Goal: Task Accomplishment & Management: Complete application form

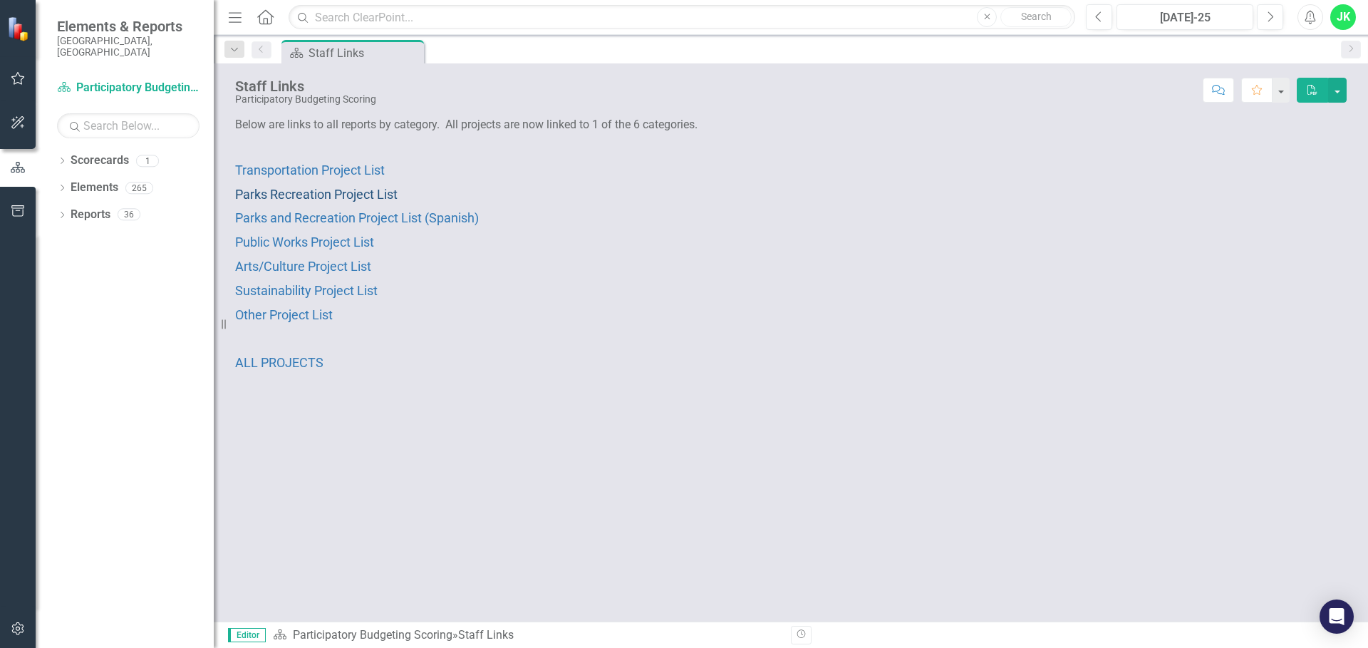
click at [339, 195] on span "Parks Recreation Project List" at bounding box center [316, 194] width 163 height 15
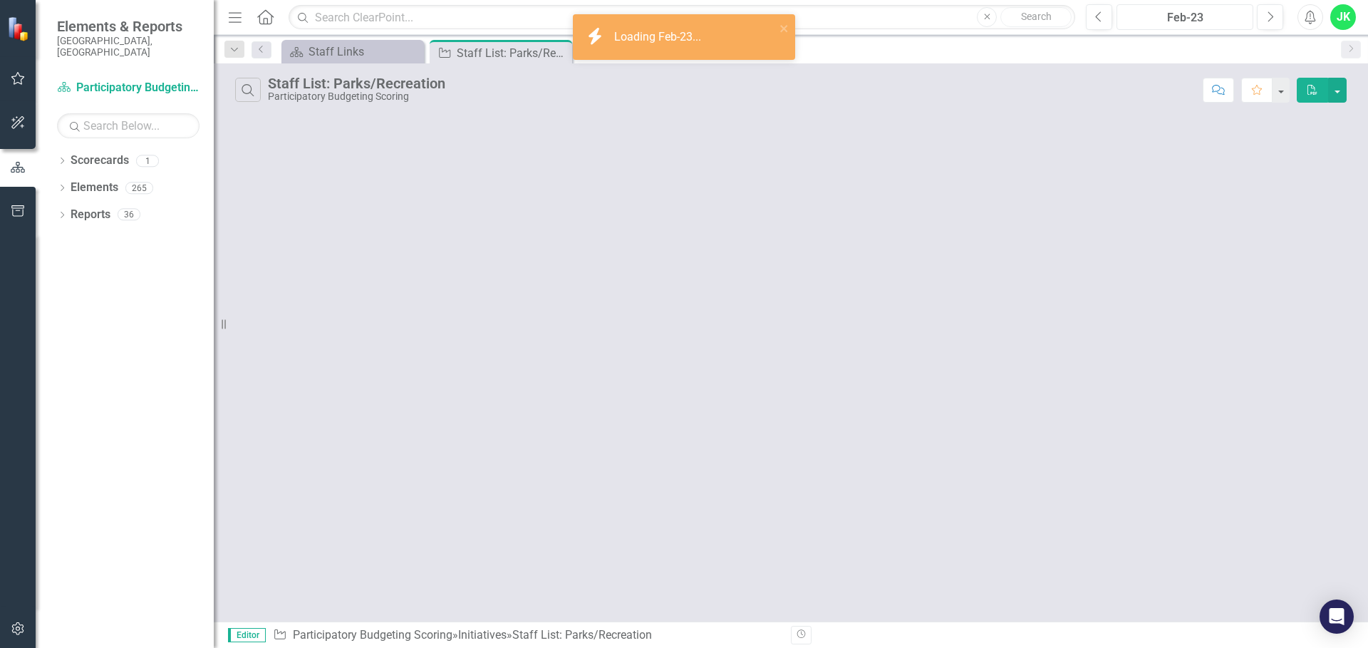
click at [1184, 9] on button "Feb-23" at bounding box center [1185, 17] width 137 height 26
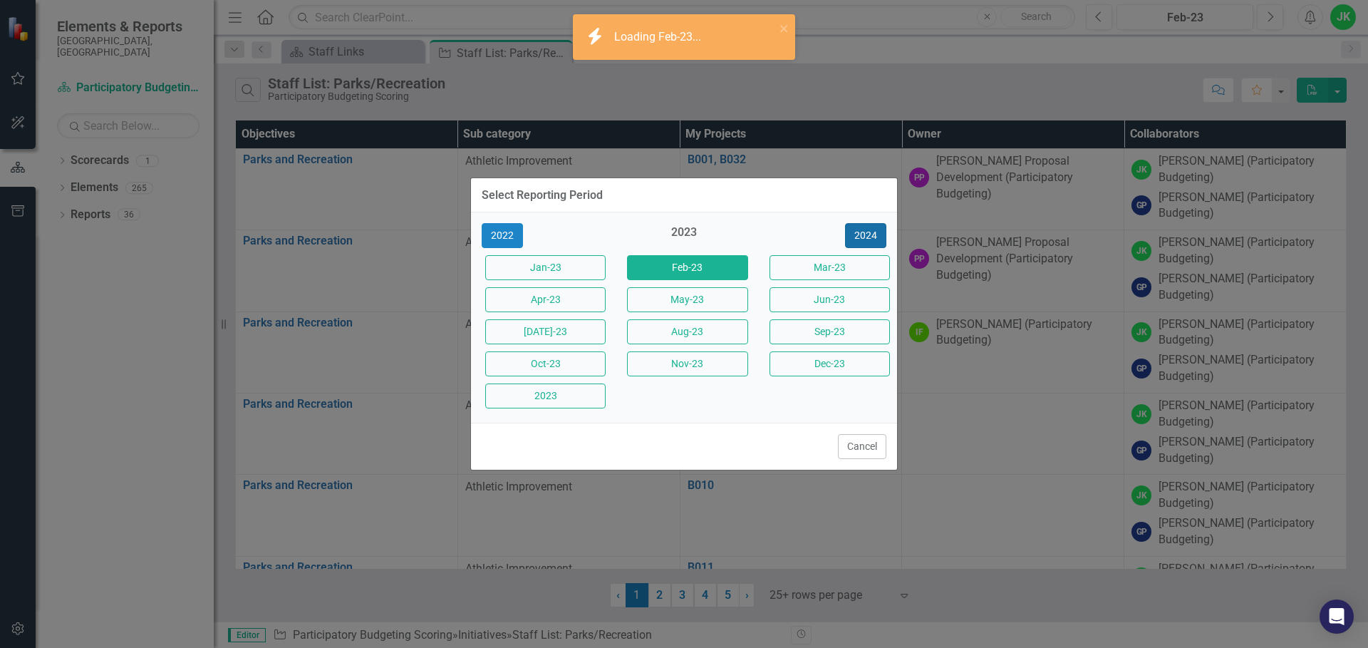
click at [860, 233] on button "2024" at bounding box center [865, 235] width 41 height 25
click at [861, 233] on button "2025" at bounding box center [865, 235] width 41 height 25
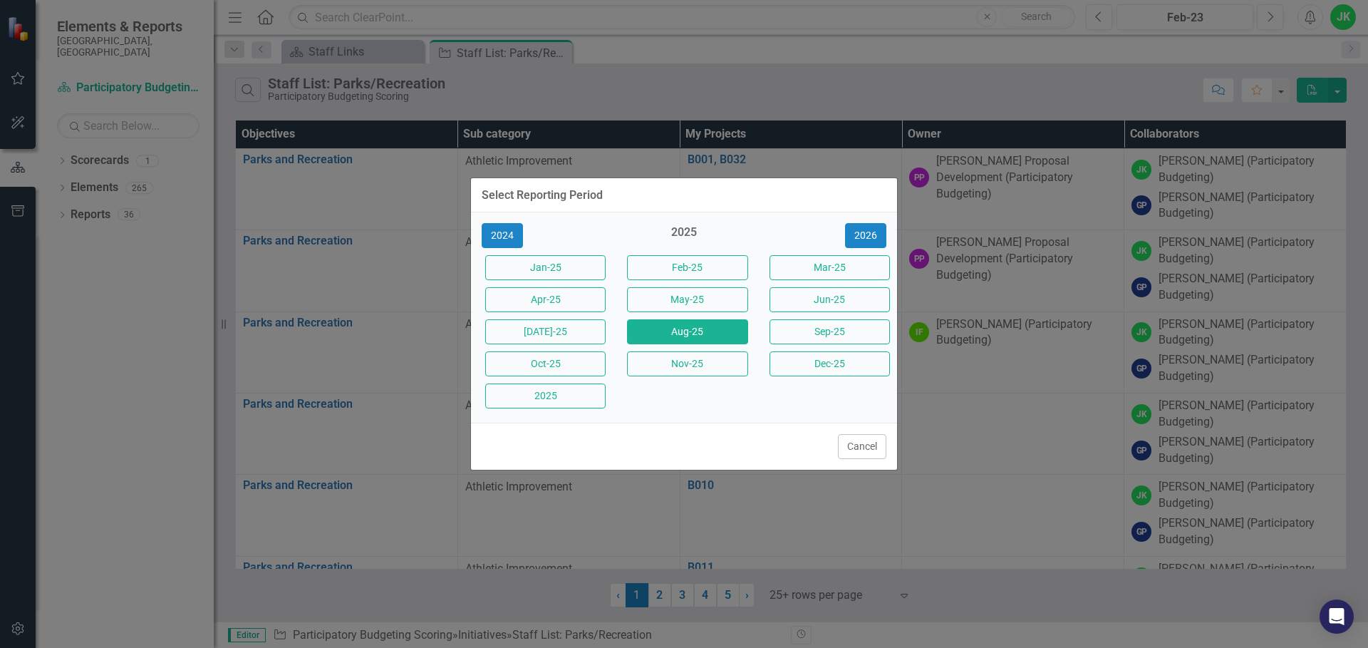
click at [733, 331] on button "Aug-25" at bounding box center [687, 331] width 120 height 25
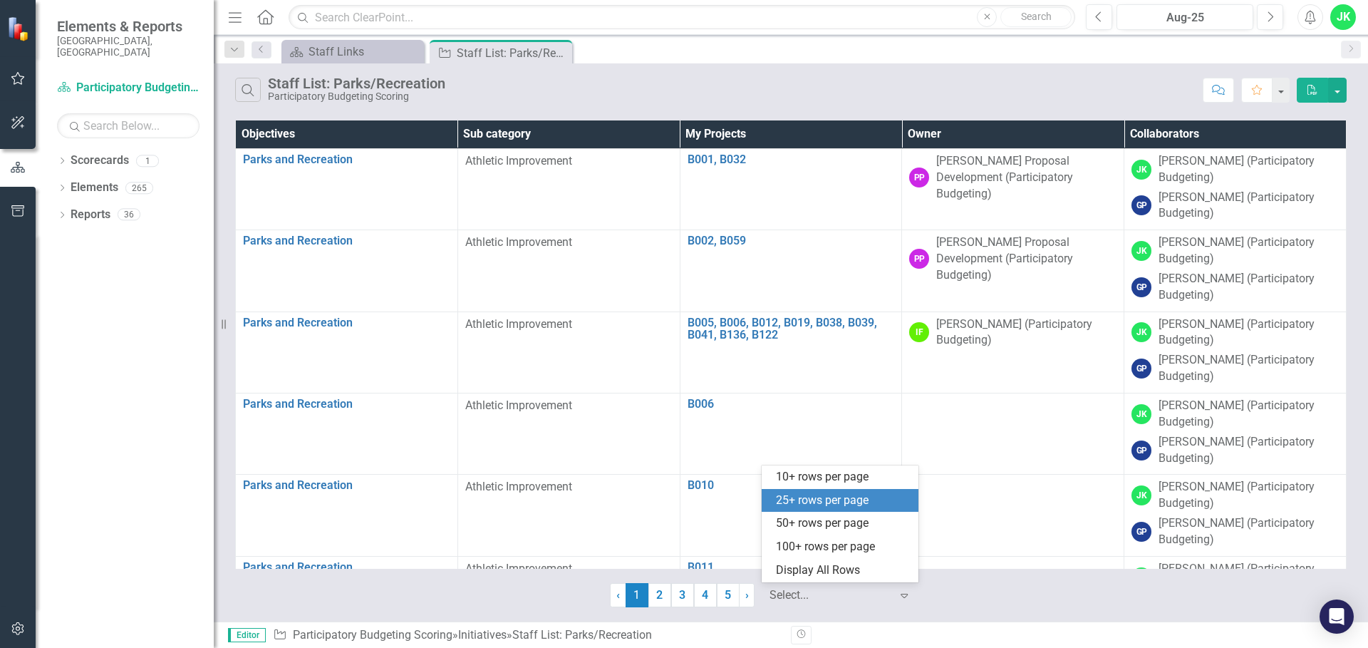
click at [793, 586] on div at bounding box center [830, 595] width 121 height 19
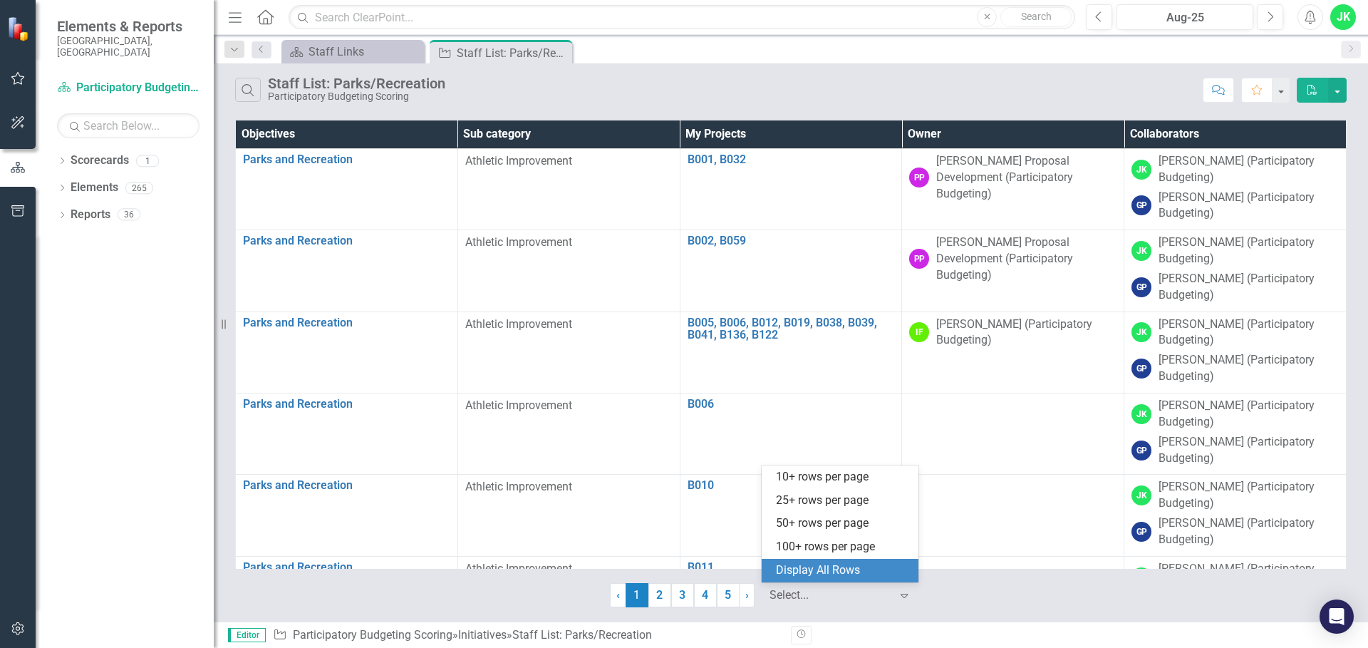
click at [814, 565] on div "Display All Rows" at bounding box center [843, 570] width 134 height 16
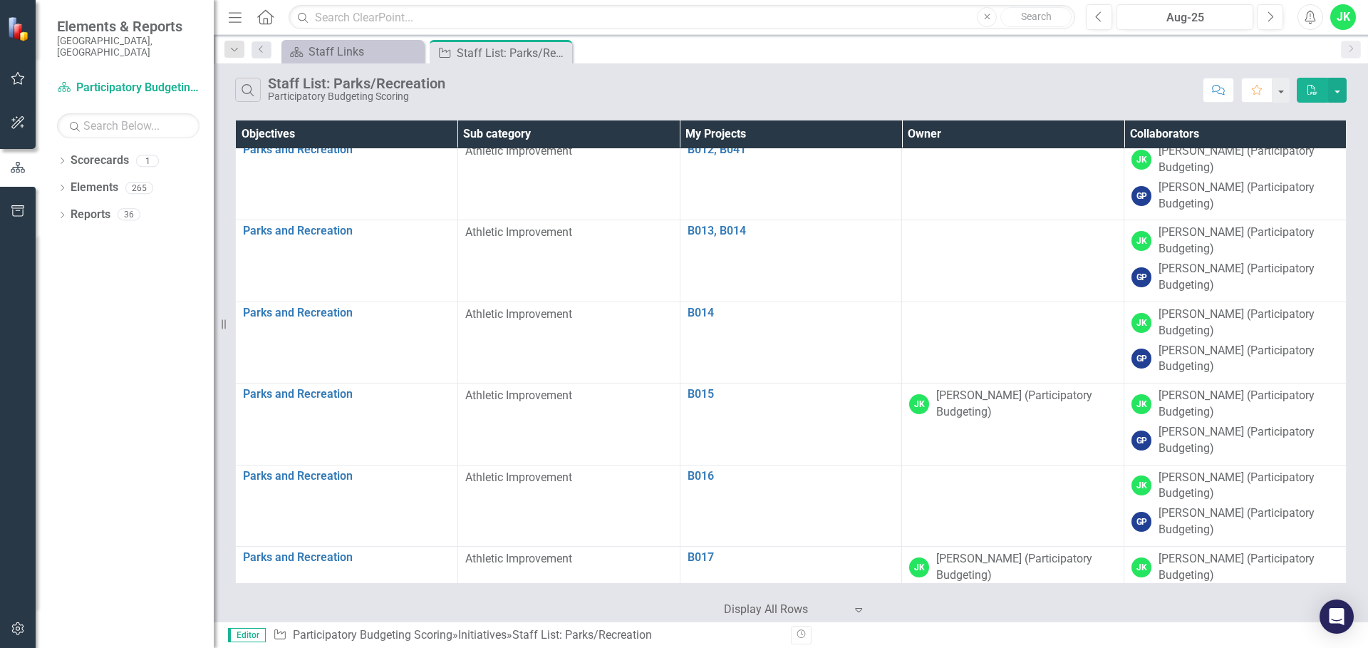
scroll to position [143, 0]
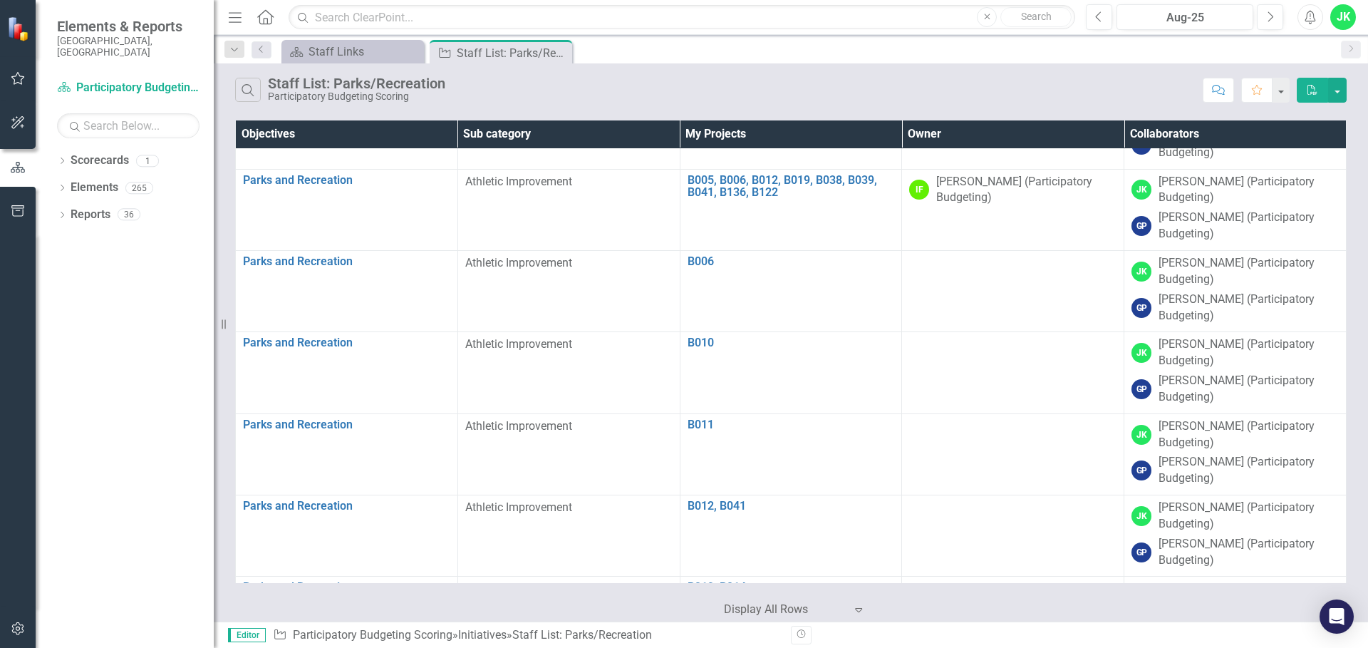
click at [984, 132] on th "Owner" at bounding box center [1013, 134] width 222 height 28
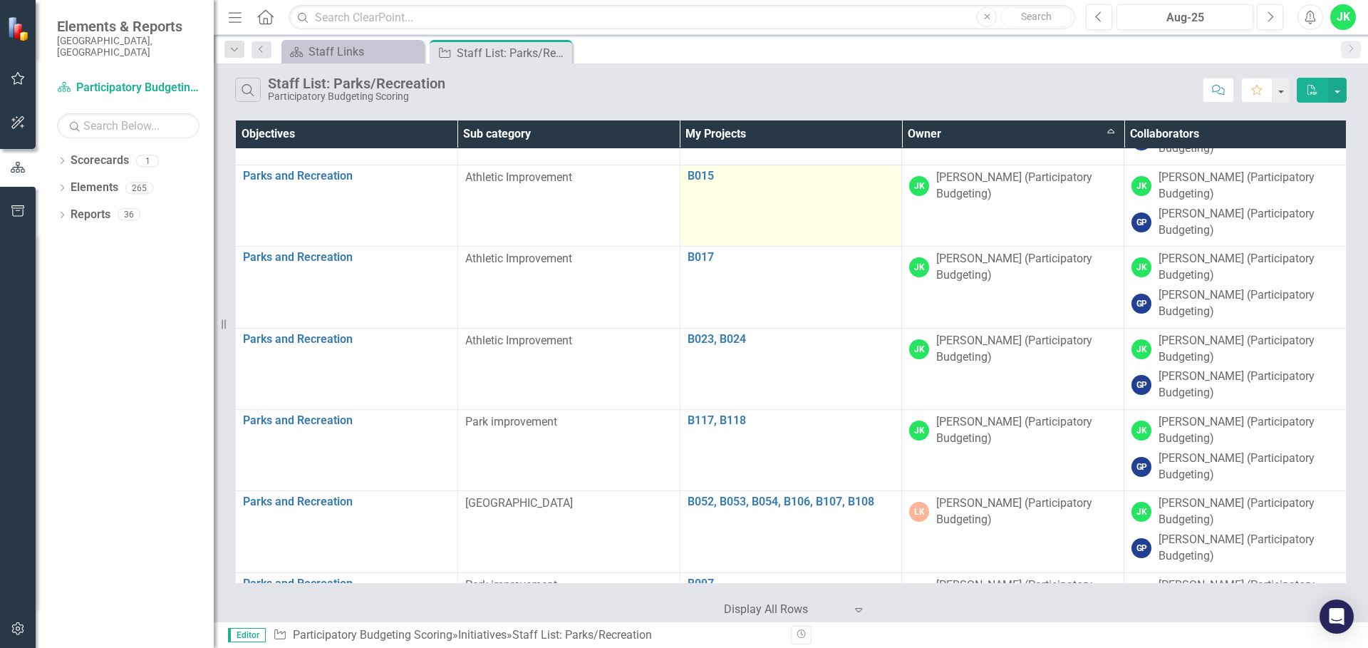
scroll to position [7982, 0]
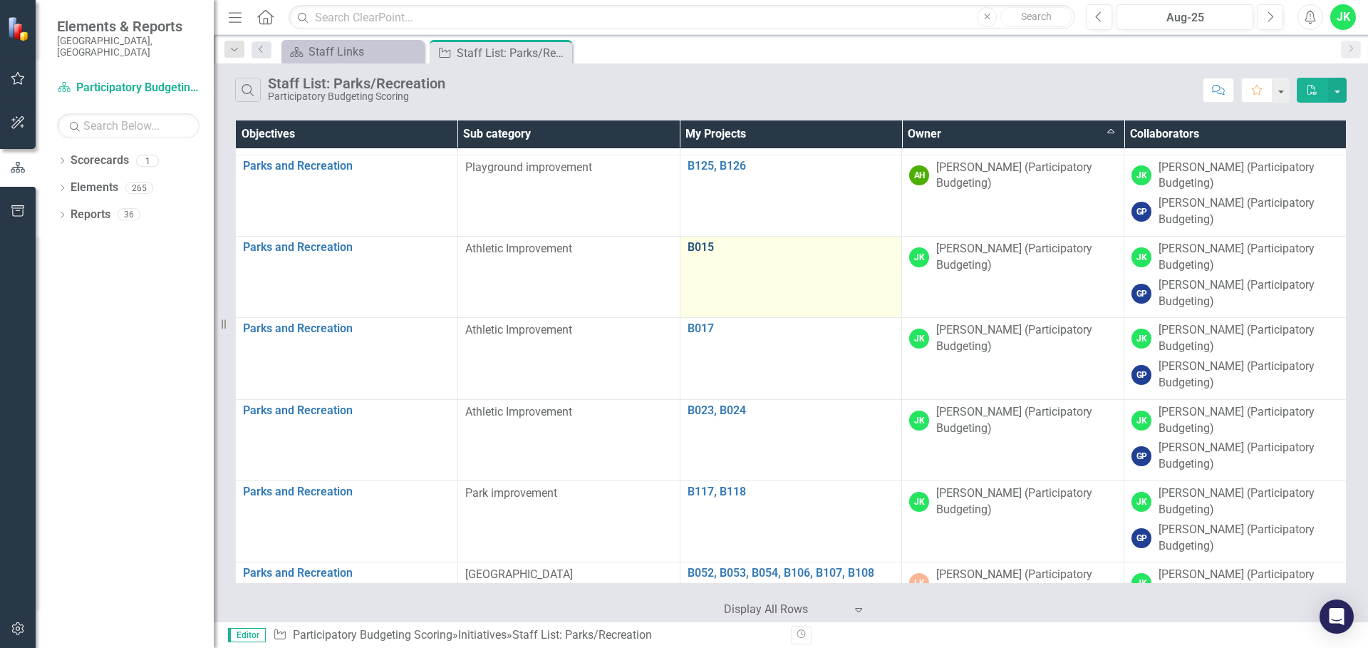
click at [699, 247] on link "B015" at bounding box center [791, 247] width 207 height 13
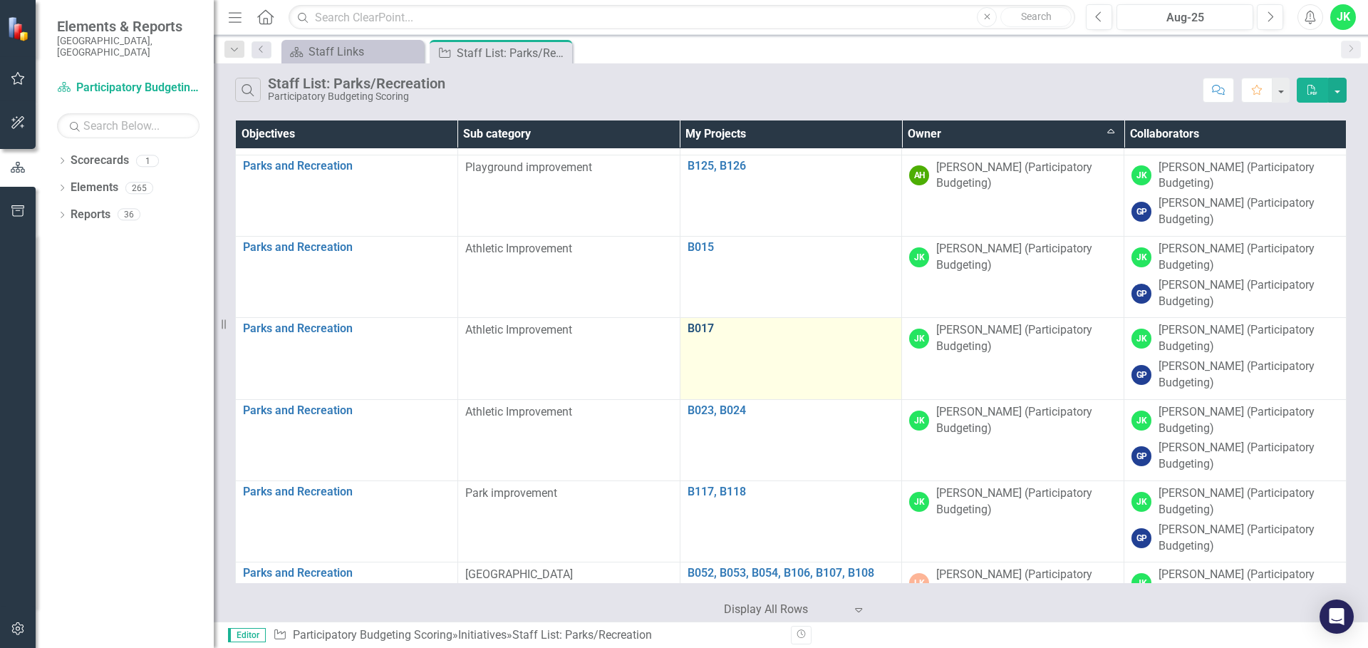
click at [691, 331] on link "B017" at bounding box center [791, 328] width 207 height 13
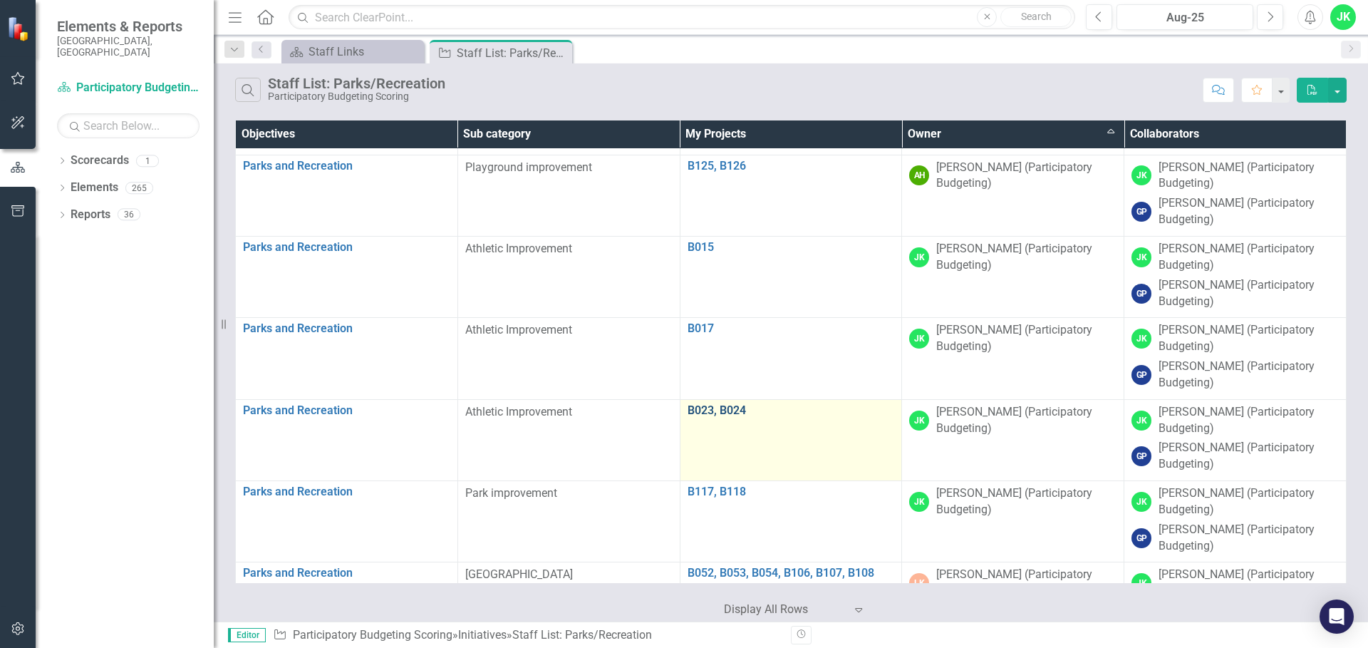
click at [706, 413] on link "B023, B024" at bounding box center [791, 410] width 207 height 13
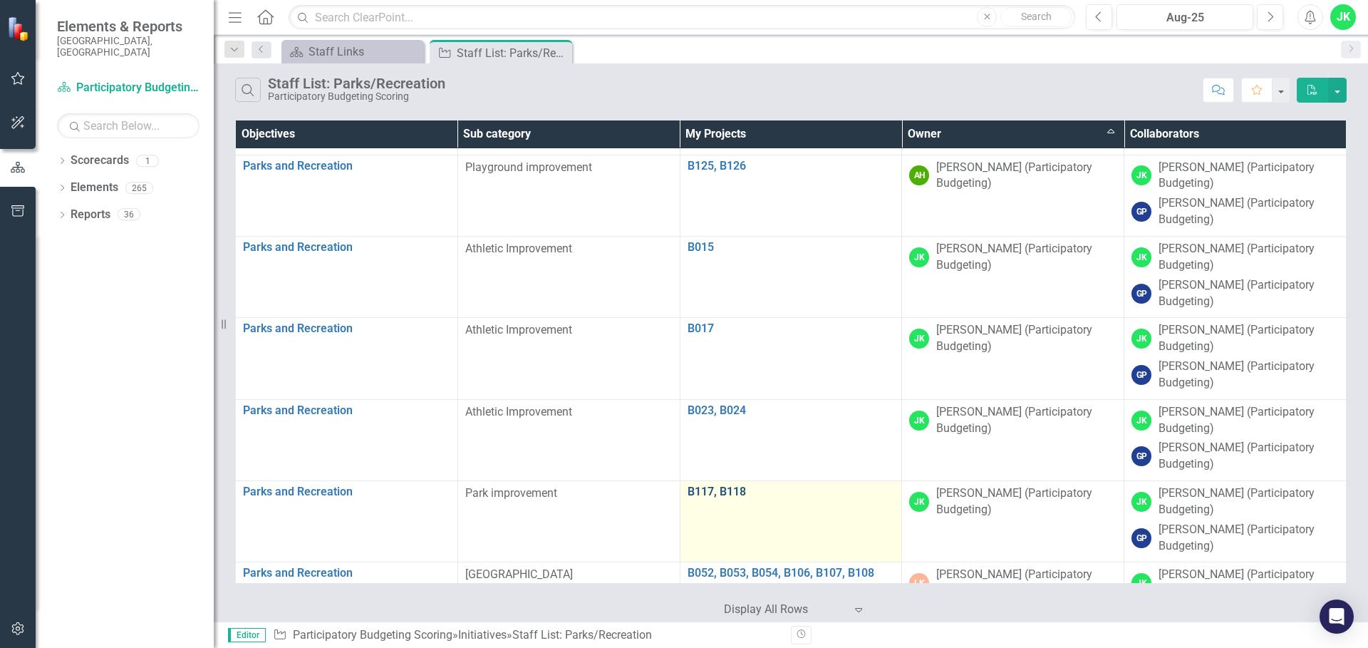
click at [716, 488] on link "B117, B118" at bounding box center [791, 491] width 207 height 13
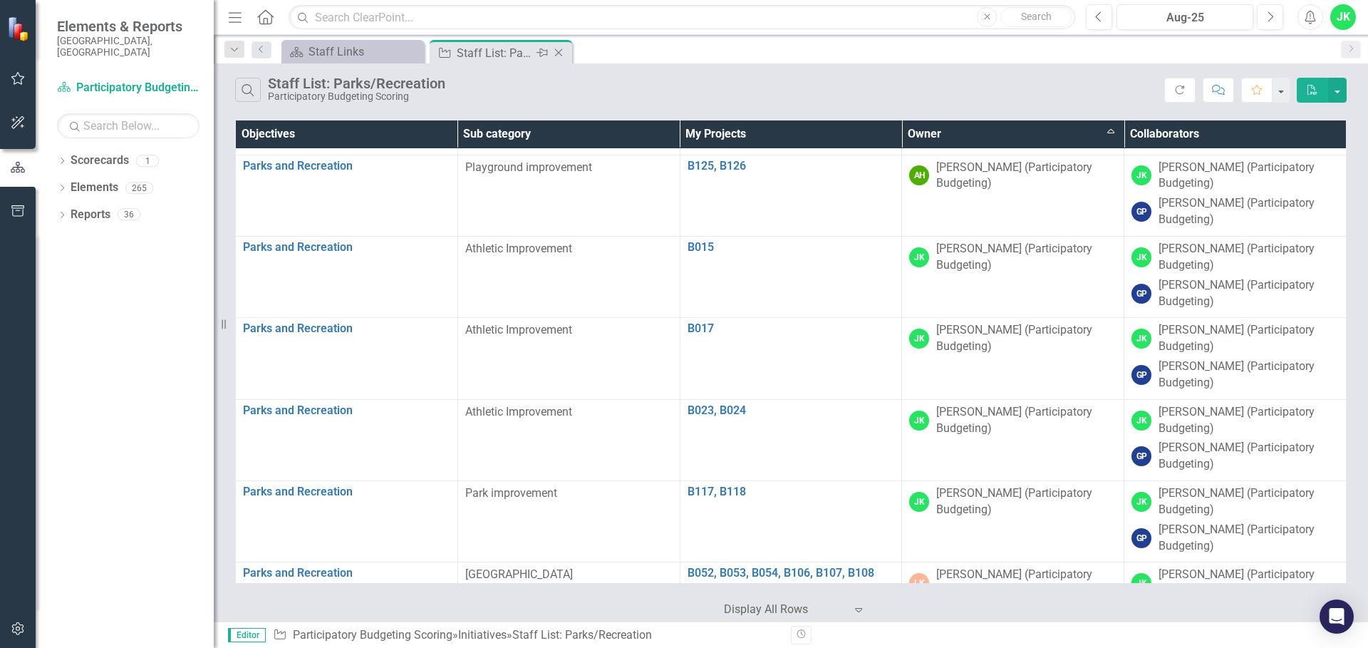
click at [561, 51] on icon "Close" at bounding box center [559, 52] width 14 height 11
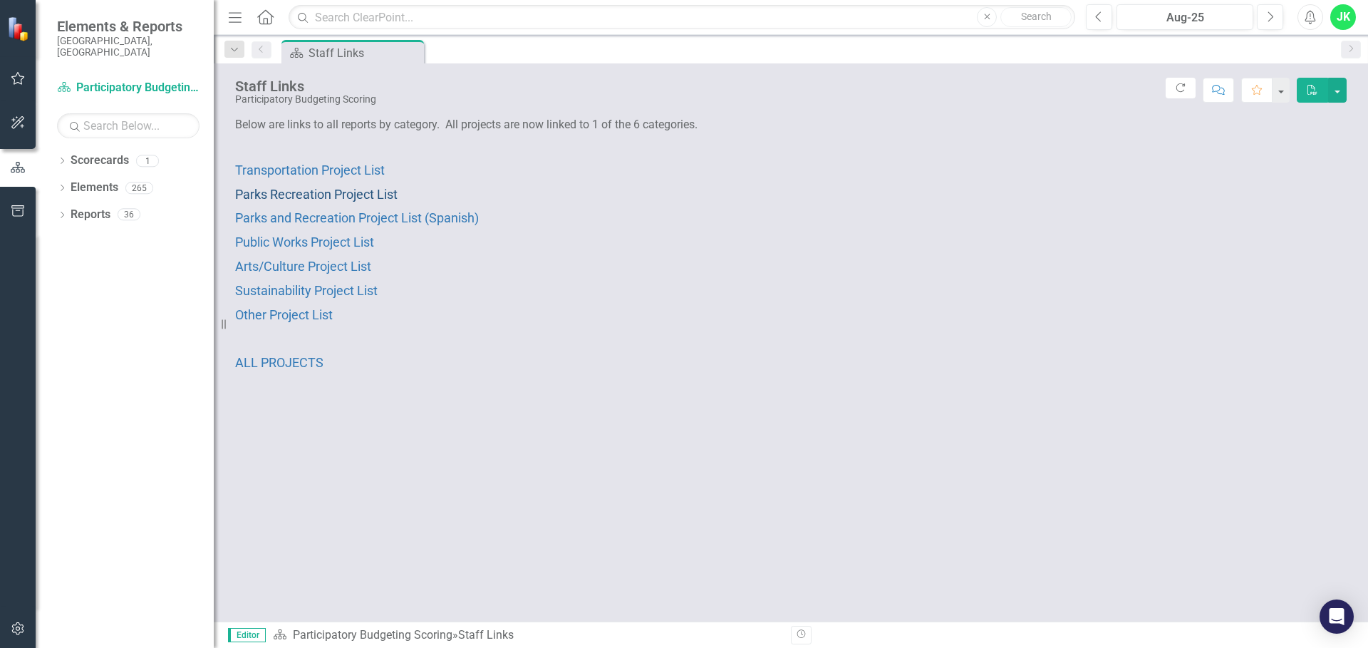
click at [329, 195] on span "Parks Recreation Project List" at bounding box center [316, 194] width 163 height 15
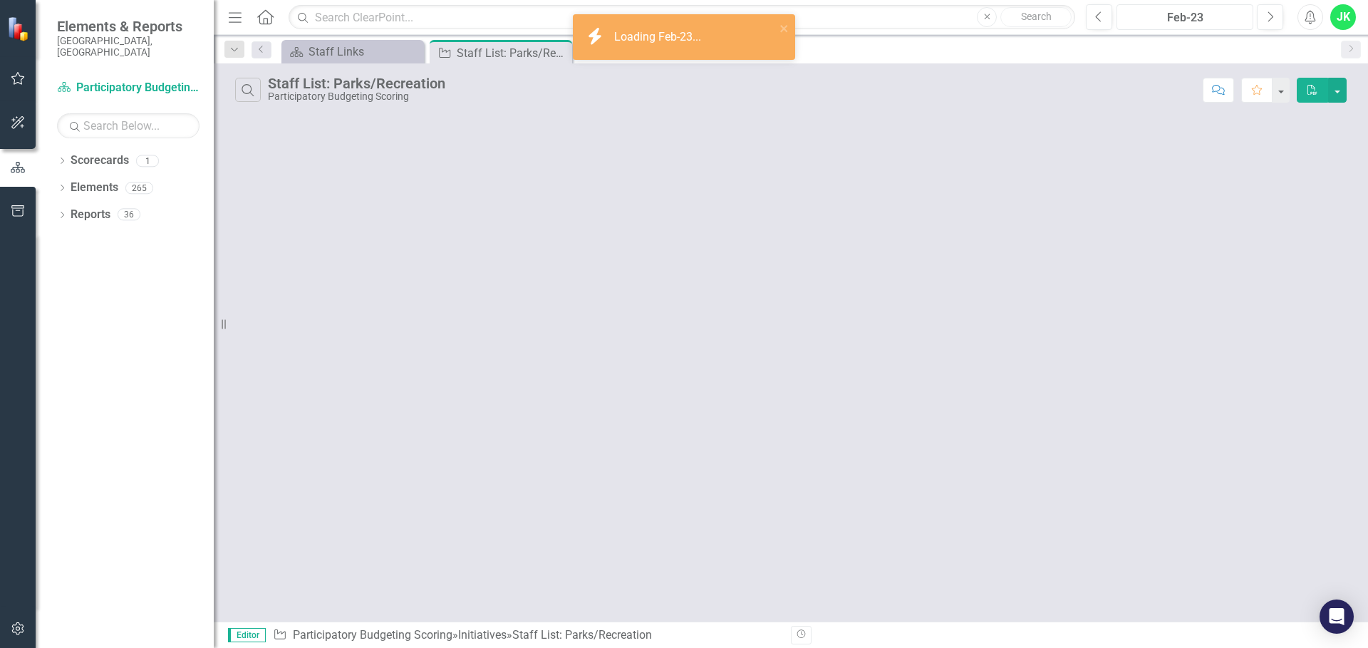
click at [1200, 19] on div "Feb-23" at bounding box center [1185, 17] width 127 height 17
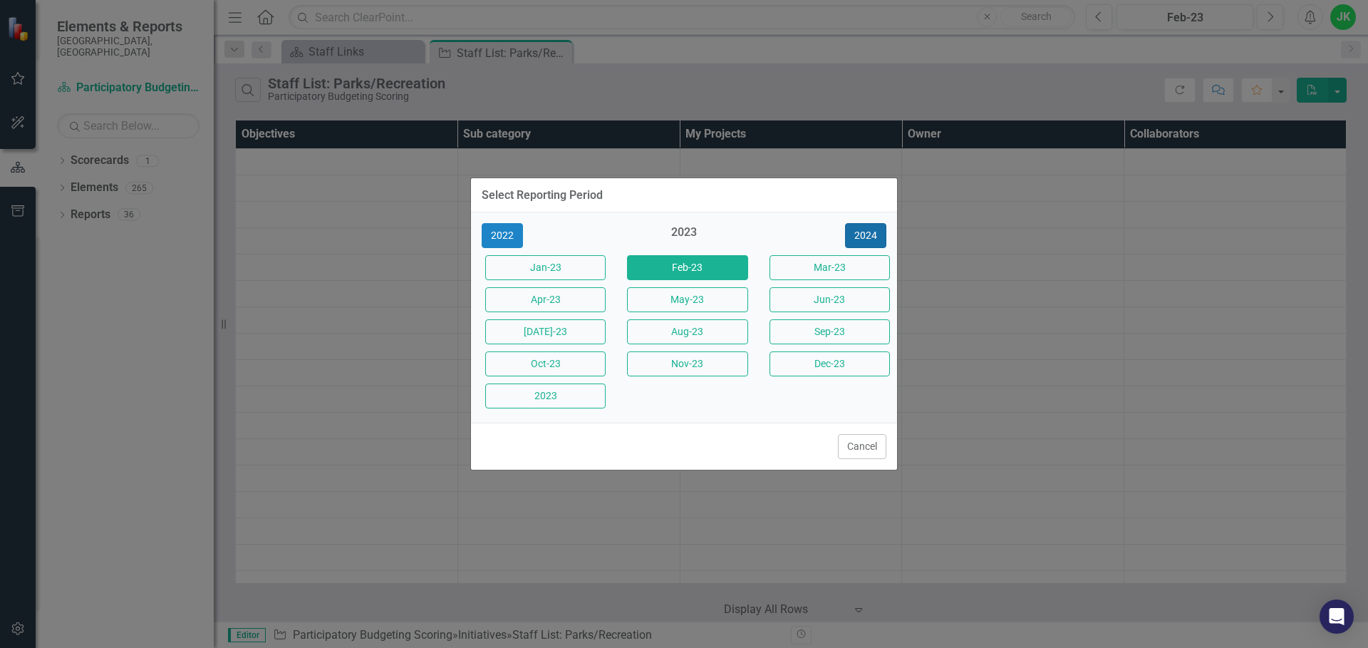
click at [875, 227] on button "2024" at bounding box center [865, 235] width 41 height 25
click at [875, 227] on button "2025" at bounding box center [865, 235] width 41 height 25
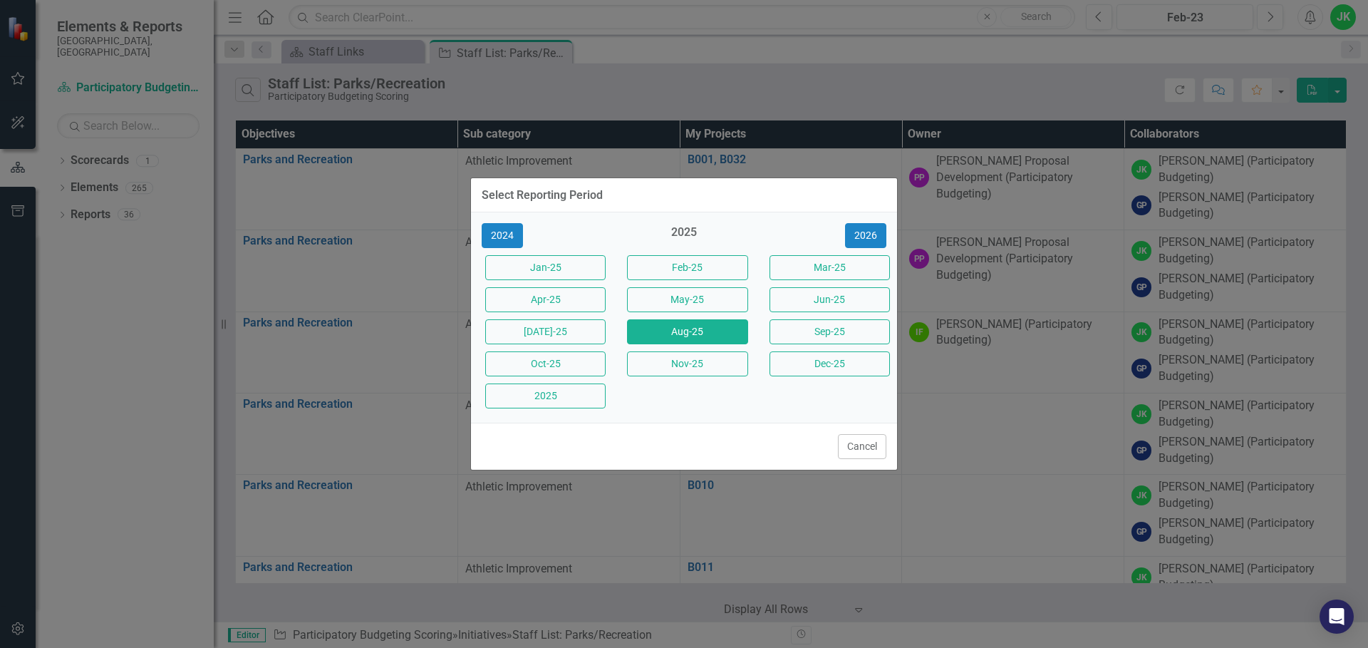
click at [651, 342] on button "Aug-25" at bounding box center [687, 331] width 120 height 25
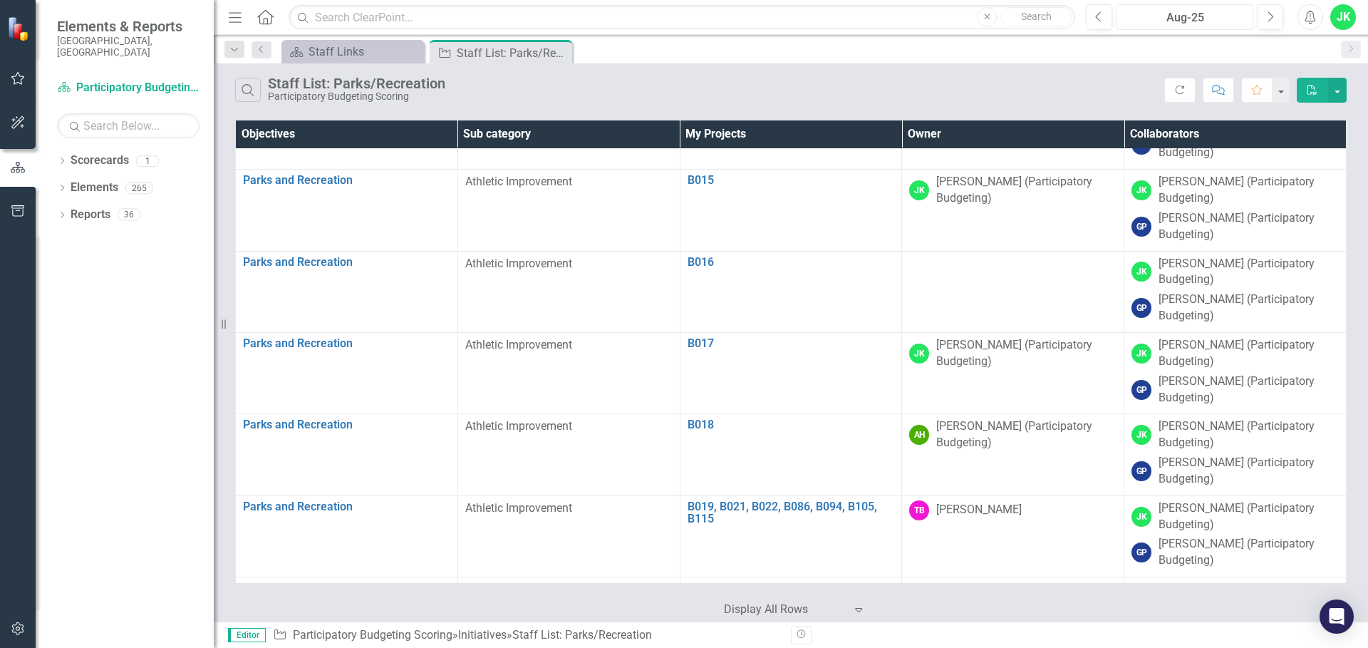
scroll to position [499, 0]
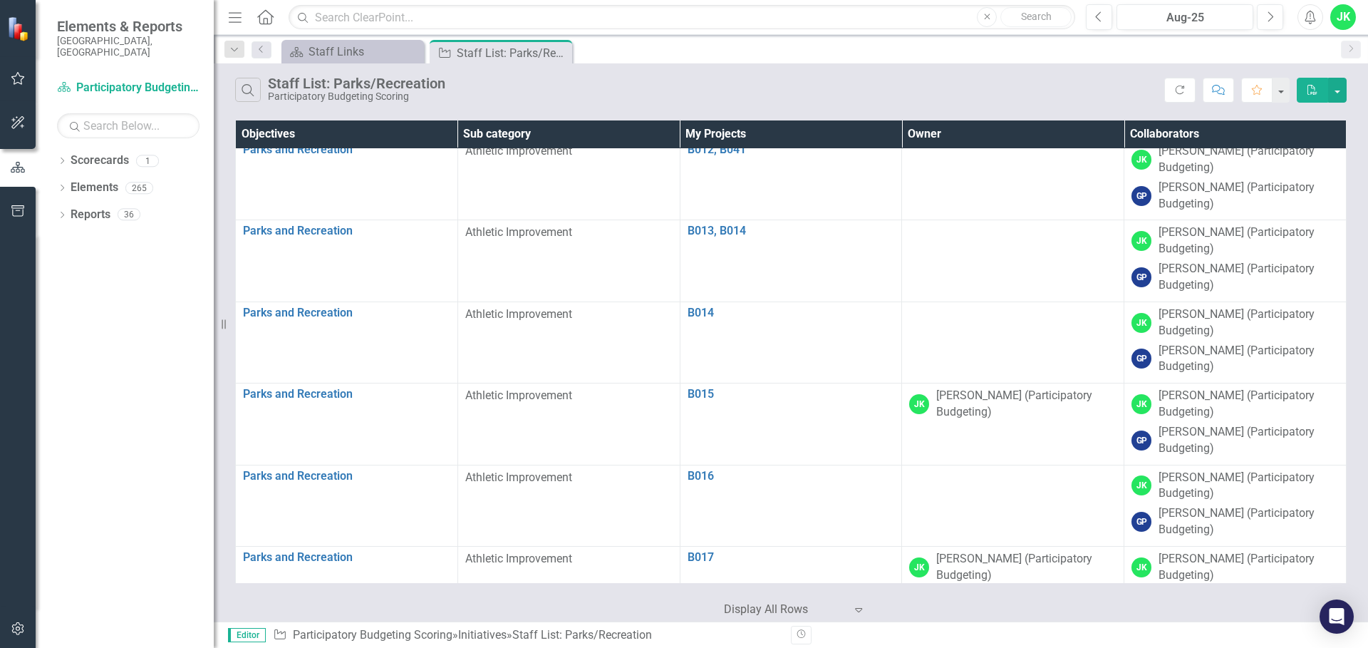
click at [981, 134] on th "Owner" at bounding box center [1013, 134] width 222 height 28
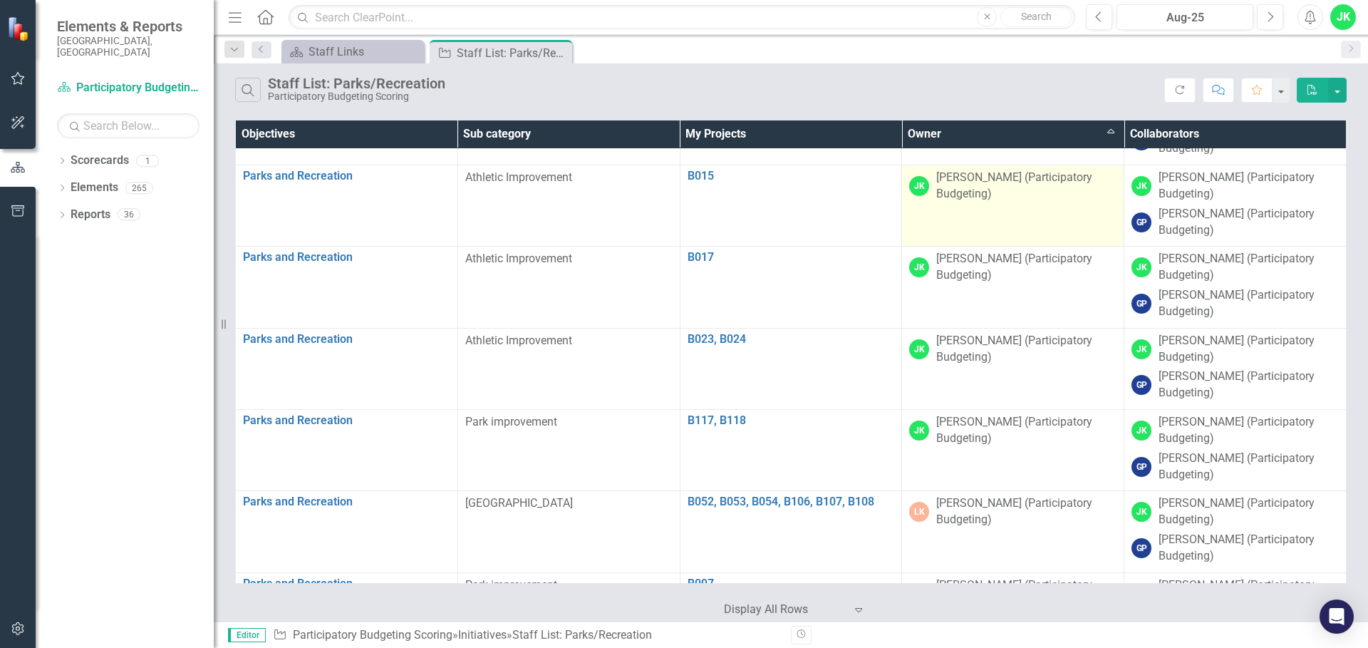
scroll to position [7982, 0]
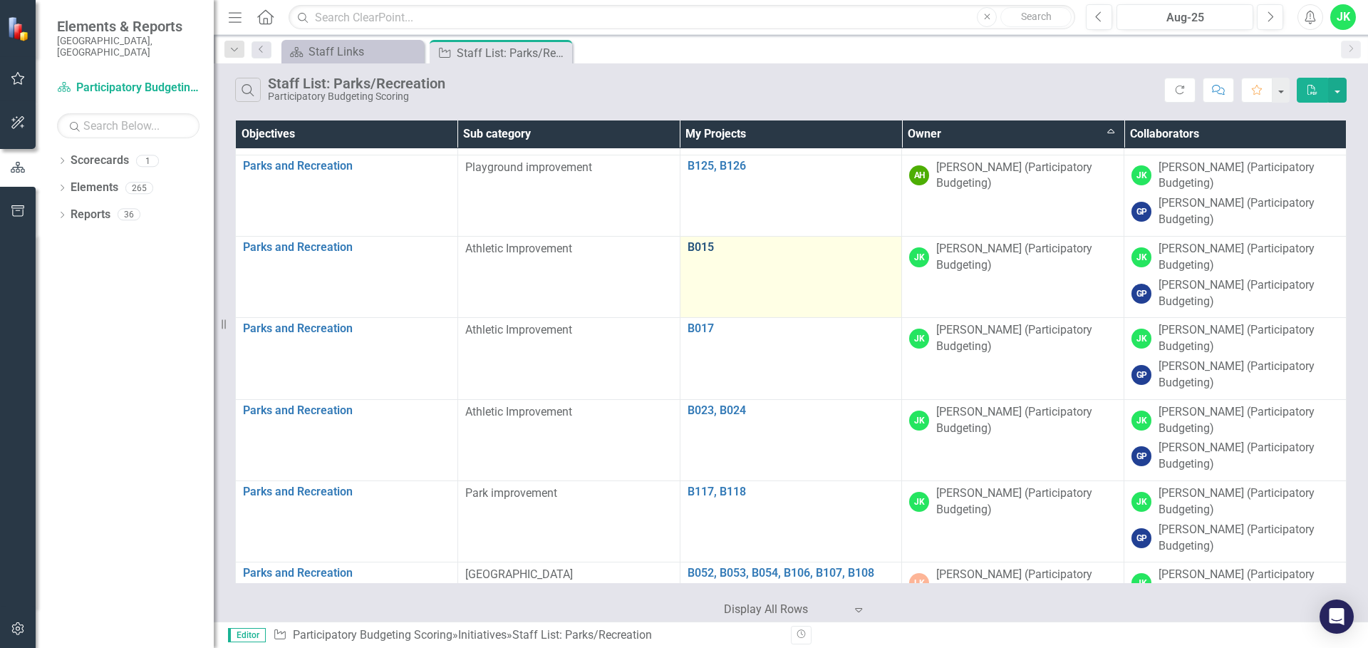
click at [691, 247] on link "B015" at bounding box center [791, 247] width 207 height 13
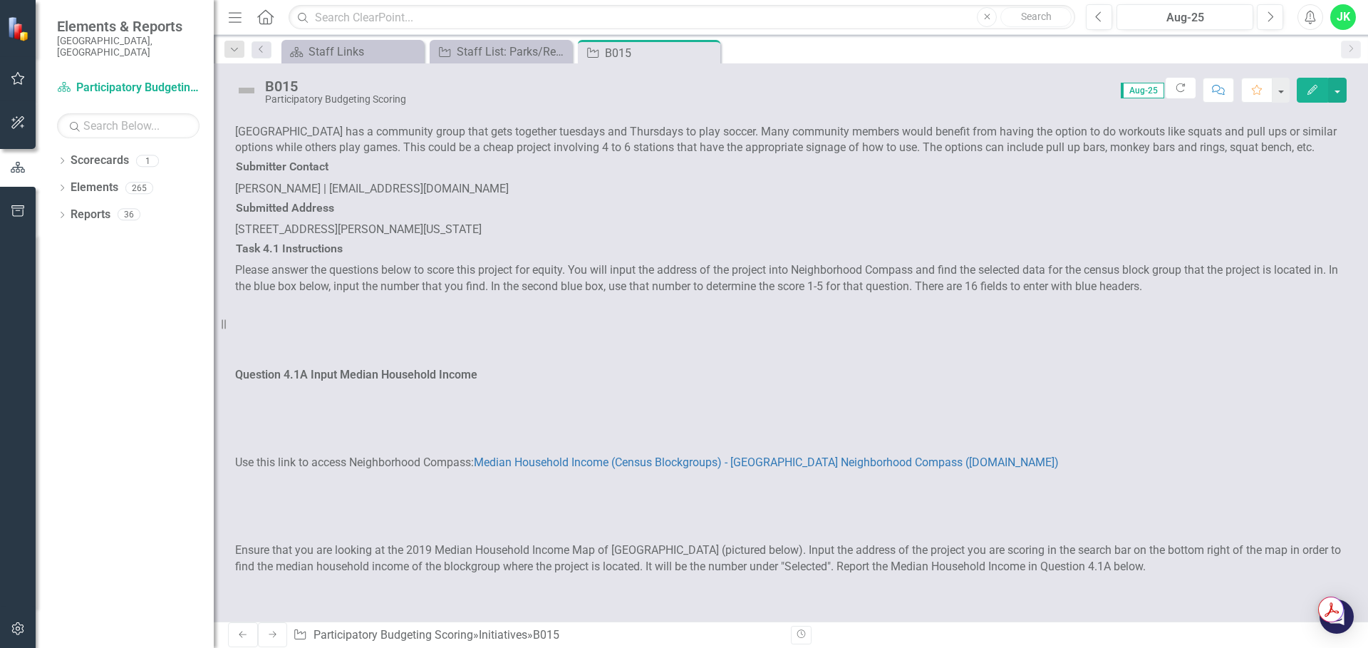
click at [417, 236] on span "3105 Hursey Street, Durham, North Carolina 27703, United States" at bounding box center [358, 229] width 247 height 14
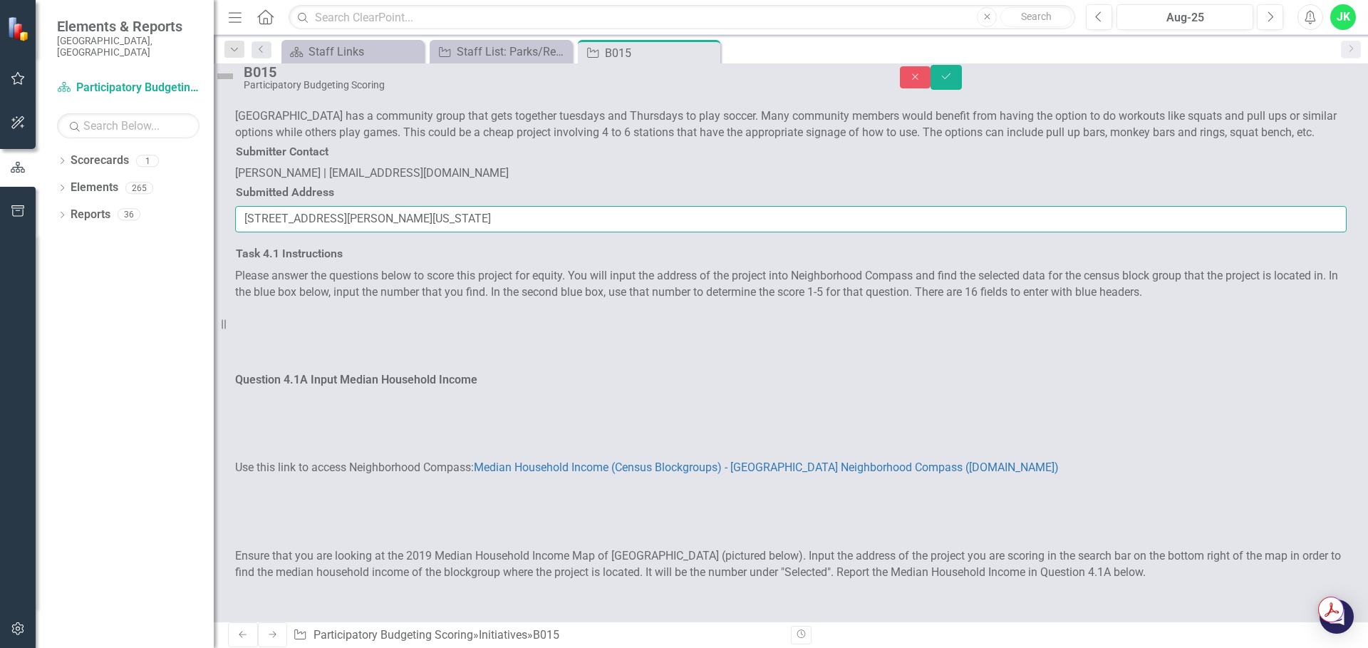
click at [417, 232] on input "3105 Hursey Street, Durham, North Carolina 27703, United States" at bounding box center [791, 219] width 1112 height 26
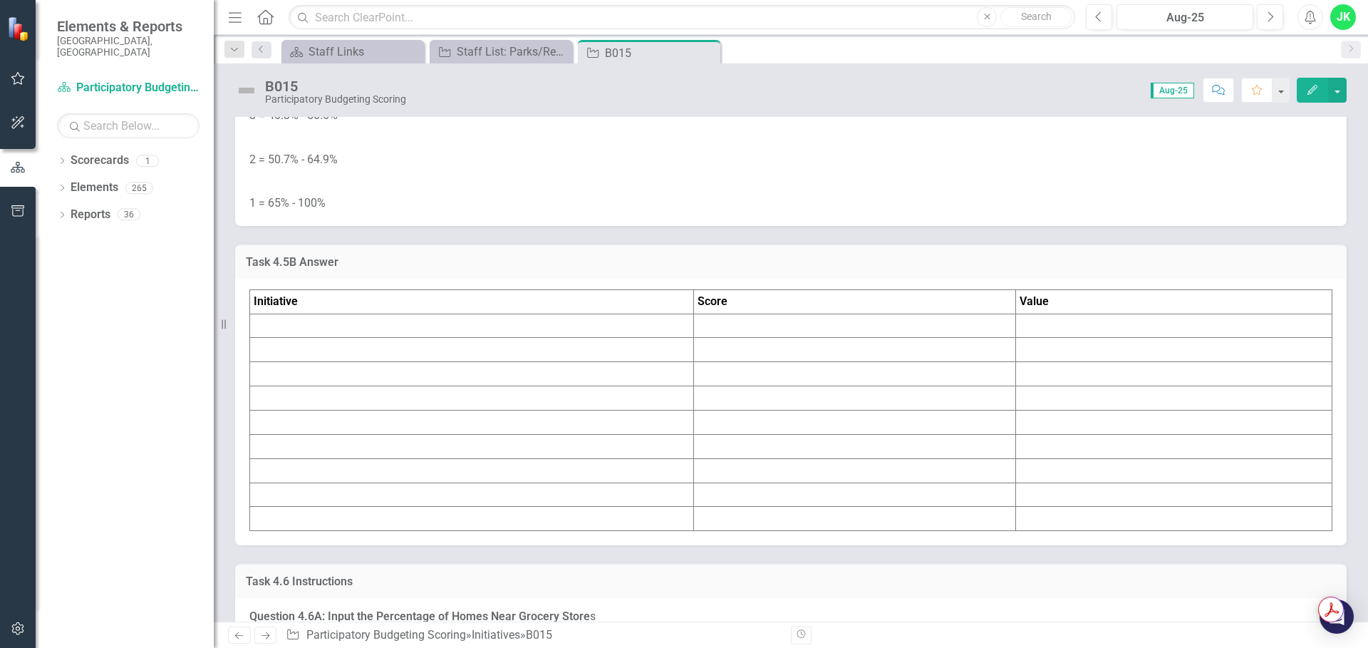
scroll to position [4918, 0]
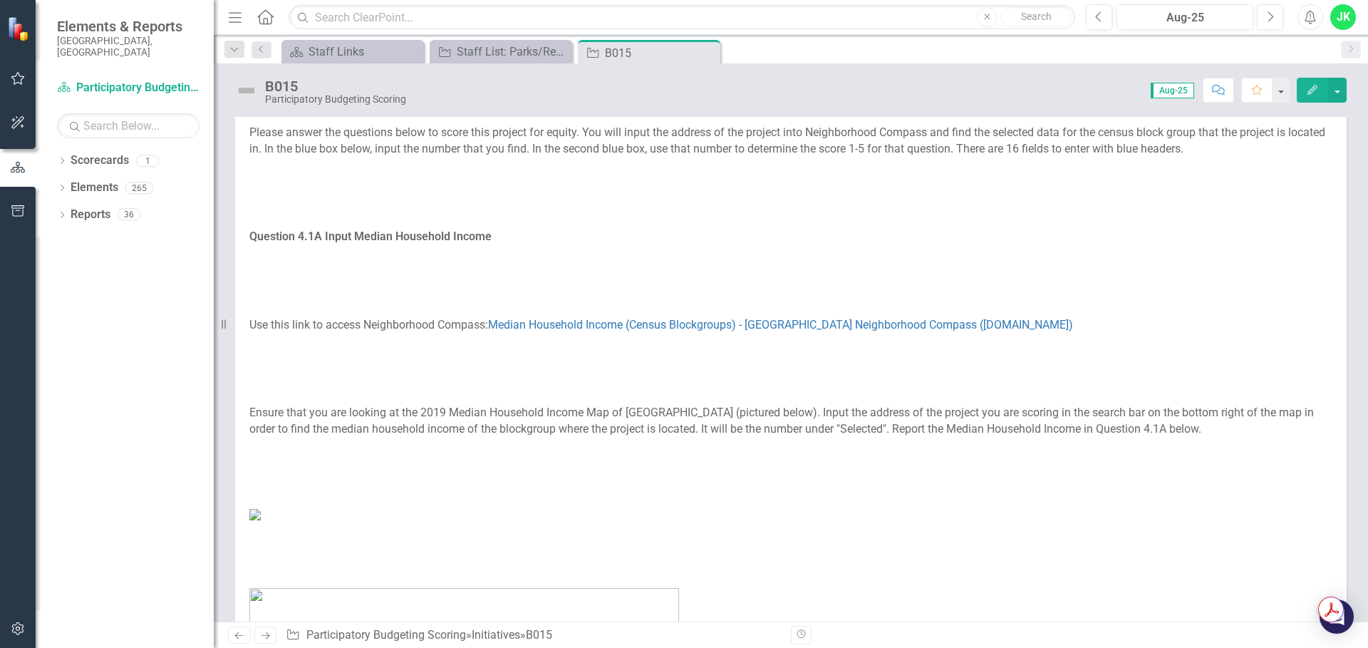
scroll to position [0, 0]
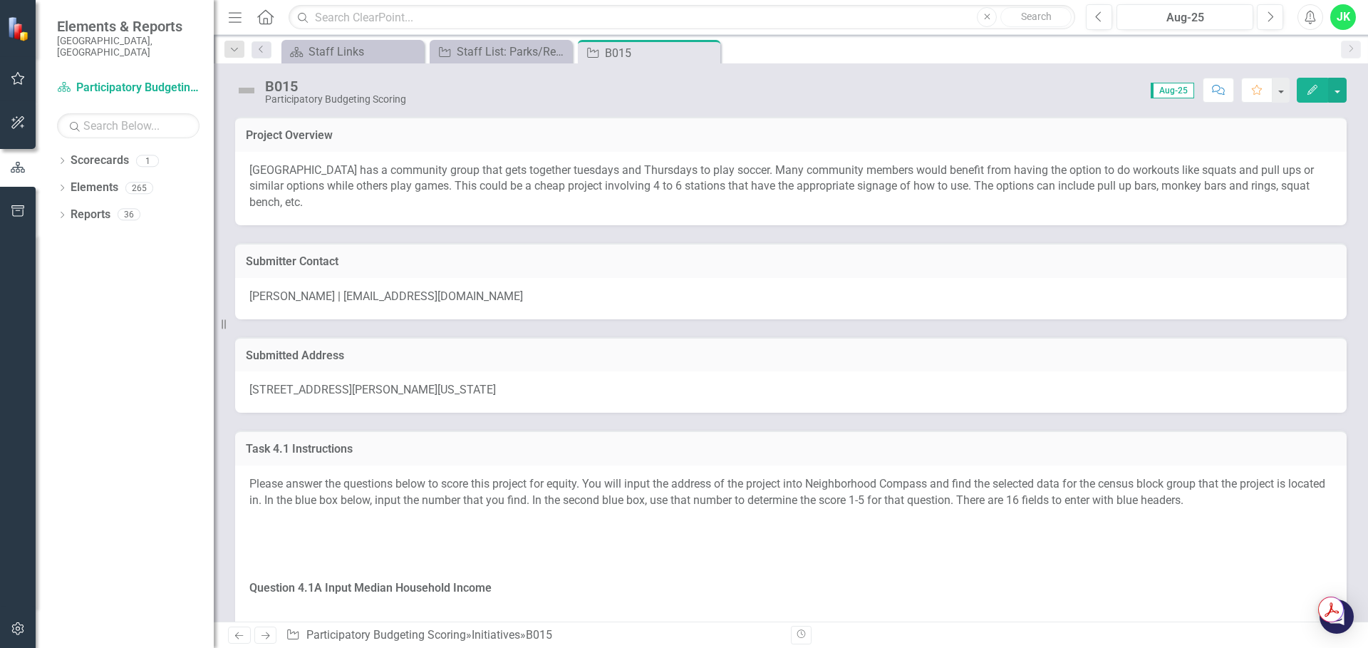
click at [486, 402] on div "[STREET_ADDRESS][PERSON_NAME][US_STATE]" at bounding box center [791, 391] width 1112 height 41
click at [488, 391] on span "[STREET_ADDRESS][PERSON_NAME][US_STATE]" at bounding box center [372, 390] width 247 height 14
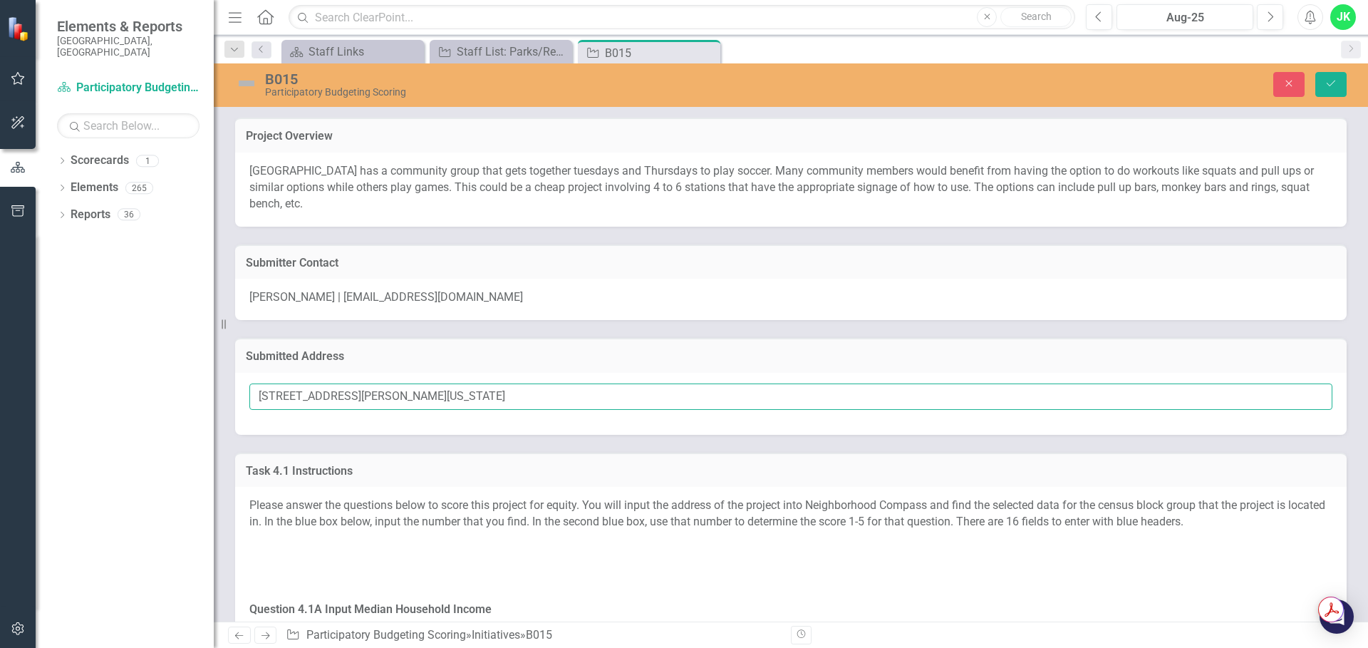
click at [511, 388] on input "[STREET_ADDRESS][PERSON_NAME][US_STATE]" at bounding box center [790, 396] width 1083 height 26
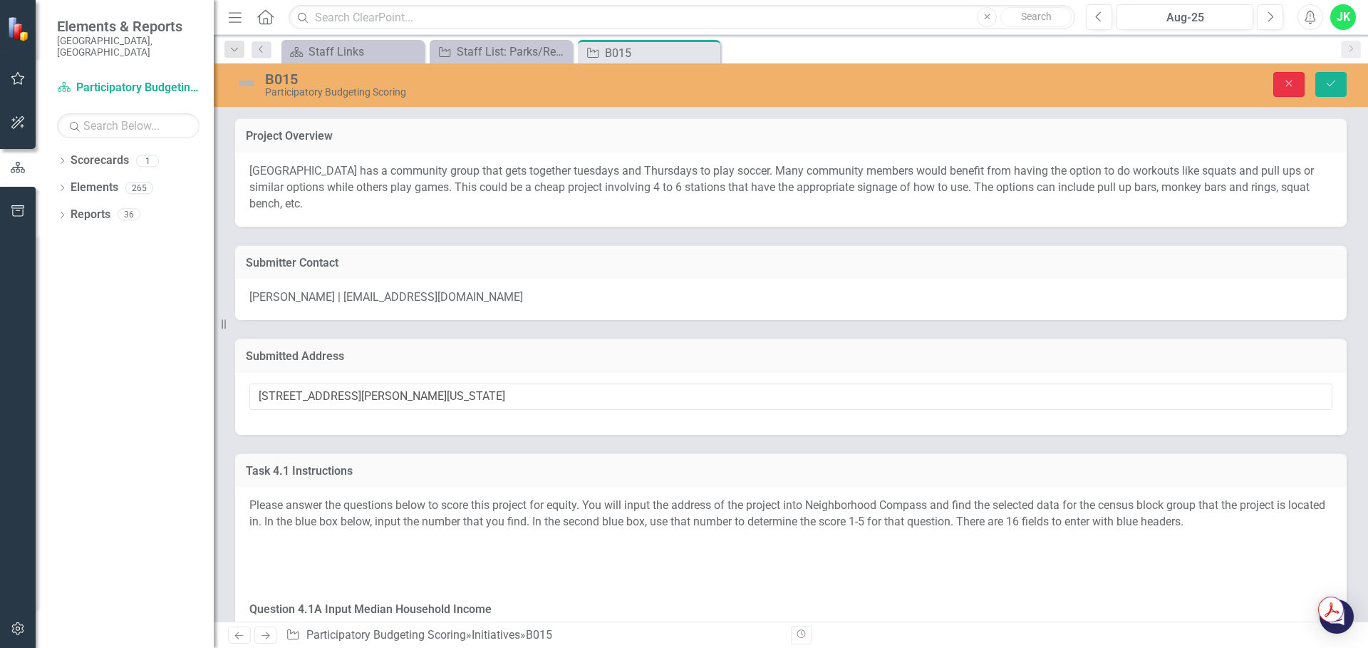
click at [1289, 82] on icon "Close" at bounding box center [1289, 83] width 13 height 10
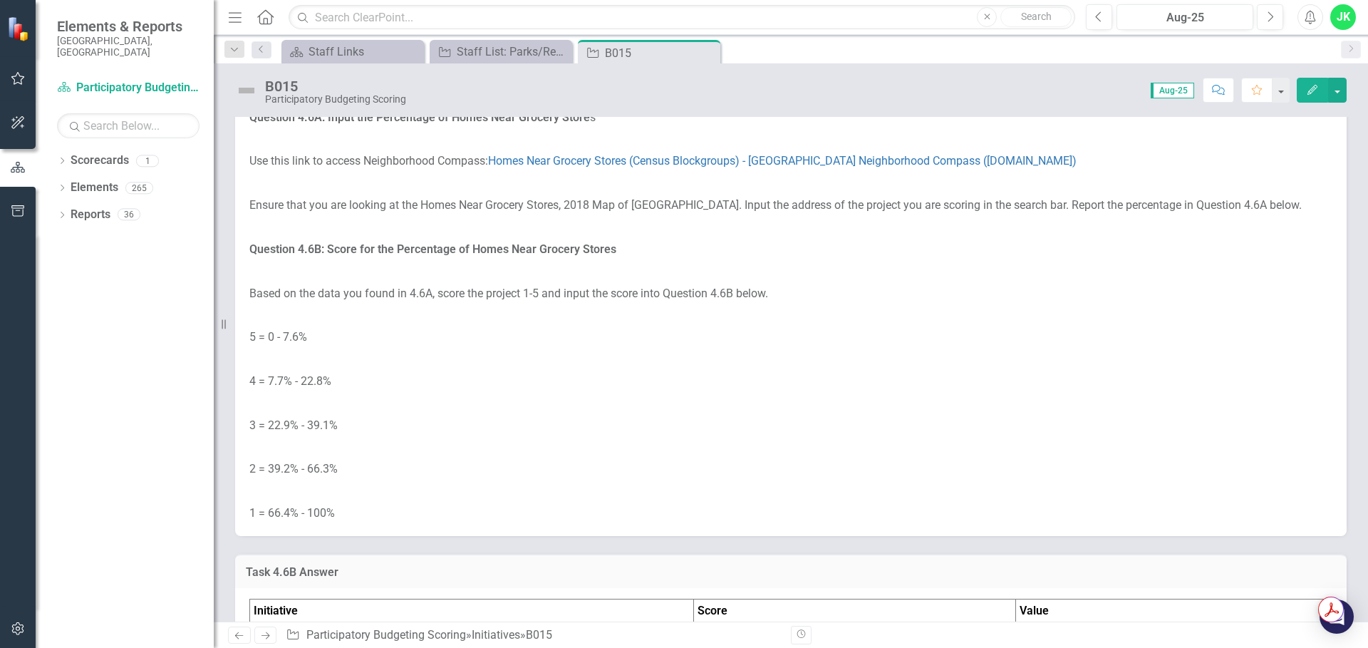
scroll to position [5844, 0]
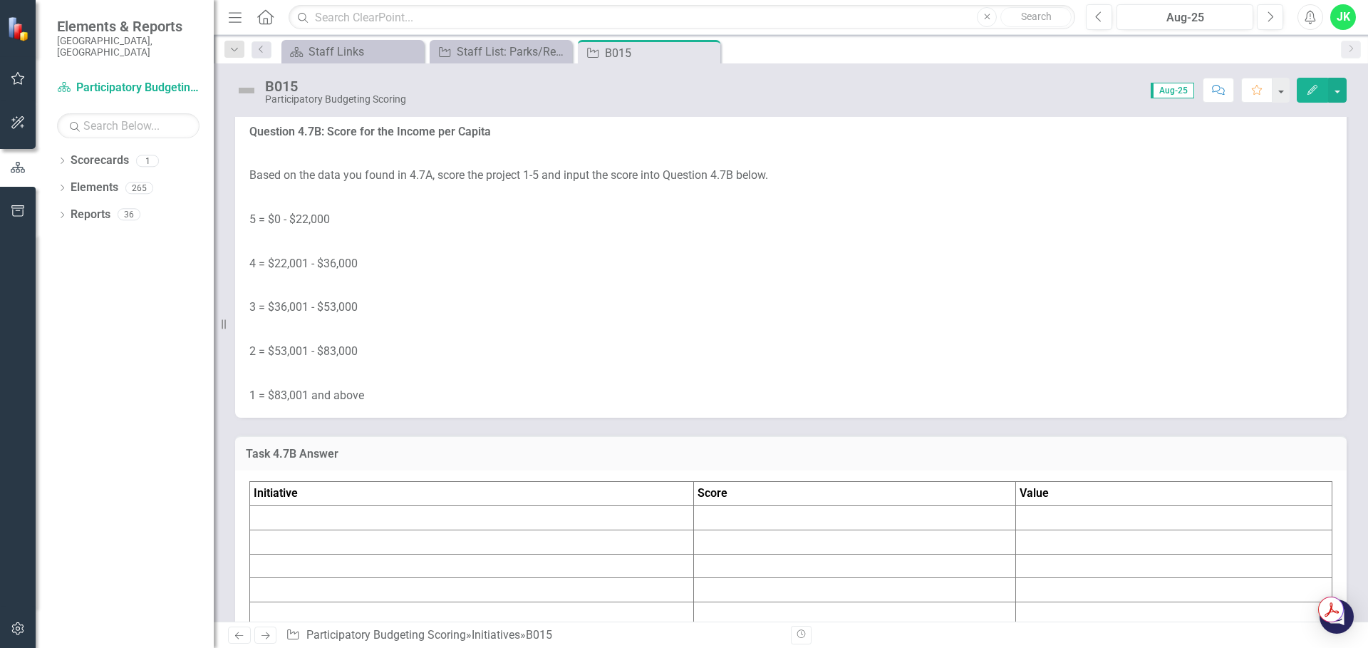
scroll to position [6557, 0]
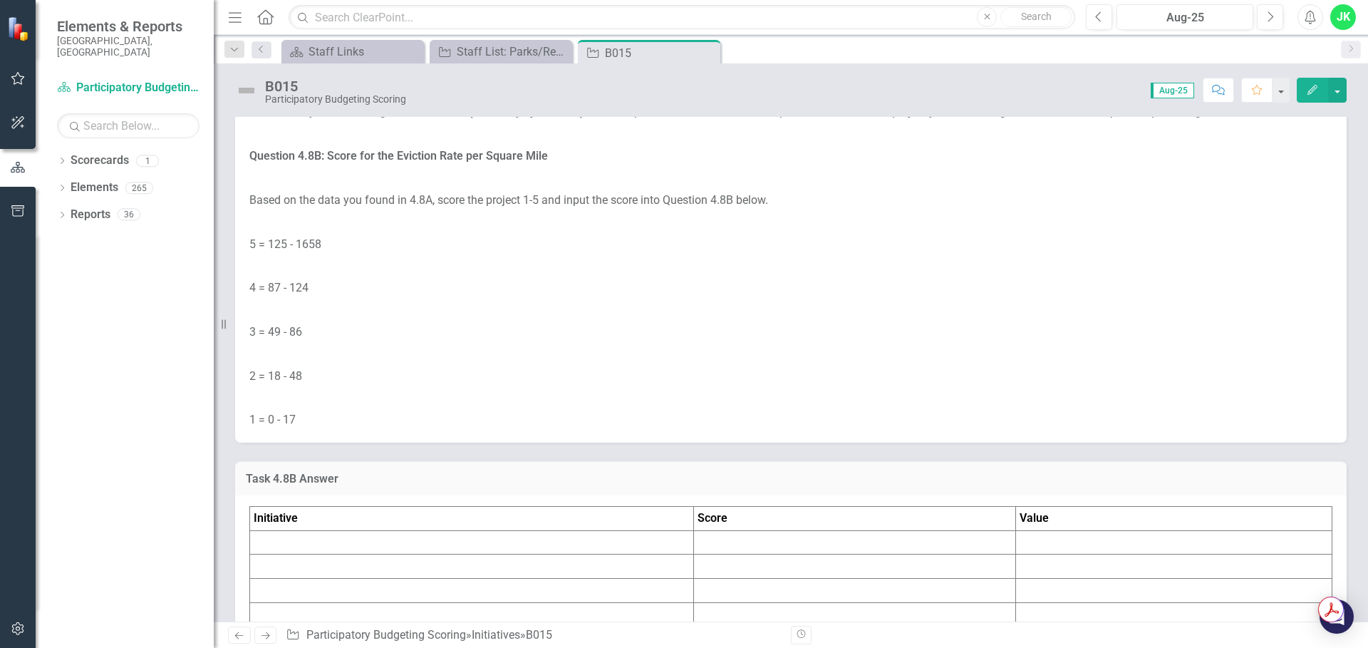
scroll to position [7341, 0]
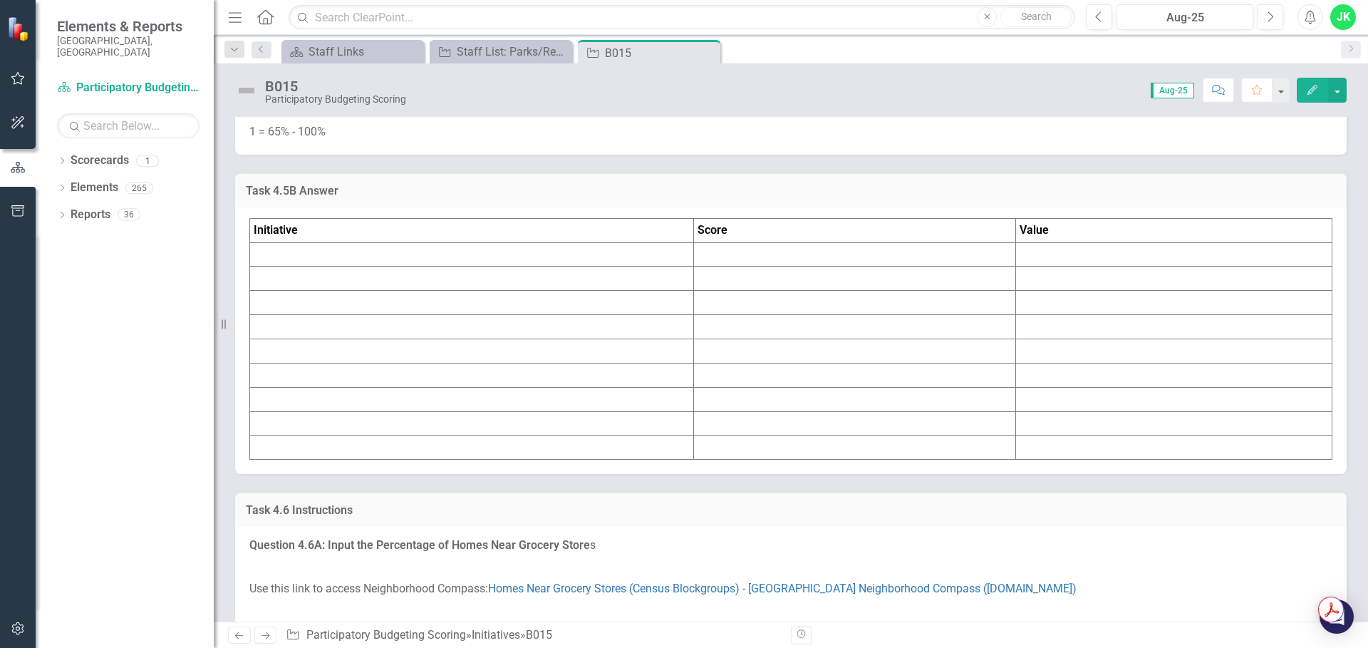
scroll to position [5203, 0]
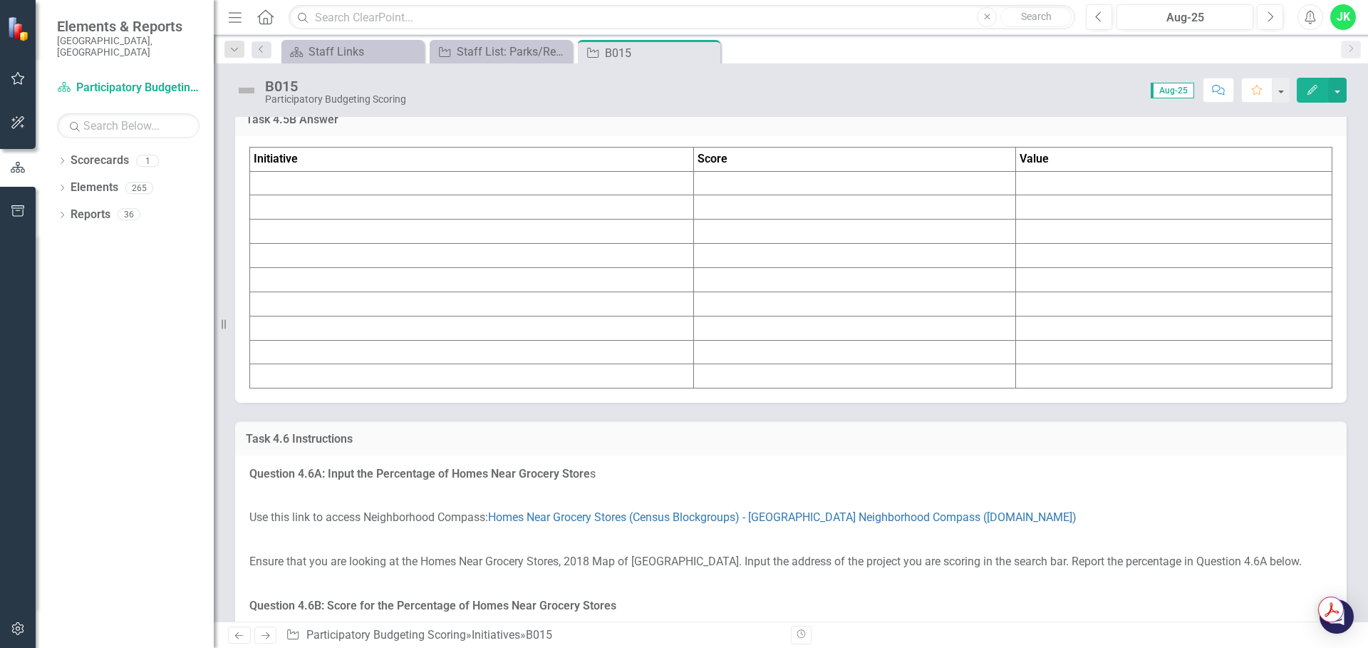
click at [338, 195] on td at bounding box center [472, 183] width 444 height 24
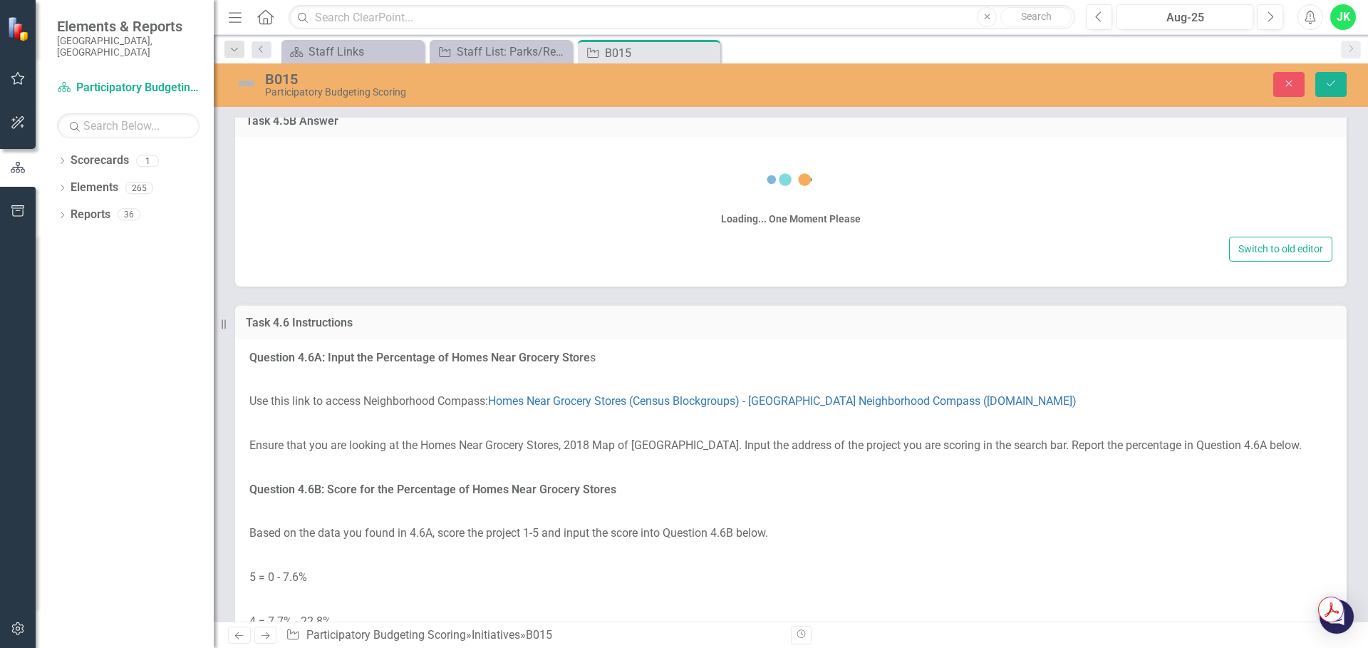
click at [338, 233] on div "Loading... One Moment Please" at bounding box center [790, 192] width 1083 height 82
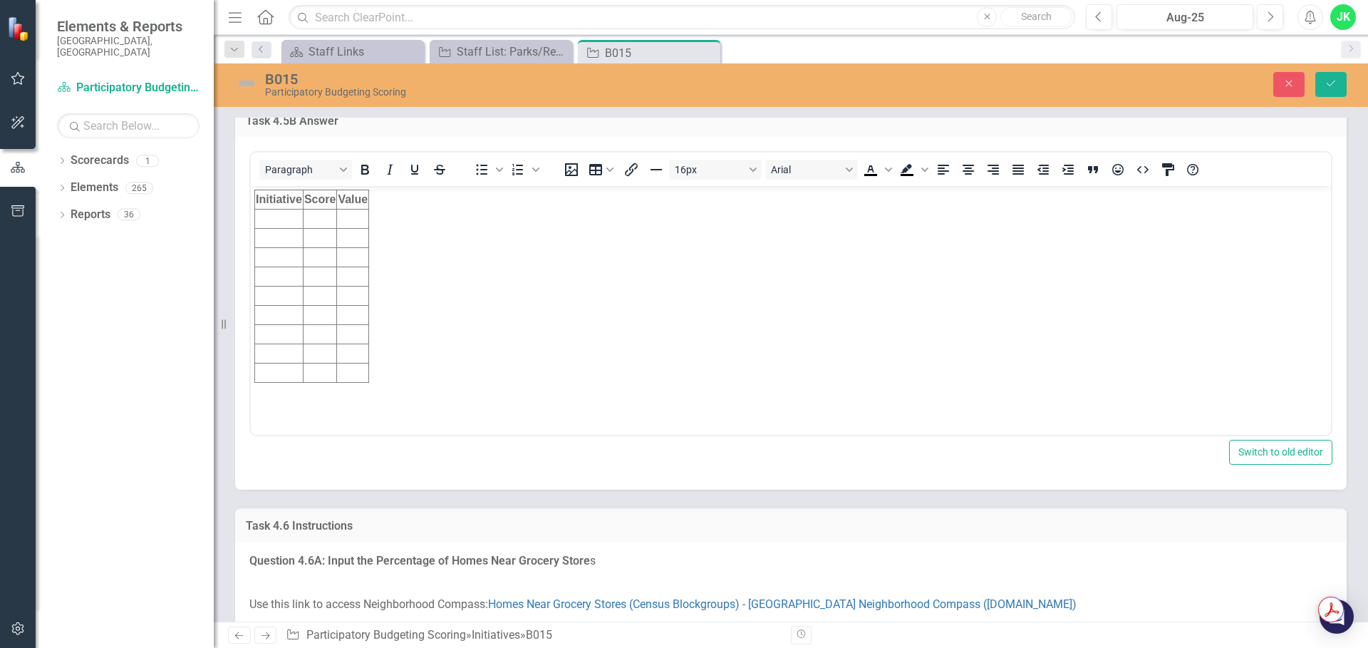
scroll to position [5274, 0]
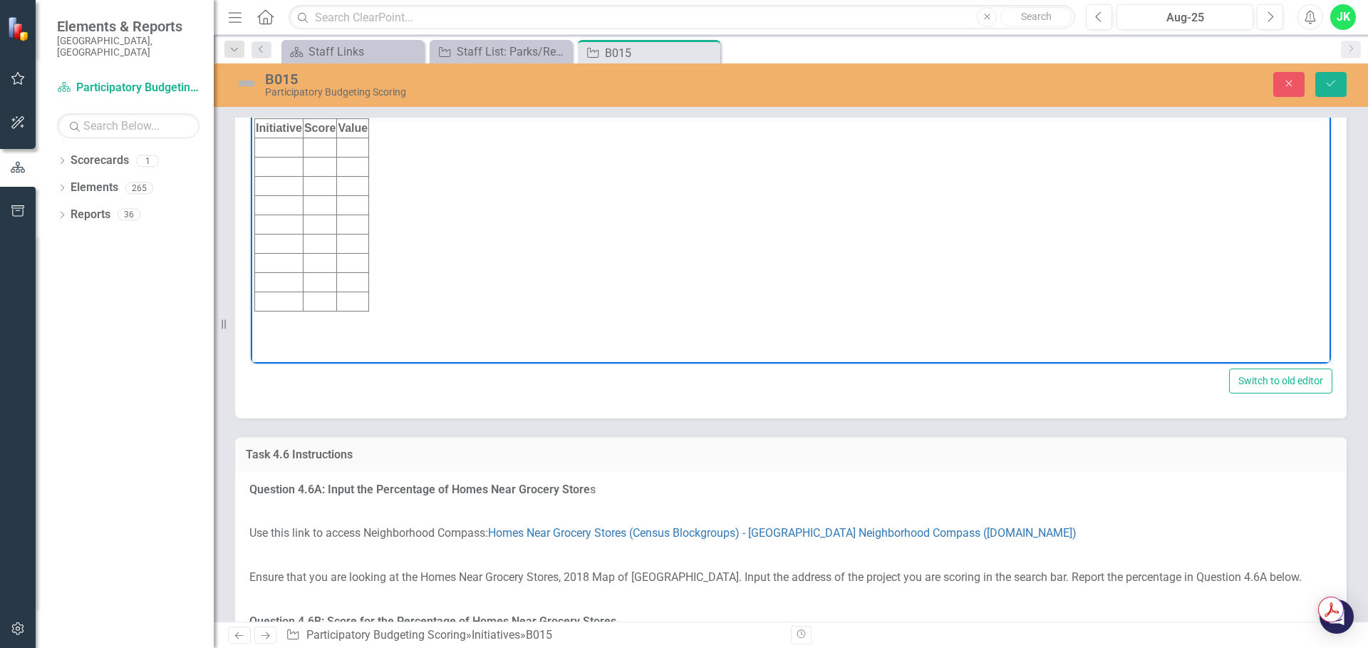
click at [274, 150] on td "Rich Text Area. Press ALT-0 for help." at bounding box center [279, 147] width 48 height 19
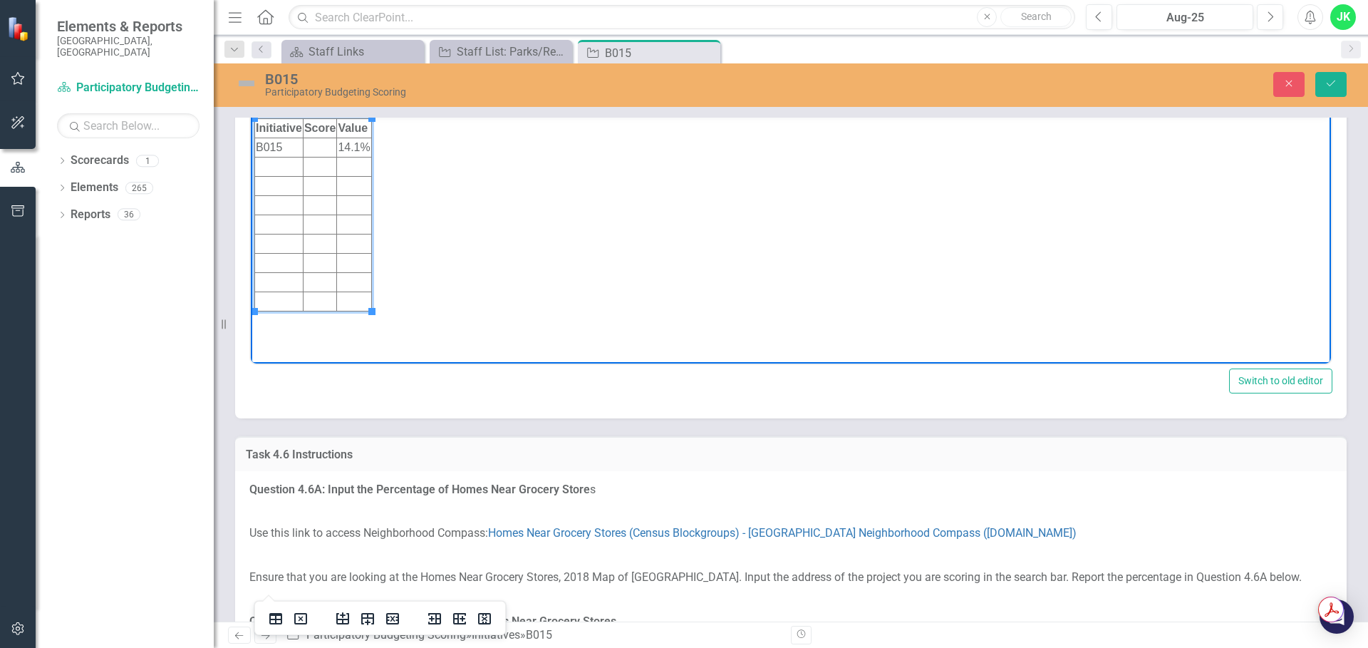
scroll to position [5203, 0]
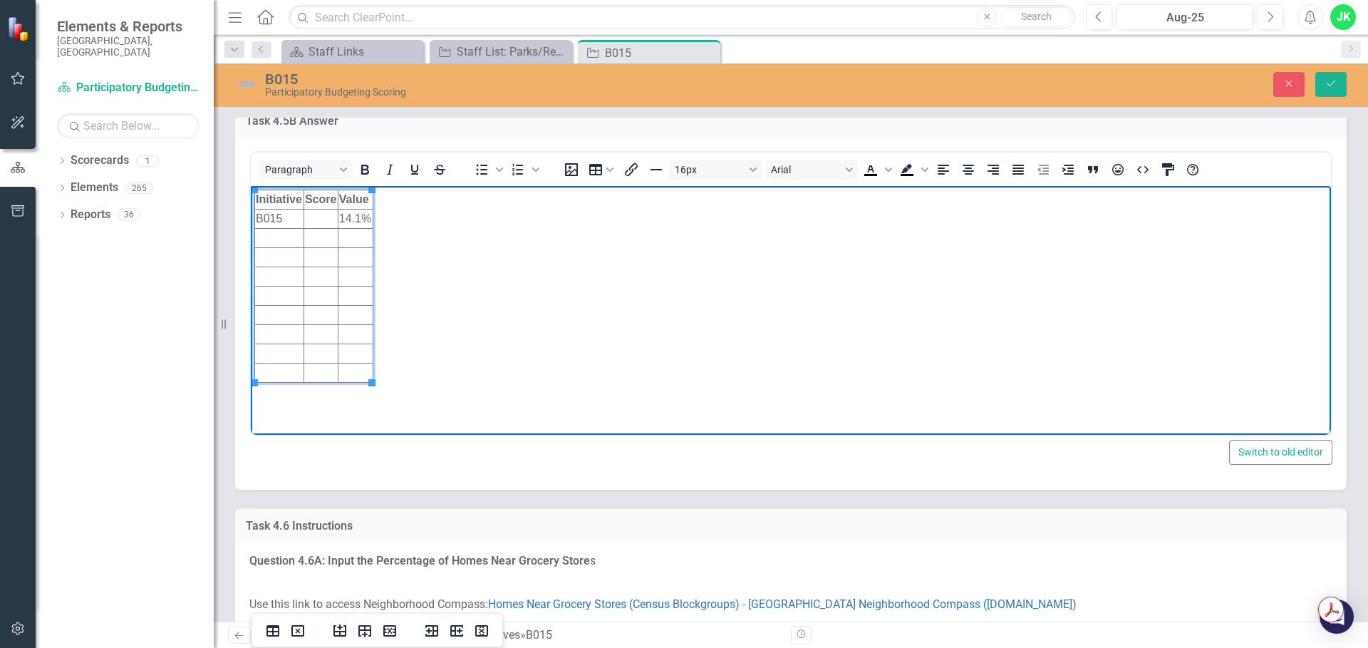
click at [318, 215] on td "Rich Text Area. Press ALT-0 for help." at bounding box center [321, 219] width 34 height 19
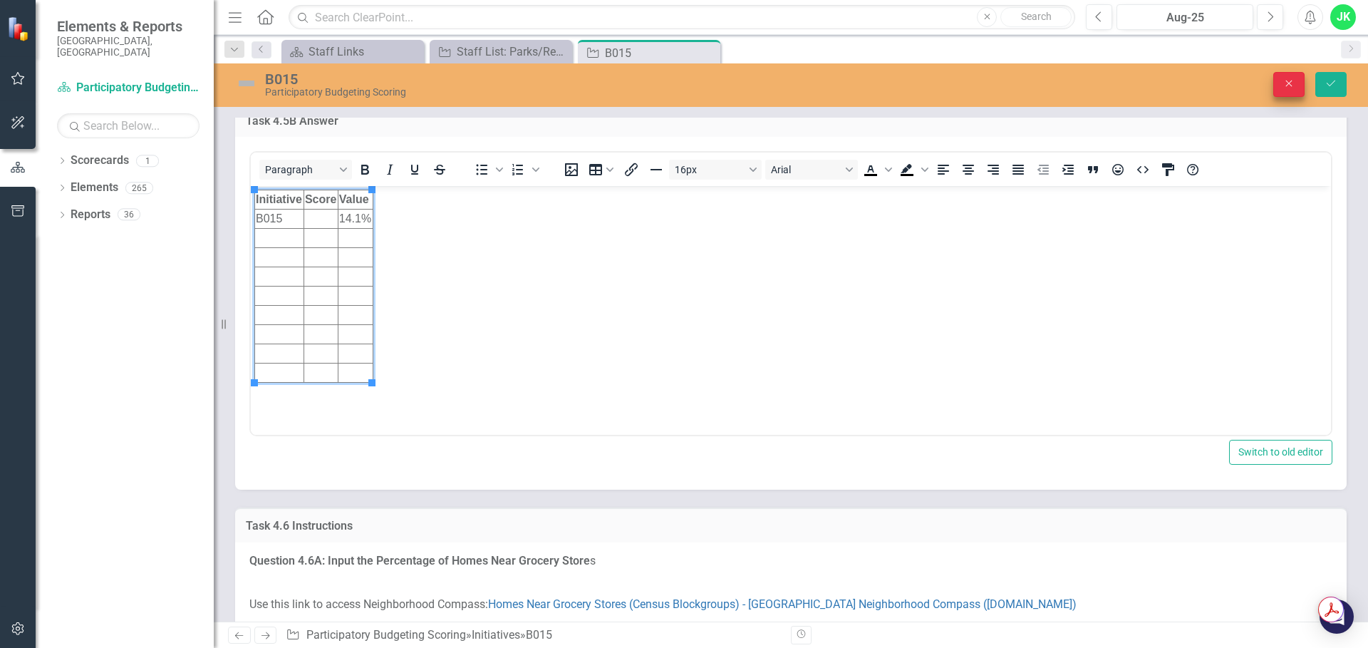
click at [1288, 81] on icon "Close" at bounding box center [1289, 83] width 13 height 10
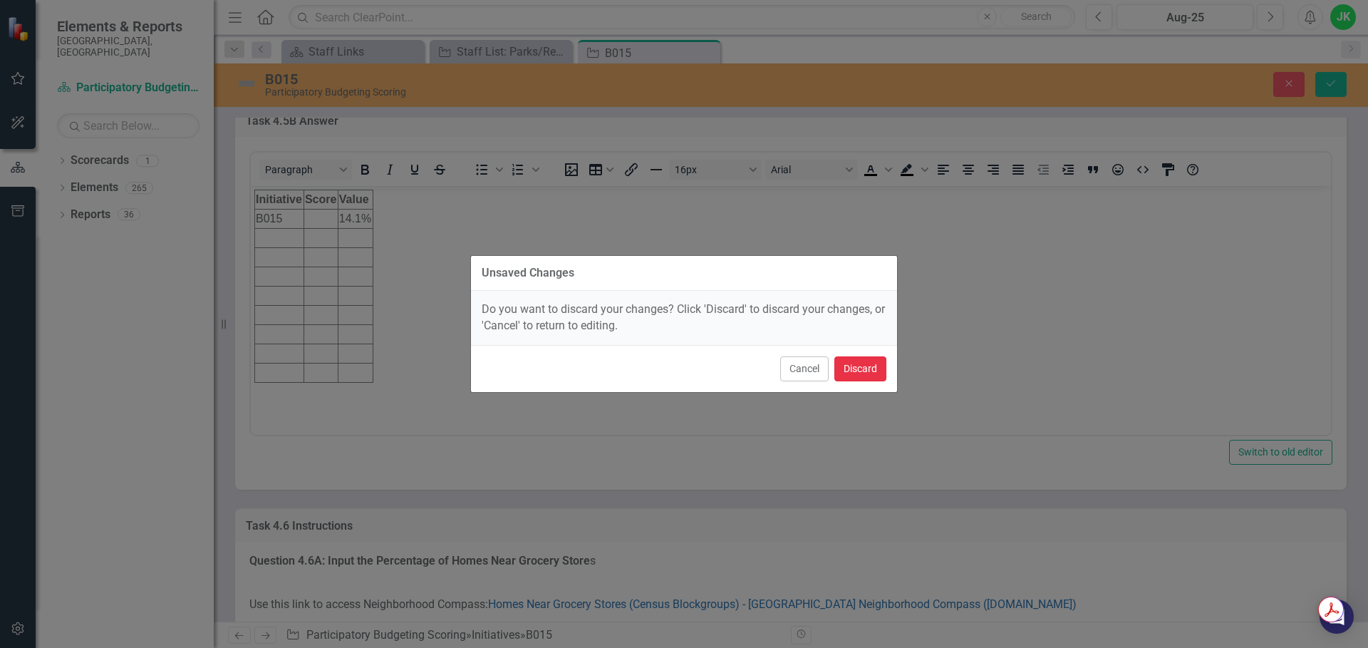
click at [853, 371] on button "Discard" at bounding box center [861, 368] width 52 height 25
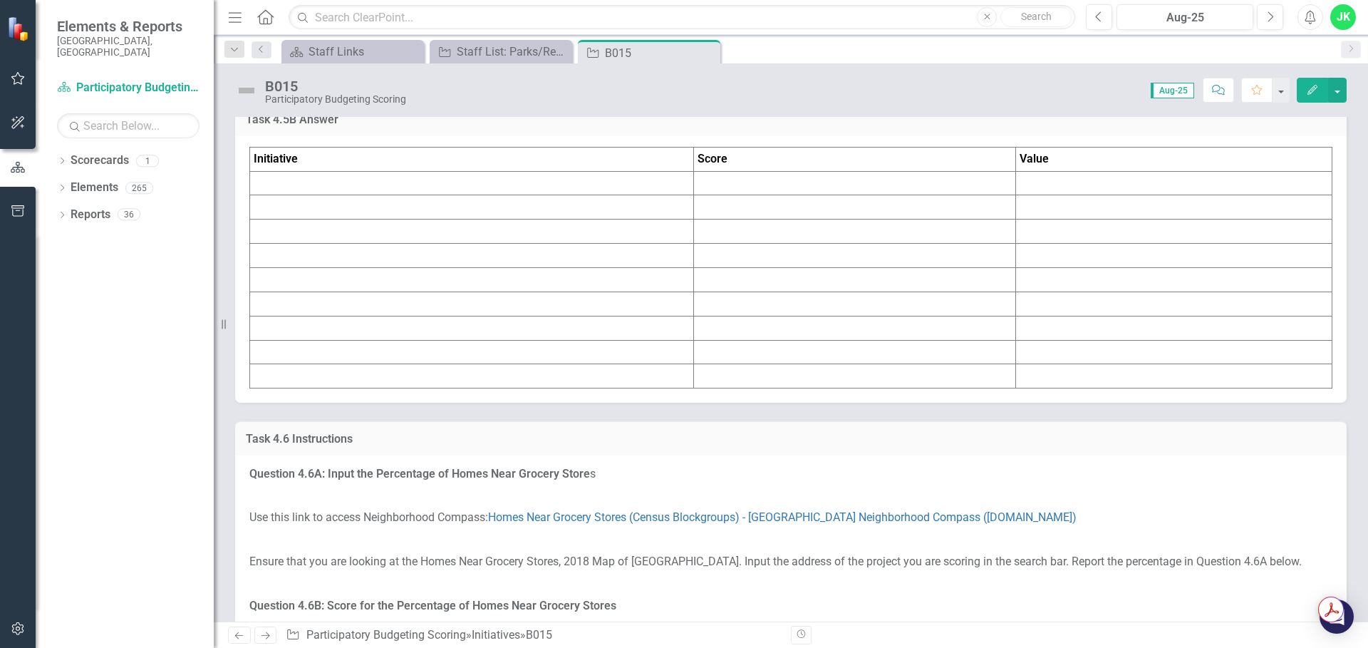
click at [412, 195] on td at bounding box center [472, 183] width 444 height 24
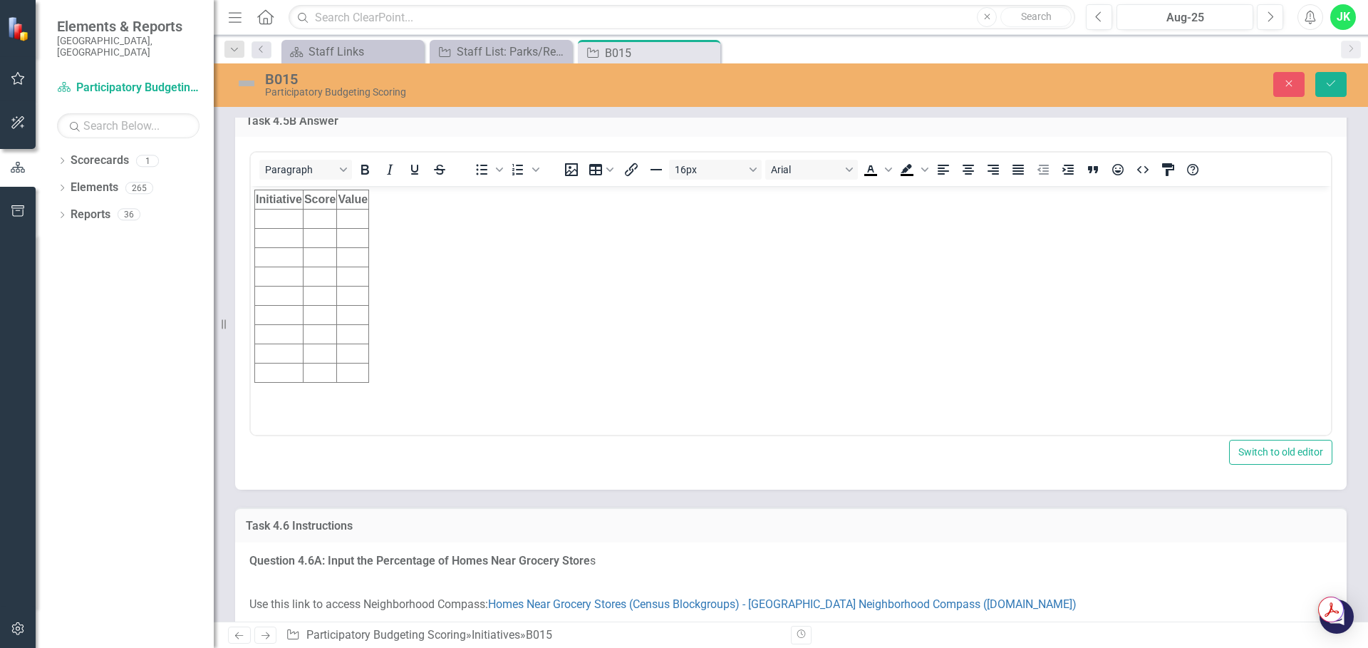
scroll to position [0, 0]
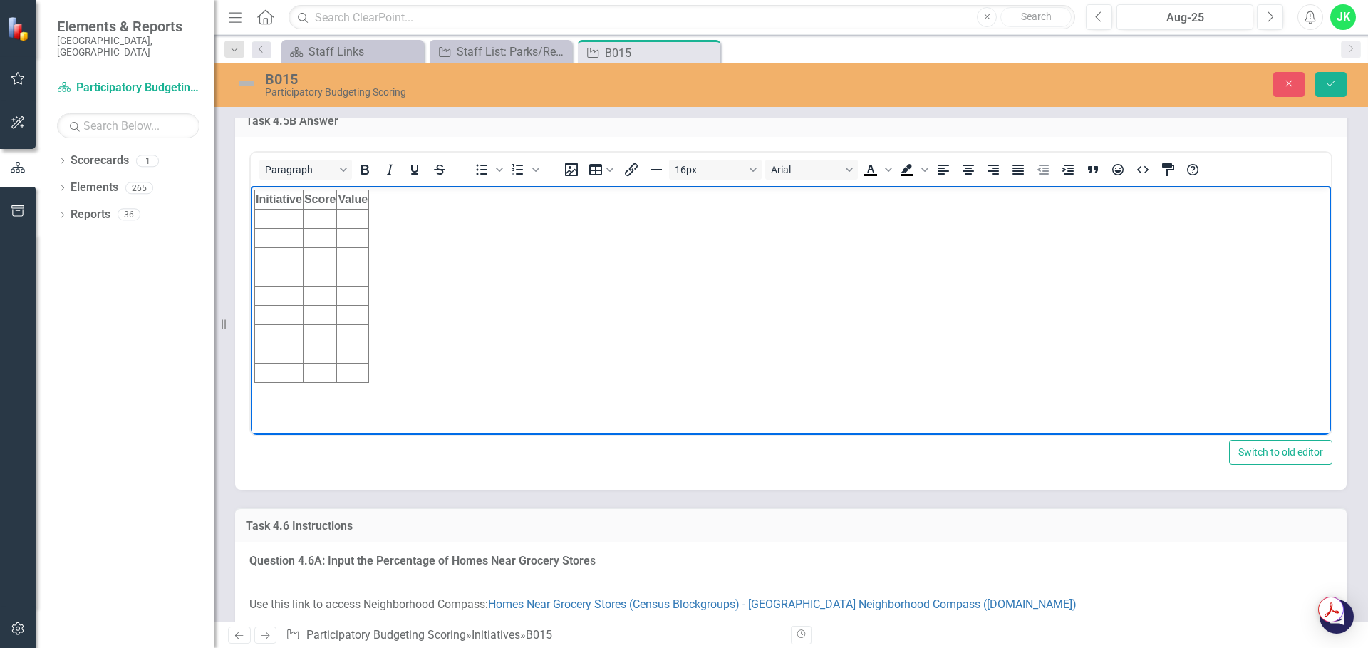
click at [268, 223] on td "Rich Text Area. Press ALT-0 for help." at bounding box center [279, 219] width 48 height 19
click at [267, 223] on td "Rich Text Area. Press ALT-0 for help." at bounding box center [279, 219] width 48 height 19
click at [1326, 83] on icon "Save" at bounding box center [1331, 83] width 13 height 10
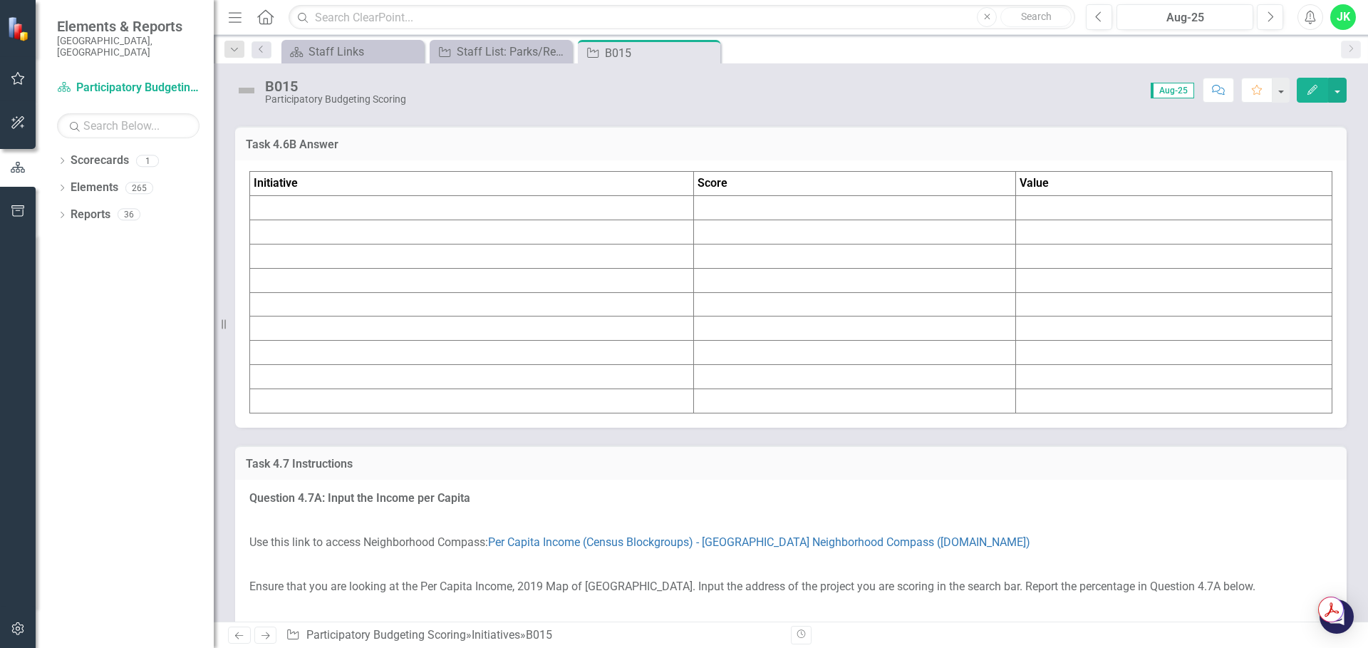
scroll to position [6058, 0]
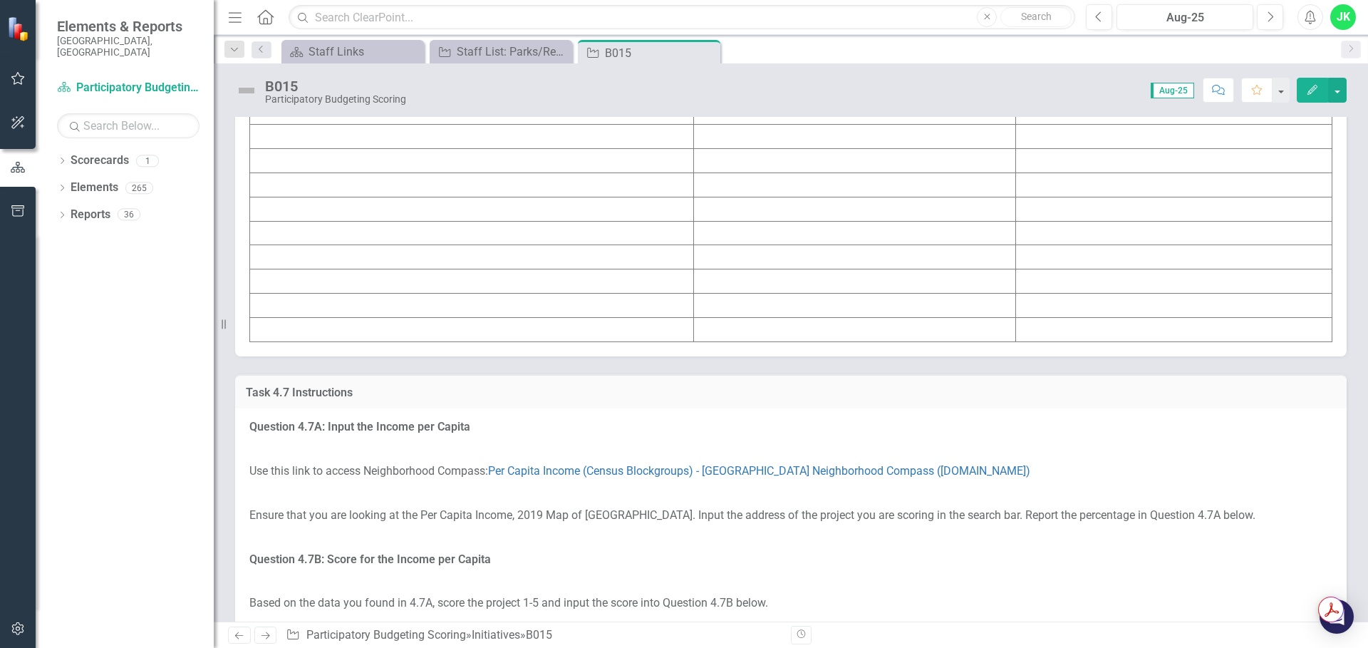
click at [336, 149] on td at bounding box center [472, 137] width 444 height 24
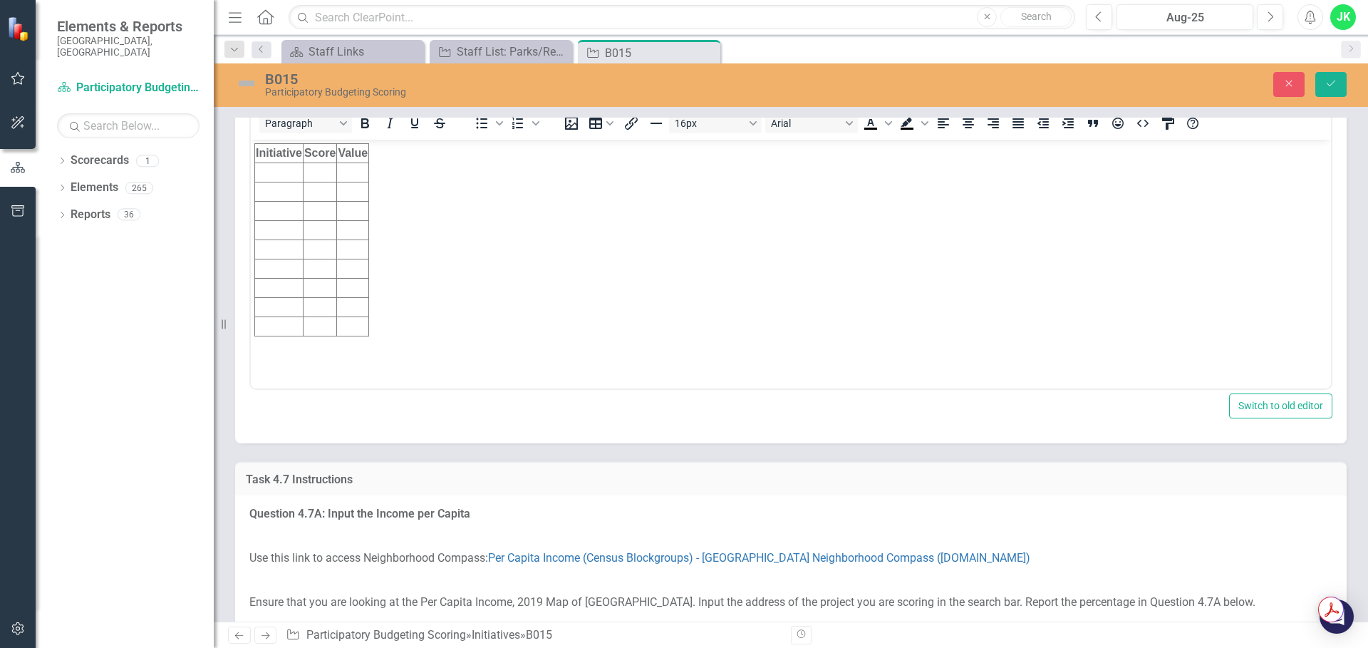
scroll to position [0, 0]
click at [284, 165] on td "Rich Text Area. Press ALT-0 for help." at bounding box center [279, 172] width 48 height 19
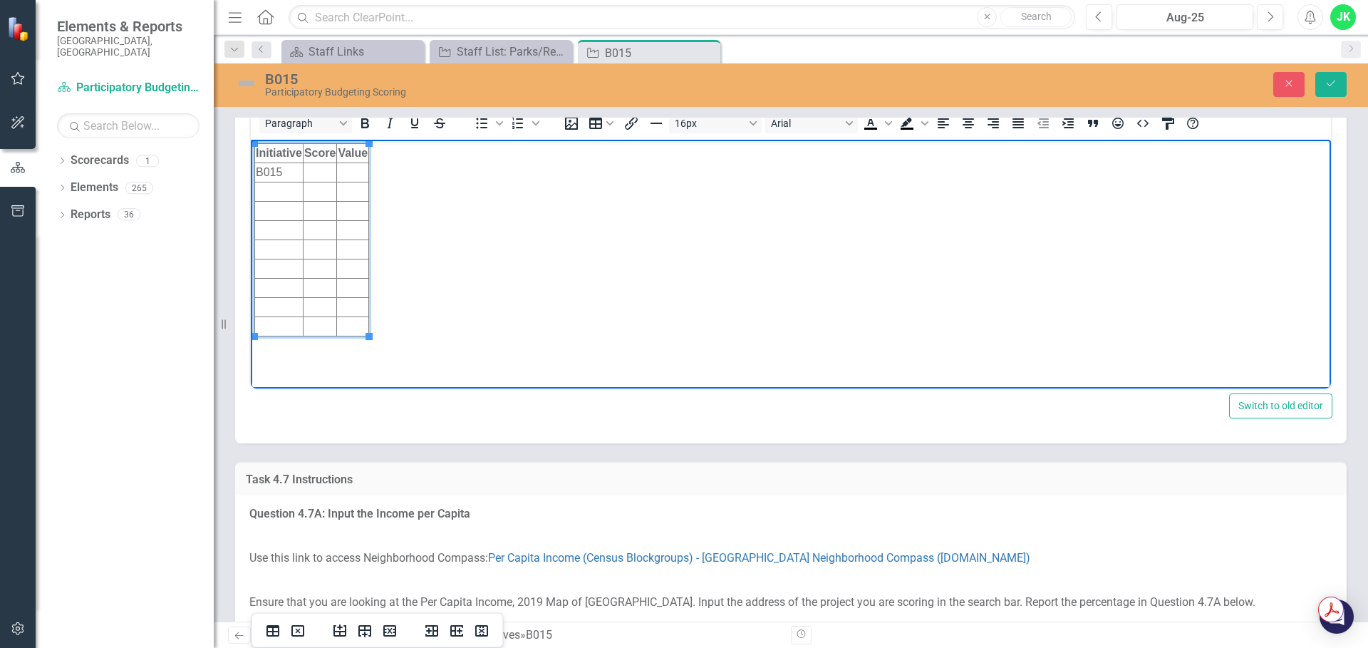
scroll to position [5987, 0]
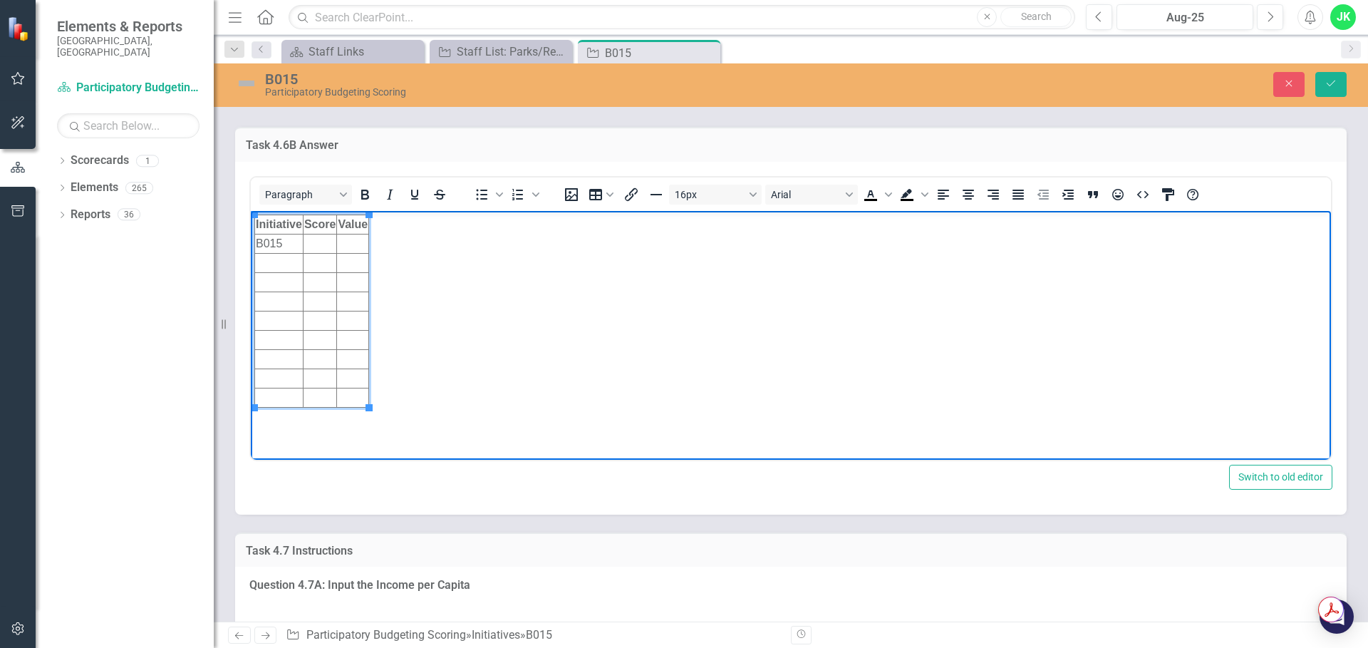
click at [356, 247] on td "Rich Text Area. Press ALT-0 for help." at bounding box center [353, 243] width 32 height 19
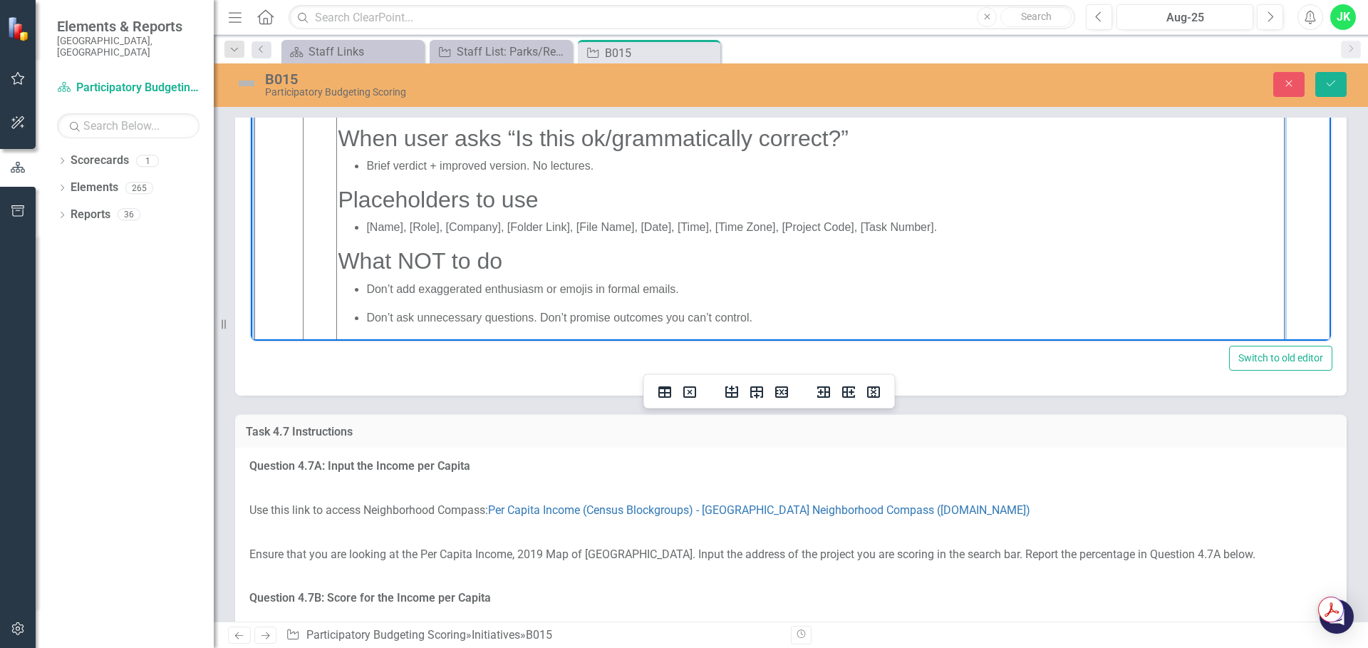
scroll to position [0, 0]
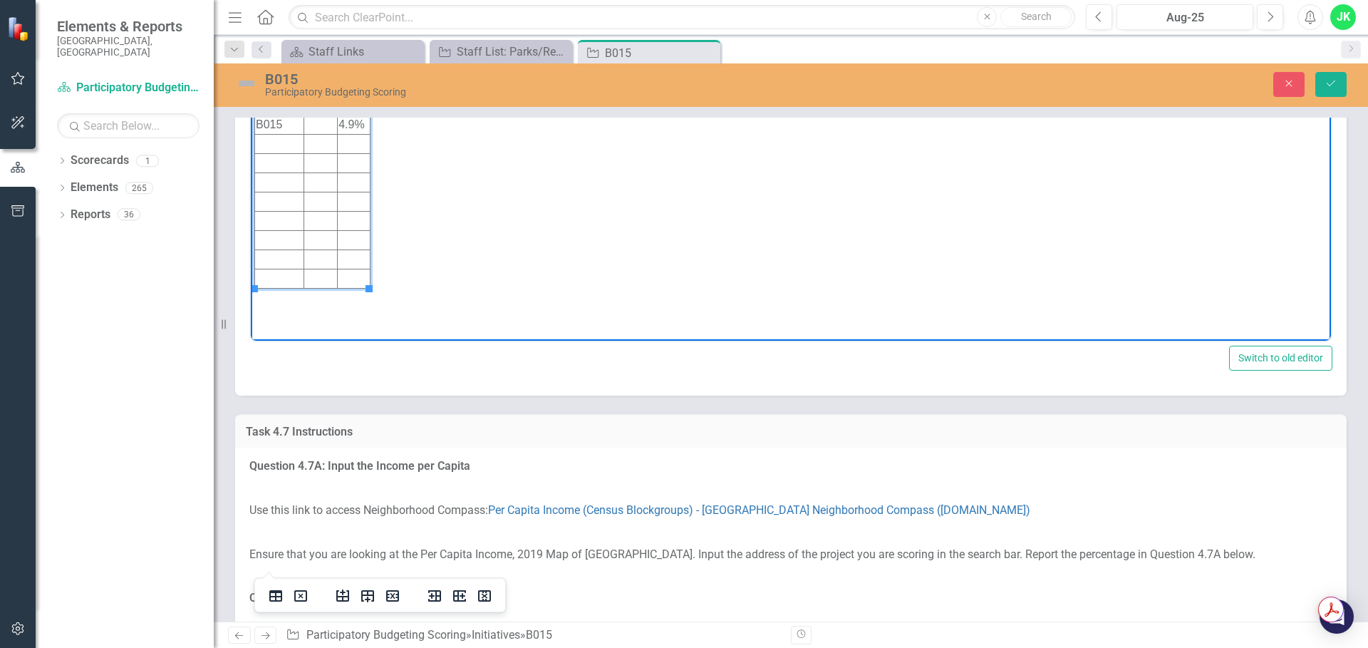
click at [307, 123] on td "Rich Text Area. Press ALT-0 for help." at bounding box center [321, 124] width 34 height 19
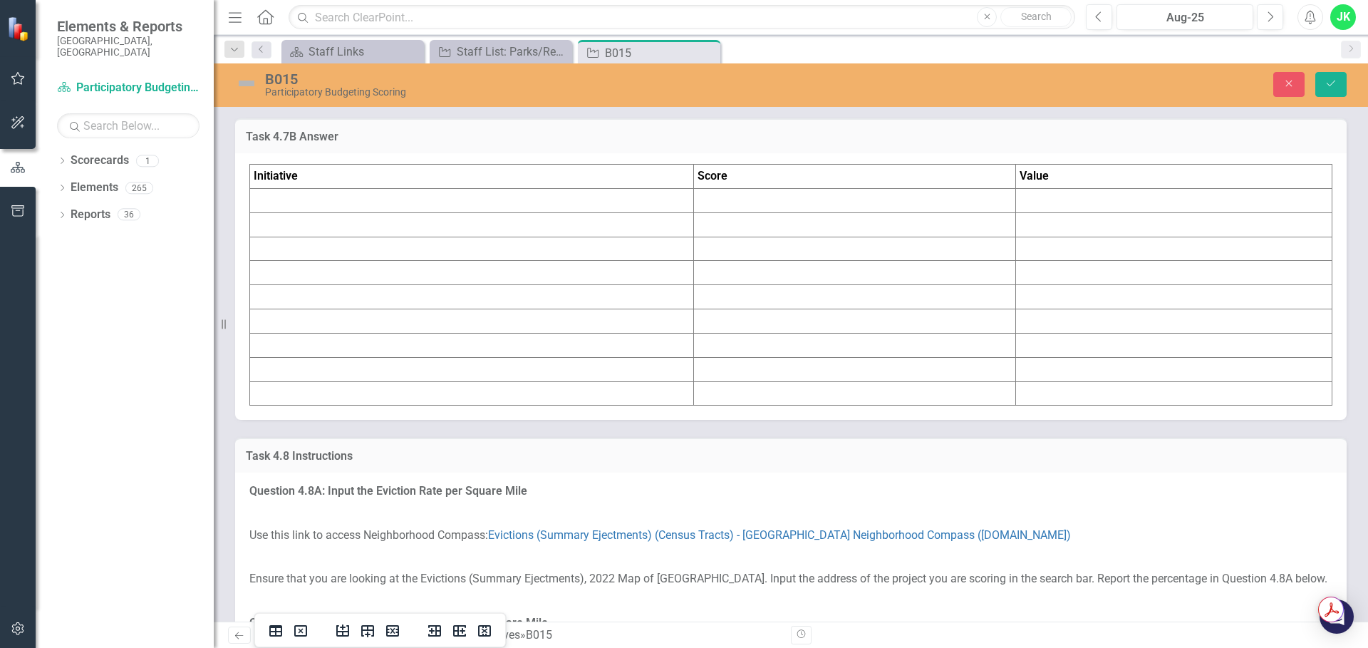
scroll to position [7032, 0]
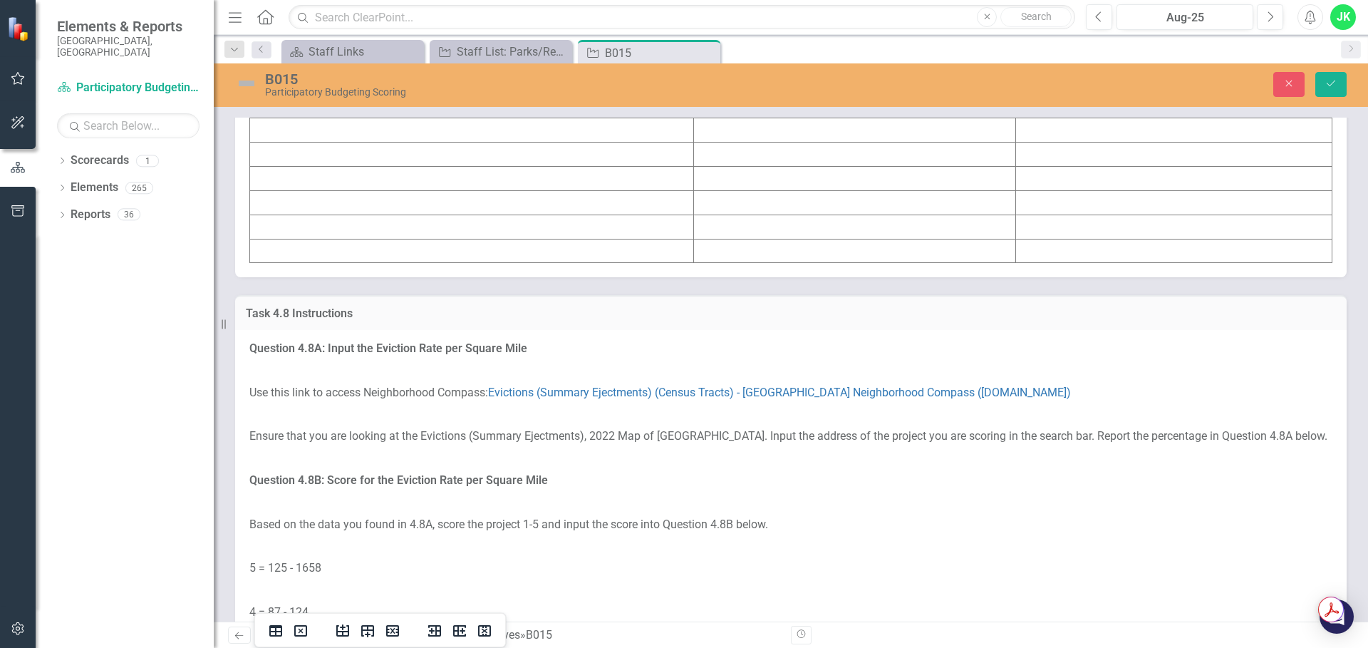
click at [327, 70] on td at bounding box center [472, 58] width 444 height 24
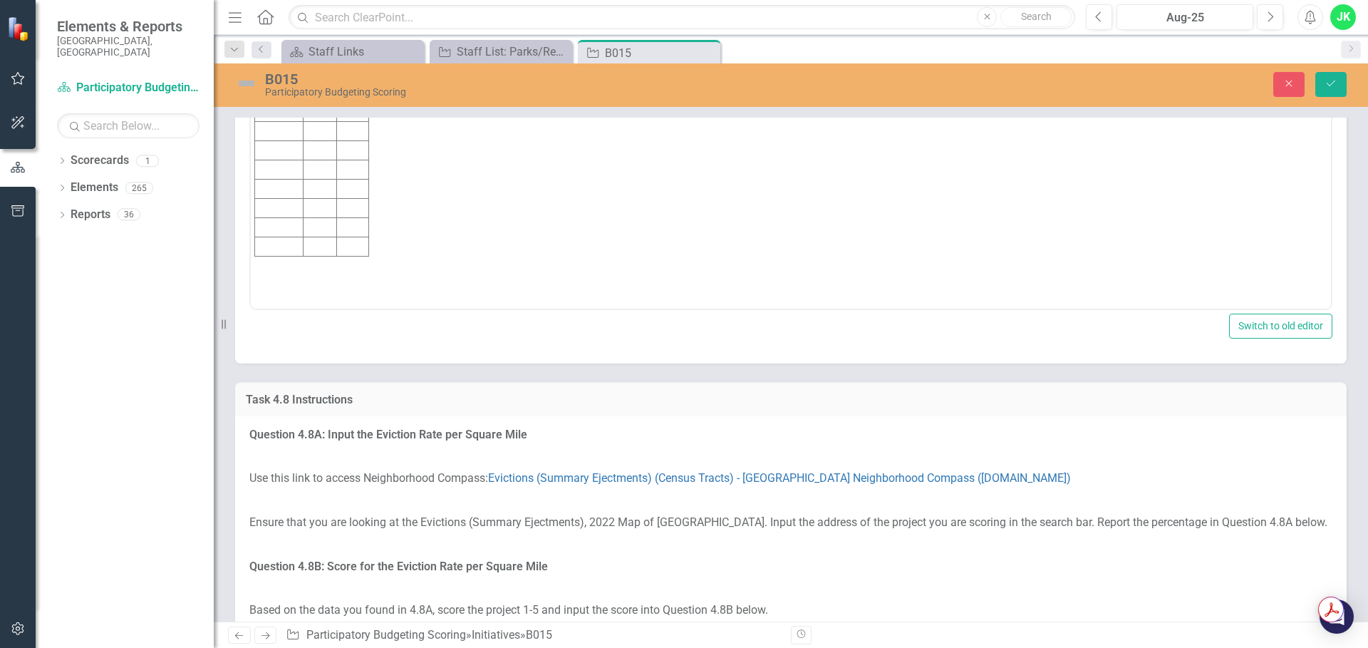
scroll to position [0, 0]
click at [274, 95] on td "Rich Text Area. Press ALT-0 for help." at bounding box center [279, 92] width 48 height 19
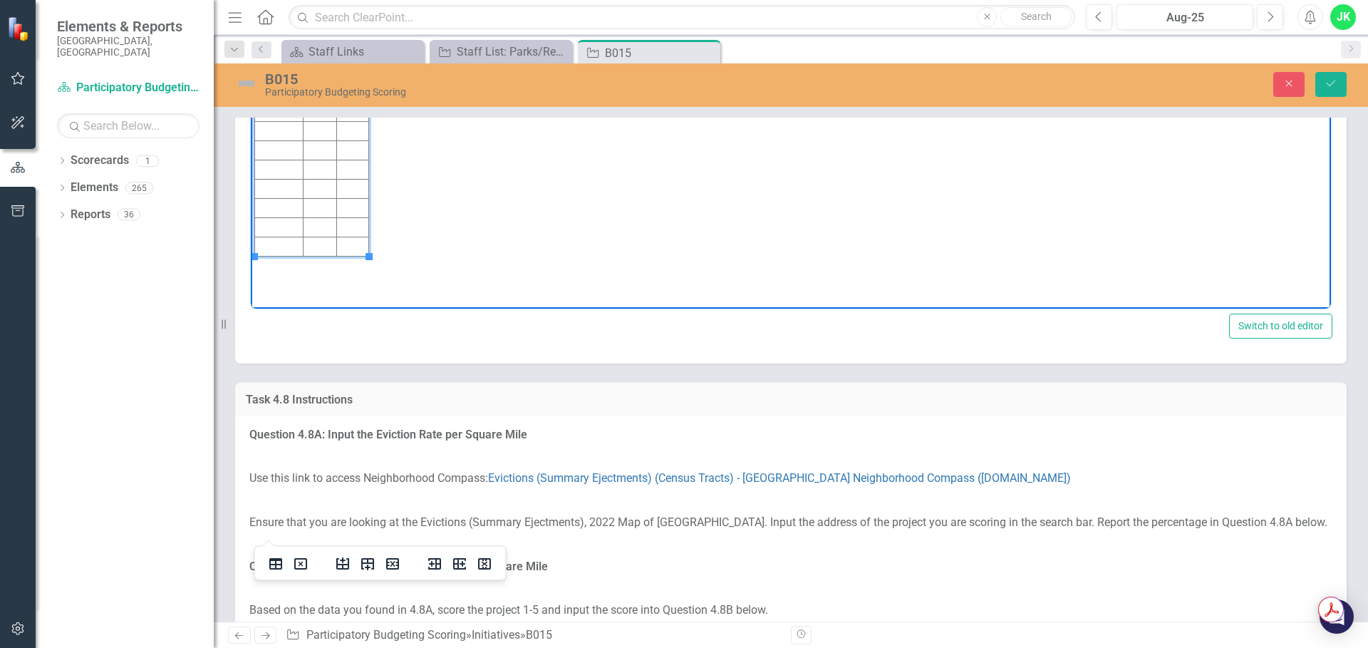
click at [344, 91] on td "Rich Text Area. Press ALT-0 for help." at bounding box center [353, 92] width 32 height 19
click at [313, 92] on td "Rich Text Area. Press ALT-0 for help." at bounding box center [319, 92] width 33 height 19
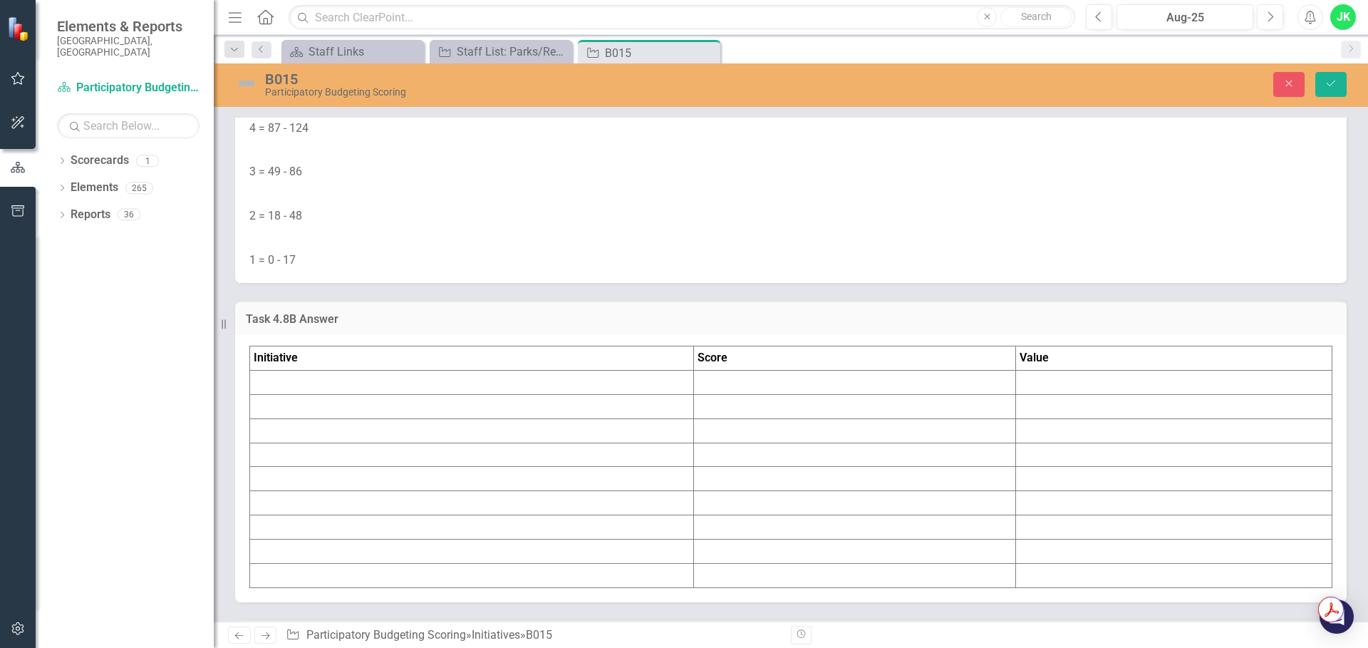
scroll to position [7745, 0]
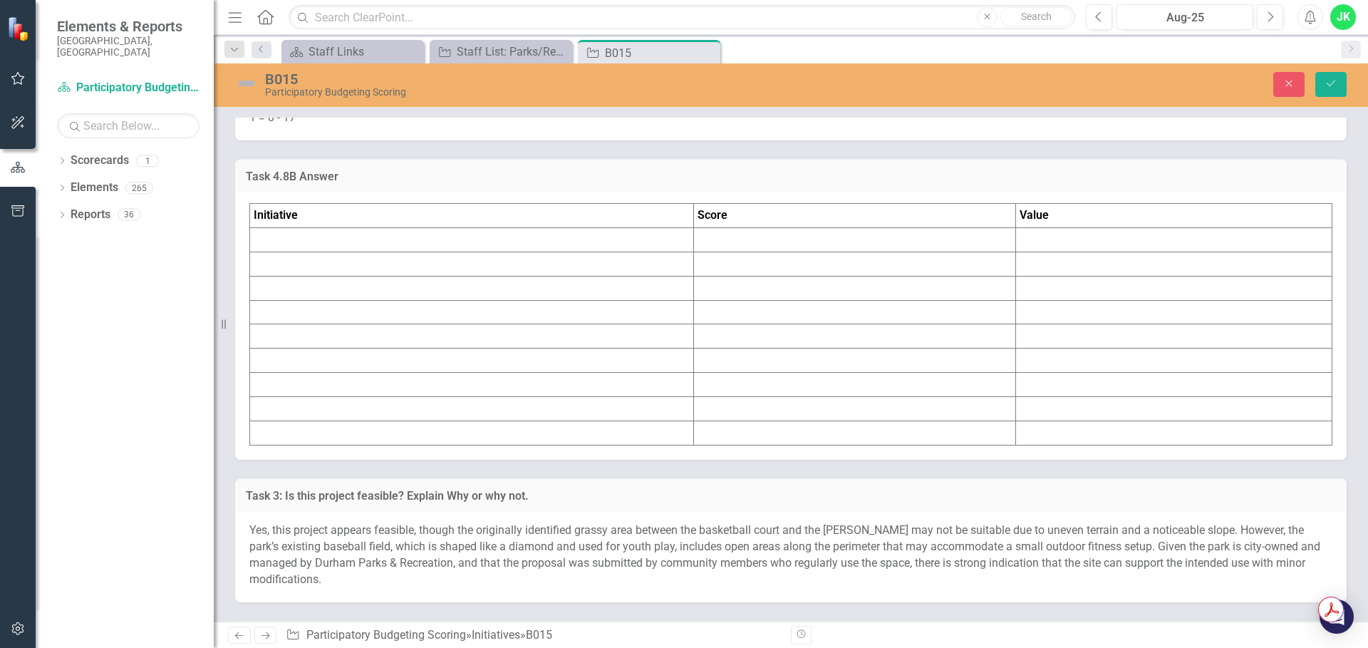
click at [435, 252] on td at bounding box center [472, 240] width 444 height 24
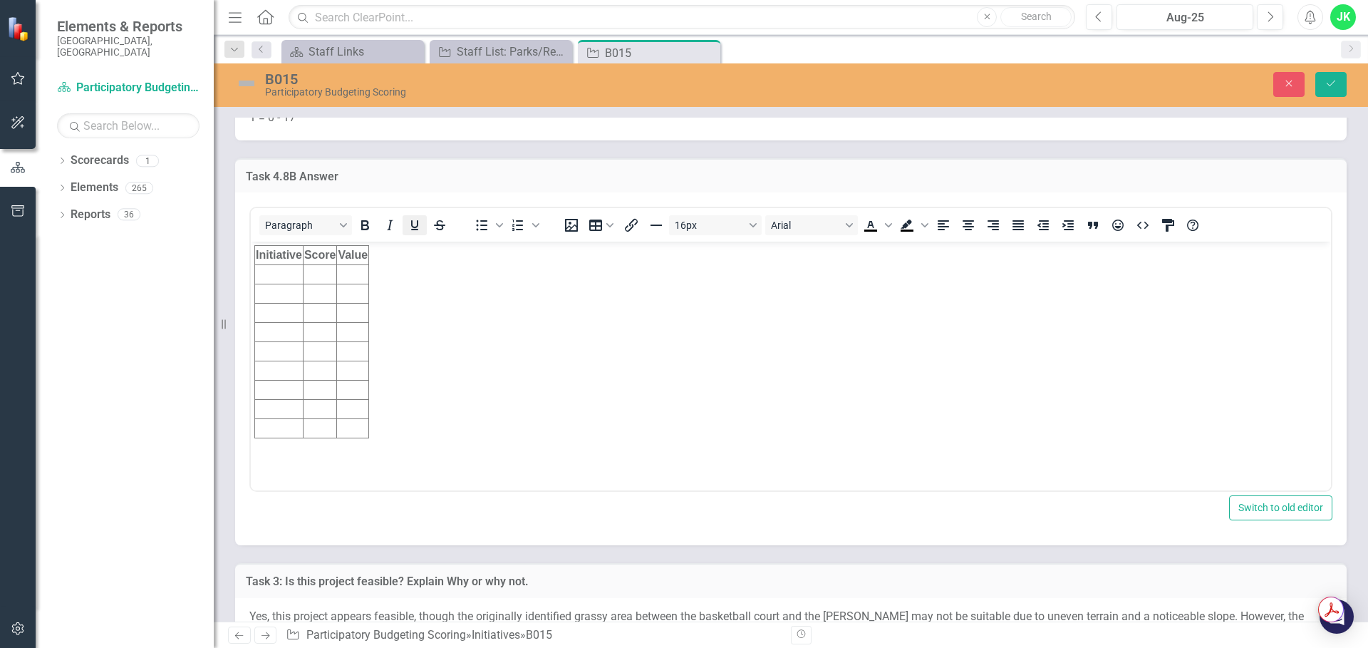
scroll to position [0, 0]
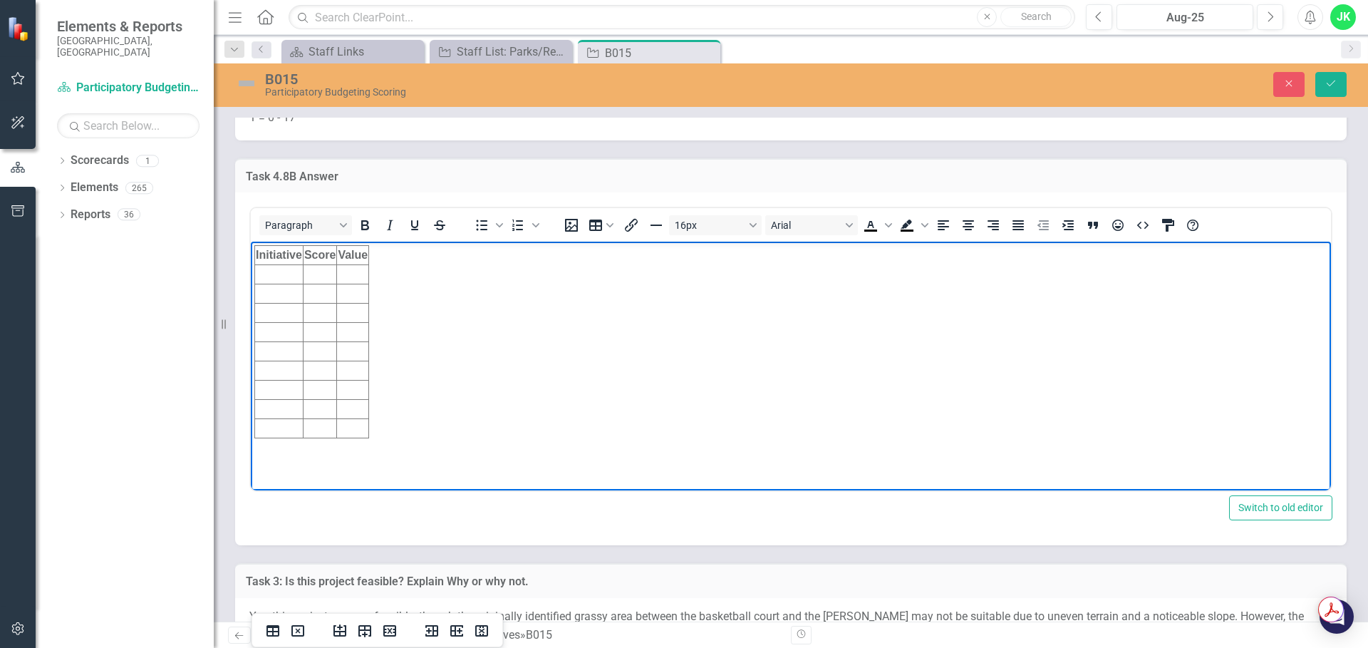
click at [282, 267] on td "Rich Text Area. Press ALT-0 for help." at bounding box center [279, 274] width 48 height 19
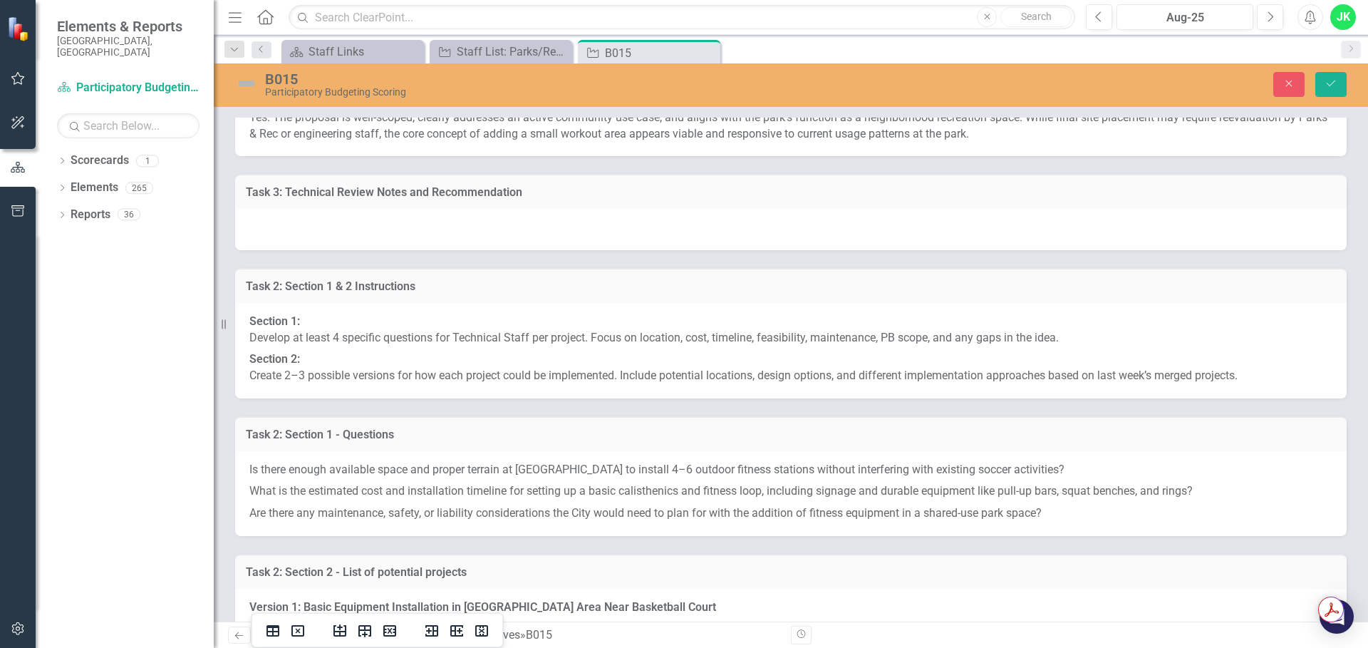
scroll to position [8173, 0]
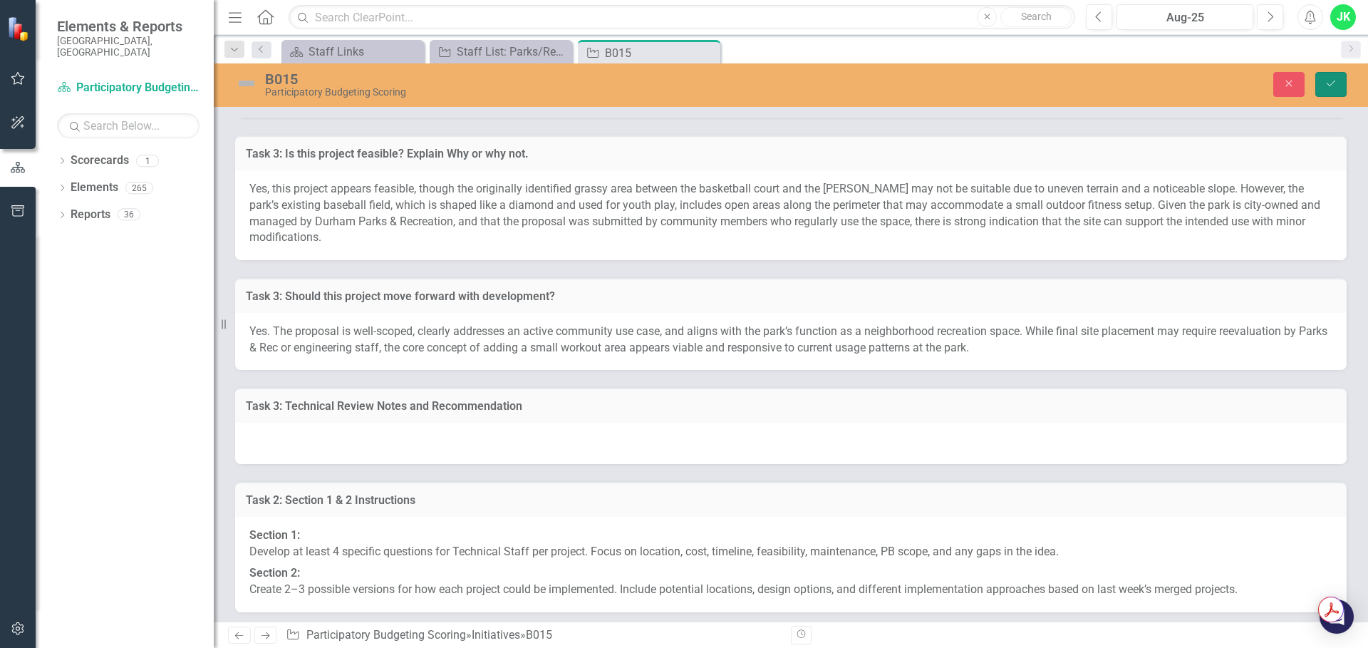
click at [1319, 83] on button "Save" at bounding box center [1331, 84] width 31 height 25
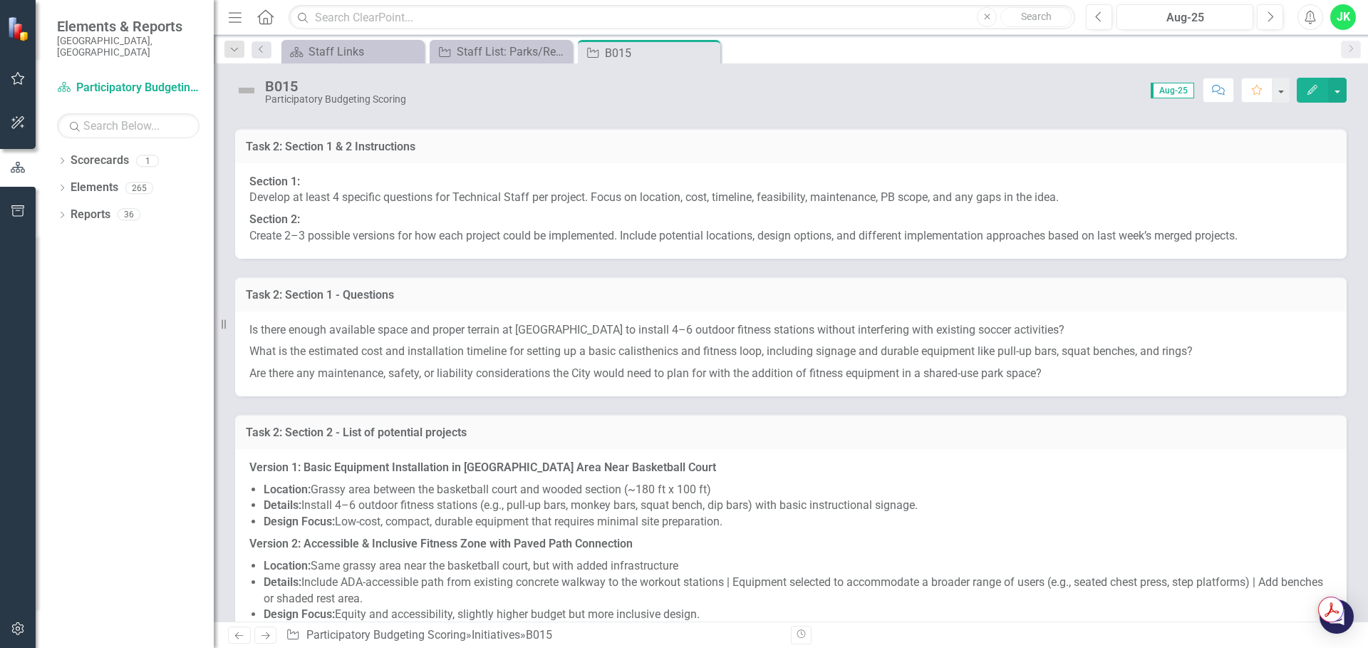
scroll to position [8481, 0]
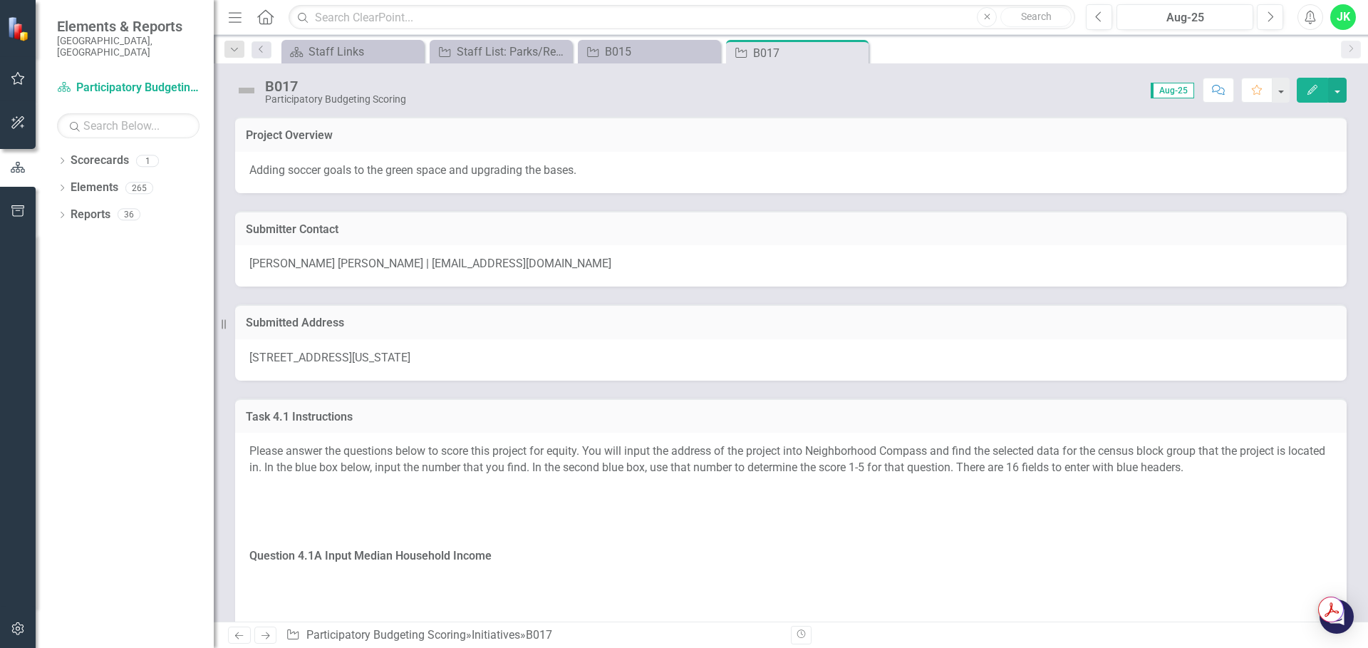
click at [411, 361] on span "1102 Morreene Road, Durham, North Carolina 27705, United States" at bounding box center [329, 358] width 161 height 14
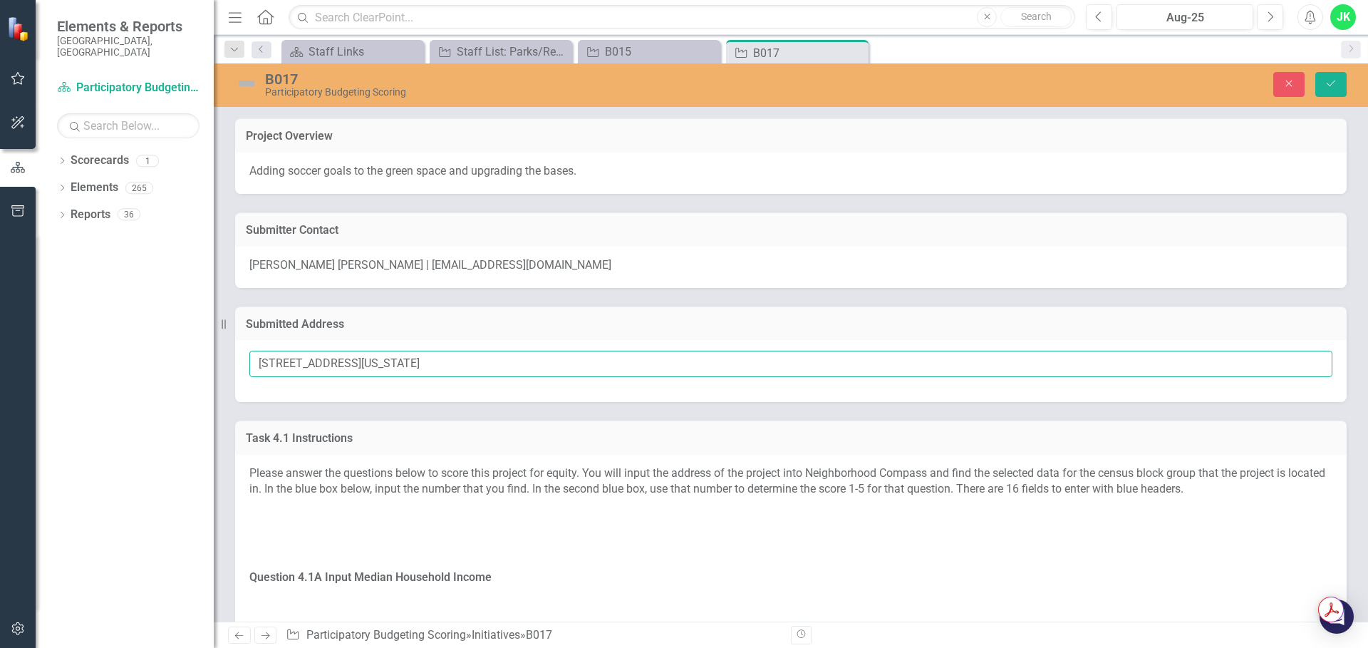
click at [500, 361] on input "1102 Morreene Road, Durham, North Carolina 27705, United States" at bounding box center [790, 364] width 1083 height 26
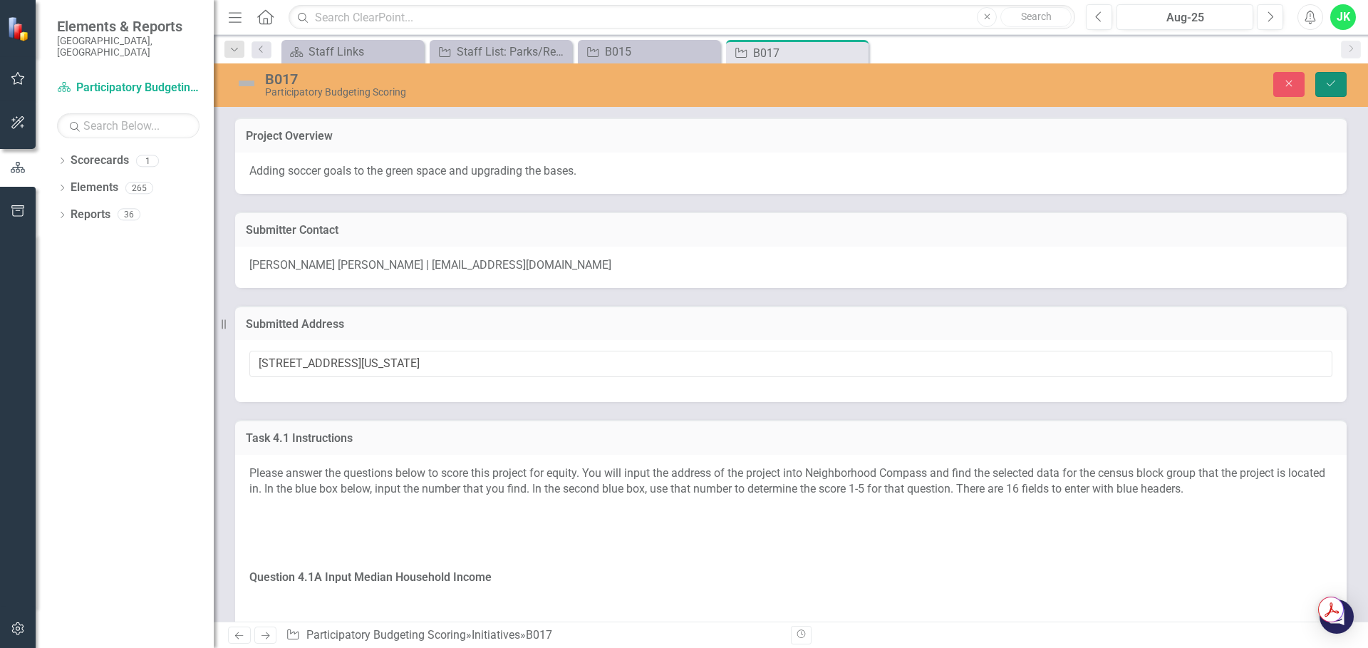
click at [1343, 82] on button "Save" at bounding box center [1331, 84] width 31 height 25
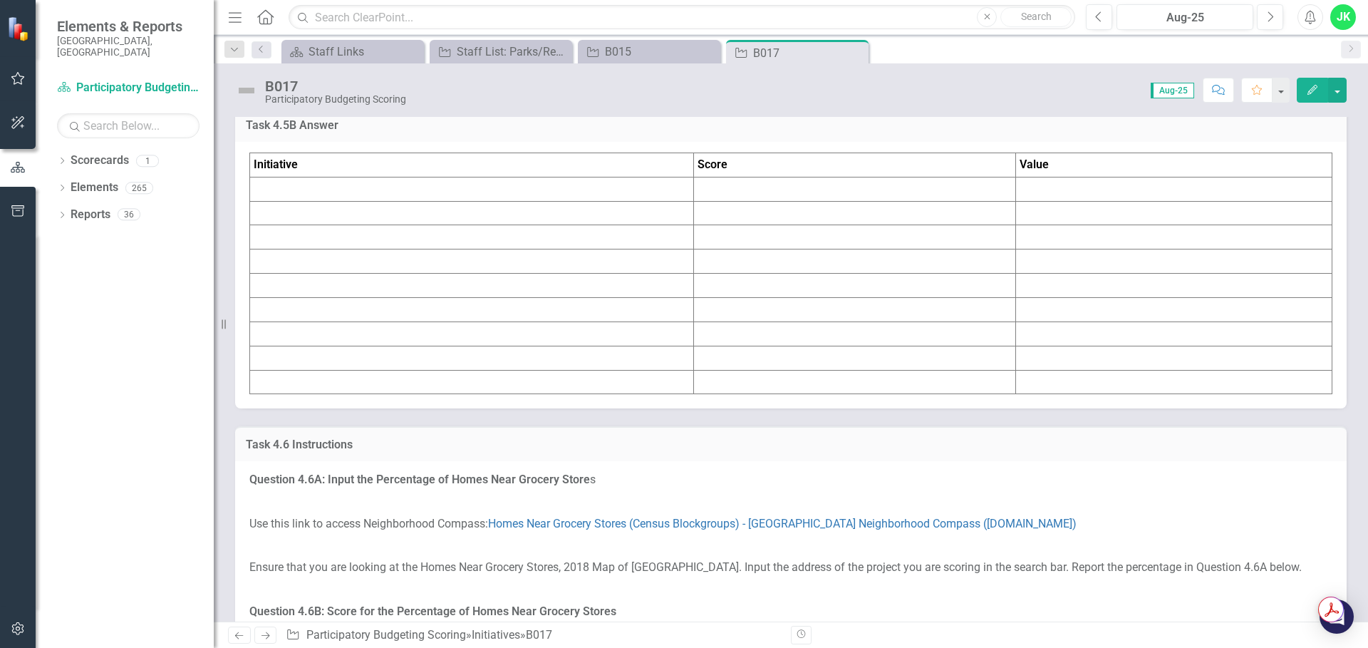
scroll to position [4989, 0]
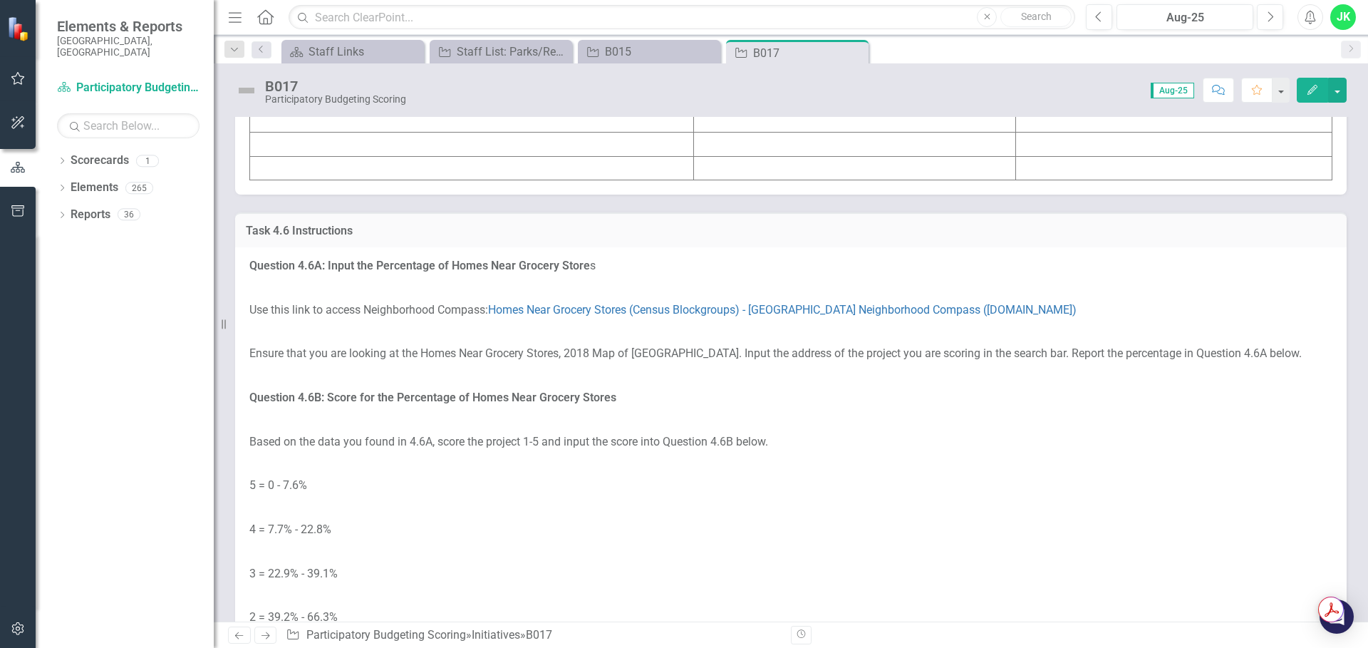
scroll to position [5844, 0]
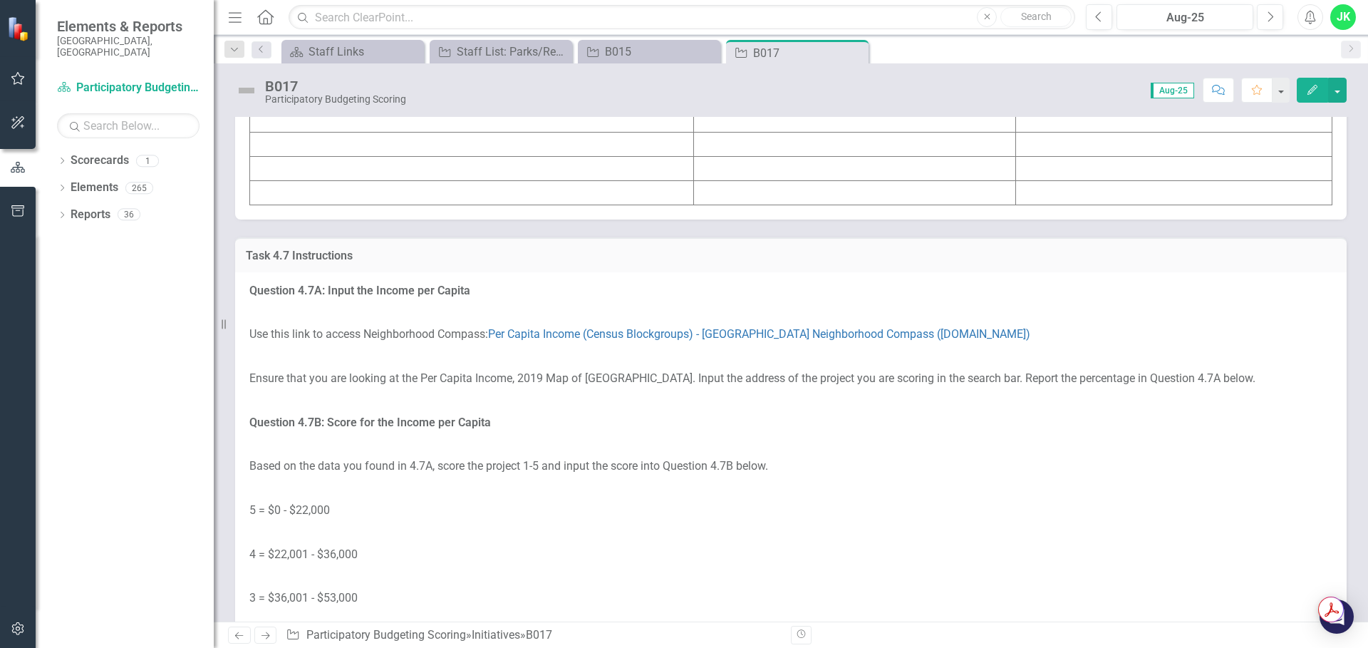
scroll to position [6557, 0]
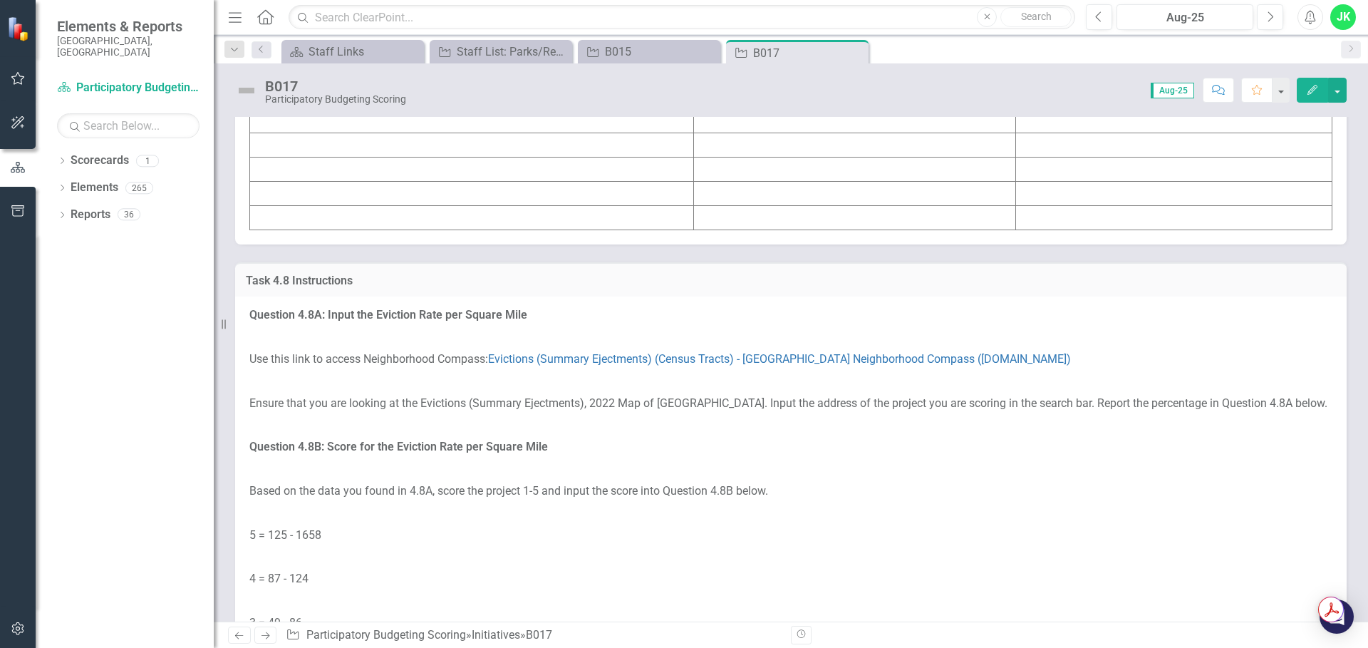
scroll to position [7412, 0]
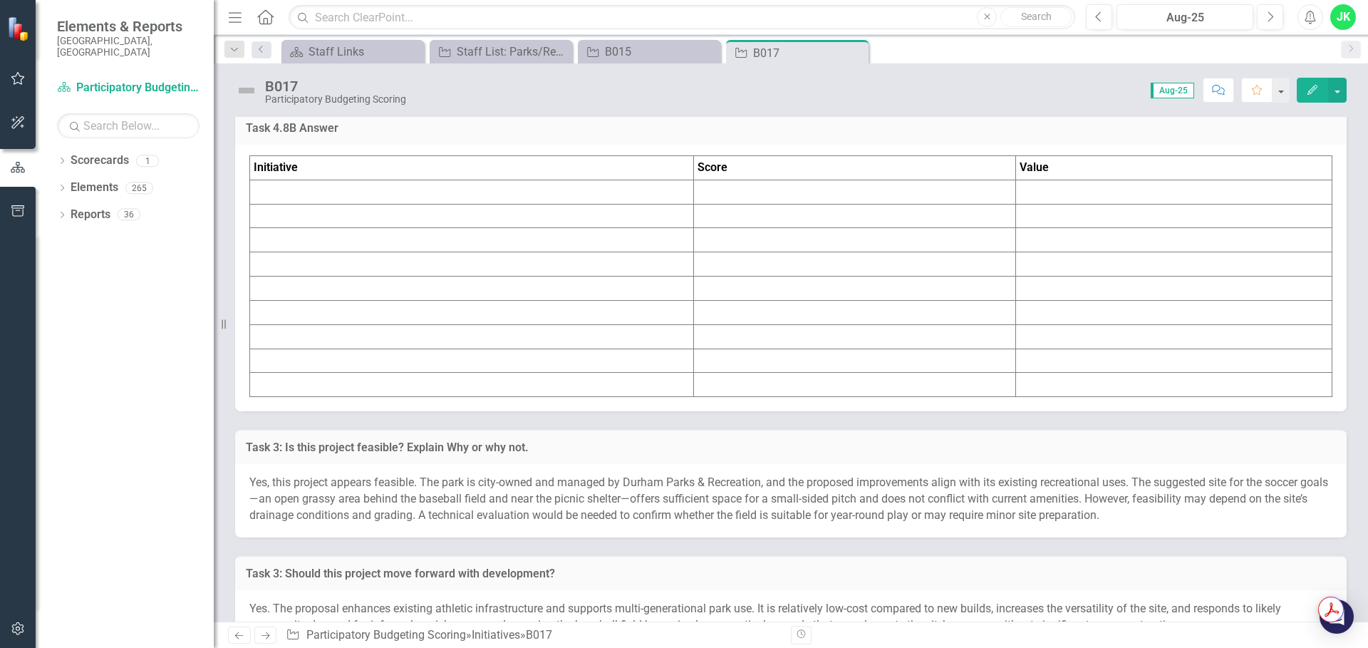
scroll to position [7697, 0]
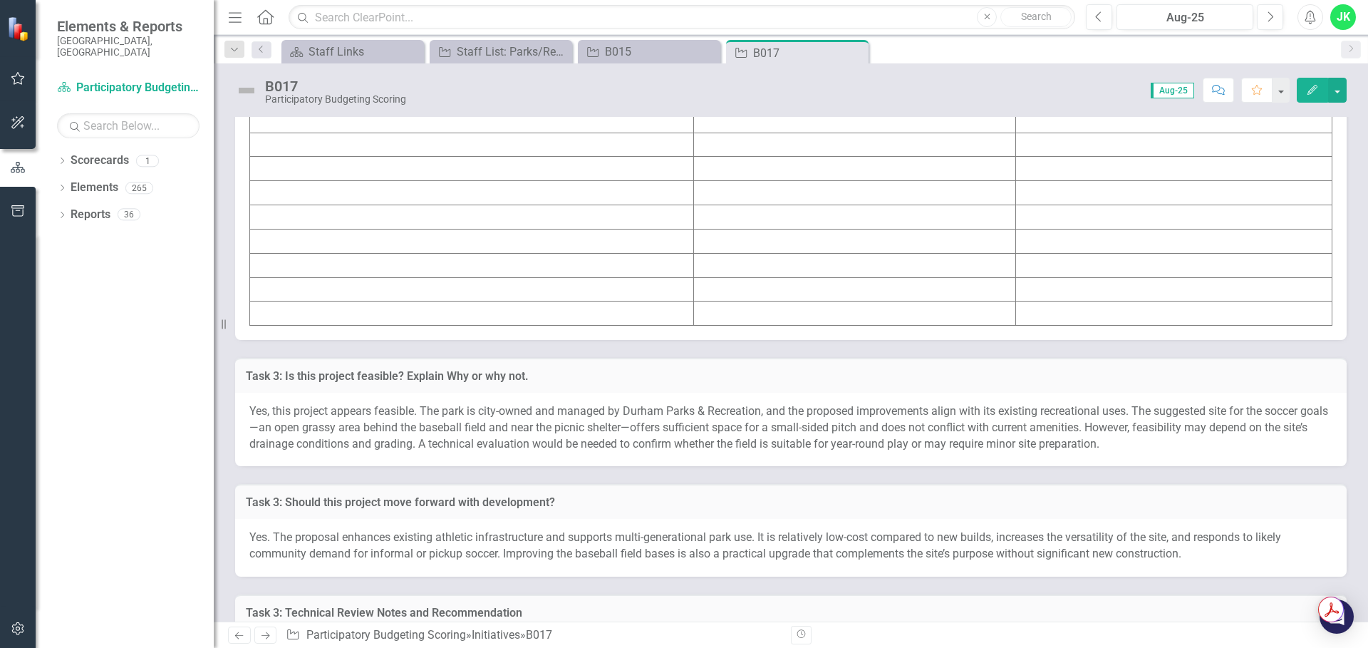
click at [367, 133] on td at bounding box center [472, 120] width 444 height 24
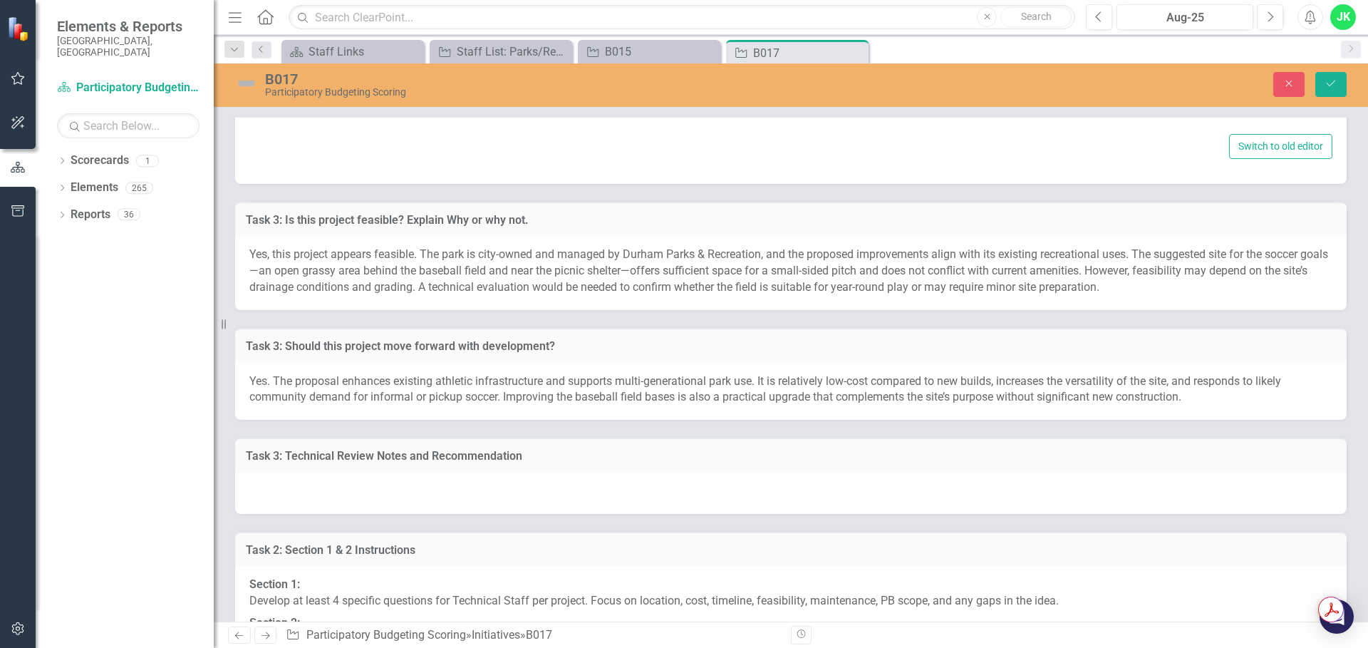
type textarea "<table border="1"> <colgroup> <col> <col> <col> </colgroup> <tbody> <tr> <td><s…"
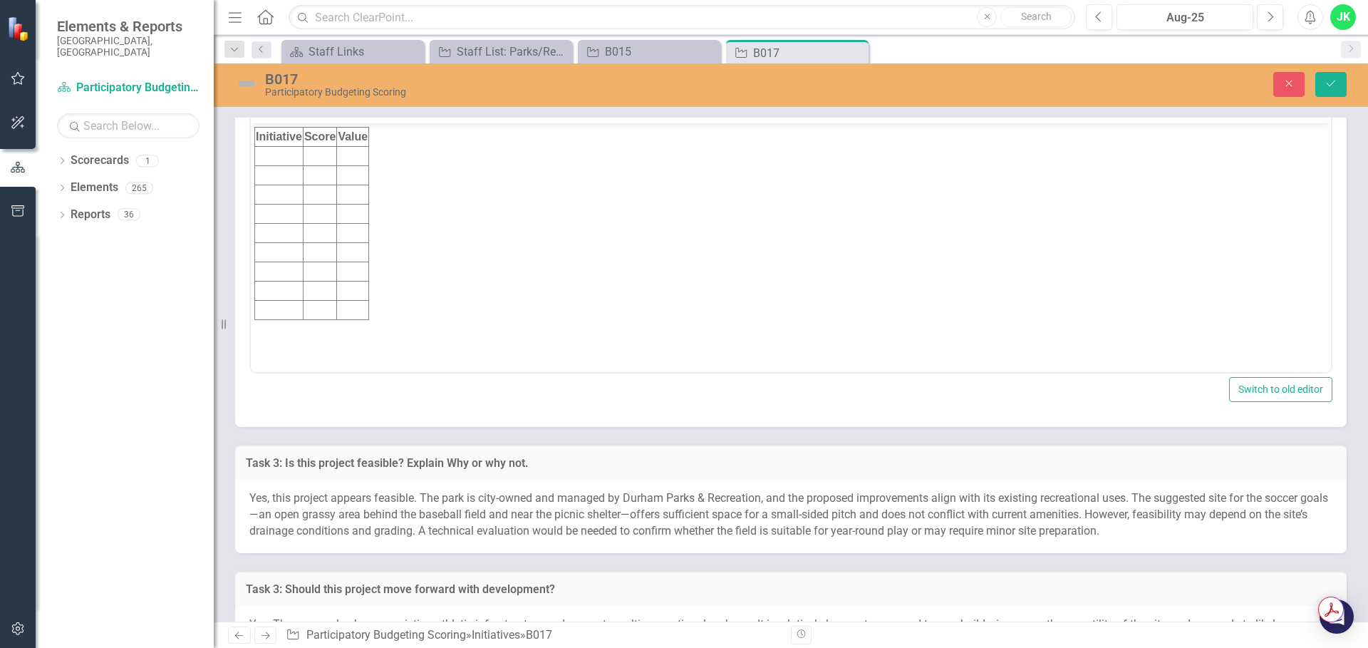
scroll to position [0, 0]
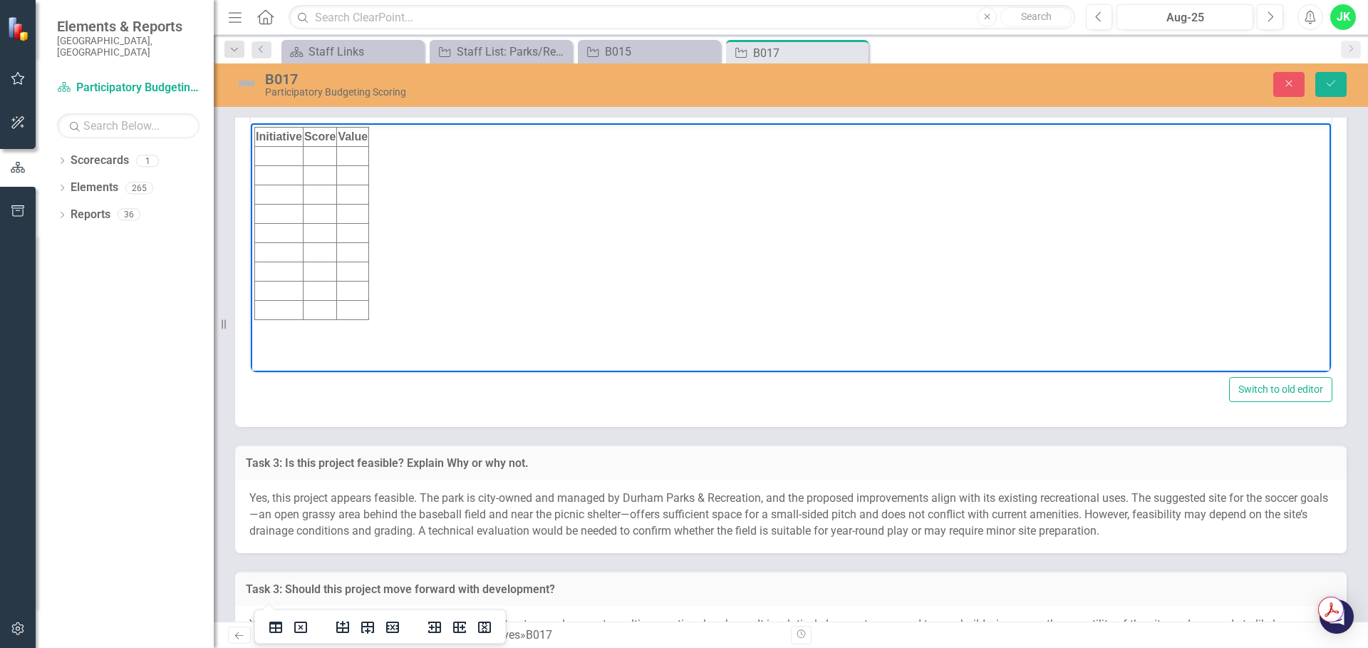
click at [262, 158] on td "Rich Text Area. Press ALT-0 for help." at bounding box center [279, 156] width 48 height 19
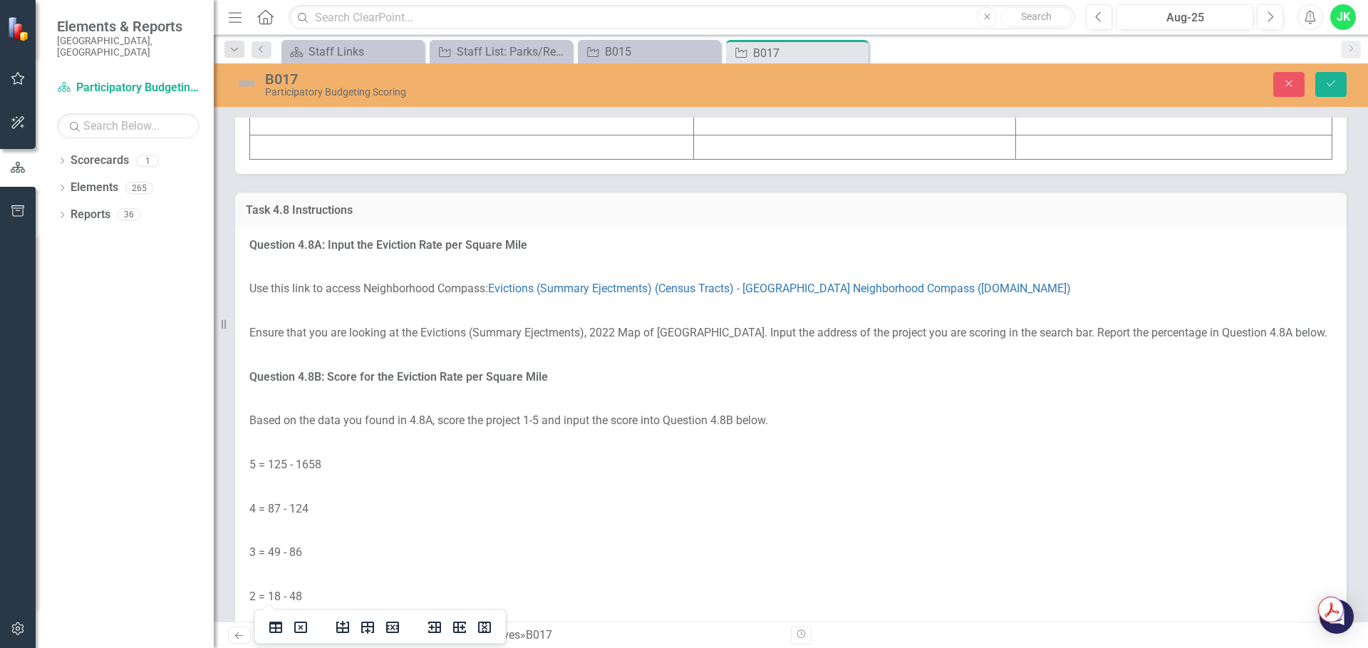
scroll to position [6985, 0]
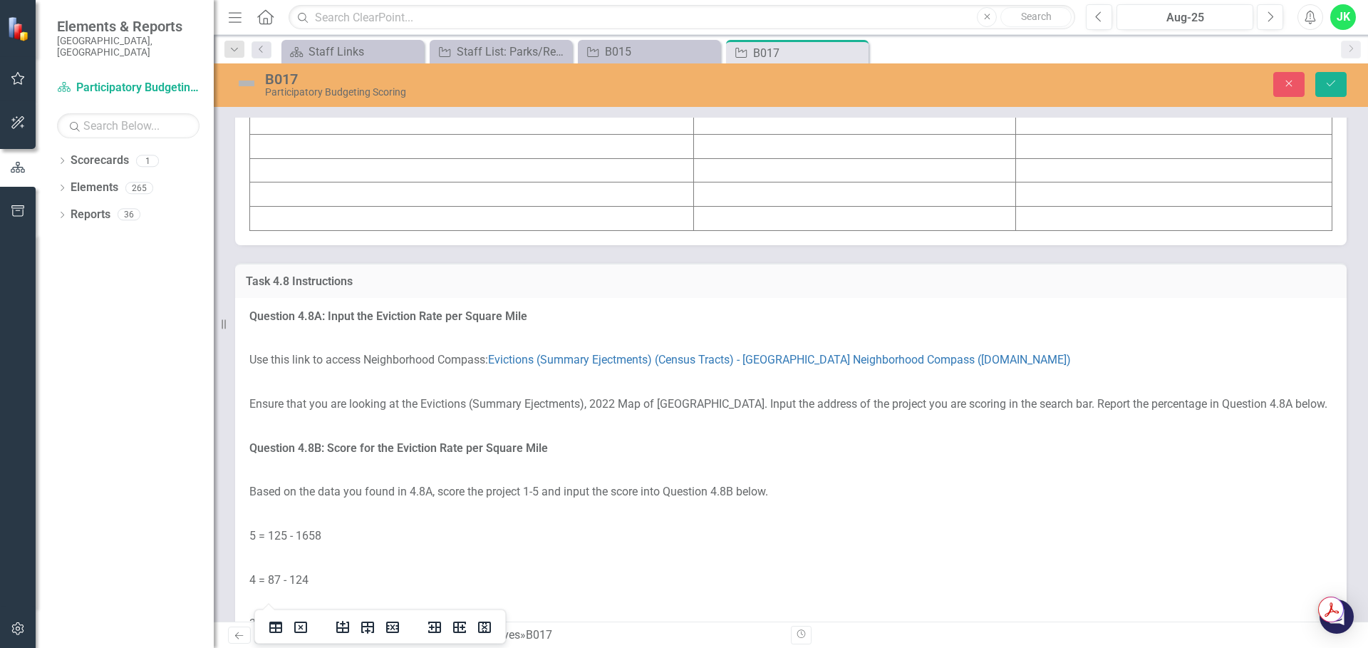
click at [311, 38] on td at bounding box center [472, 26] width 444 height 24
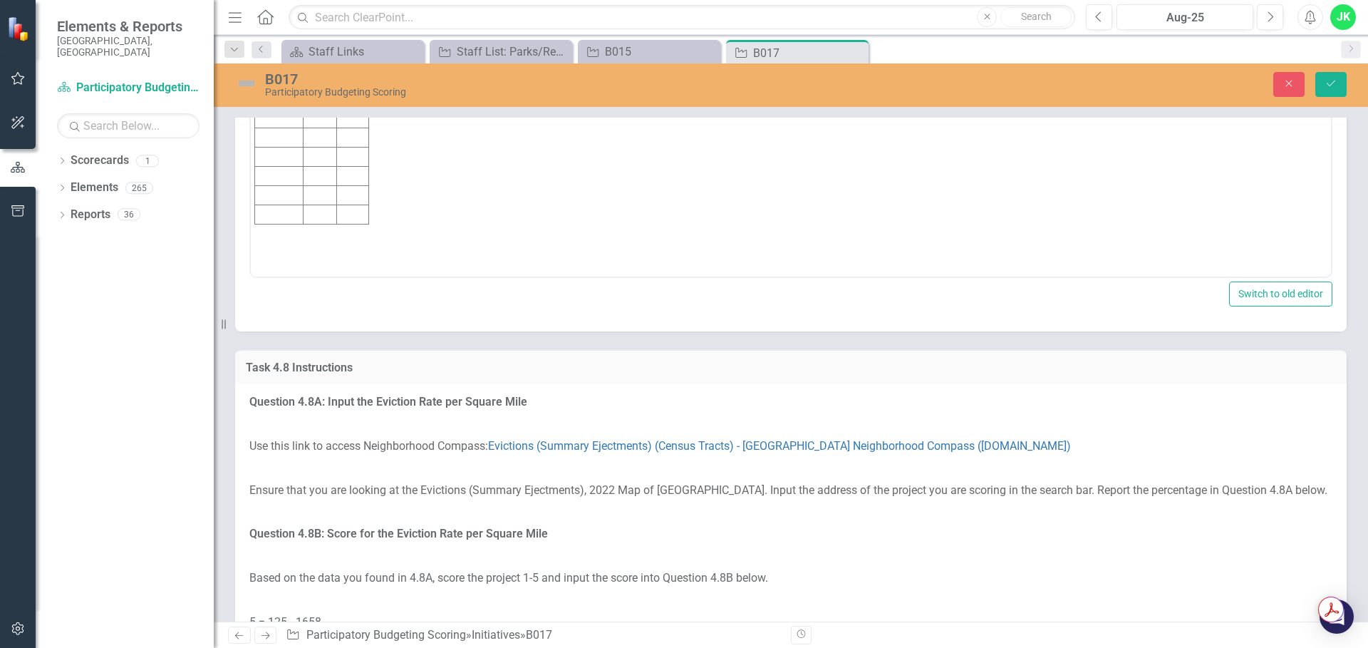
scroll to position [0, 0]
click at [287, 61] on td "Rich Text Area. Press ALT-0 for help." at bounding box center [279, 60] width 48 height 19
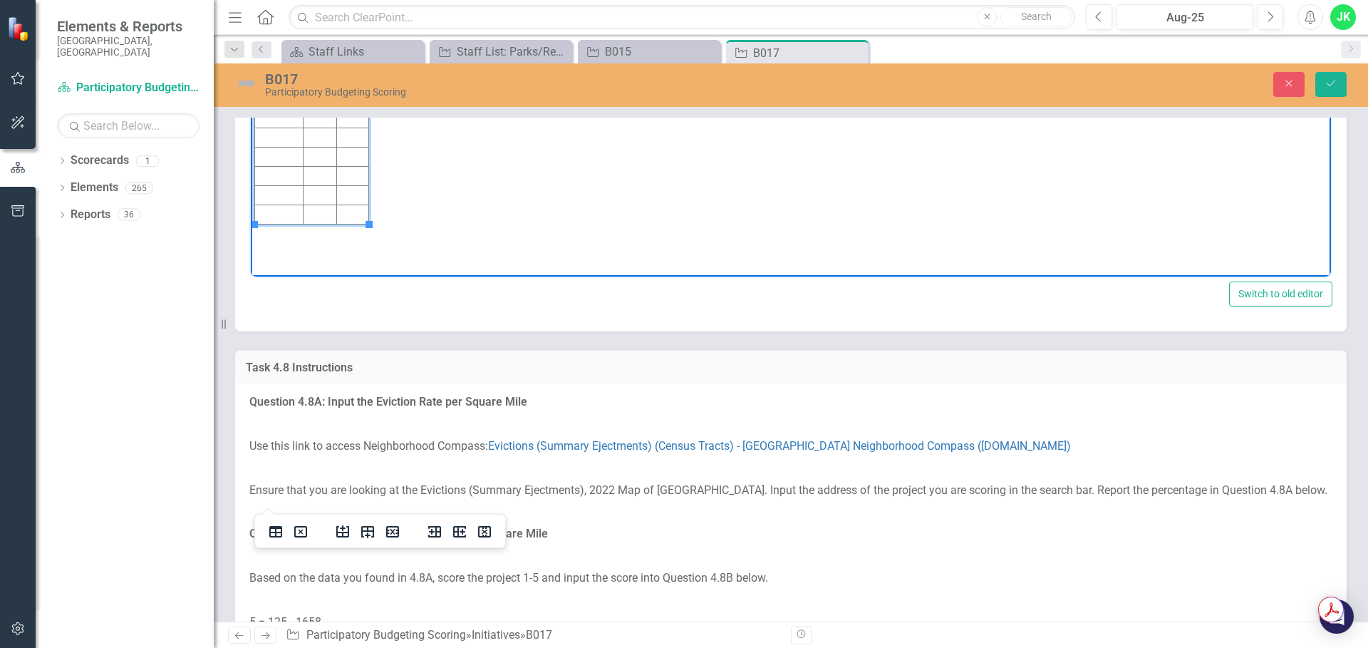
scroll to position [6842, 0]
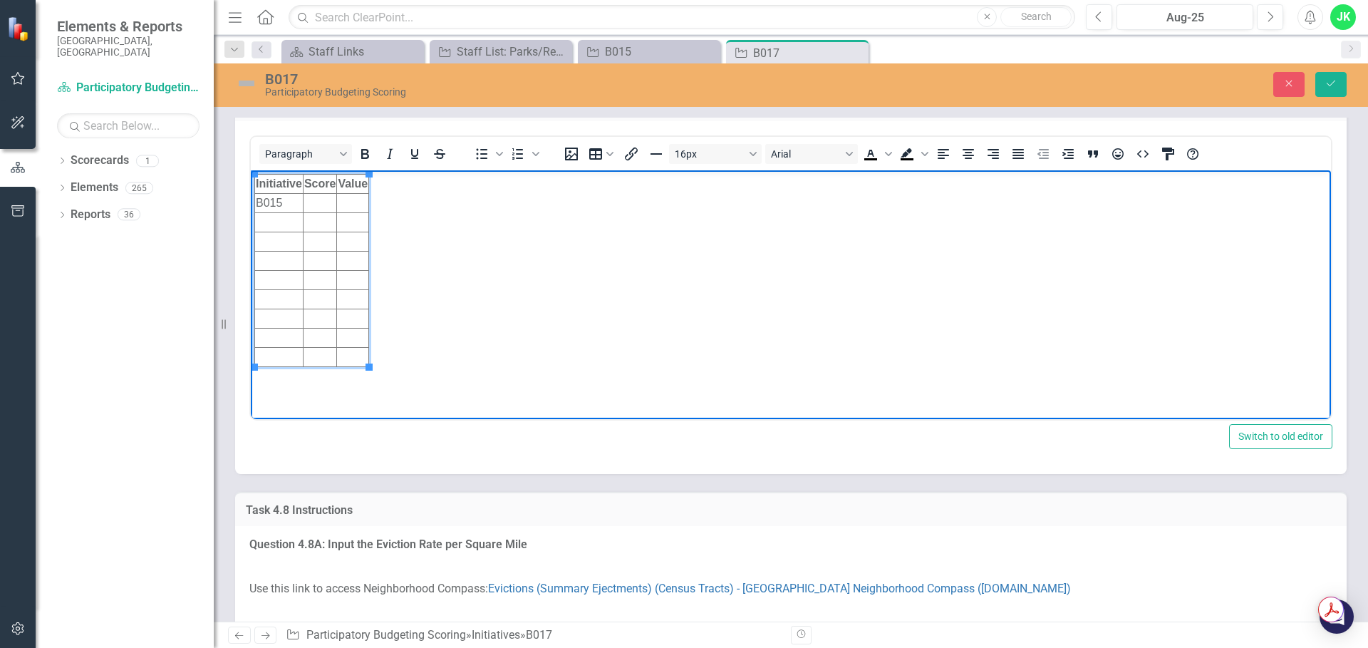
click at [358, 202] on td "Rich Text Area. Press ALT-0 for help." at bounding box center [353, 202] width 32 height 19
click at [312, 202] on td "Rich Text Area. Press ALT-0 for help." at bounding box center [319, 202] width 33 height 19
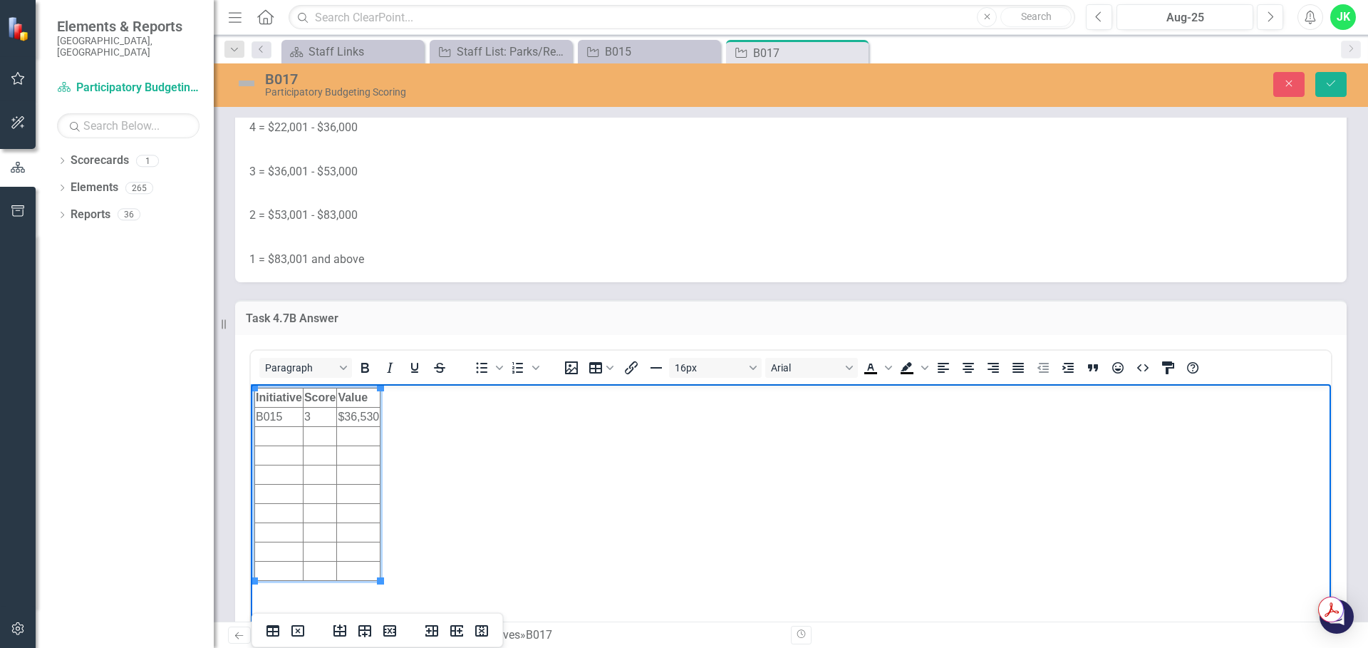
scroll to position [6272, 0]
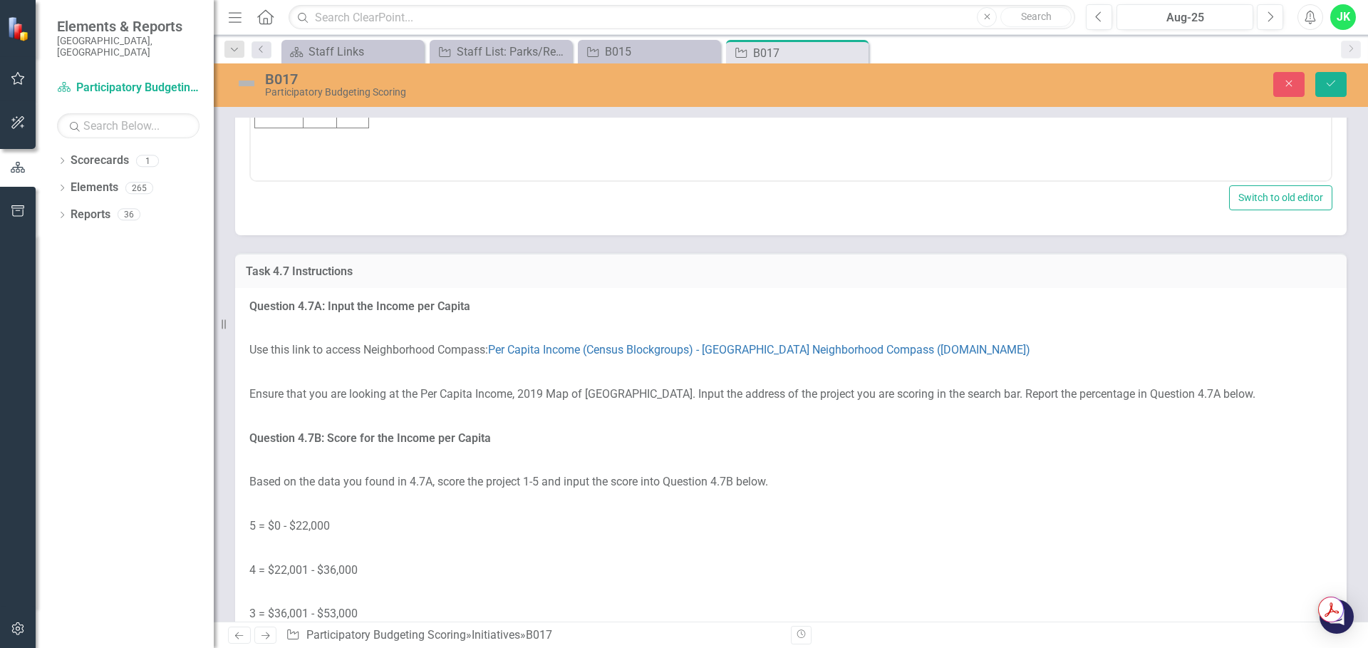
scroll to position [0, 0]
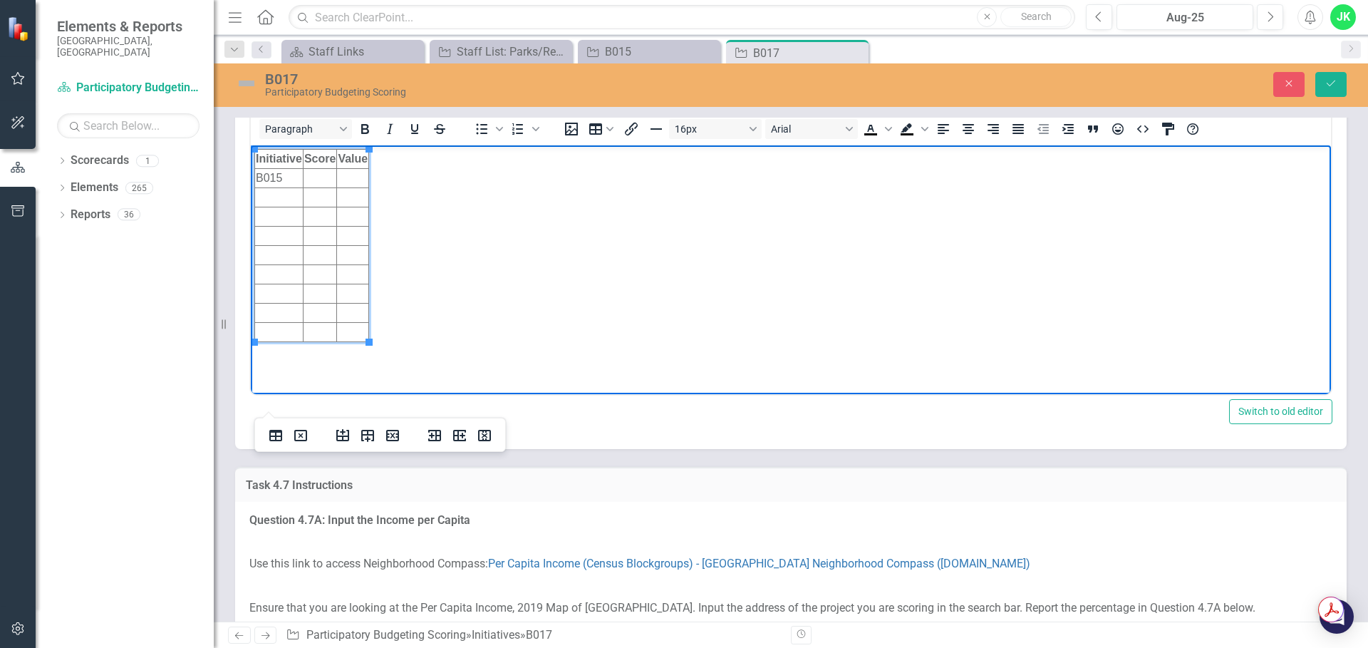
scroll to position [5987, 0]
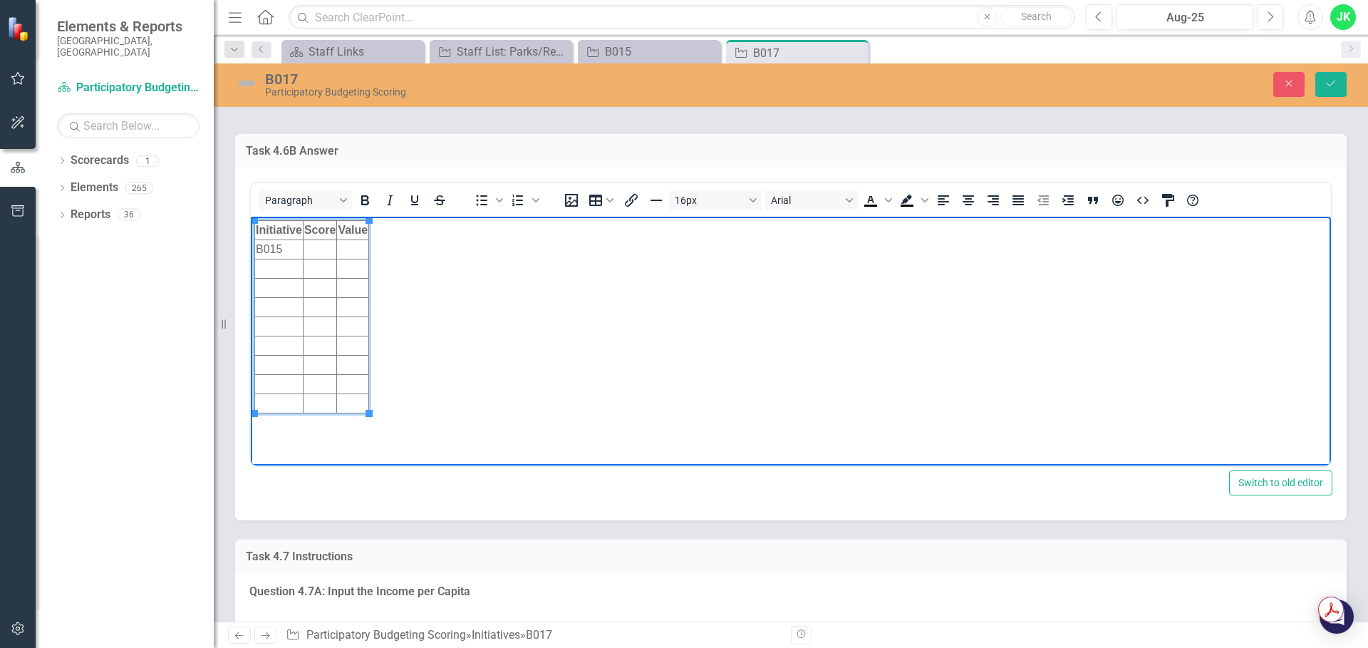
click at [344, 249] on td "Rich Text Area. Press ALT-0 for help." at bounding box center [353, 248] width 32 height 19
click at [315, 244] on td "Rich Text Area. Press ALT-0 for help." at bounding box center [319, 248] width 33 height 19
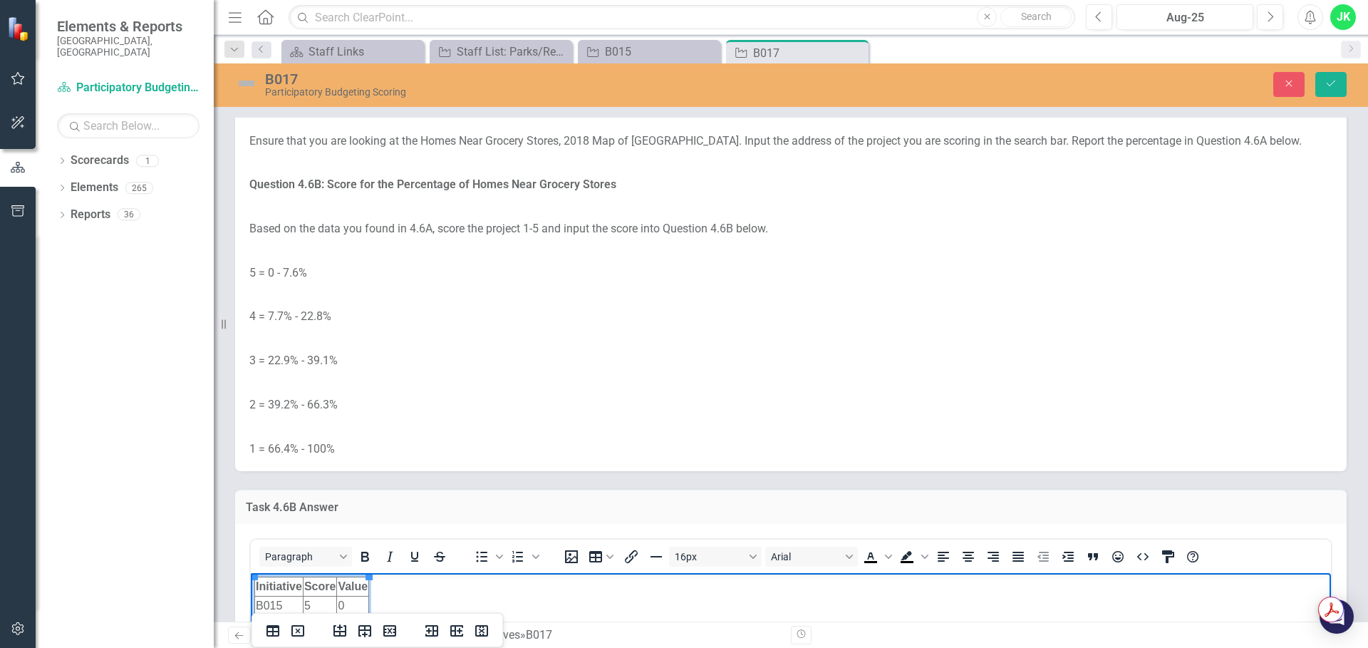
scroll to position [5345, 0]
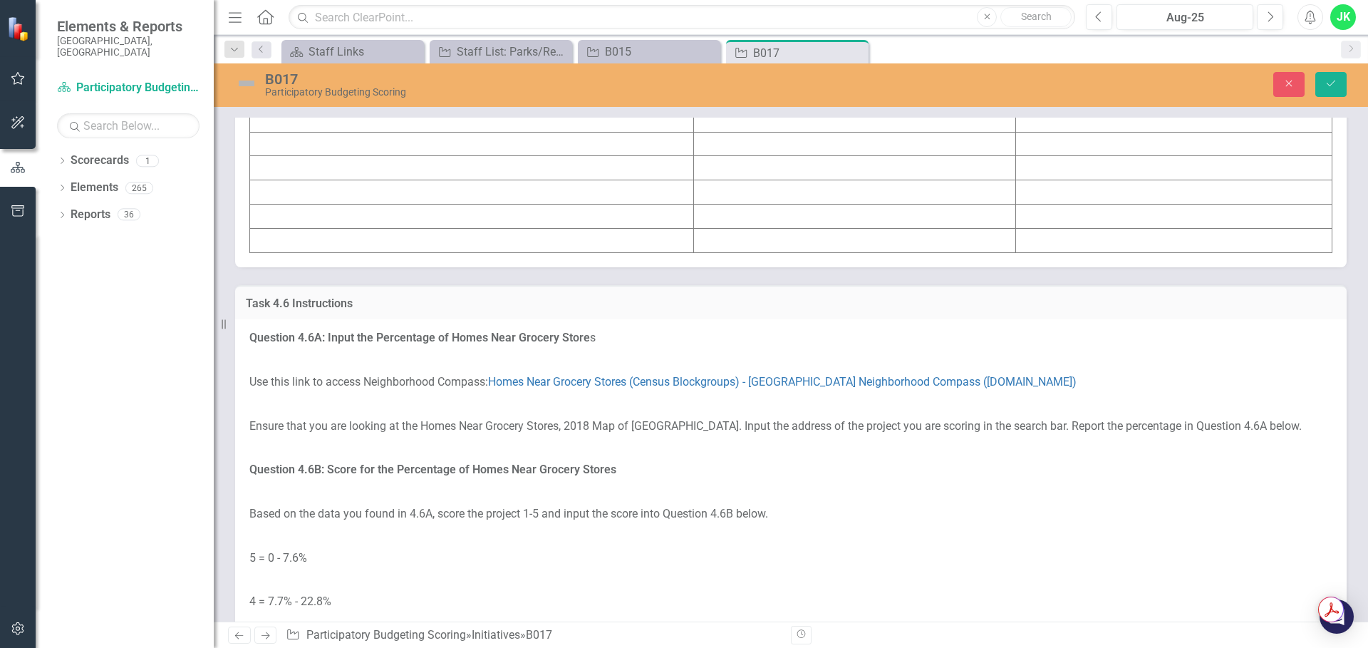
click at [366, 60] on td at bounding box center [472, 48] width 444 height 24
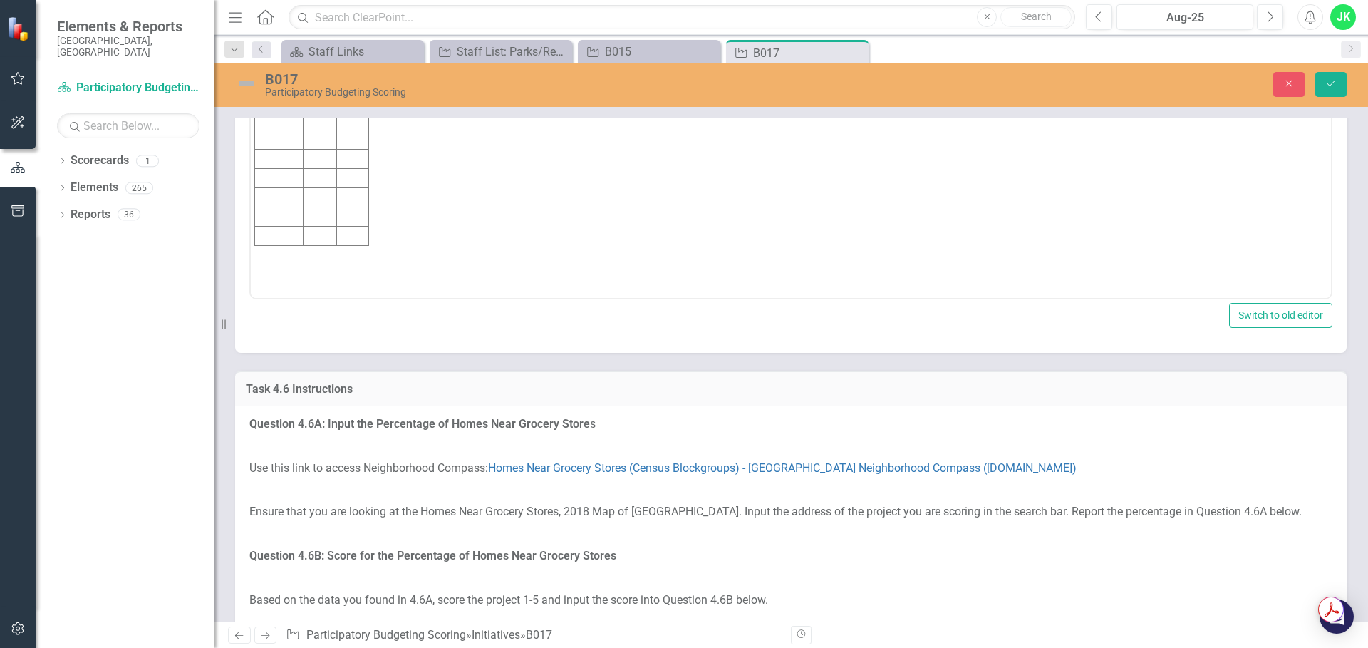
scroll to position [0, 0]
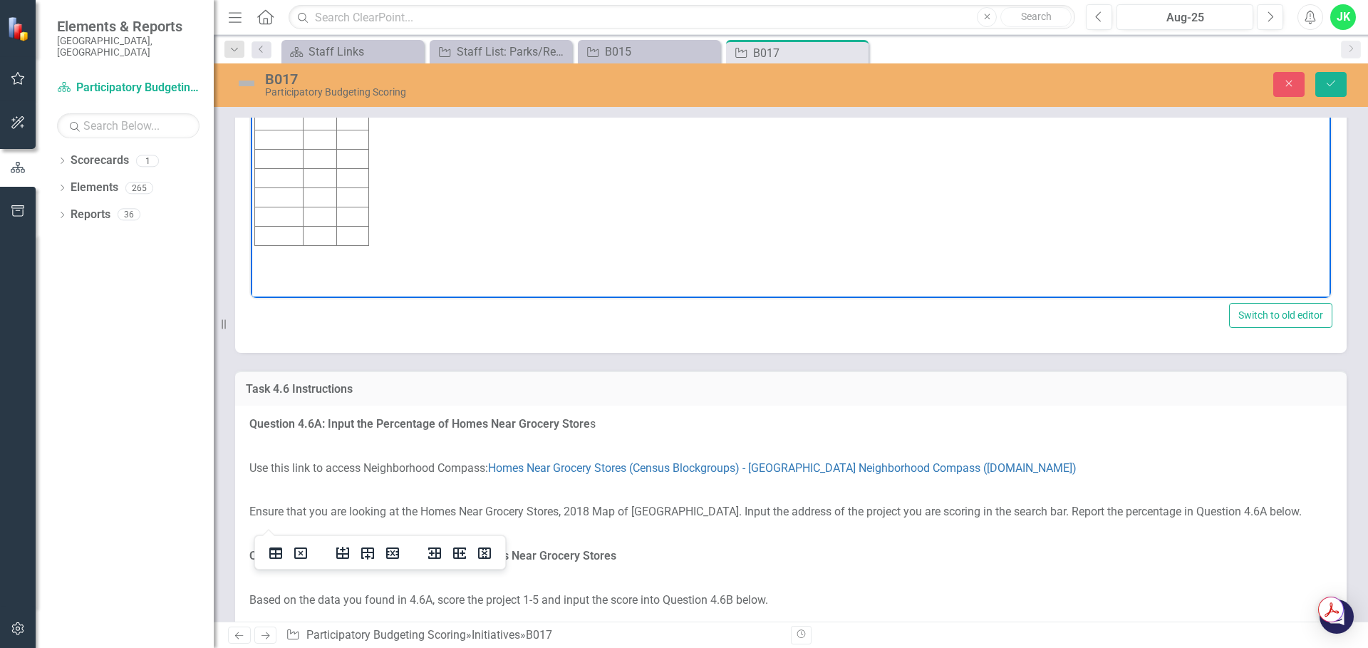
click at [274, 82] on td "Rich Text Area. Press ALT-0 for help." at bounding box center [279, 82] width 48 height 19
click at [349, 84] on td "Rich Text Area. Press ALT-0 for help." at bounding box center [353, 82] width 32 height 19
click at [307, 80] on td "Rich Text Area. Press ALT-0 for help." at bounding box center [319, 82] width 33 height 19
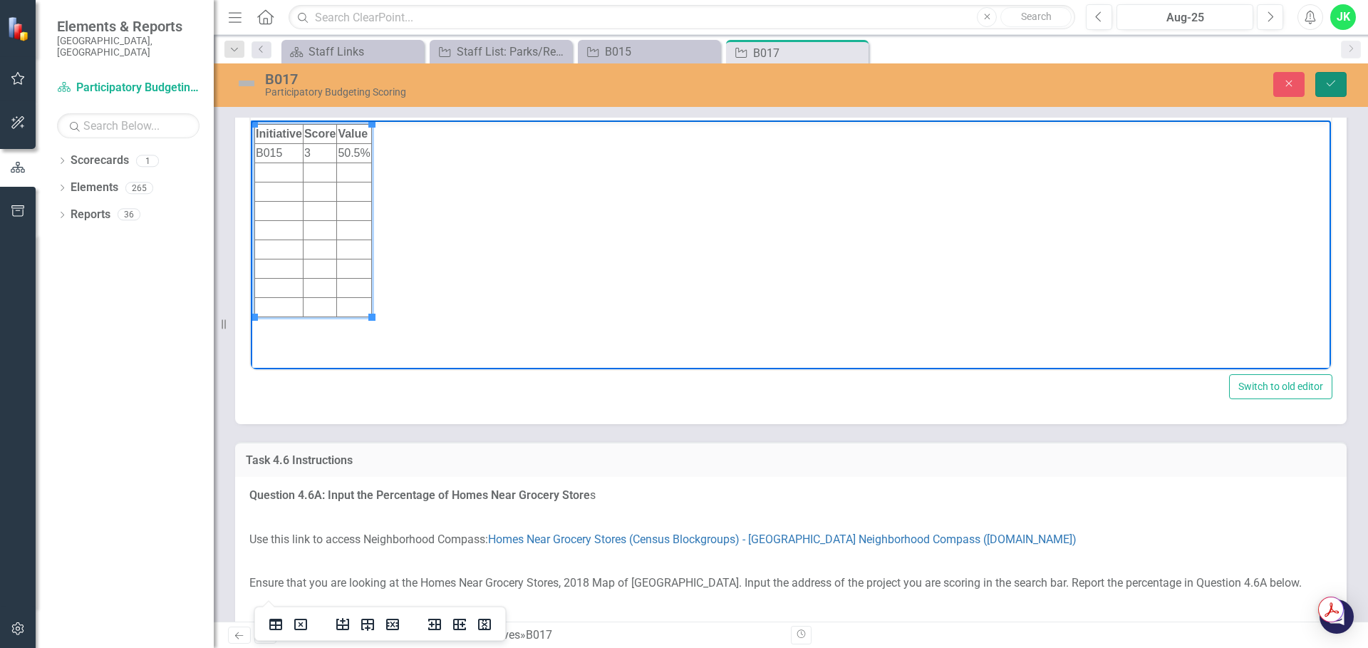
click at [1335, 86] on icon "Save" at bounding box center [1331, 83] width 13 height 10
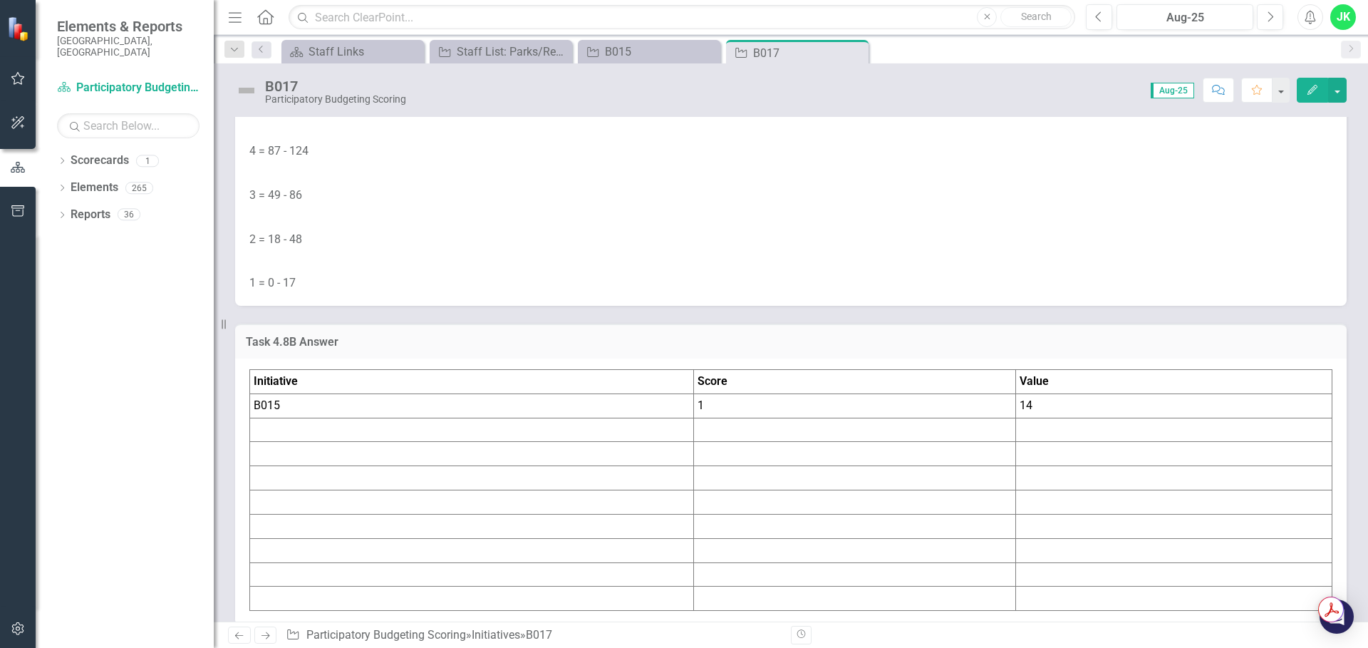
scroll to position [7341, 0]
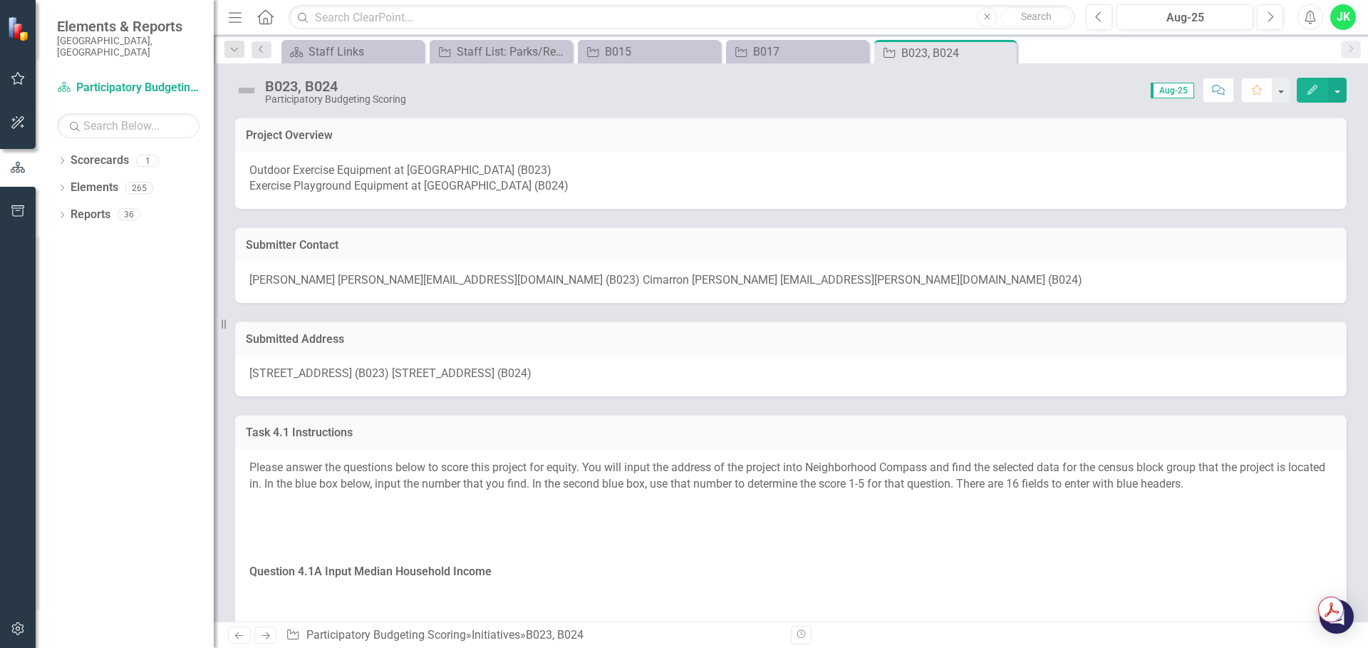
click at [523, 371] on span "1200 West Lakewood Avenue (B023) 1200 West Lakewood Avenue (B024)" at bounding box center [390, 373] width 282 height 14
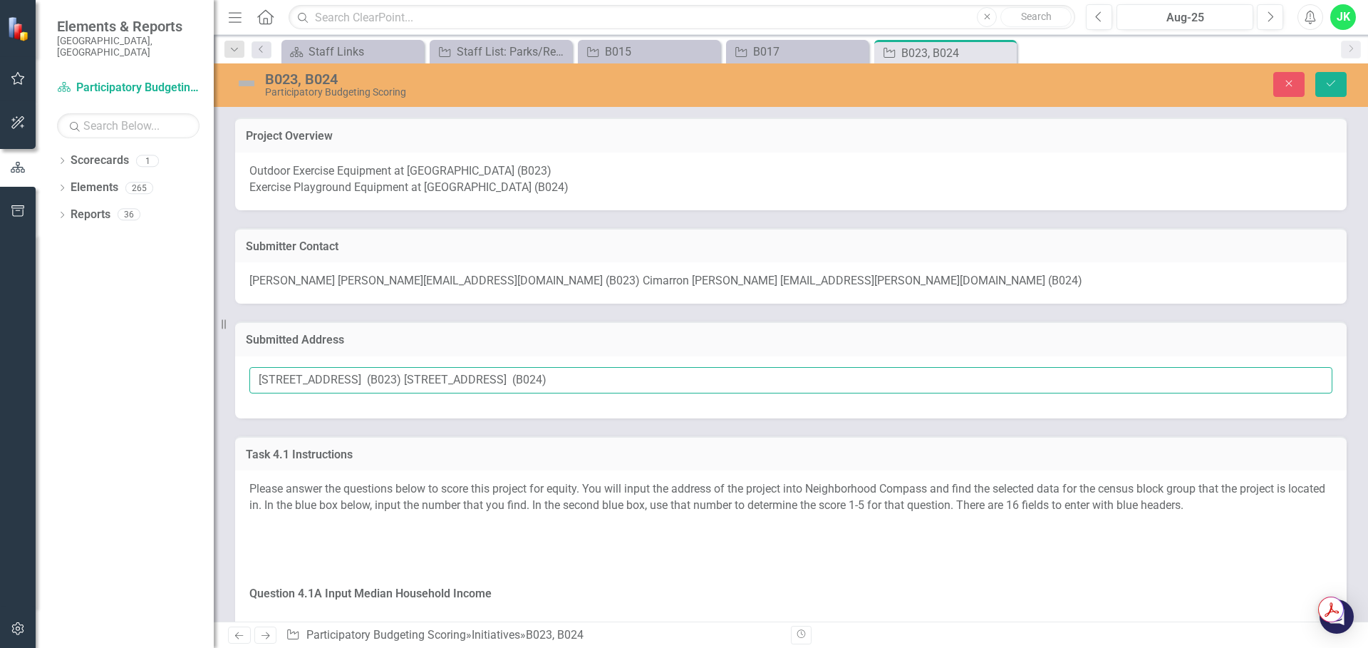
click at [495, 378] on input "1200 West Lakewood Avenue (B023) 1200 West Lakewood Avenue (B024)" at bounding box center [790, 380] width 1083 height 26
drag, startPoint x: 404, startPoint y: 381, endPoint x: 257, endPoint y: 376, distance: 146.9
click at [257, 376] on input "1200 West Lakewood Avenue (B023) 1200 West Lakewood Avenue (B024)" at bounding box center [790, 380] width 1083 height 26
click at [254, 379] on input "1200 West Lakewood Avenue (B023) 1200 West Lakewood Avenue (B024)" at bounding box center [790, 380] width 1083 height 26
drag, startPoint x: 408, startPoint y: 376, endPoint x: 257, endPoint y: 375, distance: 151.1
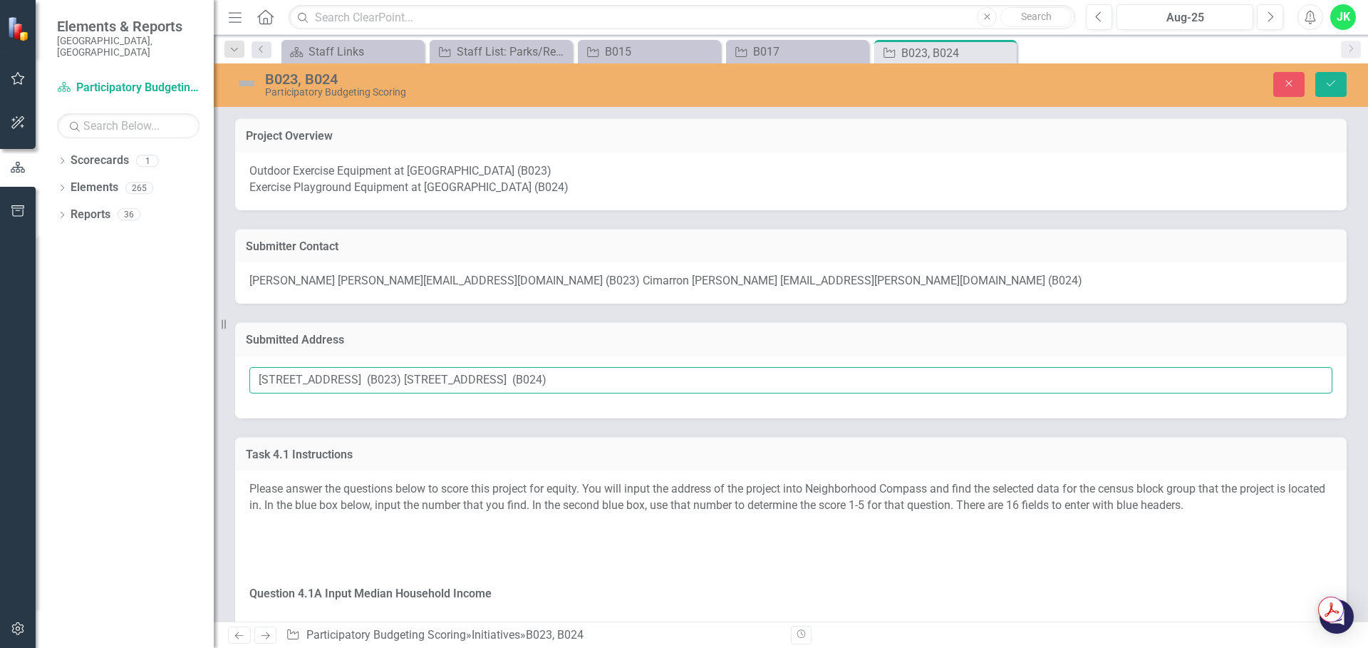
click at [257, 375] on input "1200 West Lakewood Avenue (B023) 1200 West Lakewood Avenue (B024)" at bounding box center [790, 380] width 1083 height 26
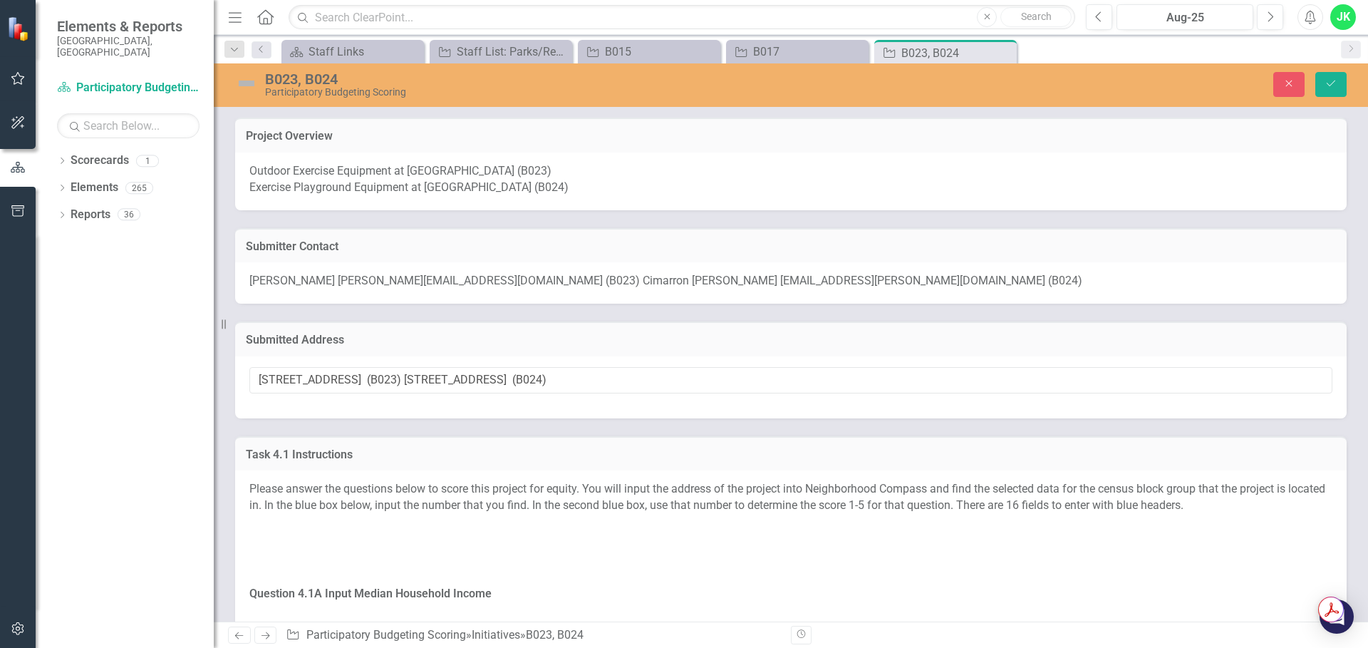
click at [488, 335] on h3 "Submitted Address" at bounding box center [791, 340] width 1090 height 13
click at [1332, 81] on icon "Save" at bounding box center [1331, 83] width 13 height 10
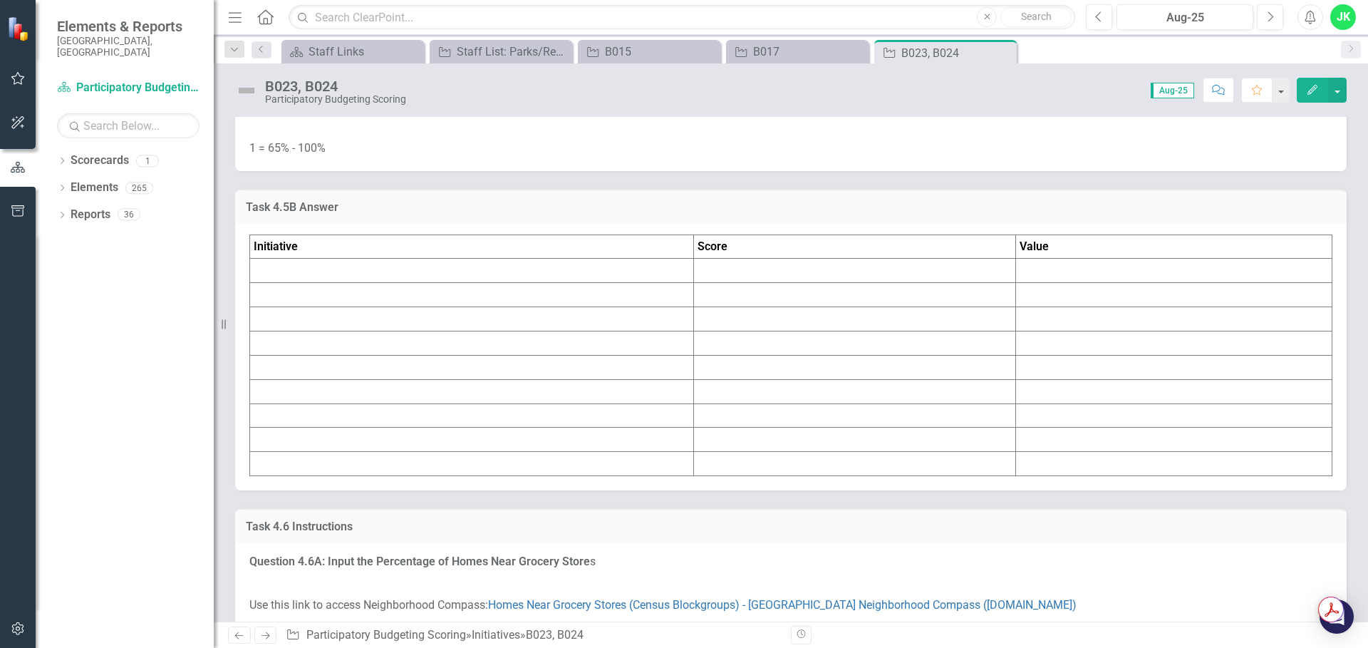
scroll to position [5203, 0]
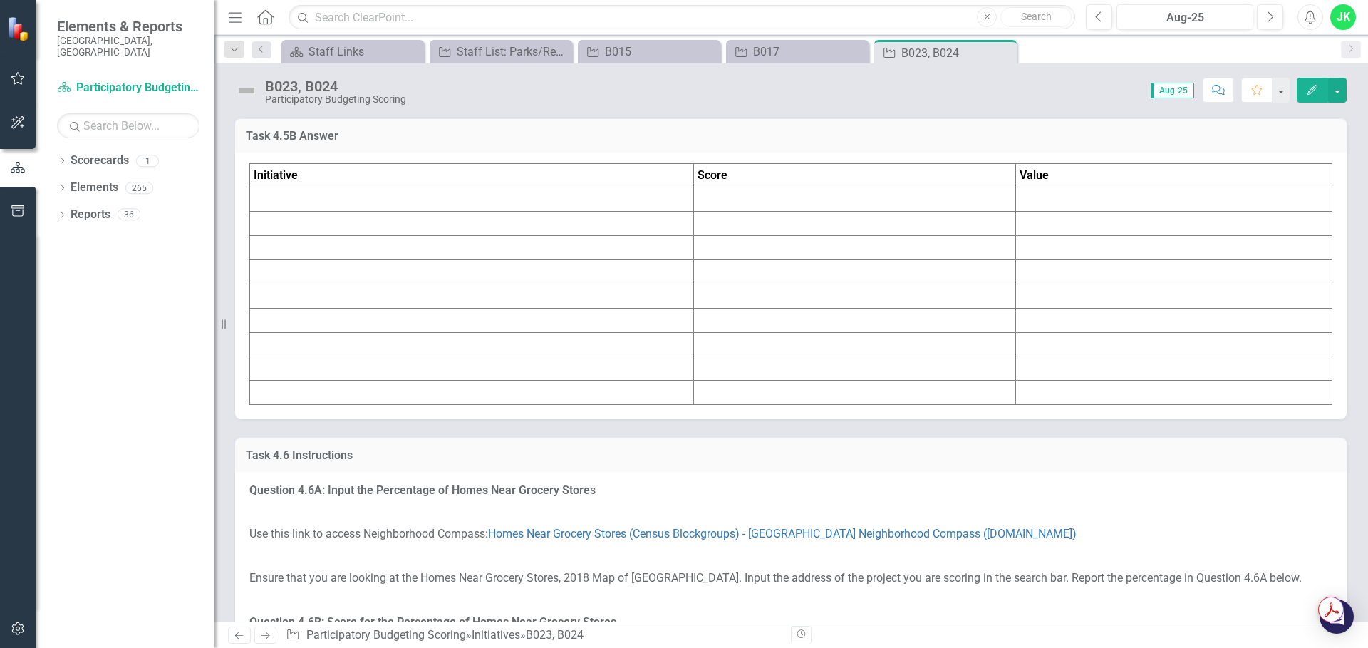
click at [313, 212] on td at bounding box center [472, 199] width 444 height 24
click at [373, 212] on td at bounding box center [472, 199] width 444 height 24
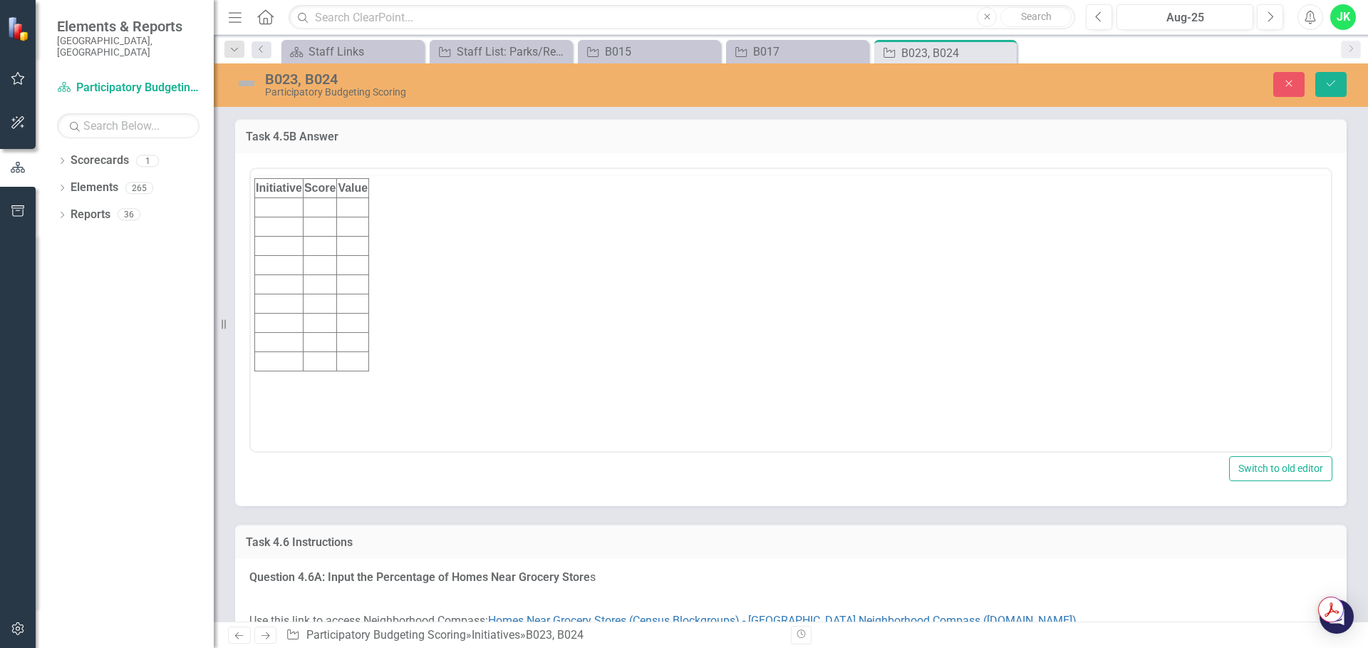
scroll to position [0, 0]
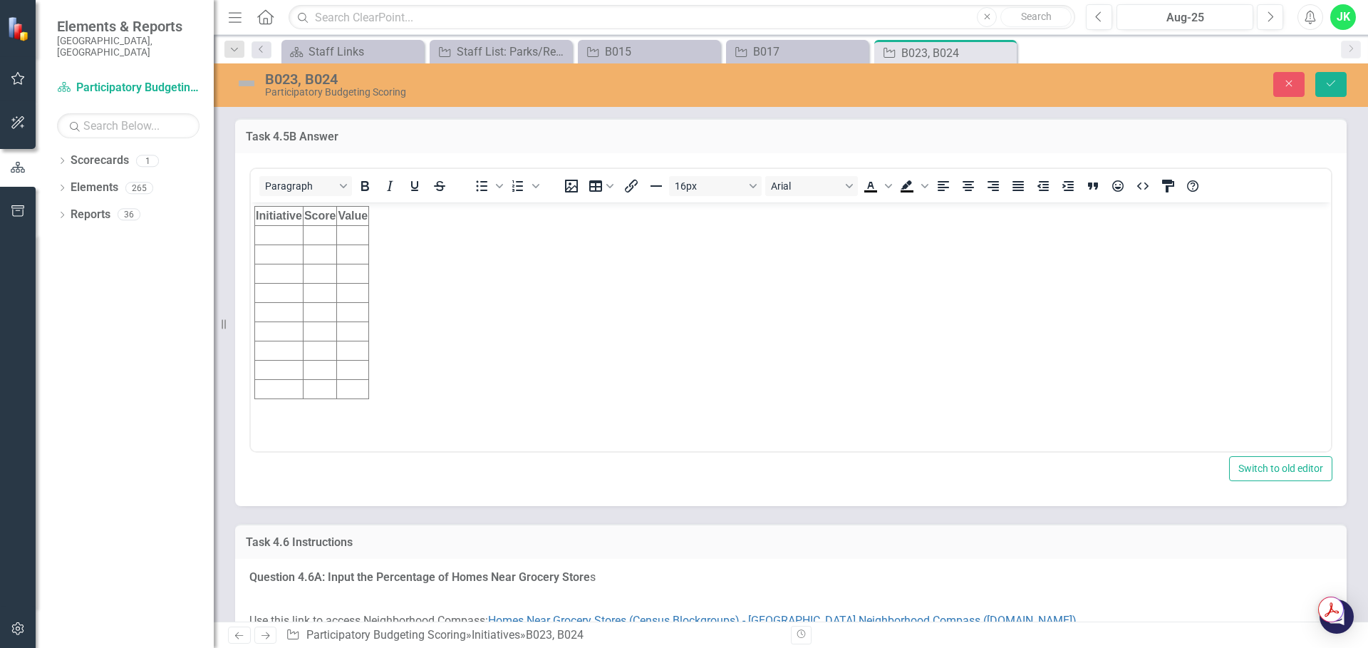
click at [287, 237] on td "Rich Text Area. Press ALT-0 for help." at bounding box center [279, 234] width 48 height 19
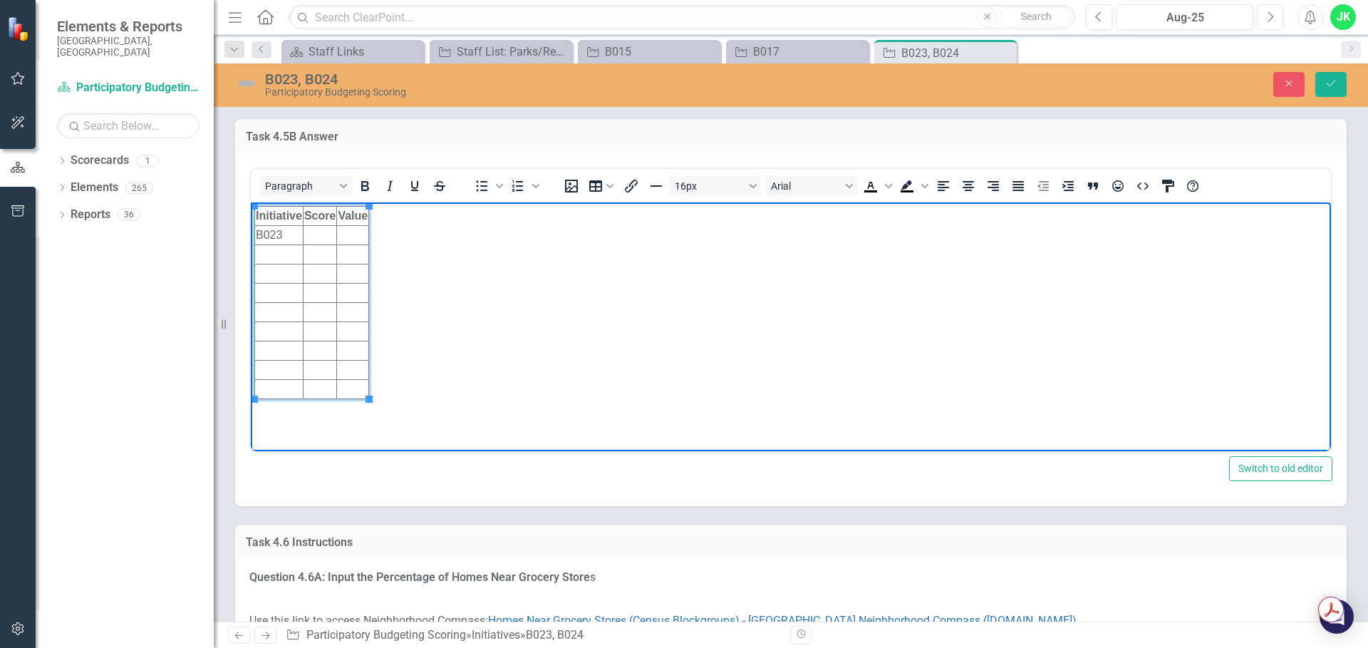
click at [361, 239] on td "Rich Text Area. Press ALT-0 for help." at bounding box center [353, 234] width 32 height 19
click at [320, 235] on td "Rich Text Area. Press ALT-0 for help." at bounding box center [319, 234] width 33 height 19
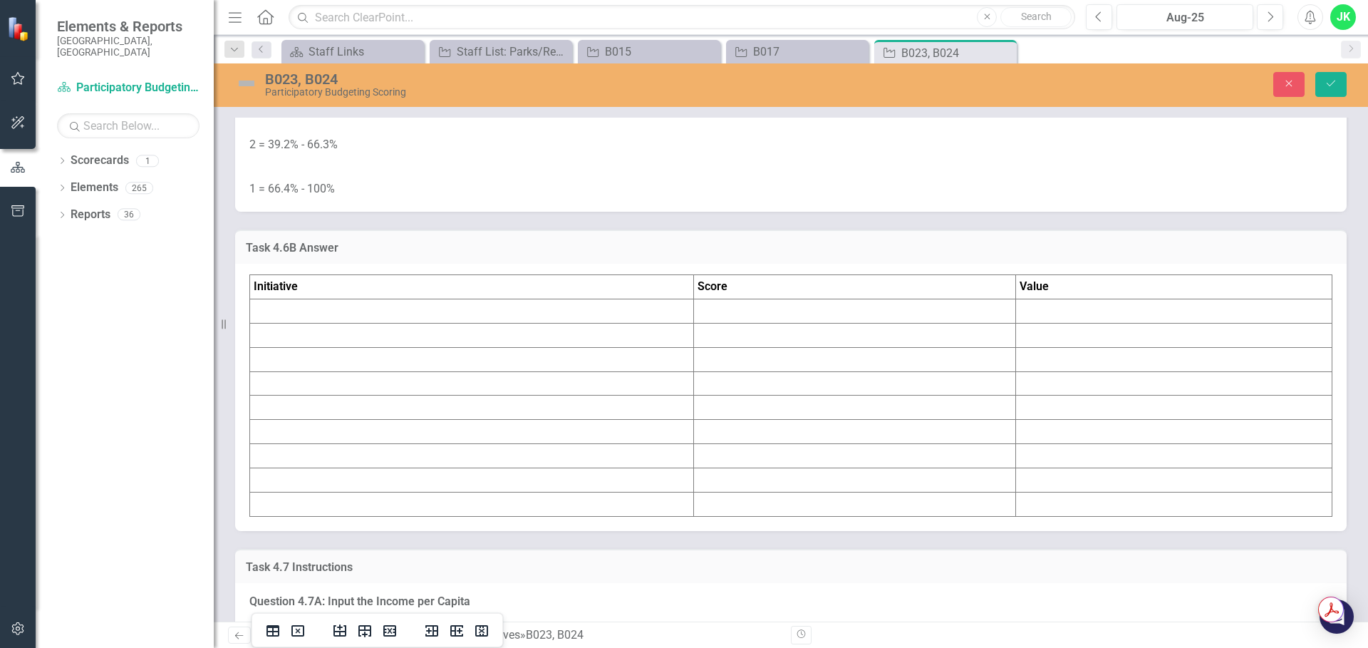
scroll to position [6058, 0]
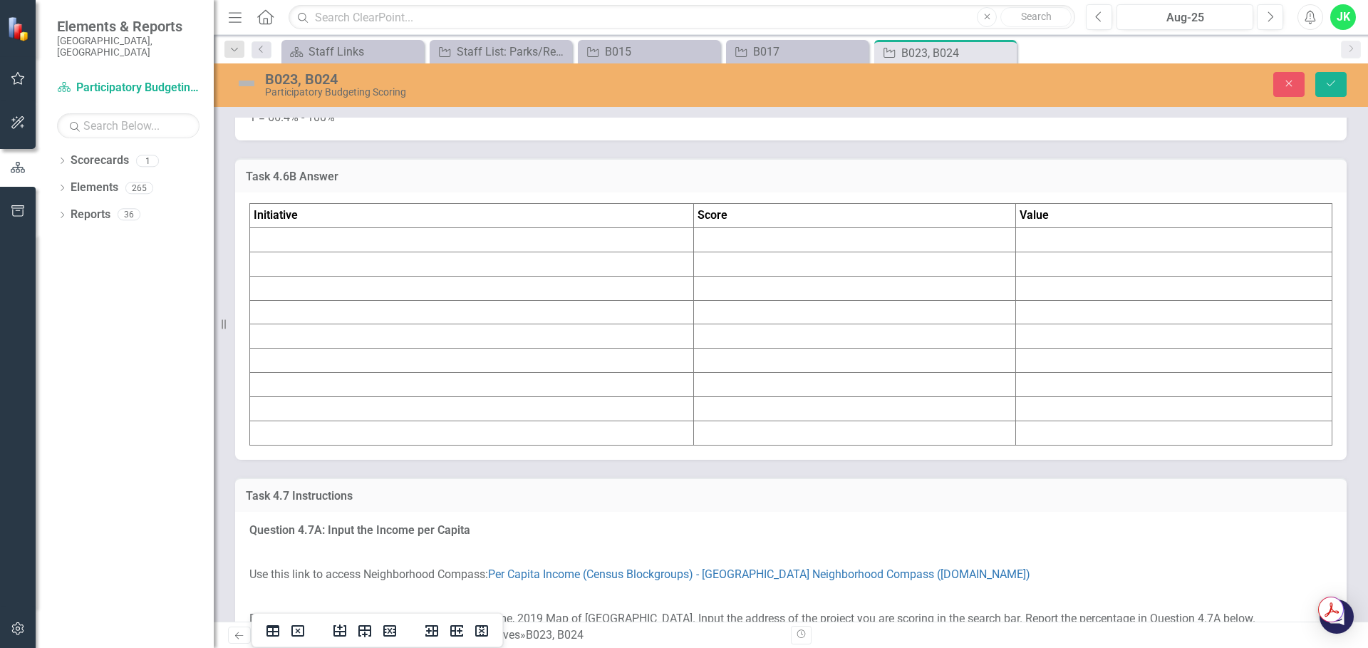
click at [397, 252] on td at bounding box center [472, 240] width 444 height 24
click at [374, 252] on td at bounding box center [472, 240] width 444 height 24
click at [289, 252] on td at bounding box center [472, 240] width 444 height 24
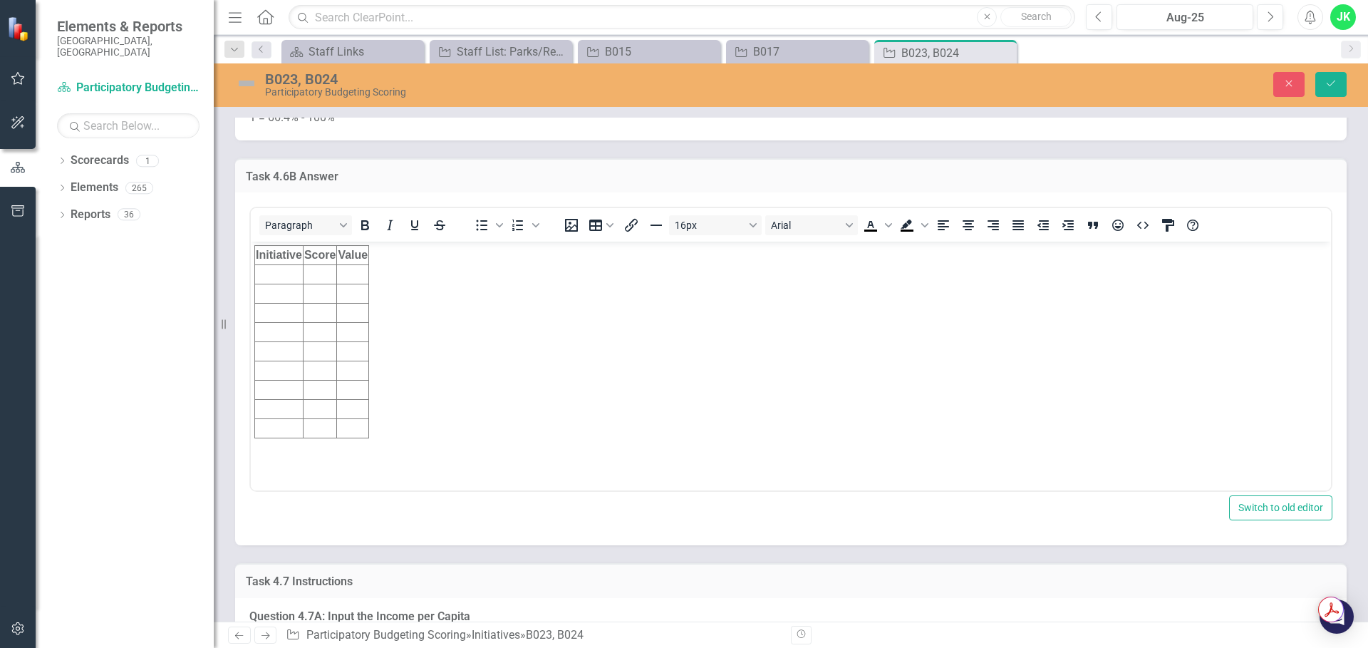
scroll to position [0, 0]
click at [286, 268] on td "Rich Text Area. Press ALT-0 for help." at bounding box center [279, 274] width 48 height 19
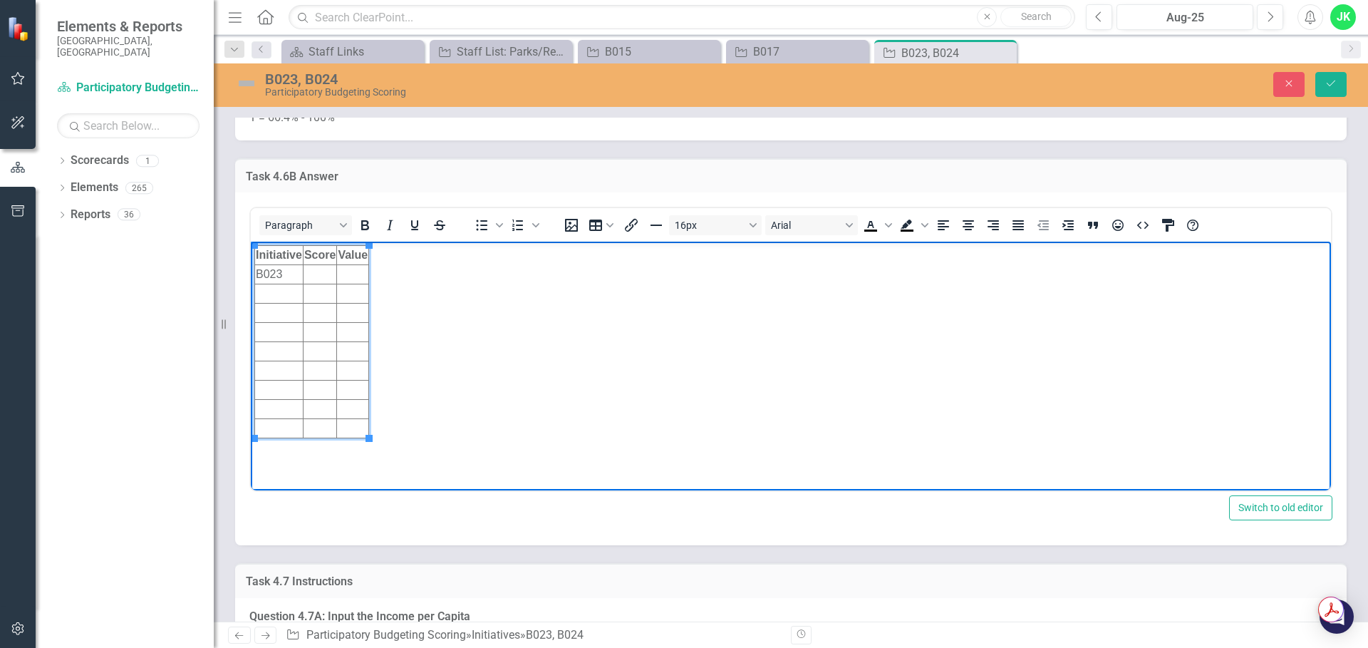
click at [348, 276] on td "Rich Text Area. Press ALT-0 for help." at bounding box center [353, 274] width 32 height 19
click at [320, 272] on td "Rich Text Area. Press ALT-0 for help." at bounding box center [319, 274] width 33 height 19
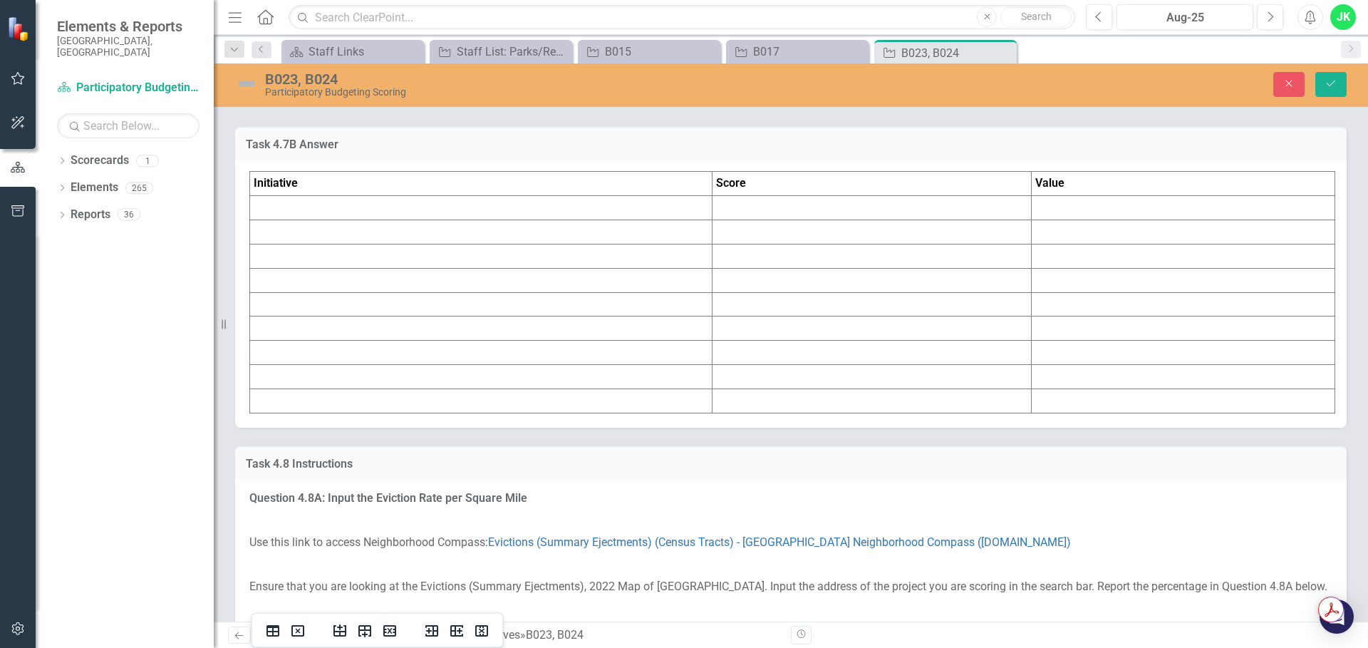
scroll to position [7056, 0]
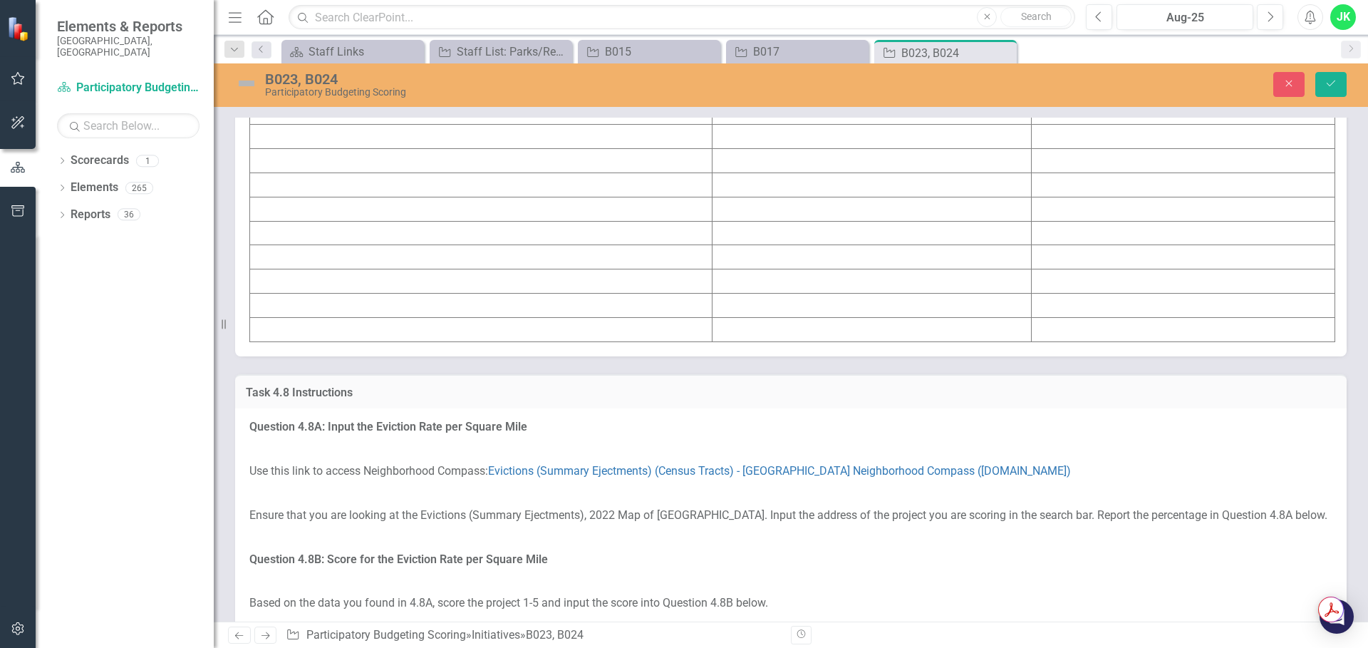
click at [351, 149] on td at bounding box center [481, 137] width 463 height 24
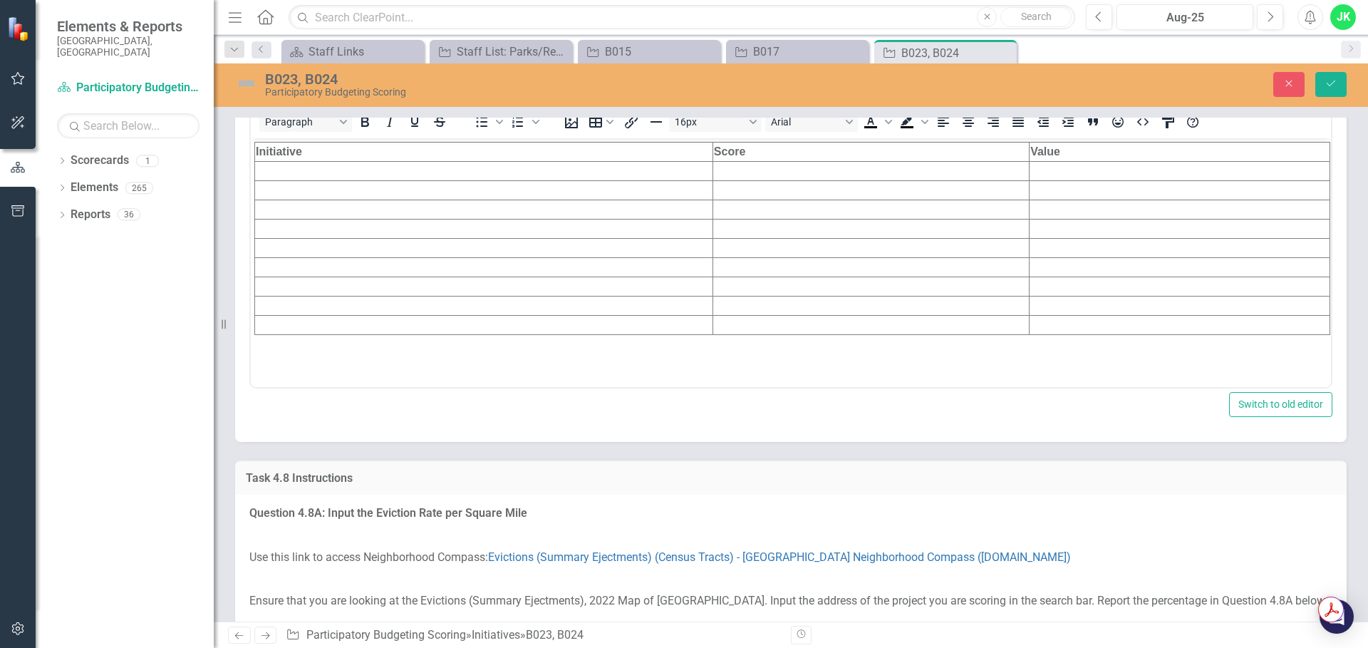
scroll to position [0, 0]
click at [299, 173] on td "Rich Text Area. Press ALT-0 for help." at bounding box center [484, 171] width 458 height 19
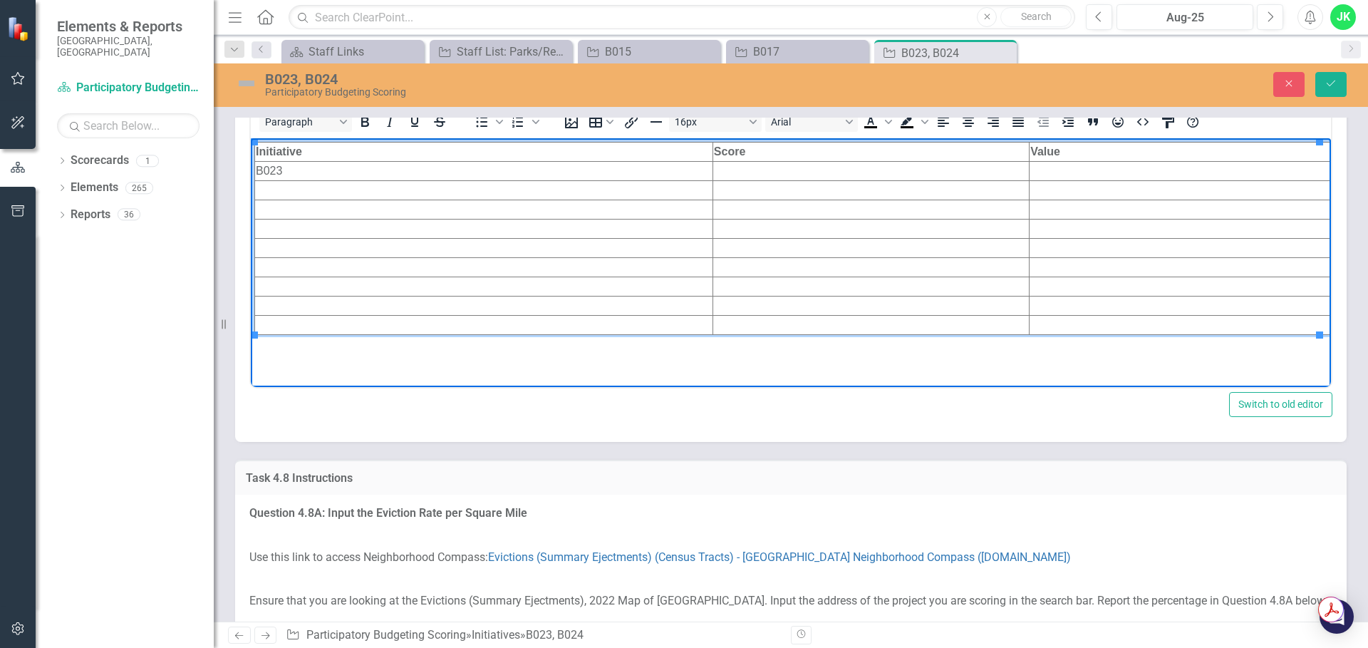
click at [1085, 174] on td "Rich Text Area. Press ALT-0 for help." at bounding box center [1180, 171] width 301 height 19
click at [1061, 190] on td "Rich Text Area. Press ALT-0 for help." at bounding box center [1180, 190] width 301 height 19
click at [828, 168] on td "Rich Text Area. Press ALT-0 for help." at bounding box center [871, 171] width 316 height 19
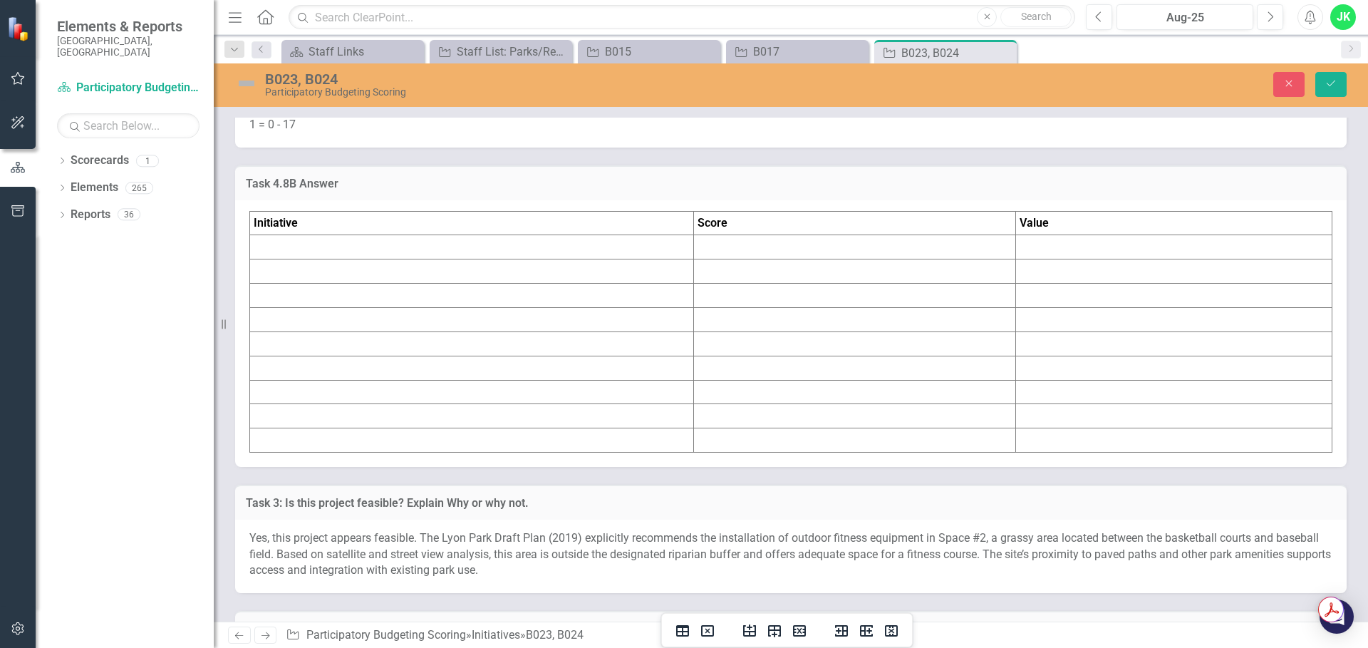
scroll to position [7911, 0]
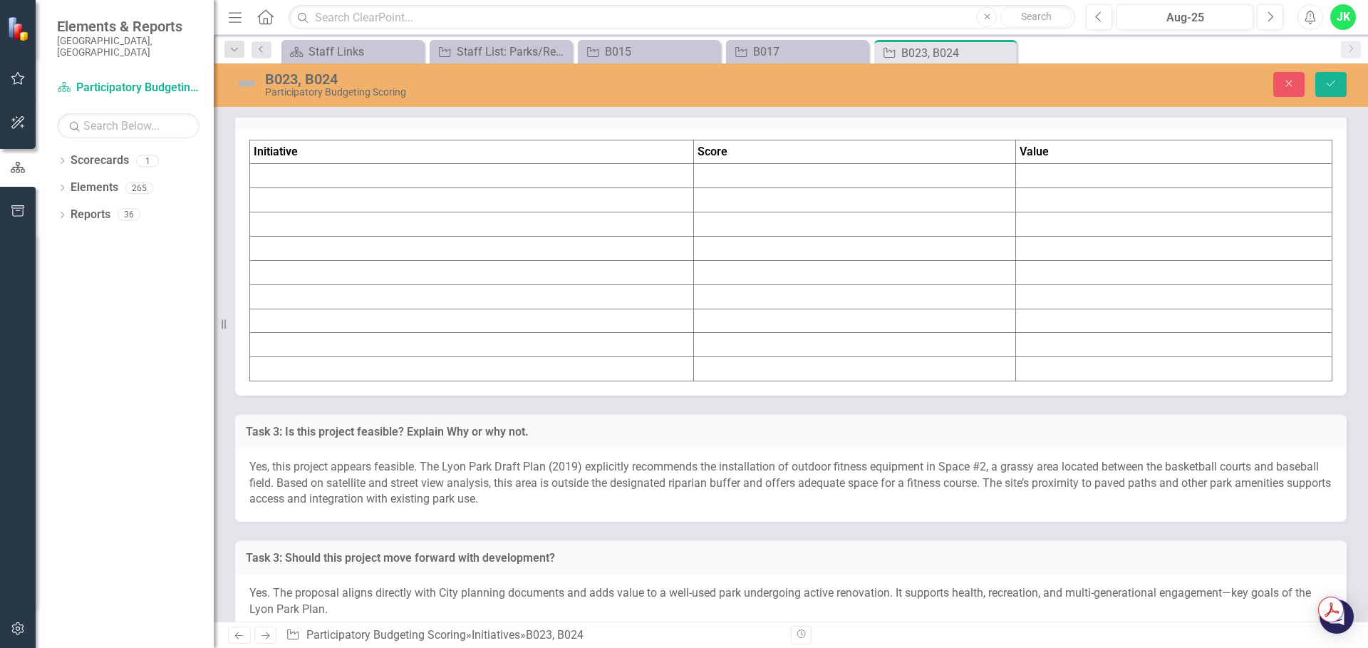
click at [400, 188] on td at bounding box center [472, 176] width 444 height 24
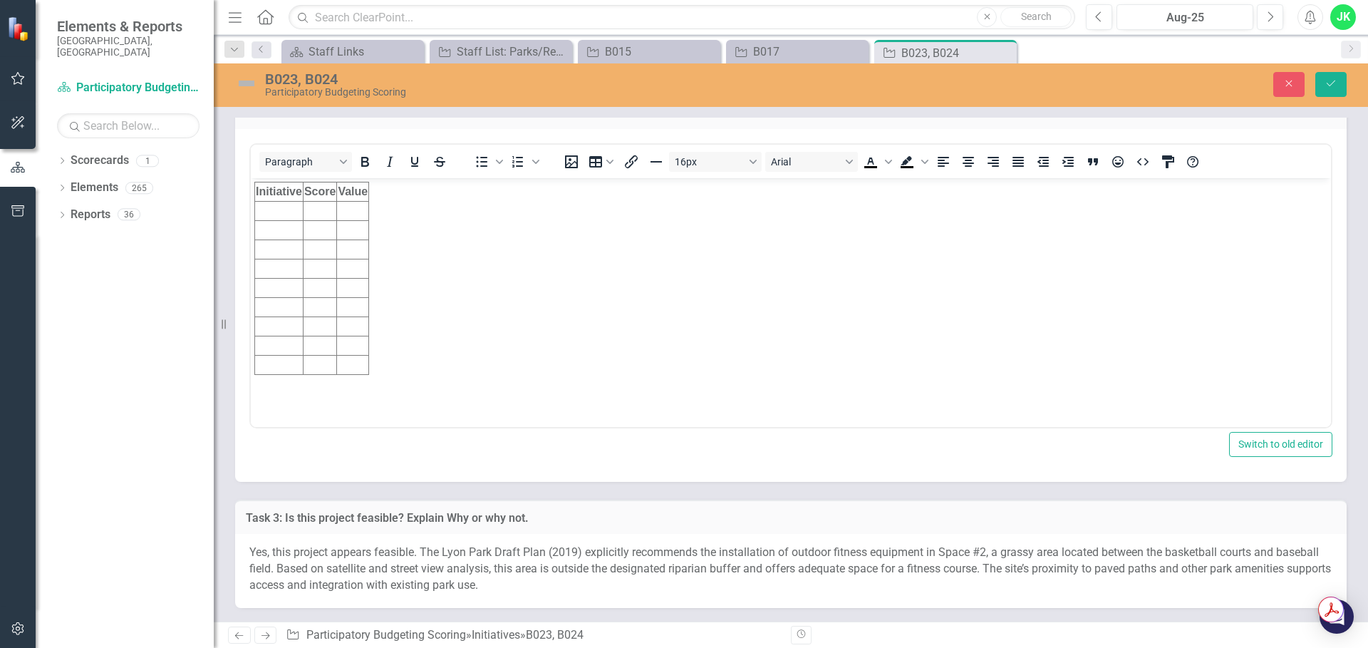
scroll to position [0, 0]
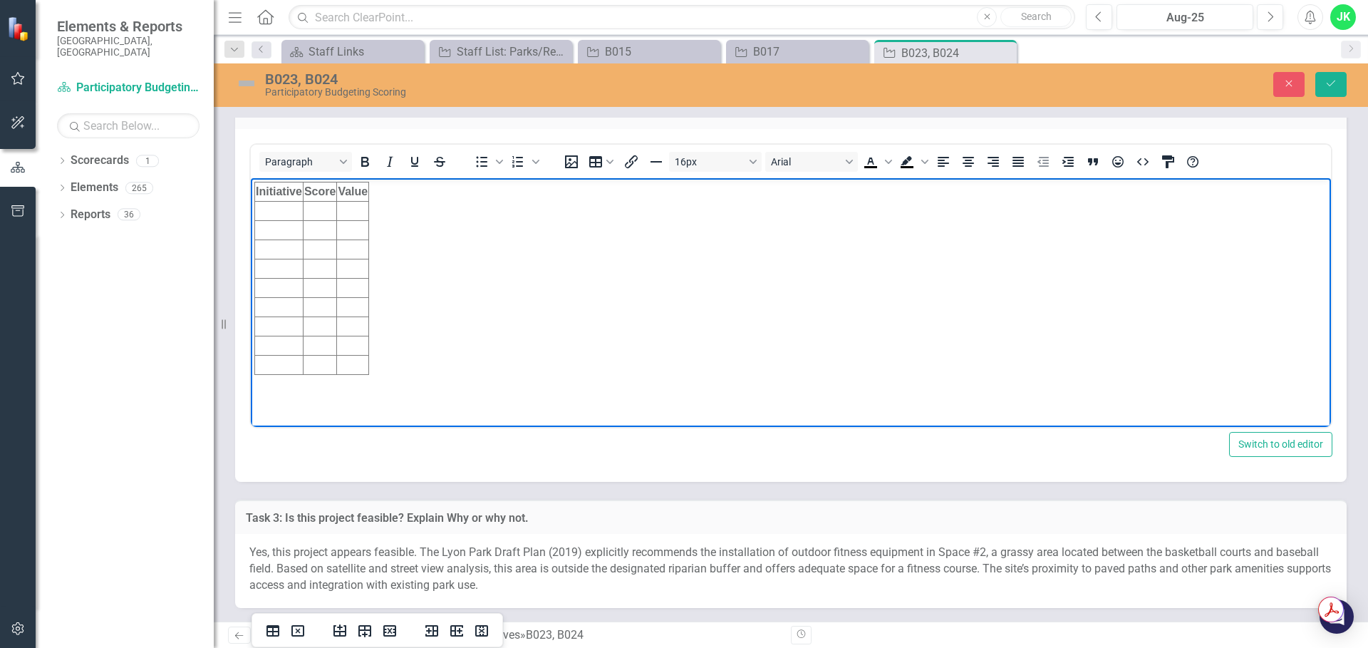
click at [277, 212] on td "Rich Text Area. Press ALT-0 for help." at bounding box center [279, 210] width 48 height 19
click at [1341, 84] on button "Save" at bounding box center [1331, 84] width 31 height 25
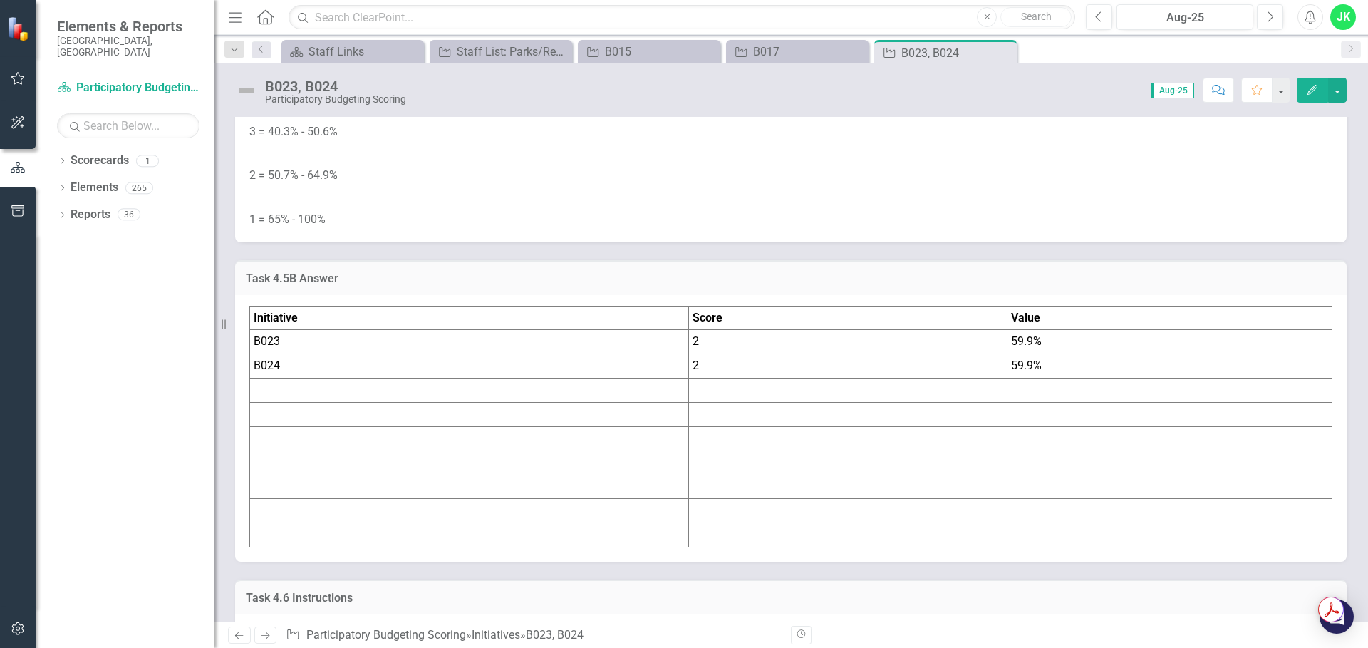
scroll to position [5203, 0]
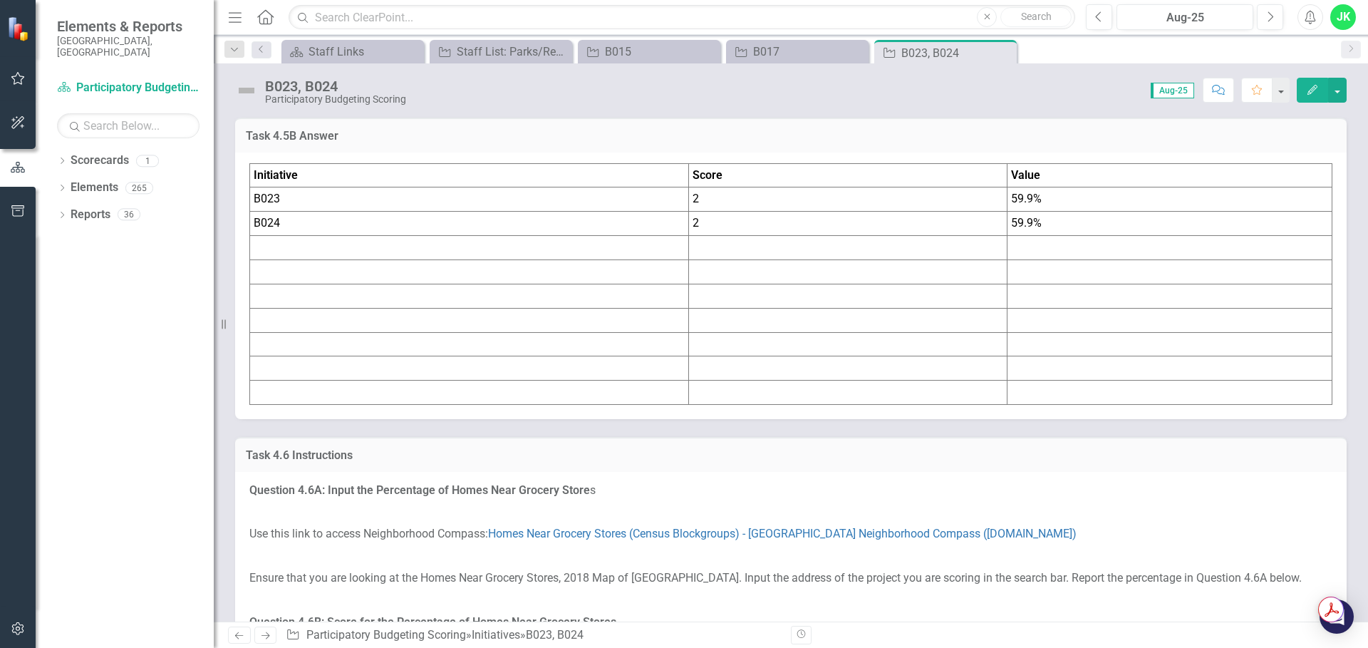
click at [1043, 212] on td "59.9%" at bounding box center [1170, 199] width 325 height 24
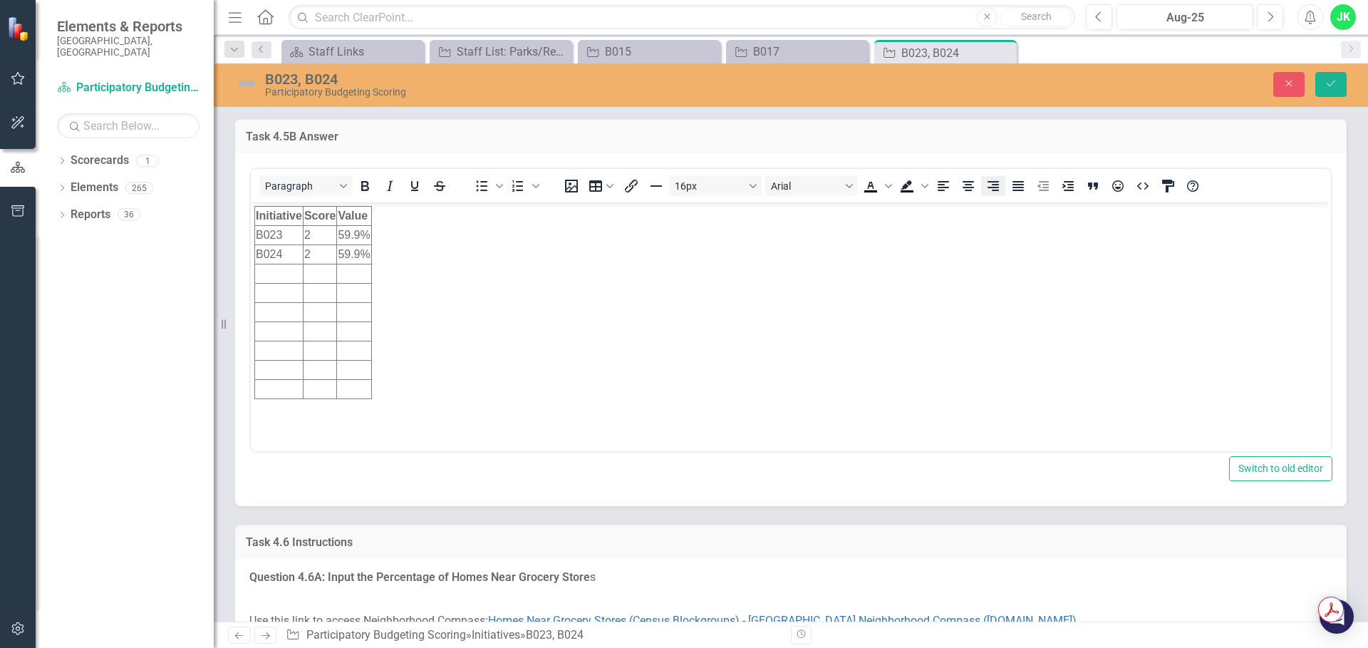
scroll to position [0, 0]
click at [346, 232] on td "59.9%" at bounding box center [354, 234] width 34 height 19
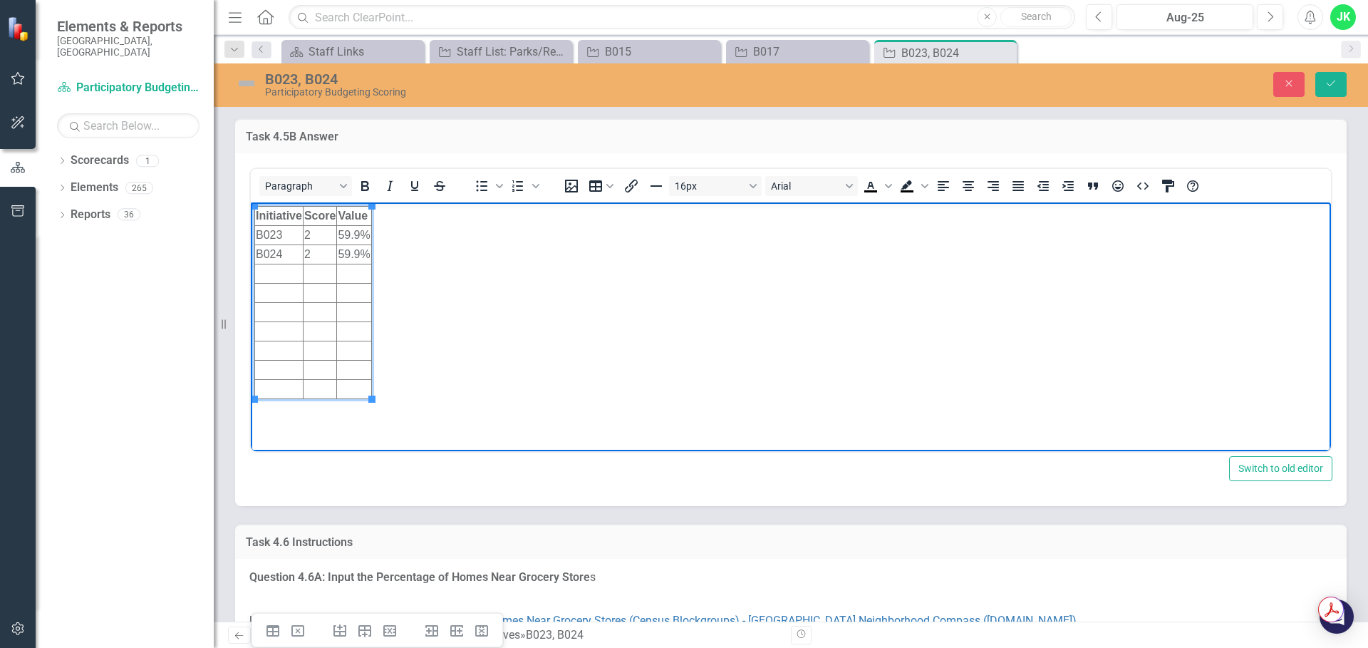
click at [346, 232] on td "59.9%" at bounding box center [354, 234] width 34 height 19
click at [348, 231] on td "59.9%" at bounding box center [354, 234] width 34 height 19
click at [349, 231] on td "59.9%" at bounding box center [354, 234] width 34 height 19
click at [364, 232] on td "59.9%" at bounding box center [354, 234] width 34 height 19
drag, startPoint x: 366, startPoint y: 231, endPoint x: 339, endPoint y: 231, distance: 27.1
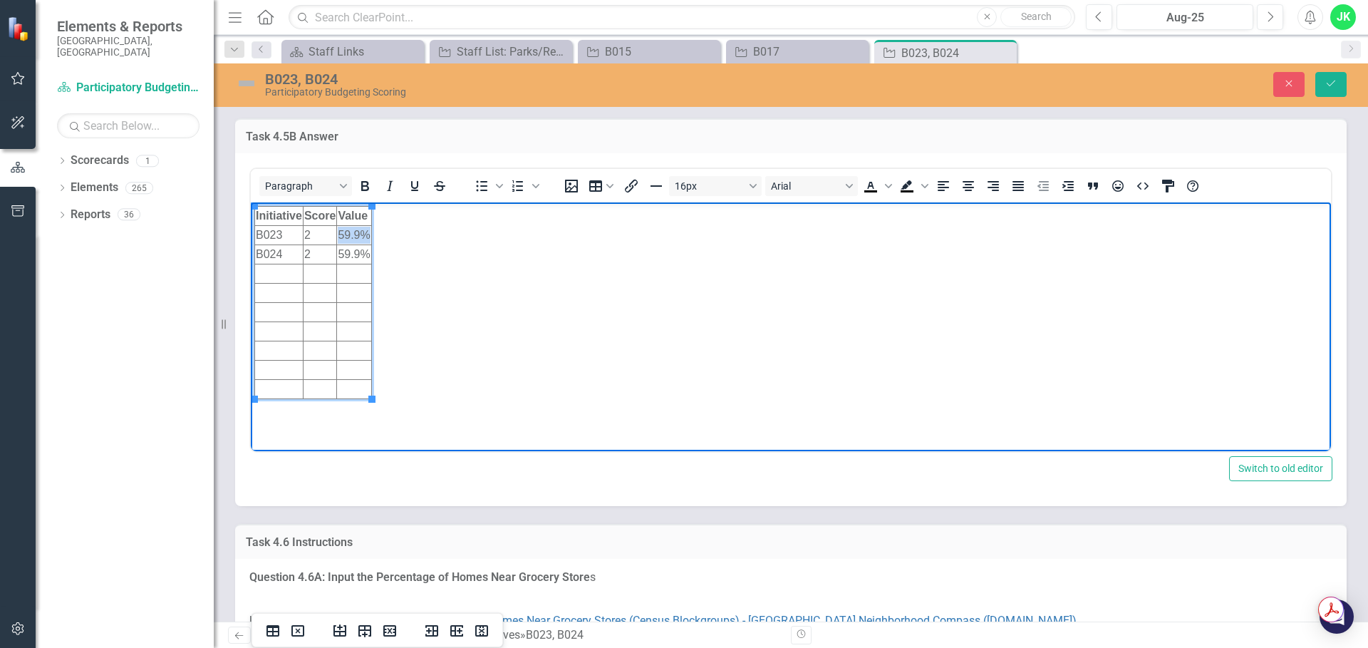
click at [339, 231] on html "Initiative Score Value B023 2 59.9% B024 2 59.9%" at bounding box center [791, 309] width 1080 height 214
click at [345, 251] on td "59.9%" at bounding box center [356, 253] width 34 height 19
drag, startPoint x: 341, startPoint y: 251, endPoint x: 363, endPoint y: 252, distance: 22.1
click at [365, 252] on td "59.9%" at bounding box center [354, 253] width 34 height 19
click at [310, 239] on td "2" at bounding box center [319, 234] width 33 height 19
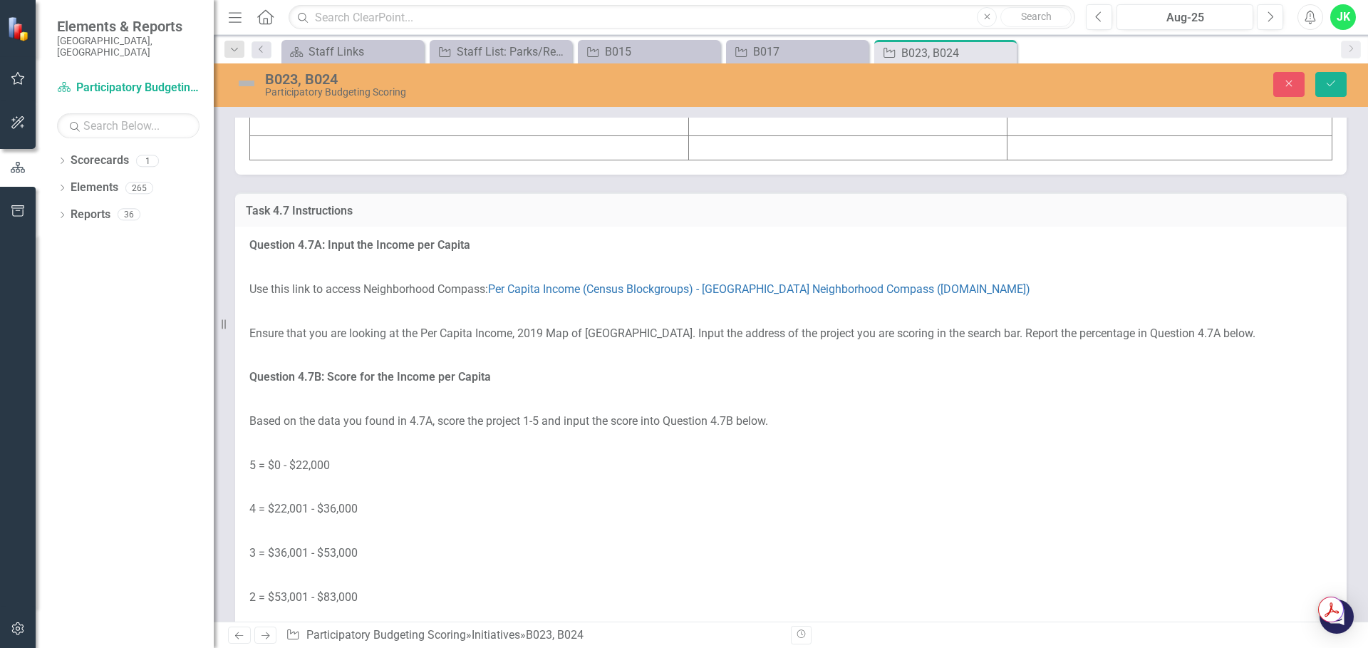
scroll to position [6201, 0]
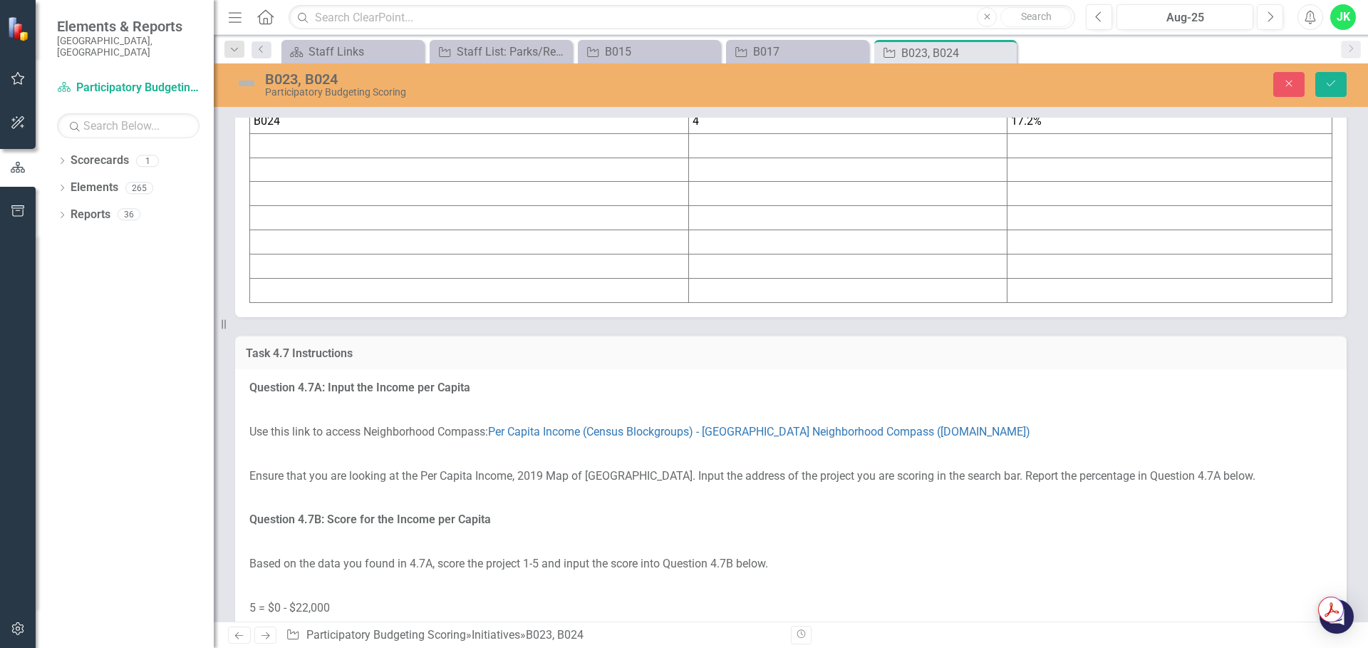
click at [1040, 110] on td "17.2%" at bounding box center [1170, 98] width 325 height 24
click at [1039, 110] on td "17.2%" at bounding box center [1170, 98] width 325 height 24
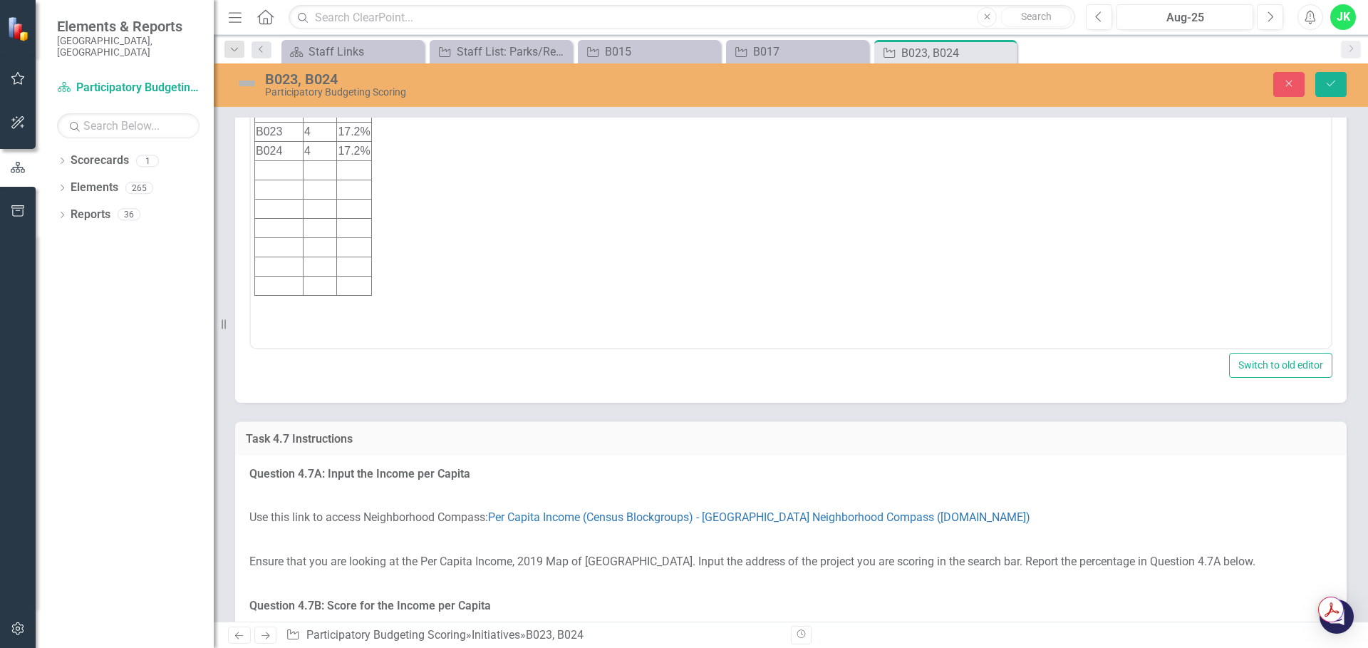
scroll to position [0, 0]
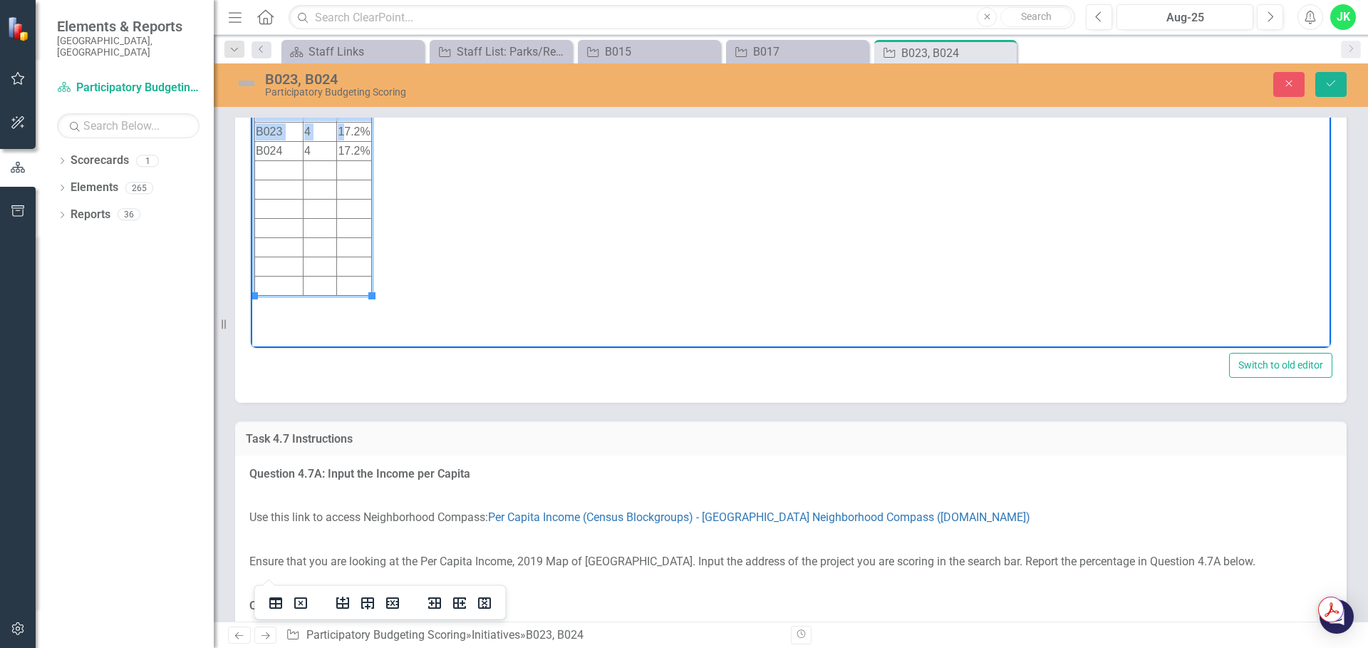
drag, startPoint x: 341, startPoint y: 133, endPoint x: 375, endPoint y: 131, distance: 33.5
click at [375, 131] on body "Initiative Score Value B023 4 17.2% B024 4 17.2%" at bounding box center [791, 206] width 1080 height 214
click at [363, 135] on td "17.2%" at bounding box center [354, 132] width 34 height 19
drag, startPoint x: 368, startPoint y: 147, endPoint x: 339, endPoint y: 149, distance: 28.6
click at [339, 149] on html "Initiative Score Value B023 4 17.2% B024 4 17.2%" at bounding box center [791, 206] width 1080 height 214
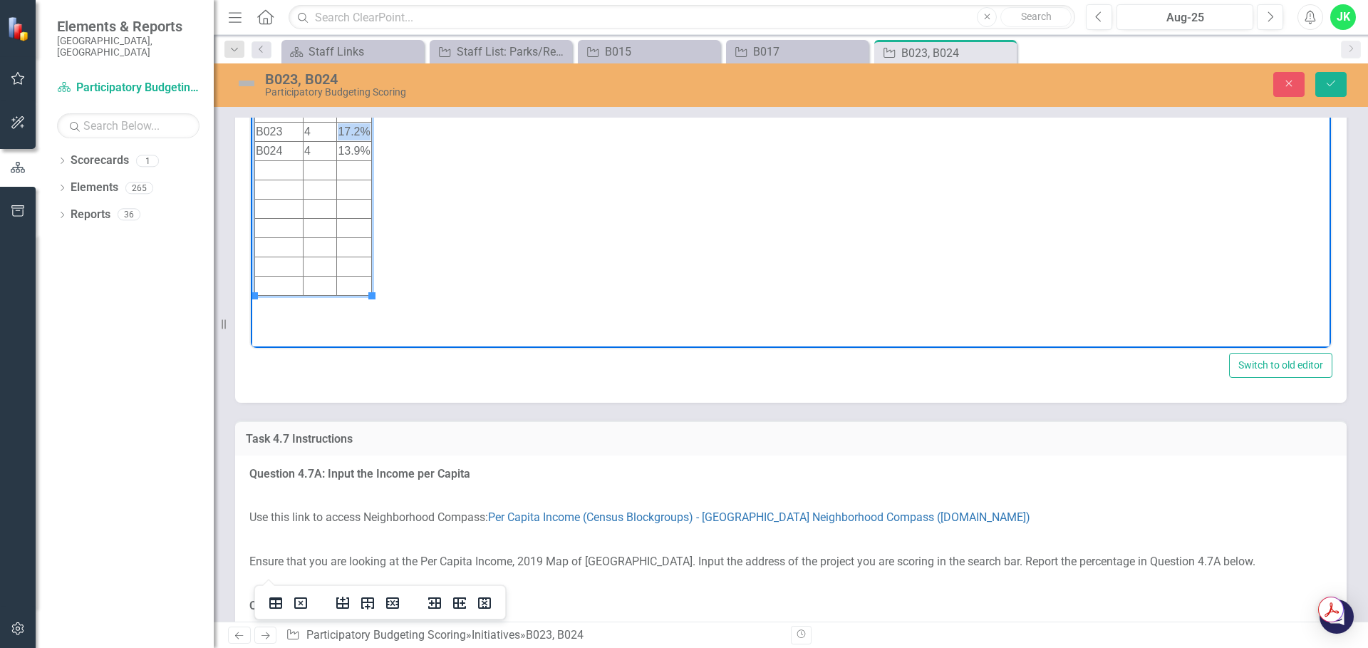
drag, startPoint x: 367, startPoint y: 132, endPoint x: 341, endPoint y: 131, distance: 26.4
click at [341, 131] on td "17.2%" at bounding box center [354, 132] width 34 height 19
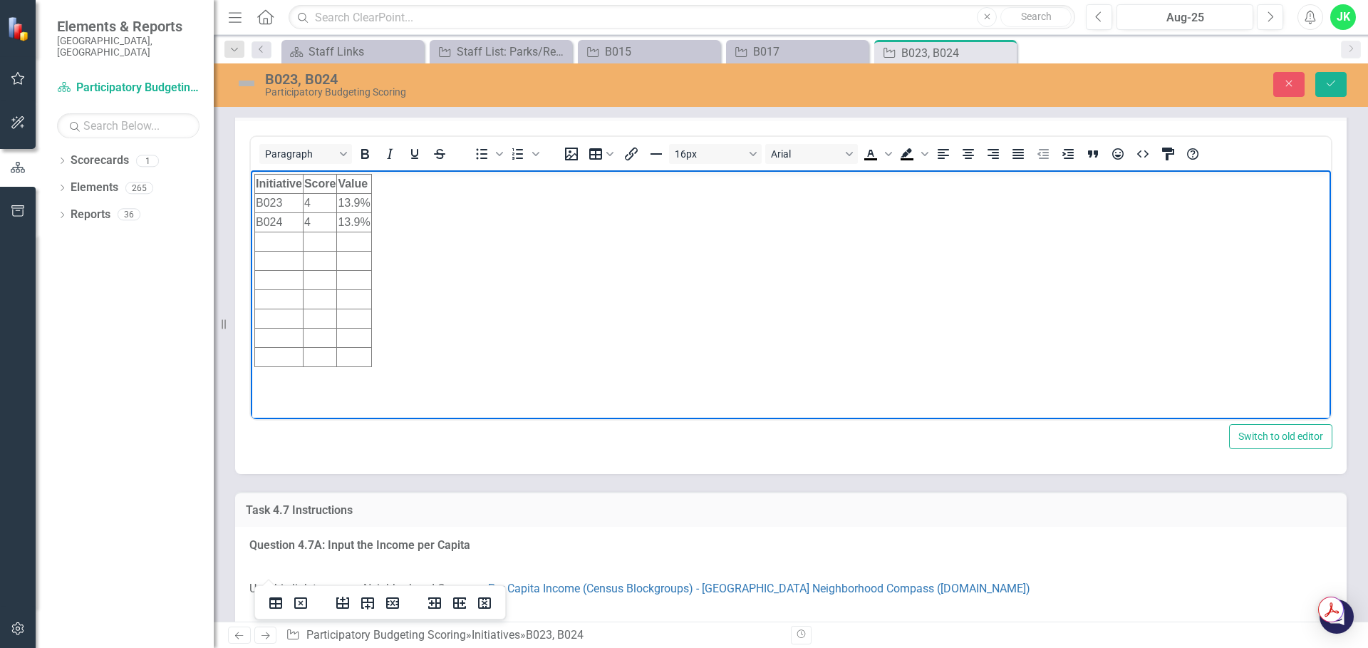
click at [553, 14] on p "2 = 39.2% - 66.3%" at bounding box center [790, 2] width 1083 height 22
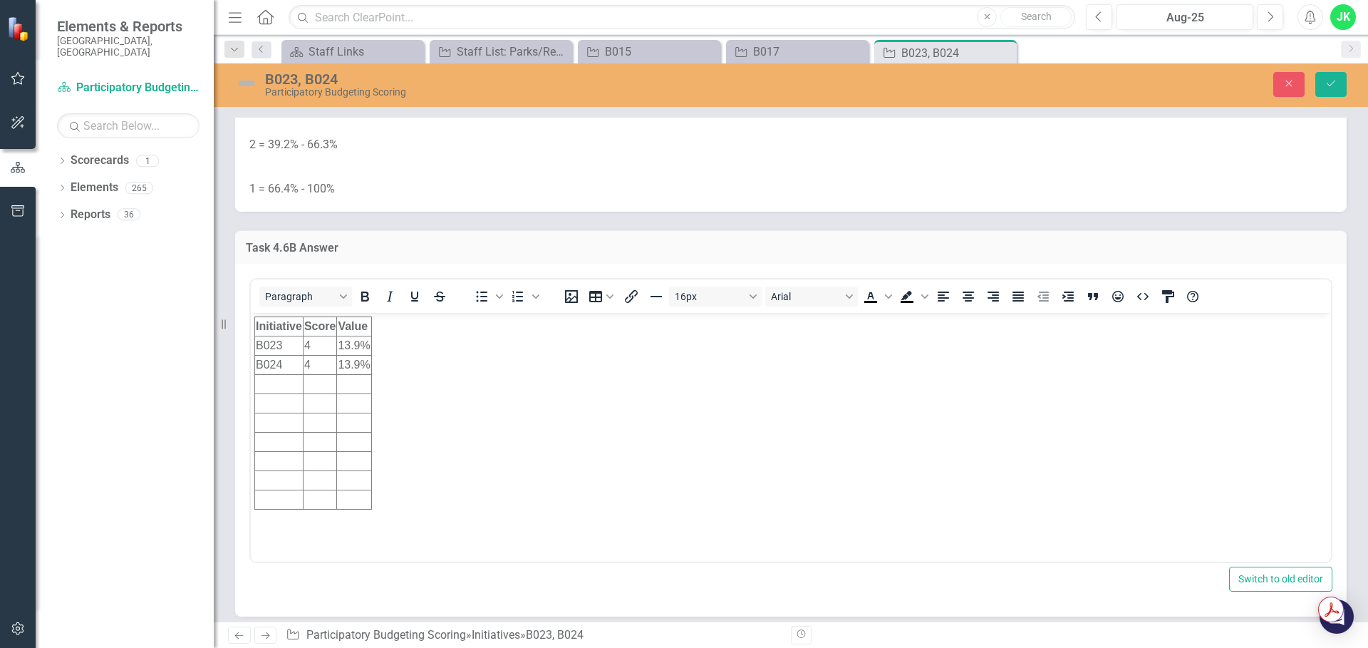
scroll to position [6272, 0]
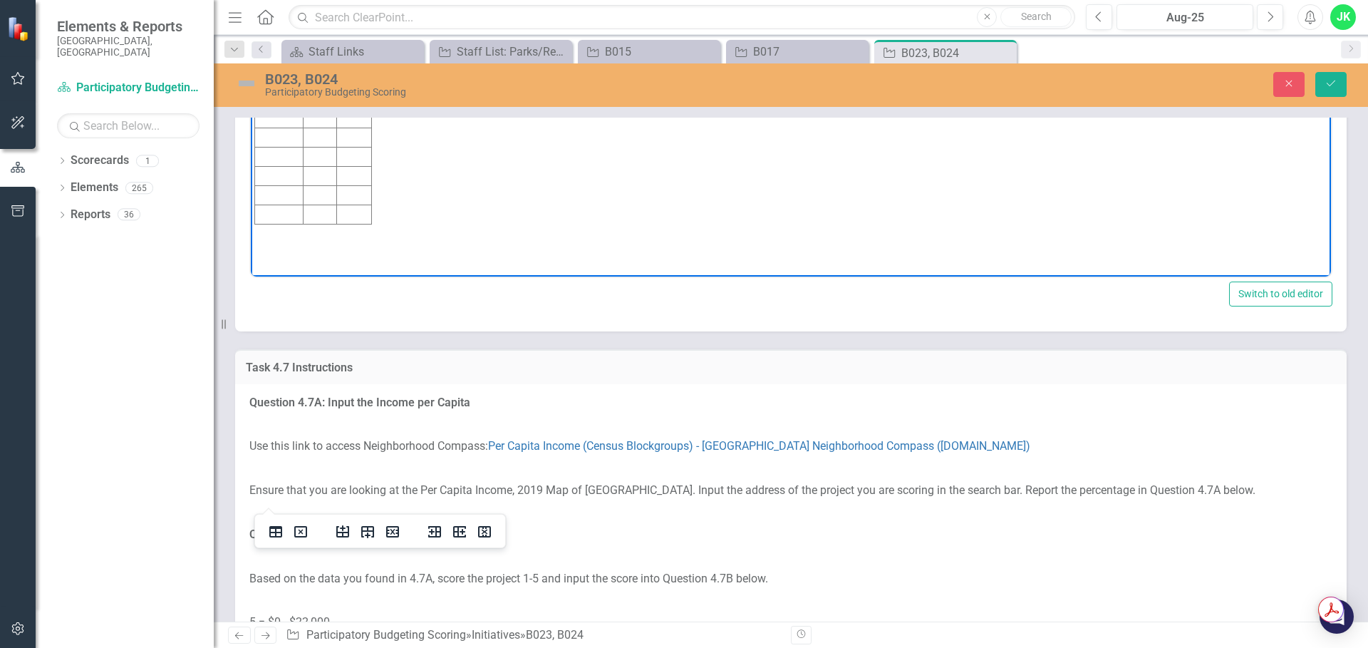
drag, startPoint x: 341, startPoint y: 61, endPoint x: 366, endPoint y: 61, distance: 25.7
click at [366, 61] on td "13.9%" at bounding box center [354, 60] width 34 height 19
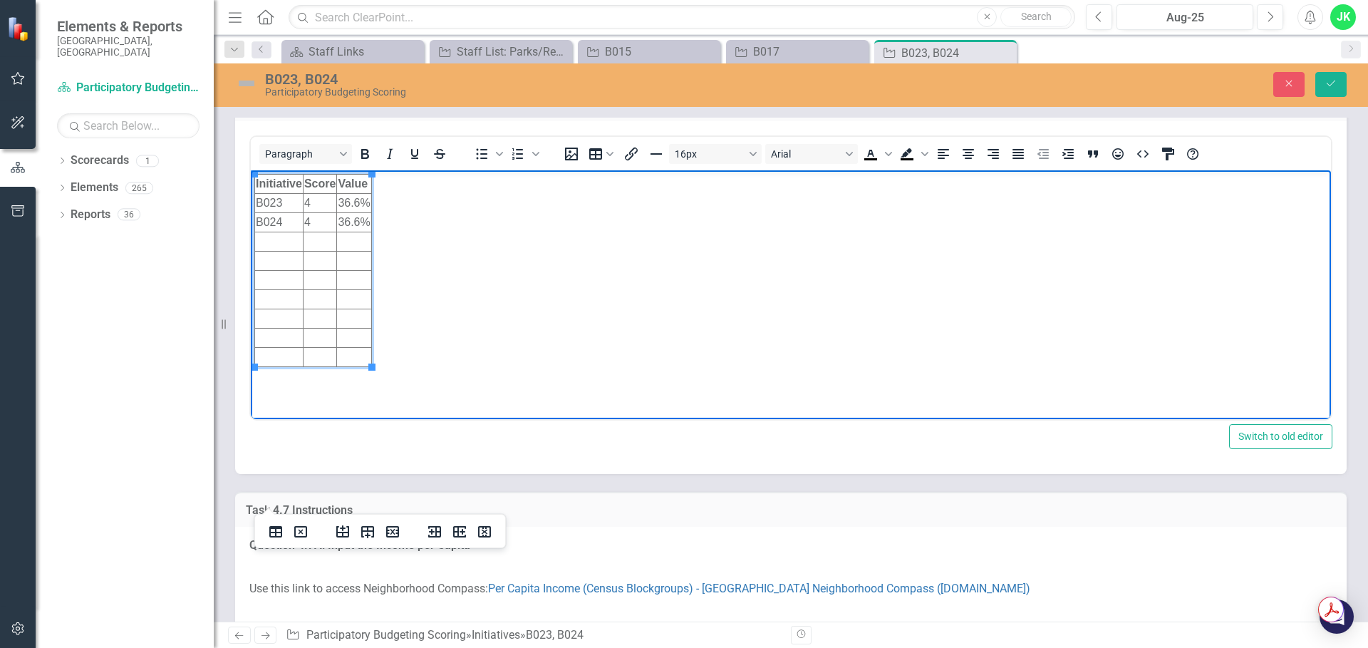
click at [319, 203] on td "4" at bounding box center [319, 203] width 33 height 19
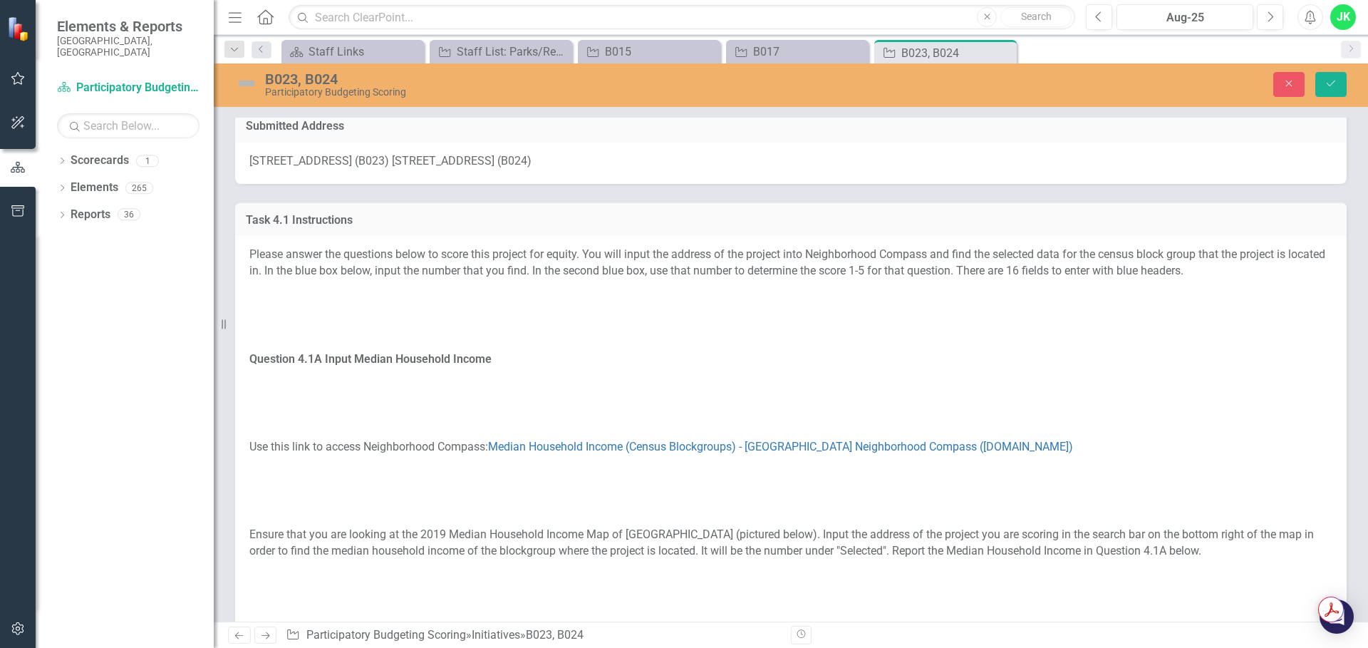
scroll to position [0, 0]
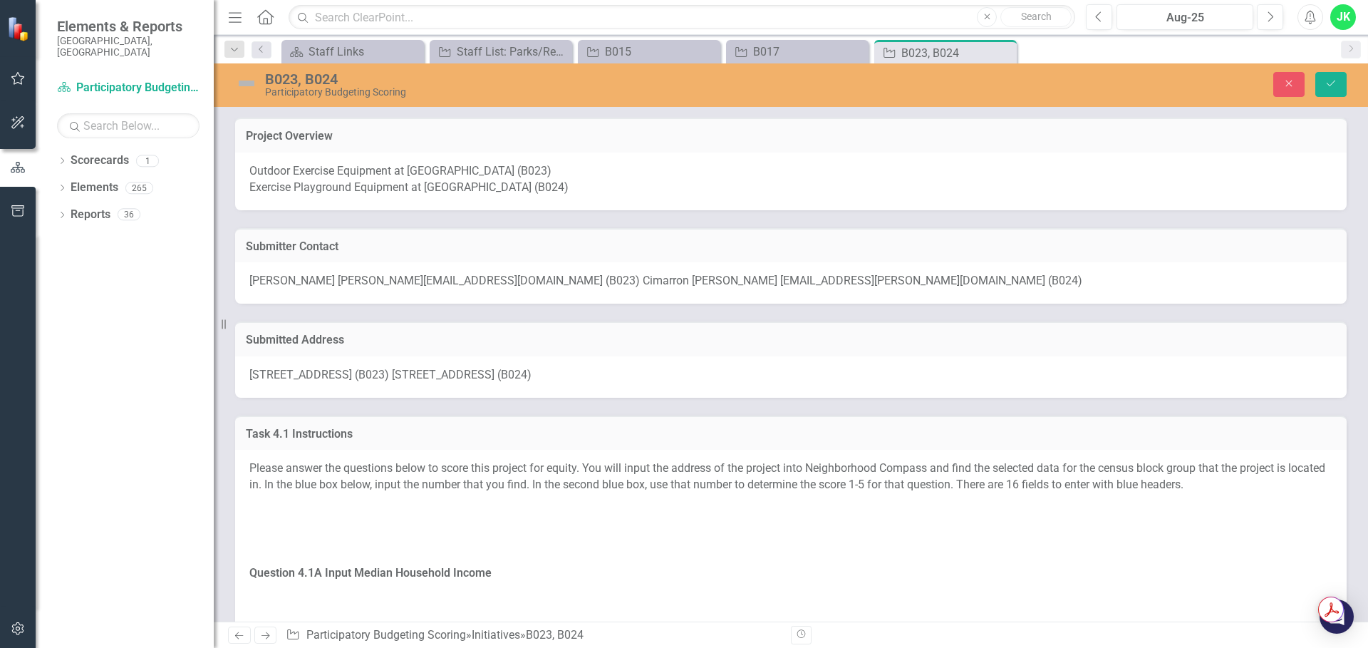
click at [314, 369] on span "1200 West Lakewood Avenue (B023) 1200 West Lakewood Avenue (B024)" at bounding box center [390, 375] width 282 height 14
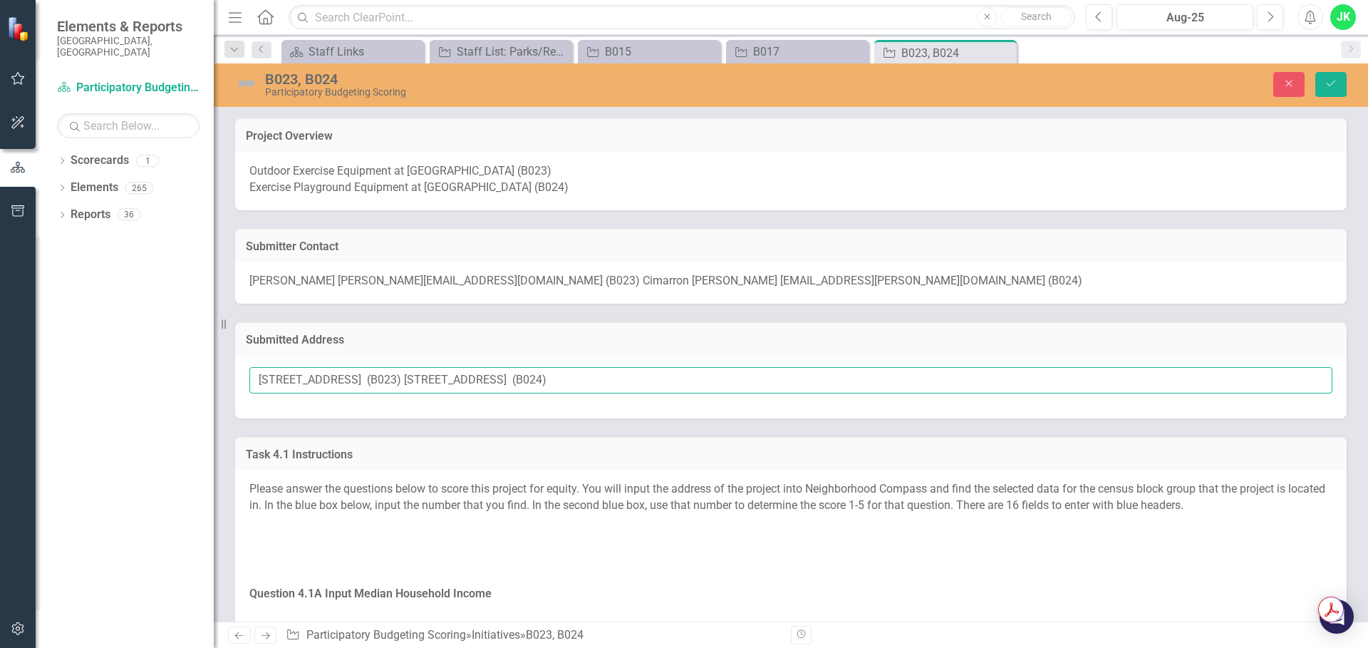
drag, startPoint x: 378, startPoint y: 378, endPoint x: 390, endPoint y: 379, distance: 12.2
click at [378, 378] on input "1200 West Lakewood Avenue (B023) 1200 West Lakewood Avenue (B024)" at bounding box center [790, 380] width 1083 height 26
click at [403, 377] on input "1200 West Lakewood Avenue (B023) 1200 West Lakewood Avenue (B024)" at bounding box center [790, 380] width 1083 height 26
drag, startPoint x: 407, startPoint y: 378, endPoint x: 252, endPoint y: 382, distance: 154.7
click at [252, 382] on input "1200 West Lakewood Avenue (B023) 1200 West Lakewood Avenue (B024)" at bounding box center [790, 380] width 1083 height 26
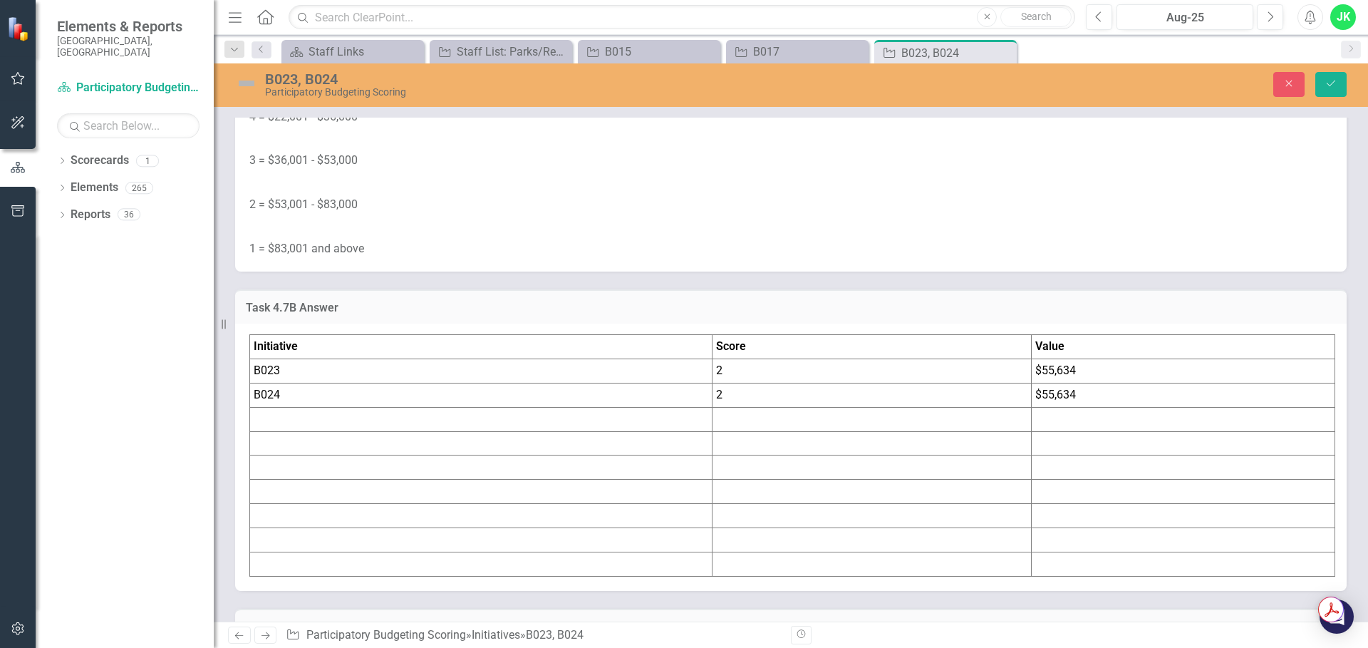
scroll to position [7127, 0]
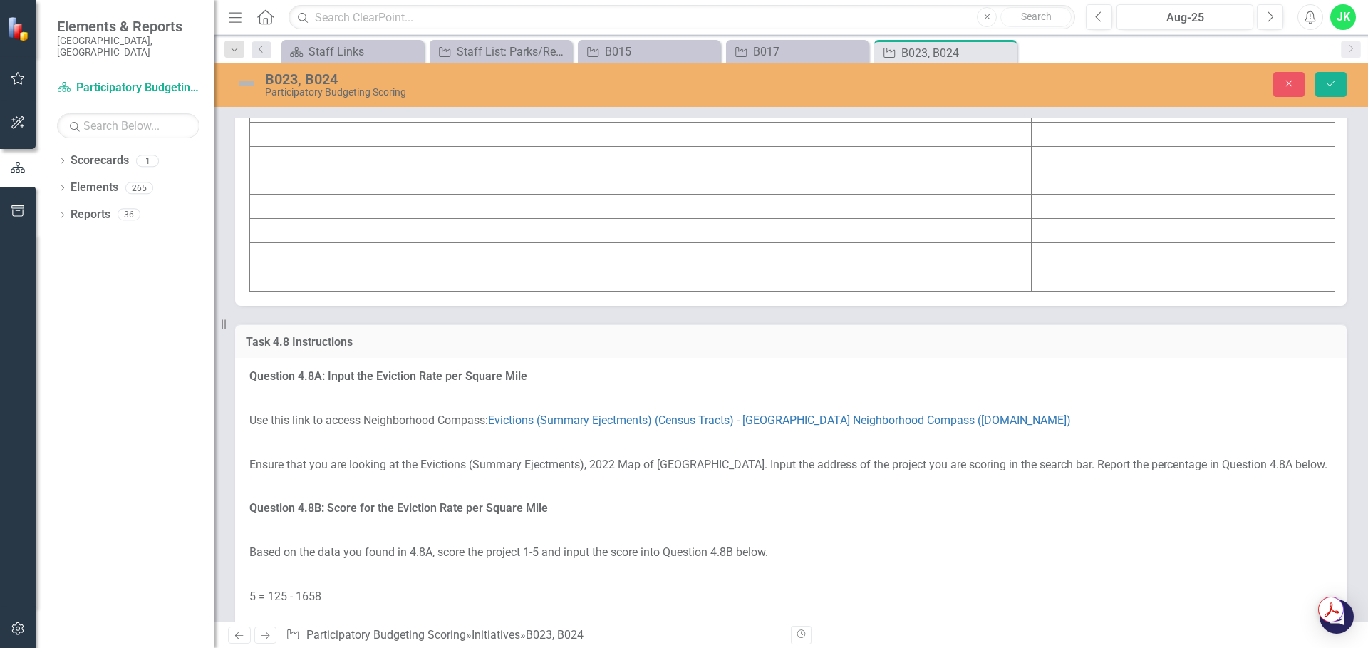
click at [1090, 98] on td "$55,634" at bounding box center [1184, 86] width 304 height 24
click at [1057, 98] on td "$55,634" at bounding box center [1184, 86] width 304 height 24
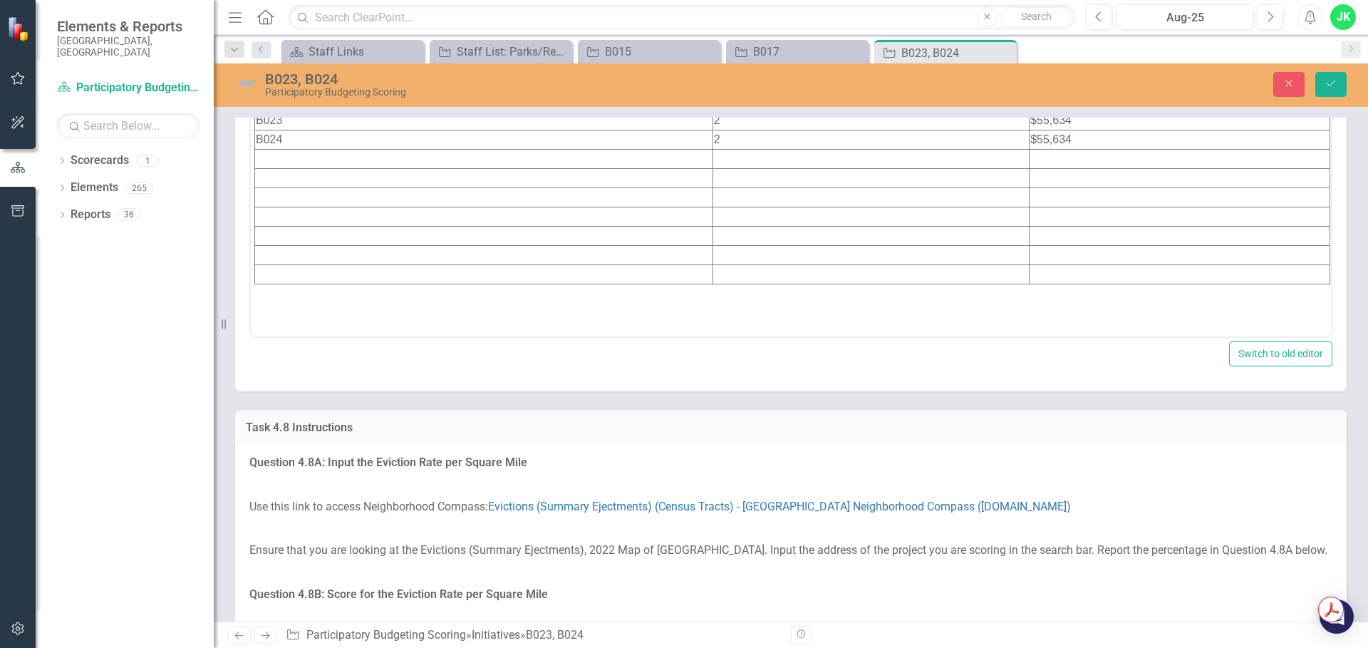
scroll to position [0, 0]
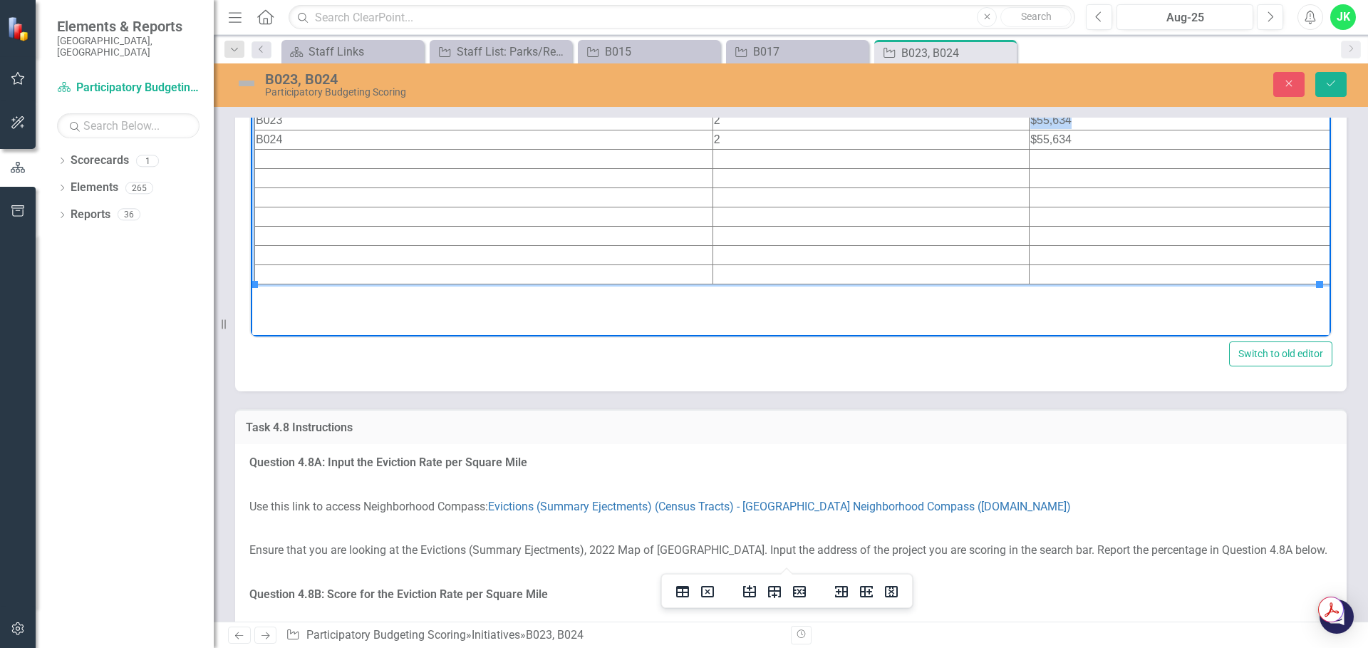
drag, startPoint x: 1072, startPoint y: 119, endPoint x: 1026, endPoint y: 122, distance: 46.4
click at [1030, 122] on td "$55,634" at bounding box center [1180, 120] width 301 height 19
drag, startPoint x: 1077, startPoint y: 136, endPoint x: 1026, endPoint y: 136, distance: 51.3
click at [1030, 136] on td "$55,634" at bounding box center [1180, 139] width 301 height 19
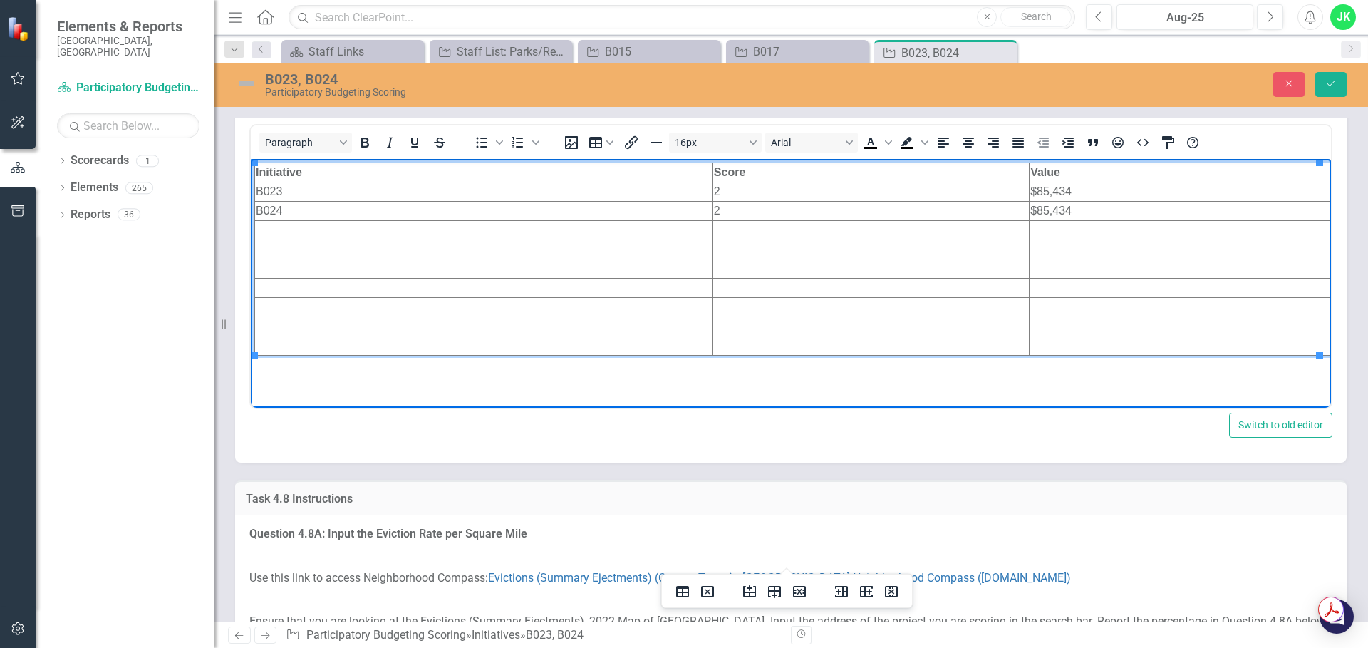
click at [747, 190] on td "2" at bounding box center [871, 191] width 316 height 19
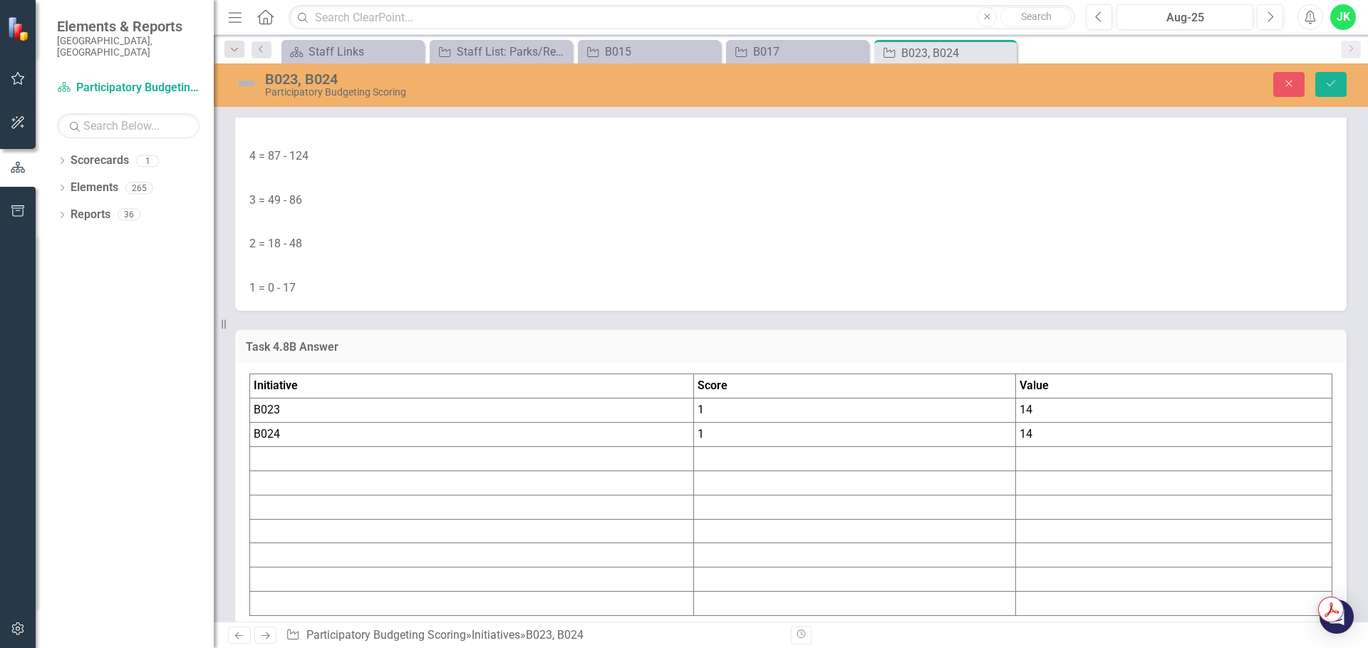
scroll to position [7911, 0]
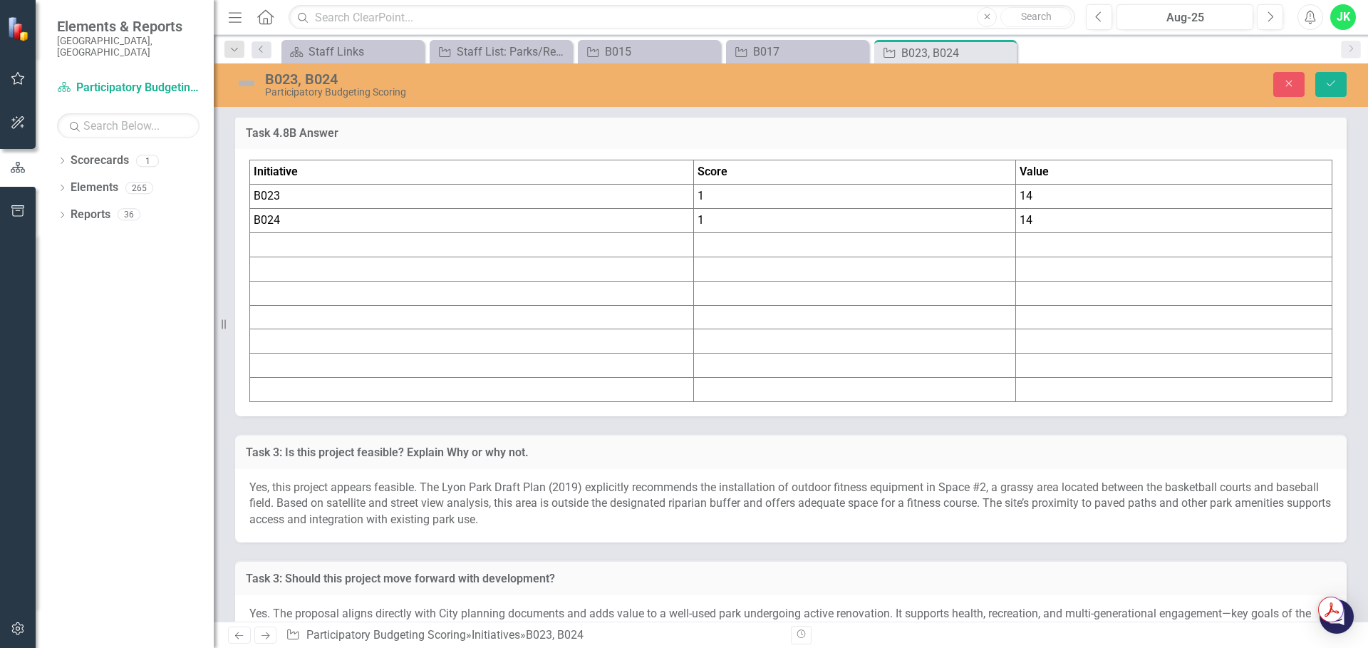
click at [1046, 209] on td "14" at bounding box center [1174, 197] width 316 height 24
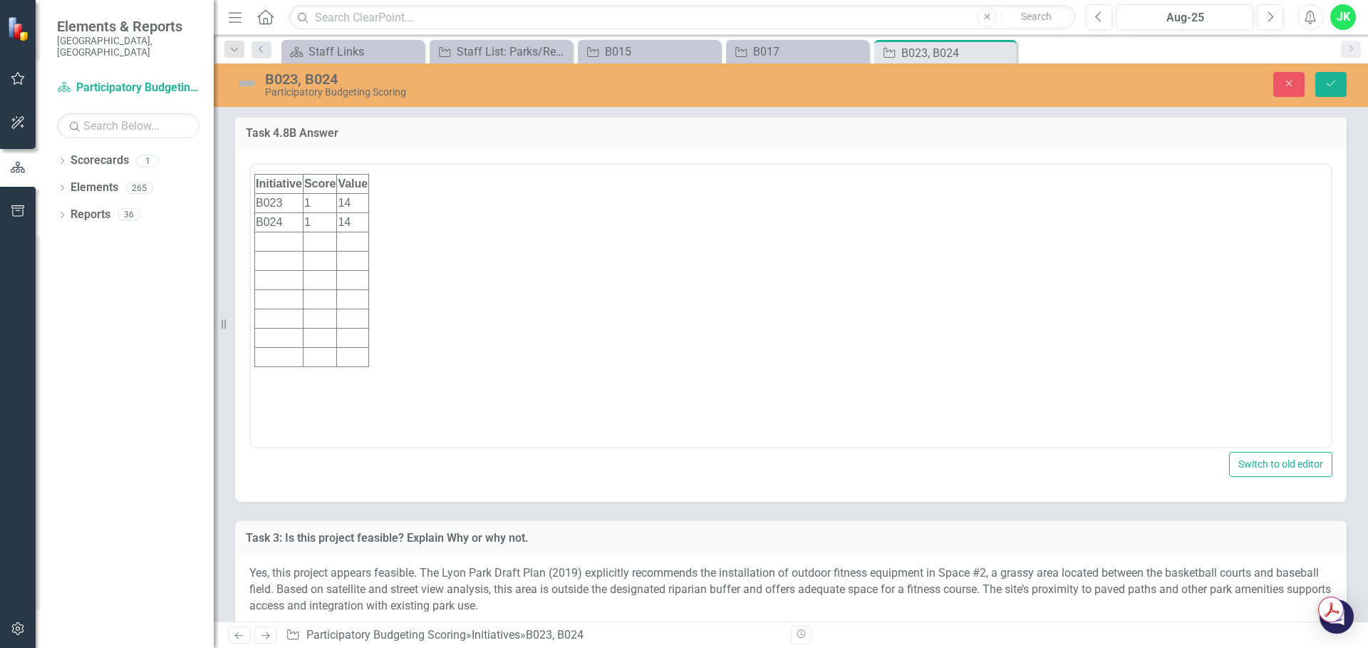
scroll to position [0, 0]
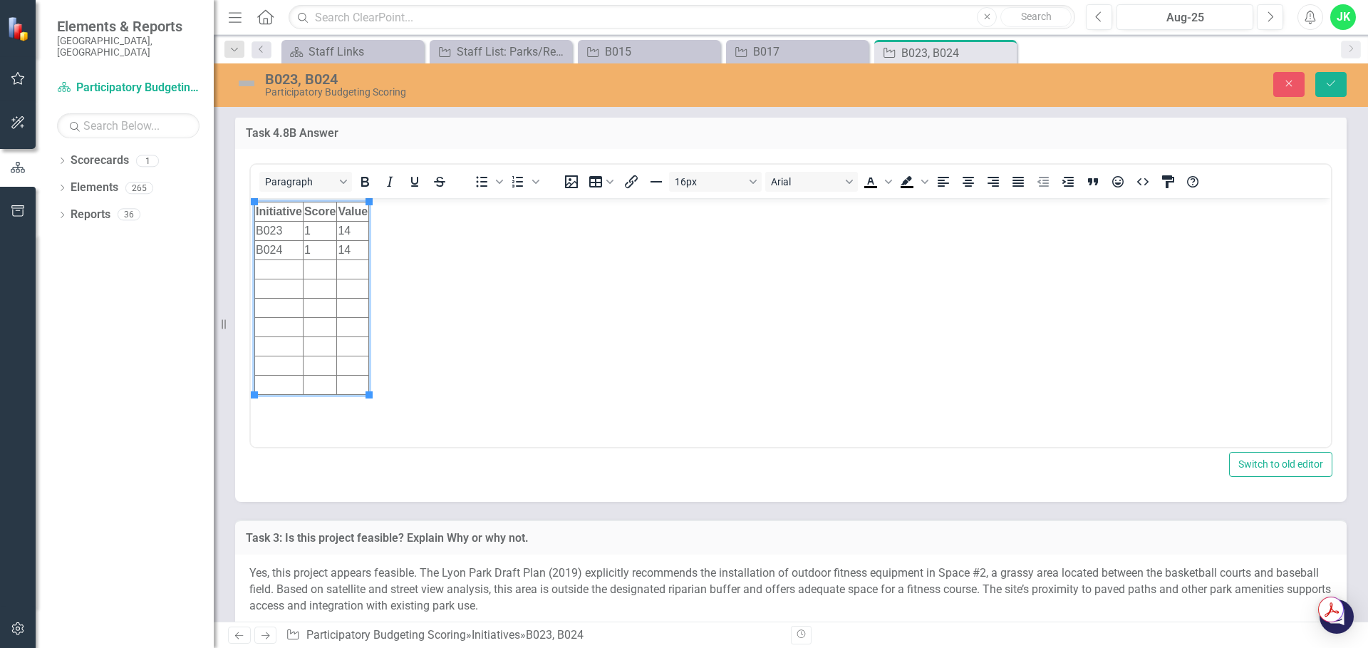
click at [353, 229] on td "14" at bounding box center [353, 231] width 32 height 19
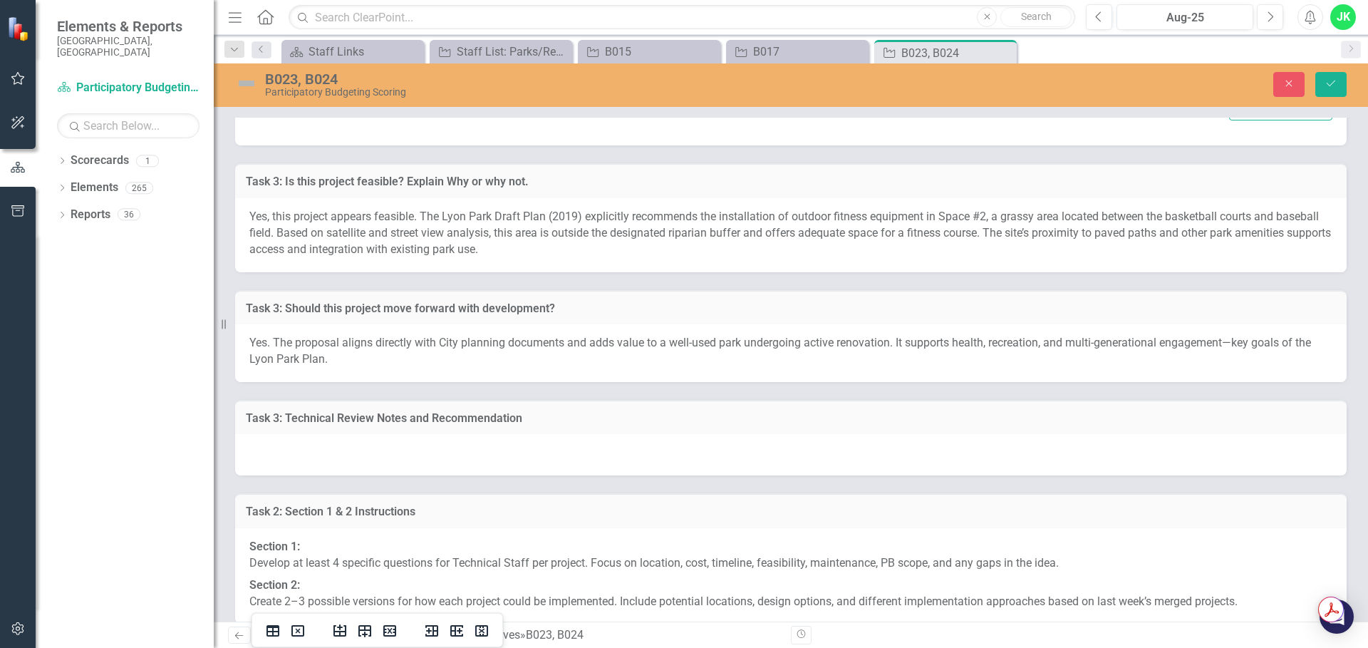
scroll to position [8481, 0]
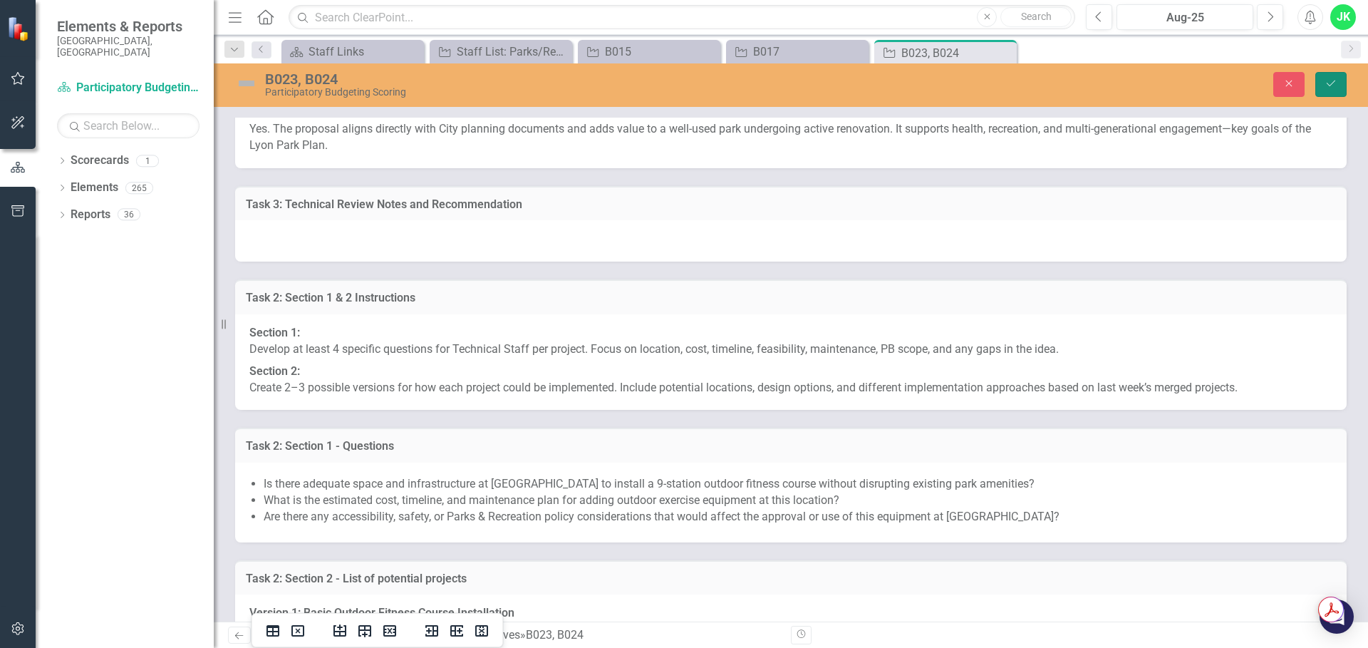
click at [1331, 83] on icon "Save" at bounding box center [1331, 83] width 13 height 10
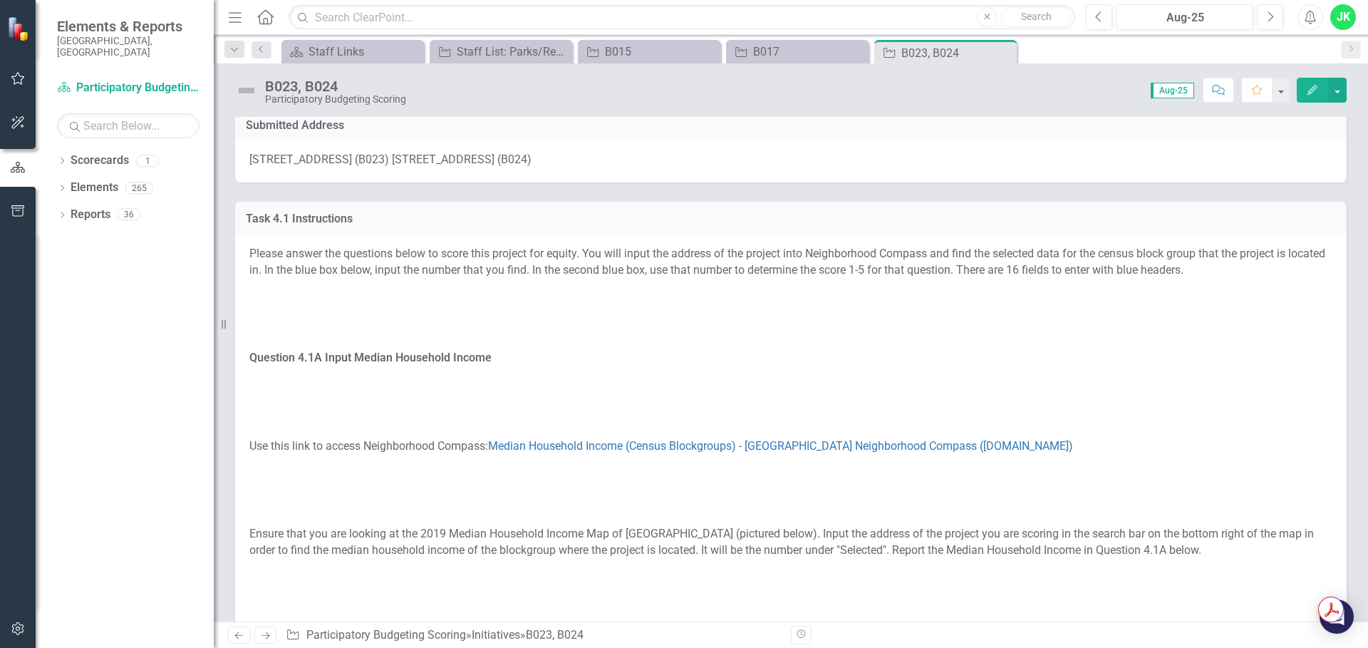
scroll to position [0, 0]
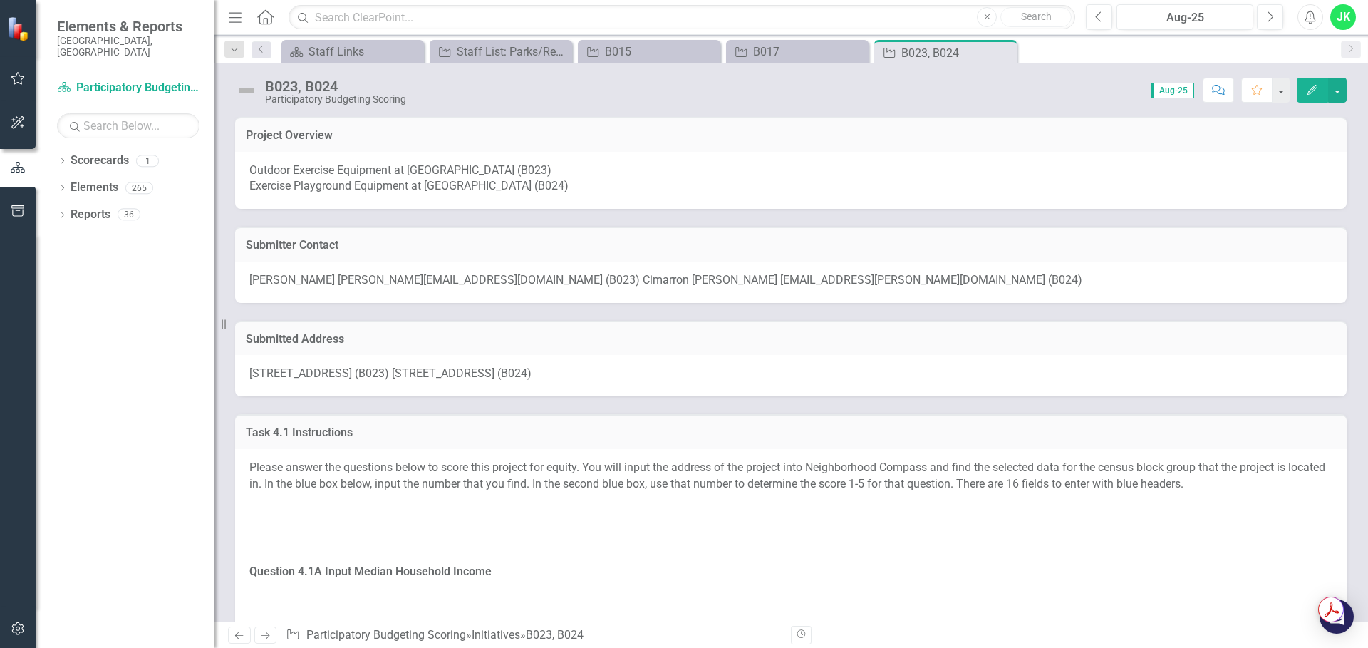
click at [351, 376] on span "1200 West Lakewood Avenue (B023) 1200 West Lakewood Avenue (B024)" at bounding box center [390, 373] width 282 height 14
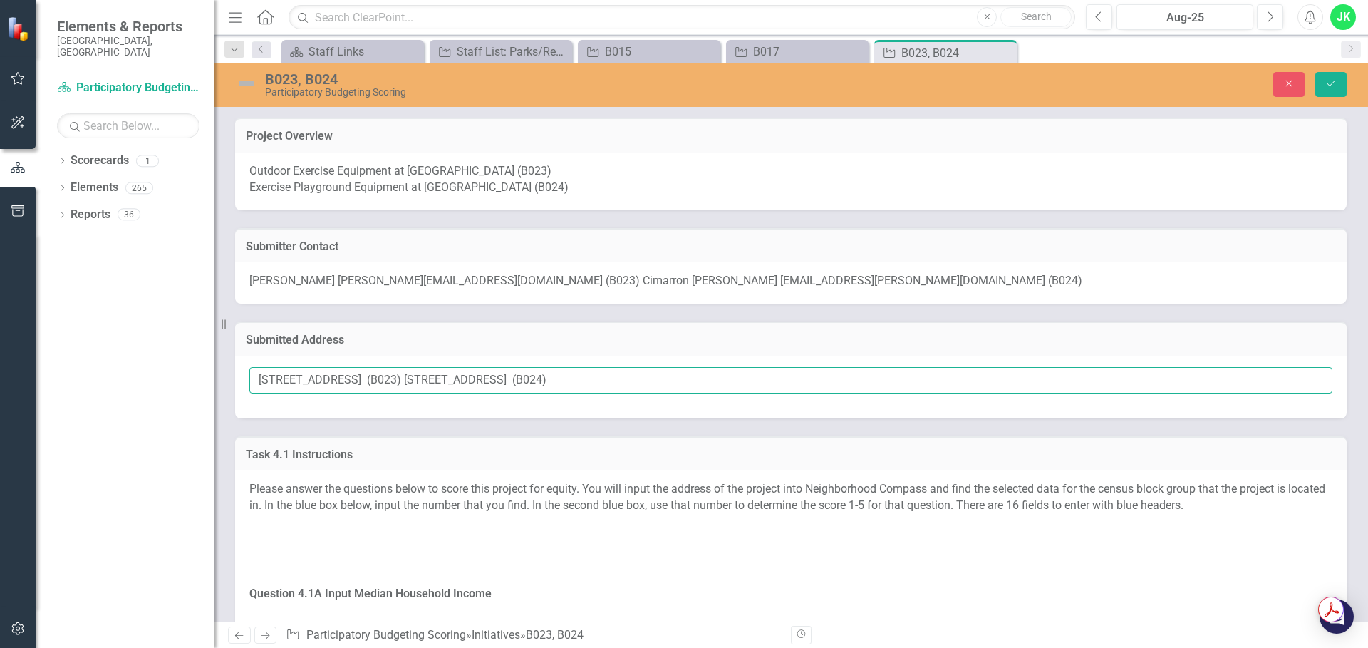
drag, startPoint x: 406, startPoint y: 378, endPoint x: 257, endPoint y: 383, distance: 149.0
click at [257, 383] on input "1200 West Lakewood Avenue (B023) 1200 West Lakewood Avenue (B024)" at bounding box center [790, 380] width 1083 height 26
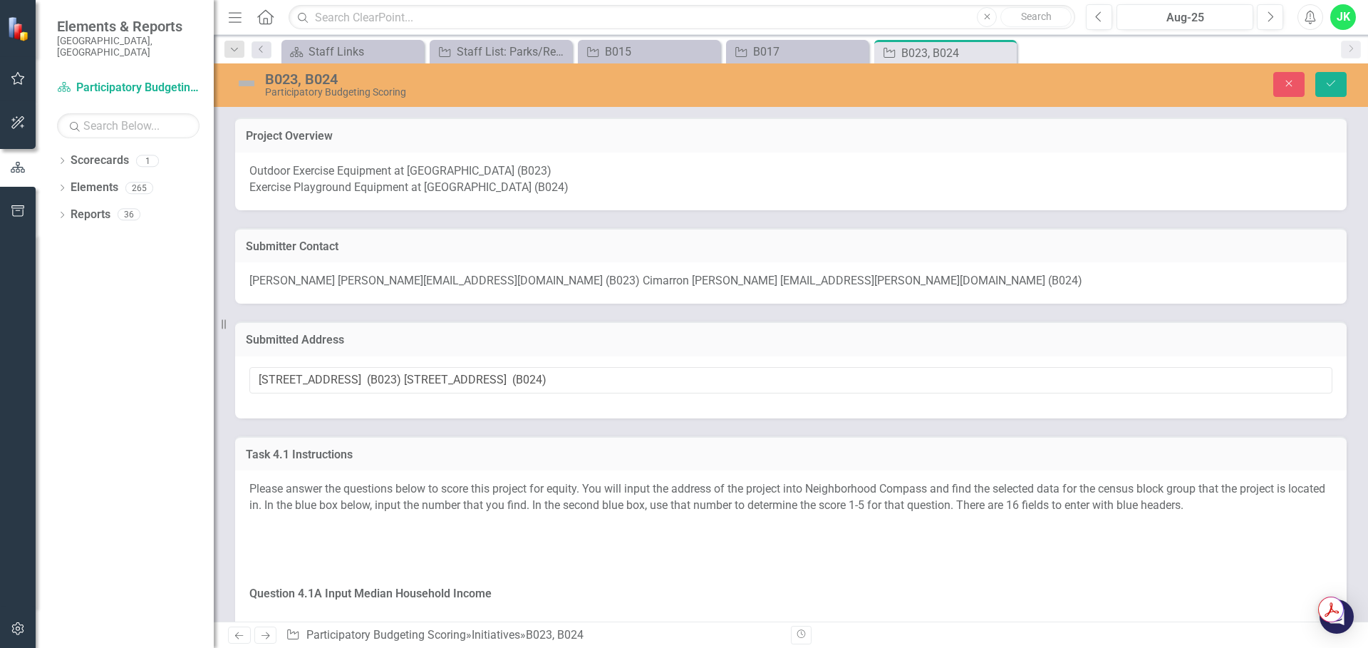
scroll to position [285, 0]
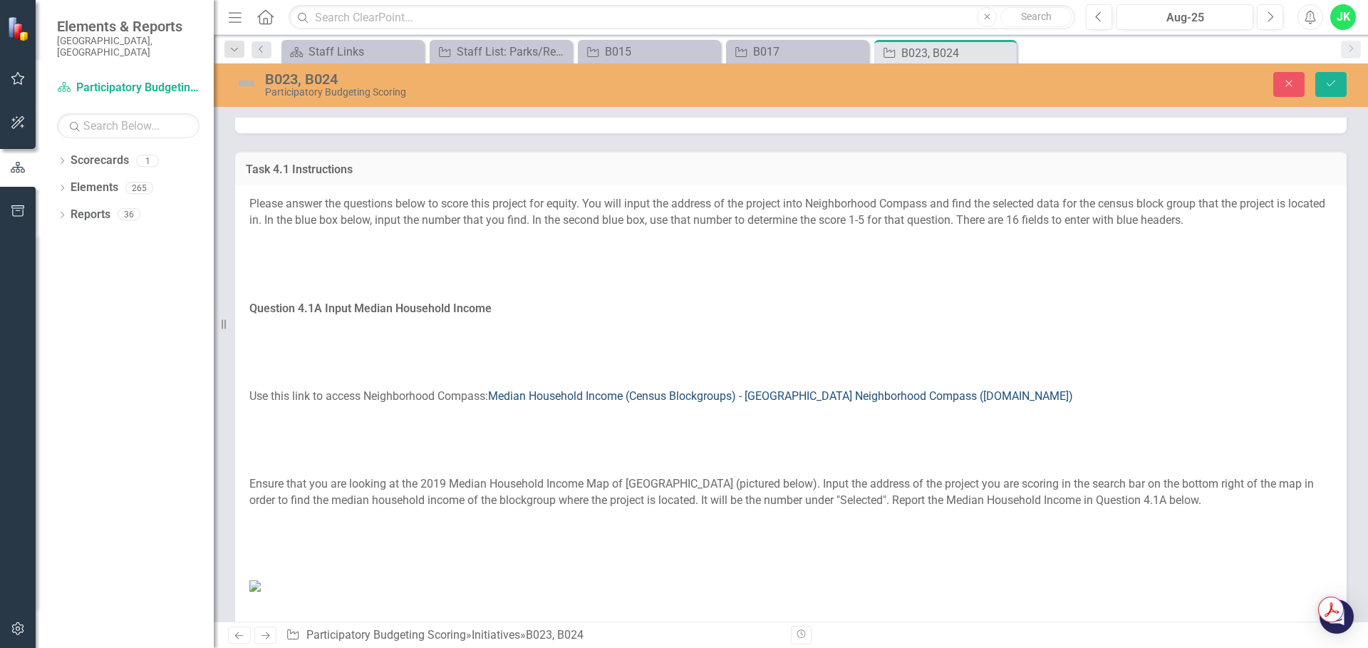
click at [565, 398] on link "Median Household Income (Census Blockgroups) - [GEOGRAPHIC_DATA] Neighborhood C…" at bounding box center [780, 396] width 585 height 14
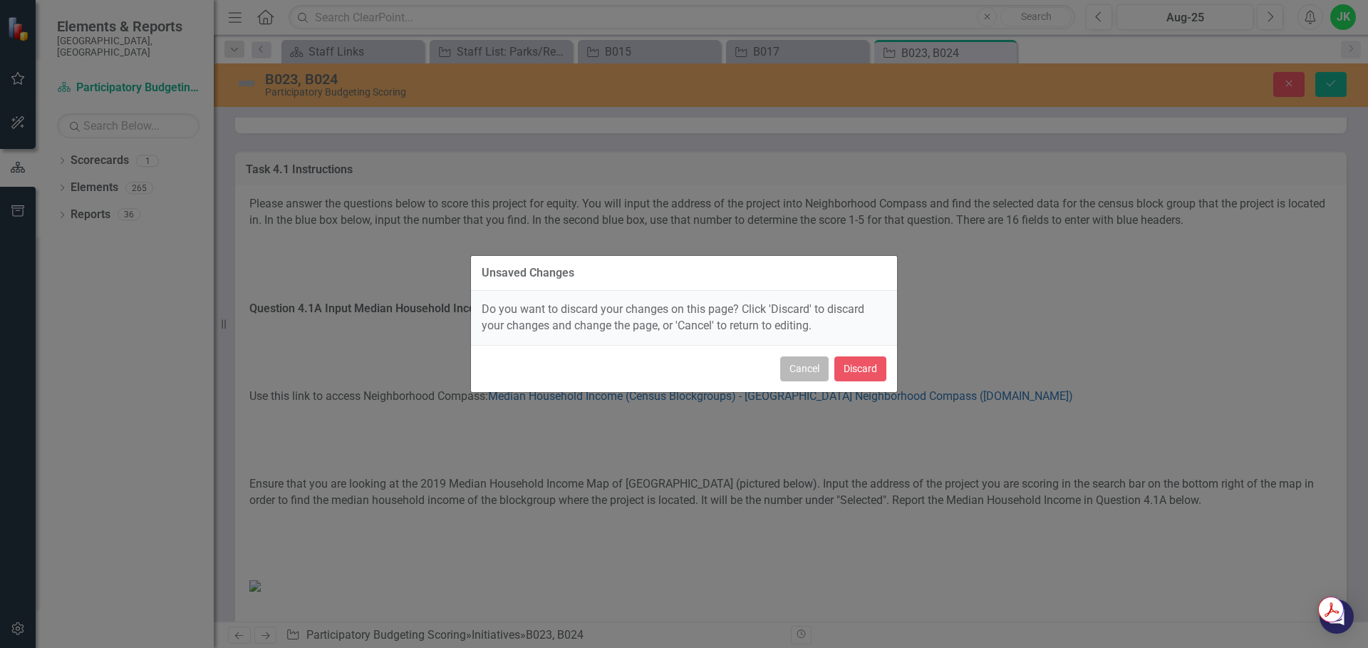
click at [820, 371] on button "Cancel" at bounding box center [804, 368] width 48 height 25
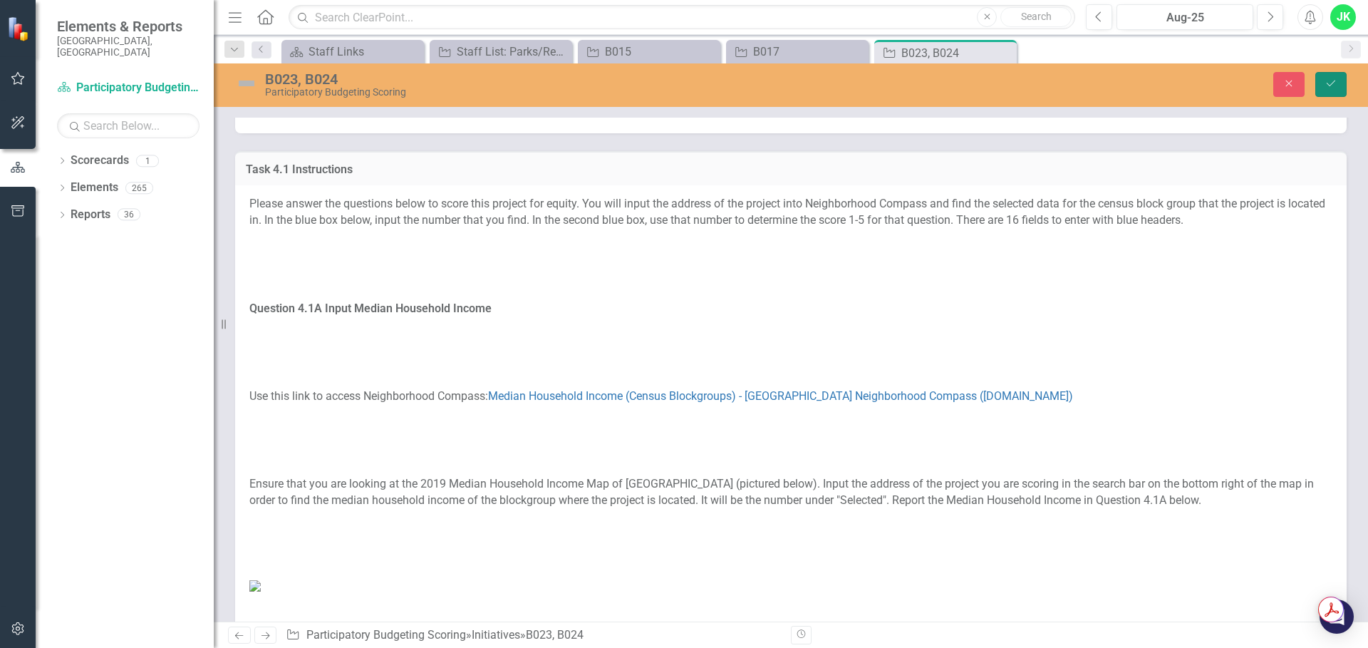
click at [1336, 85] on icon "Save" at bounding box center [1331, 83] width 13 height 10
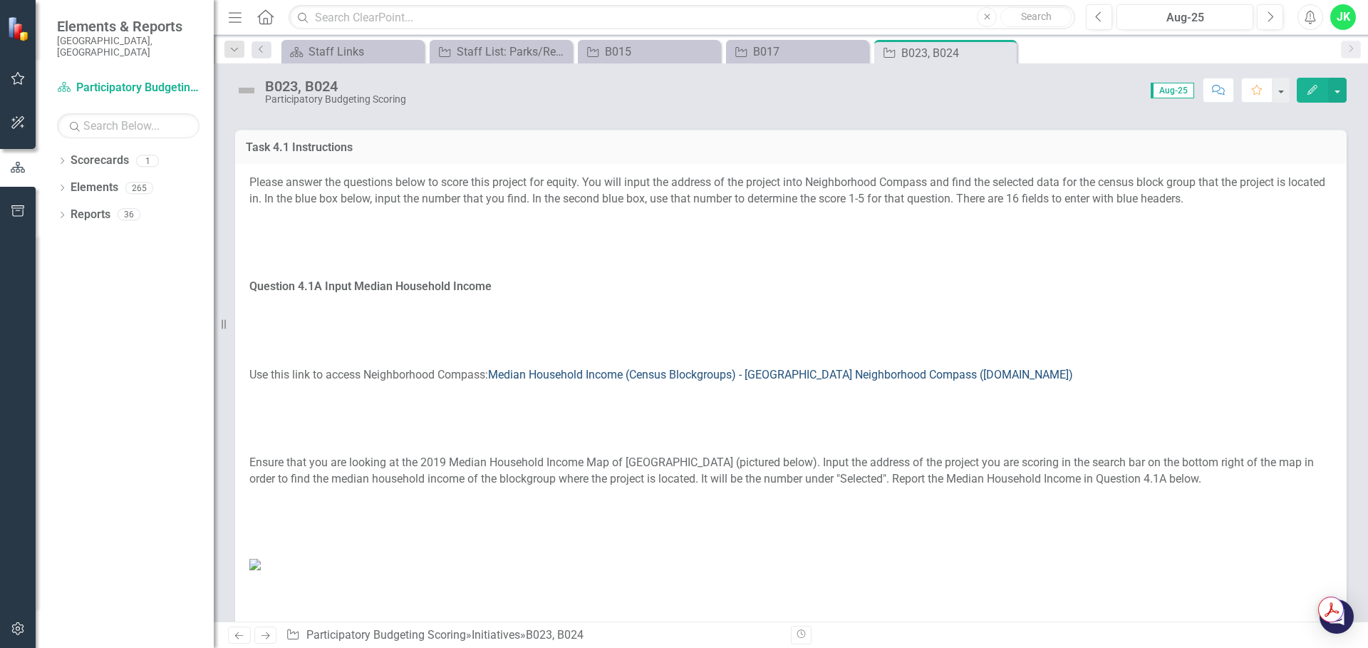
click at [552, 373] on link "Median Household Income (Census Blockgroups) - [GEOGRAPHIC_DATA] Neighborhood C…" at bounding box center [780, 375] width 585 height 14
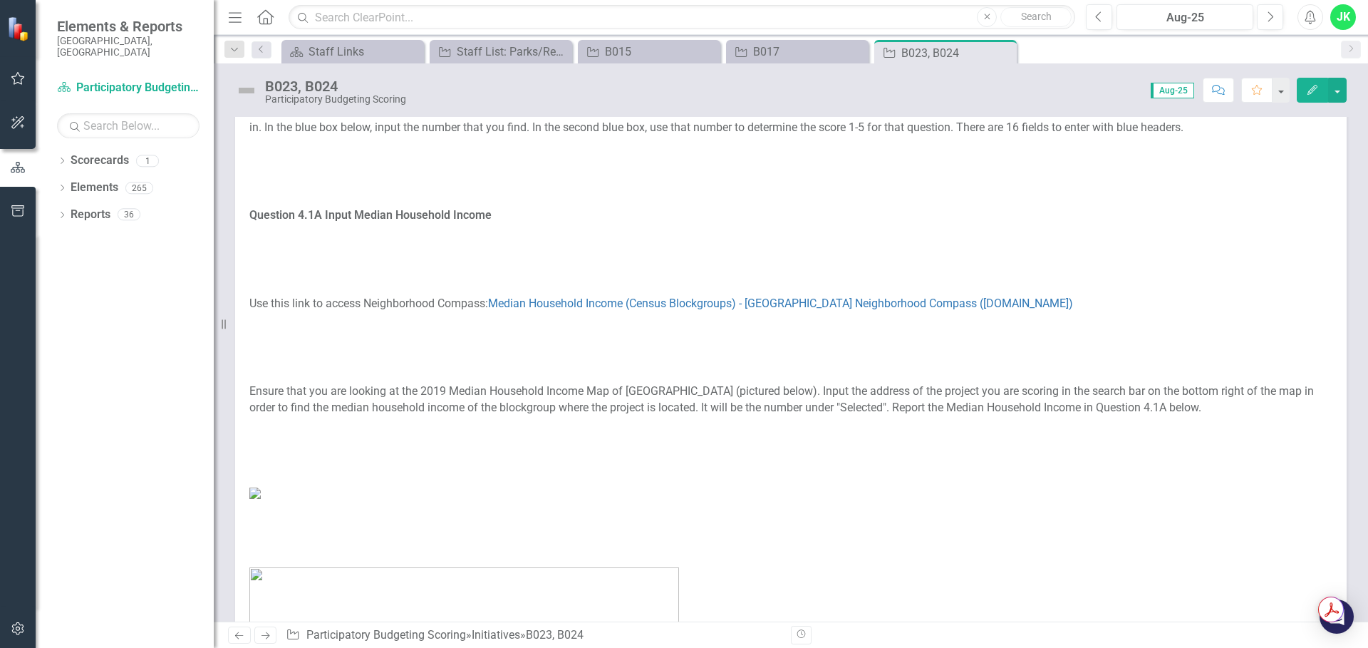
scroll to position [71, 0]
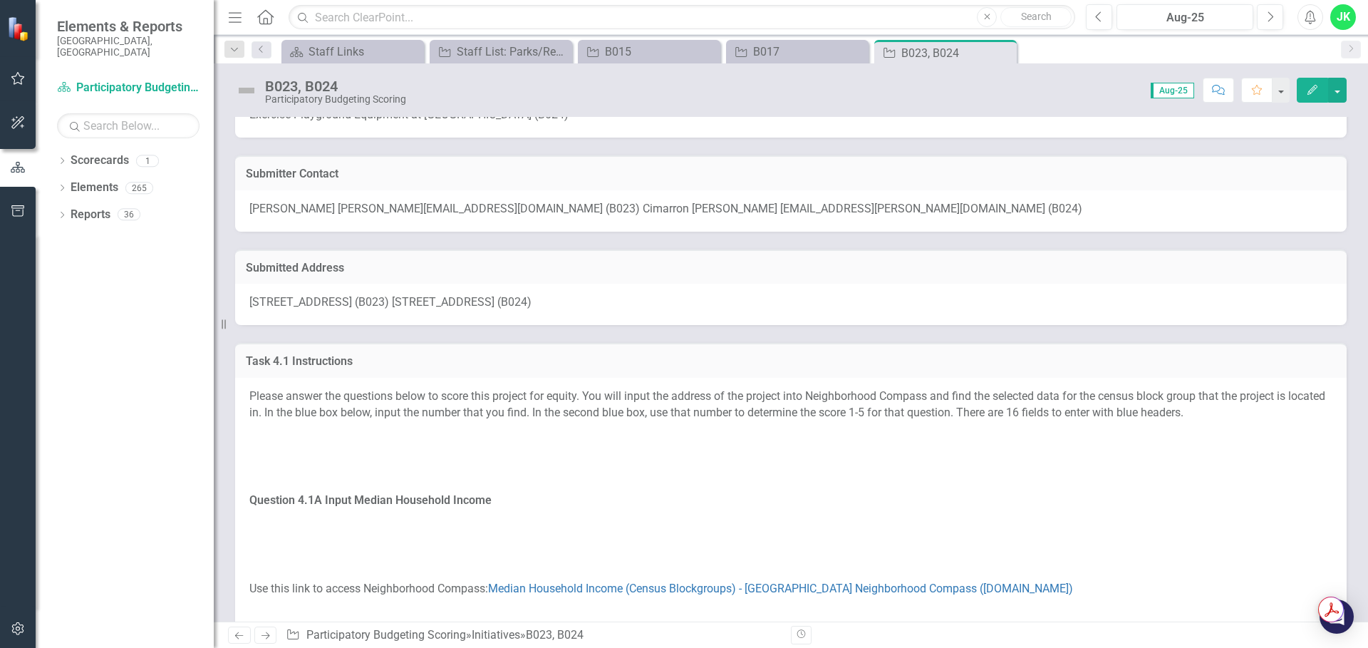
click at [357, 302] on span "1200 West Lakewood Avenue (B023) 1200 West Lakewood Avenue (B024)" at bounding box center [390, 302] width 282 height 14
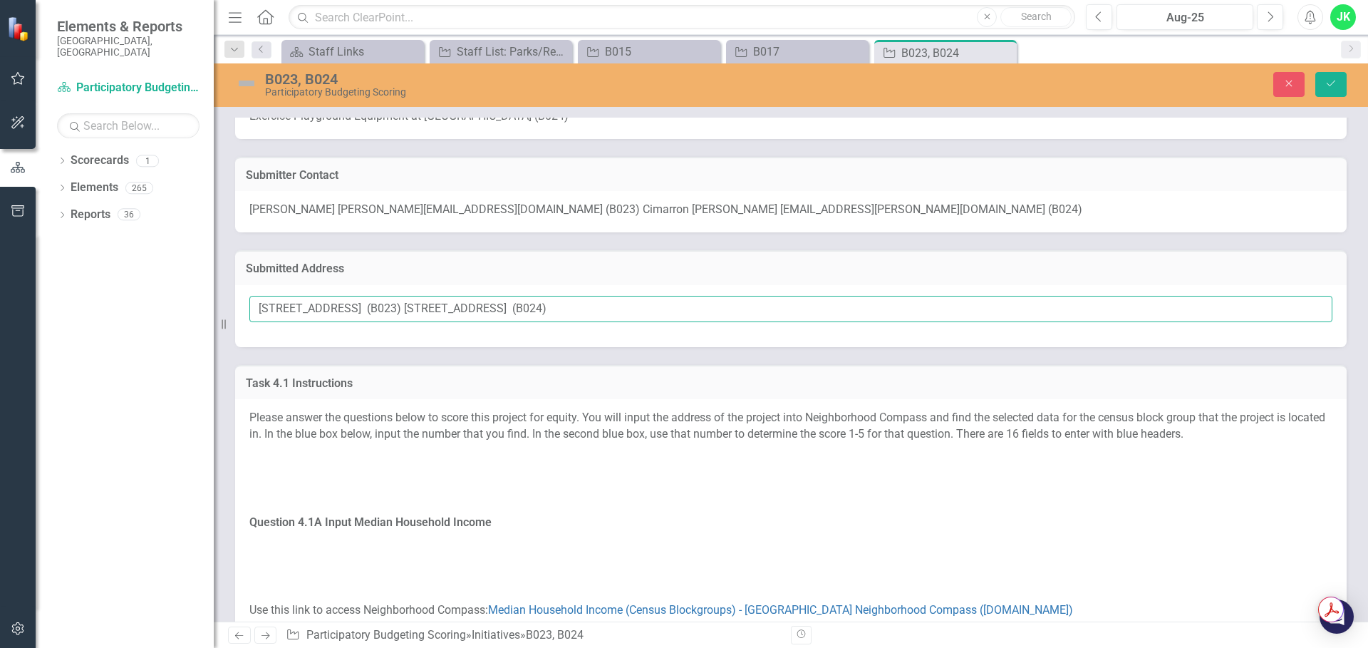
drag, startPoint x: 410, startPoint y: 306, endPoint x: 261, endPoint y: 310, distance: 149.0
click at [261, 310] on input "1200 West Lakewood Avenue (B023) 1200 West Lakewood Avenue (B024)" at bounding box center [790, 309] width 1083 height 26
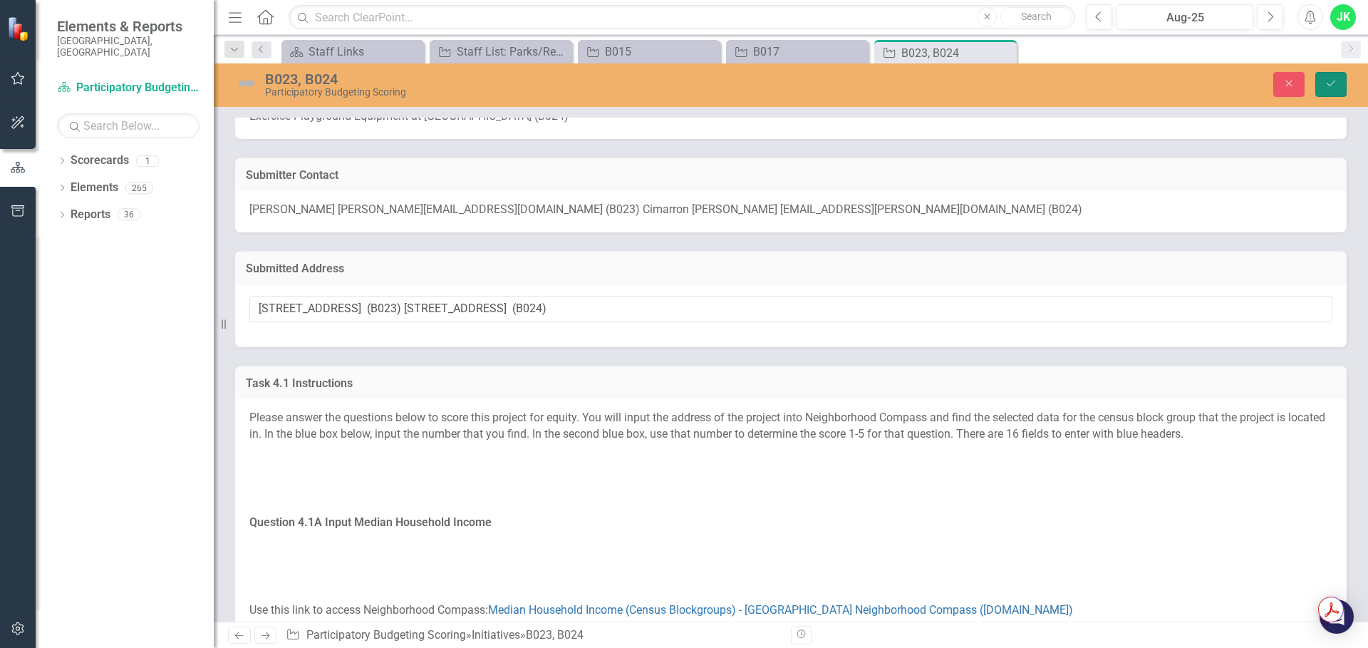
click at [1340, 83] on button "Save" at bounding box center [1331, 84] width 31 height 25
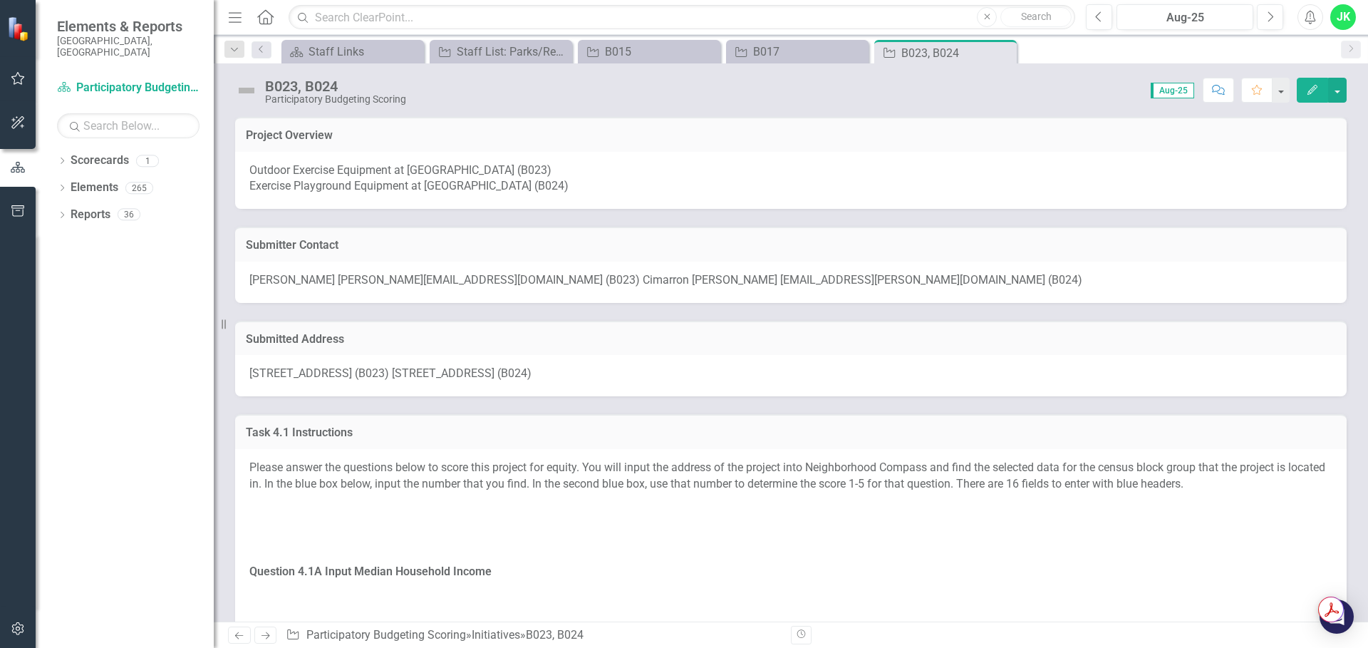
click at [386, 373] on span "1200 West Lakewood Avenue (B023) 1200 West Lakewood Avenue (B024)" at bounding box center [390, 373] width 282 height 14
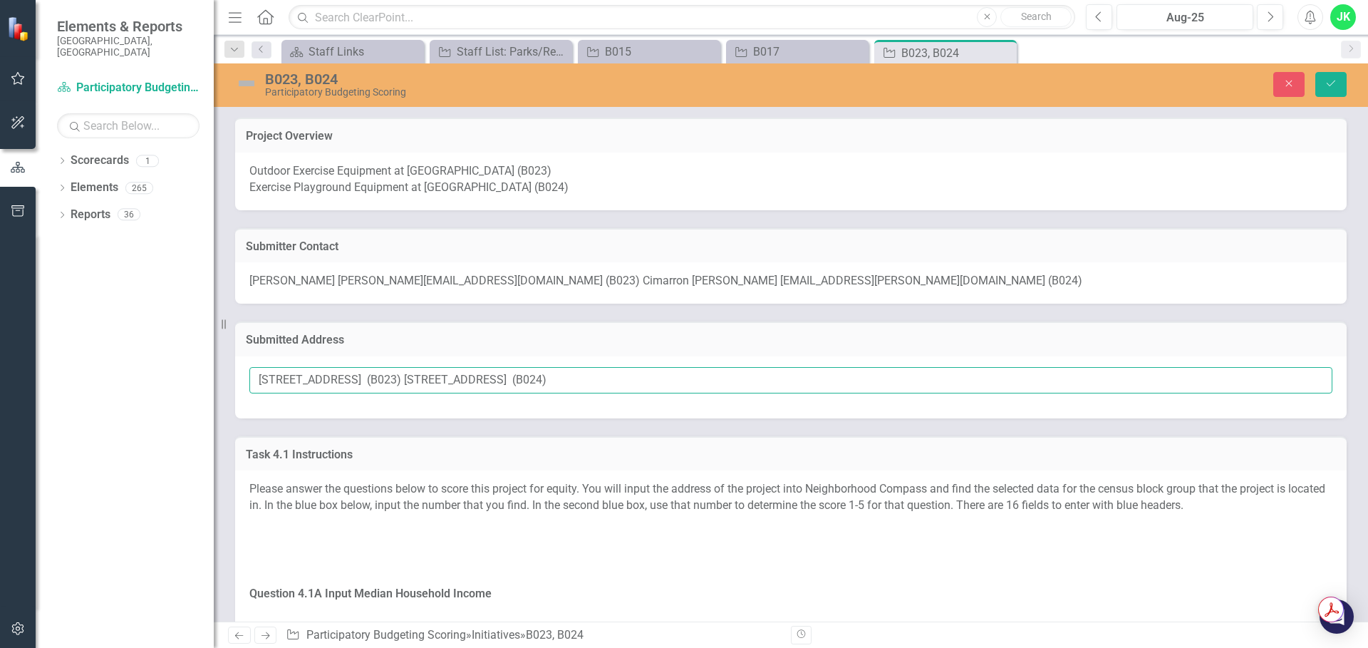
drag, startPoint x: 407, startPoint y: 380, endPoint x: 240, endPoint y: 381, distance: 166.8
click at [240, 381] on div "1200 West Lakewood Avenue (B023) 1200 West Lakewood Avenue (B024)" at bounding box center [791, 387] width 1112 height 62
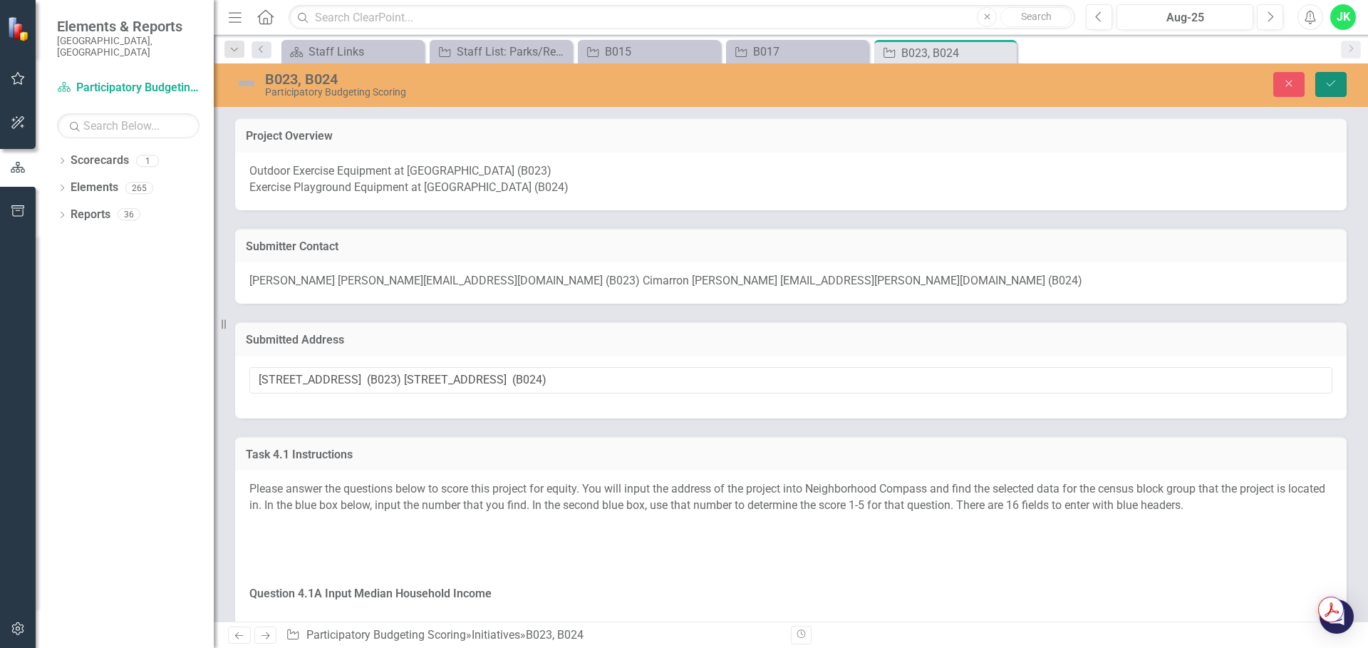
click at [1331, 84] on icon "Save" at bounding box center [1331, 83] width 13 height 10
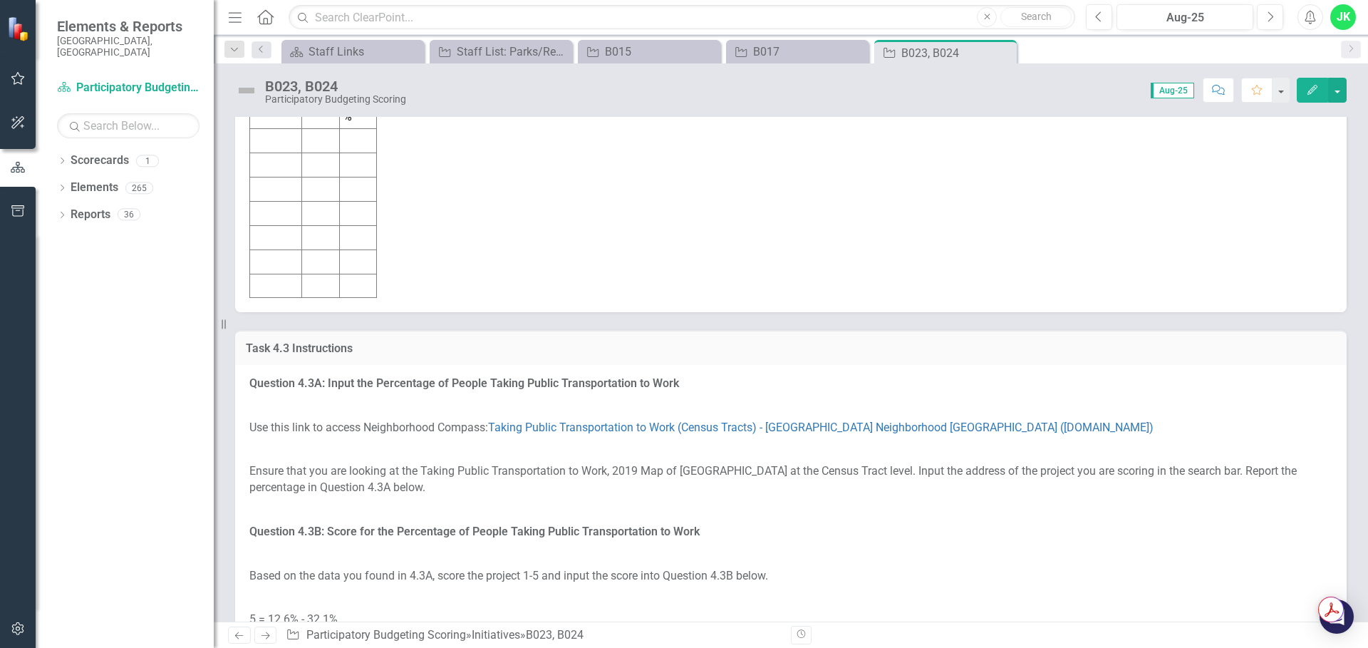
scroll to position [2637, 0]
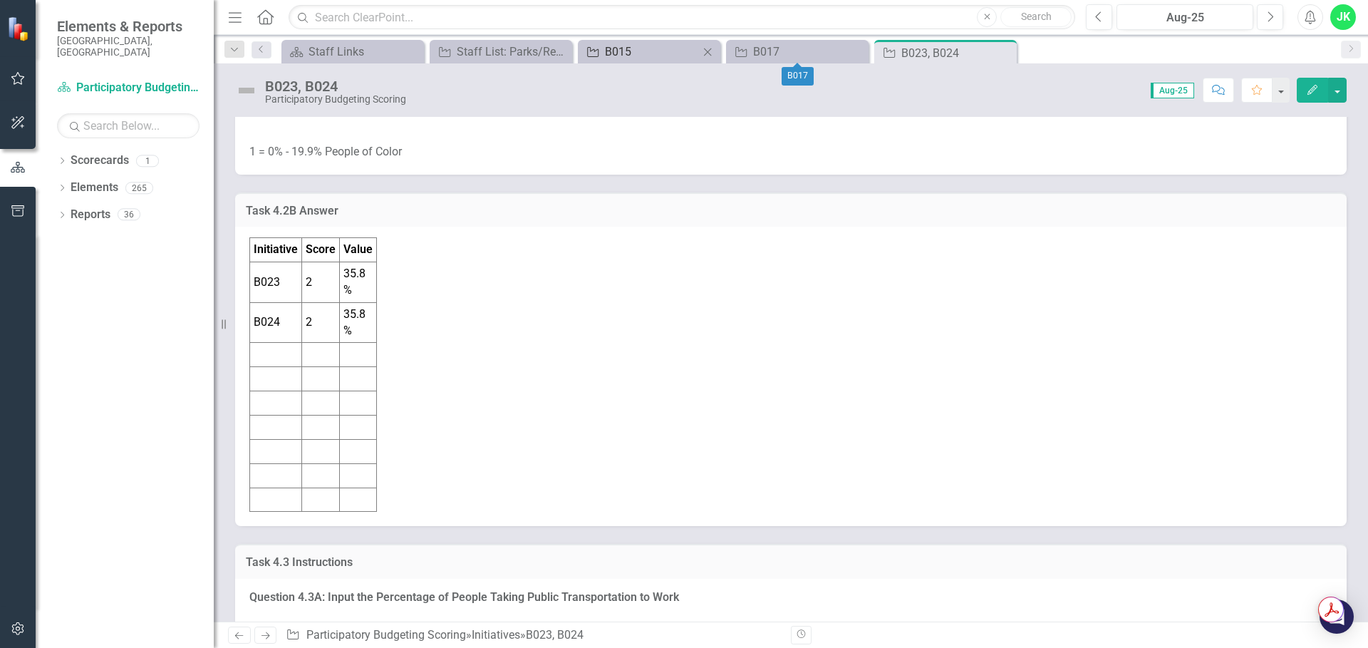
click at [634, 43] on div "B015" at bounding box center [652, 52] width 94 height 18
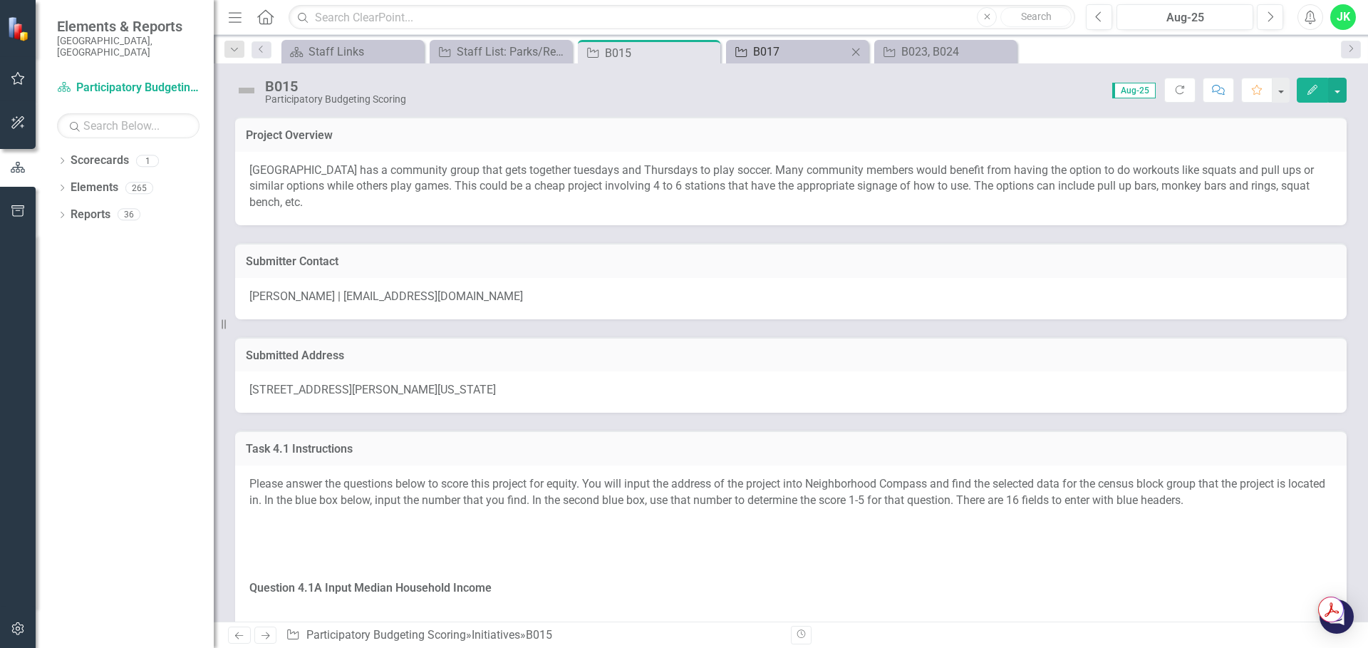
click at [773, 49] on div "B017" at bounding box center [800, 52] width 94 height 18
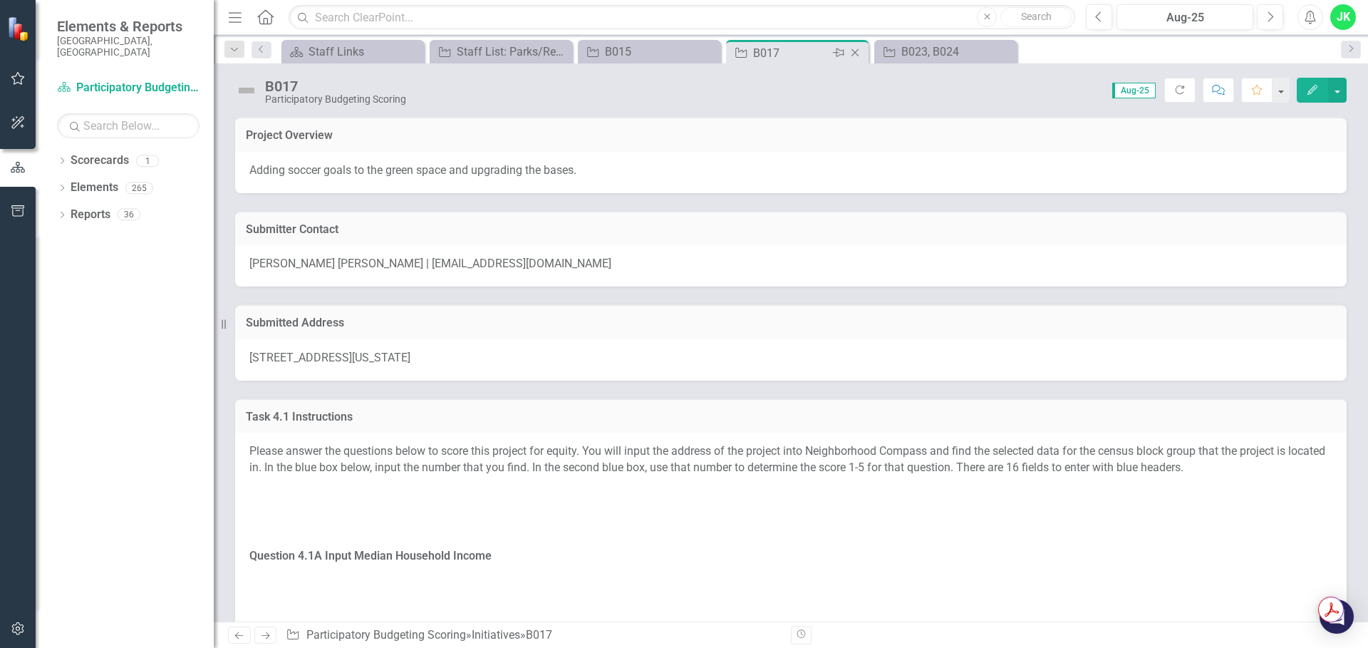
click at [856, 51] on icon "Close" at bounding box center [855, 52] width 14 height 11
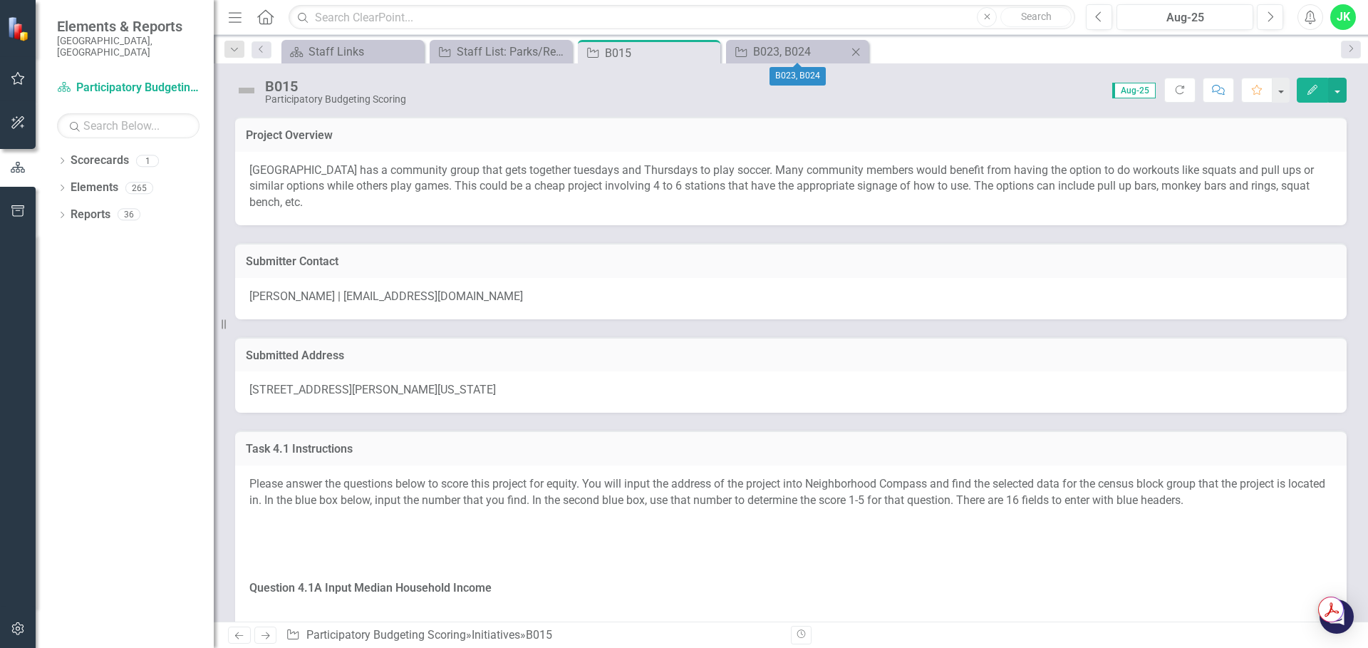
click at [855, 52] on icon "Close" at bounding box center [856, 51] width 14 height 11
